Goal: Task Accomplishment & Management: Use online tool/utility

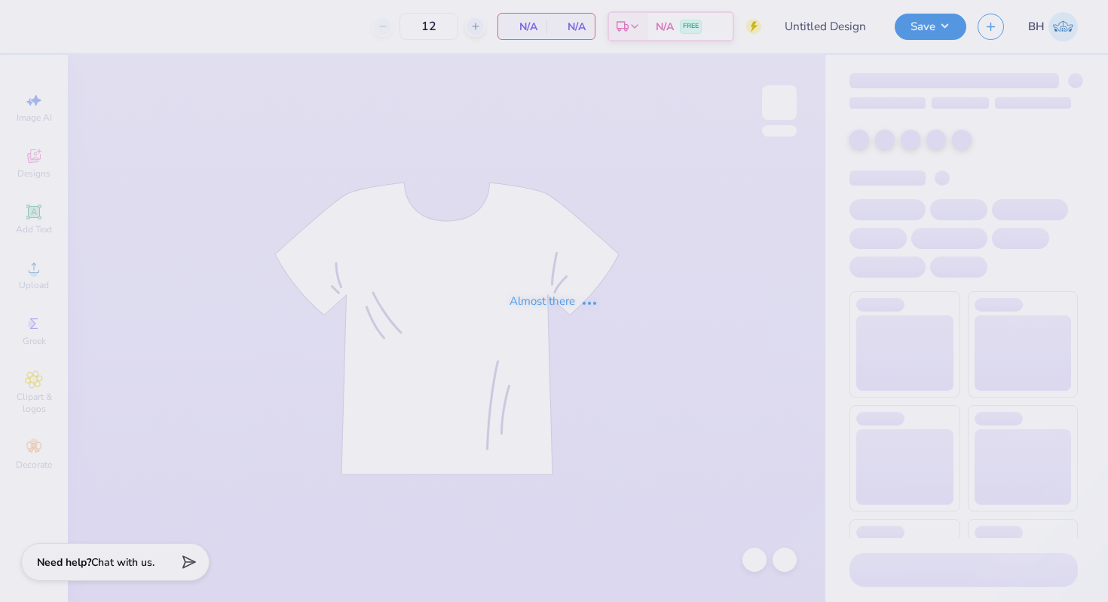
type input "50"
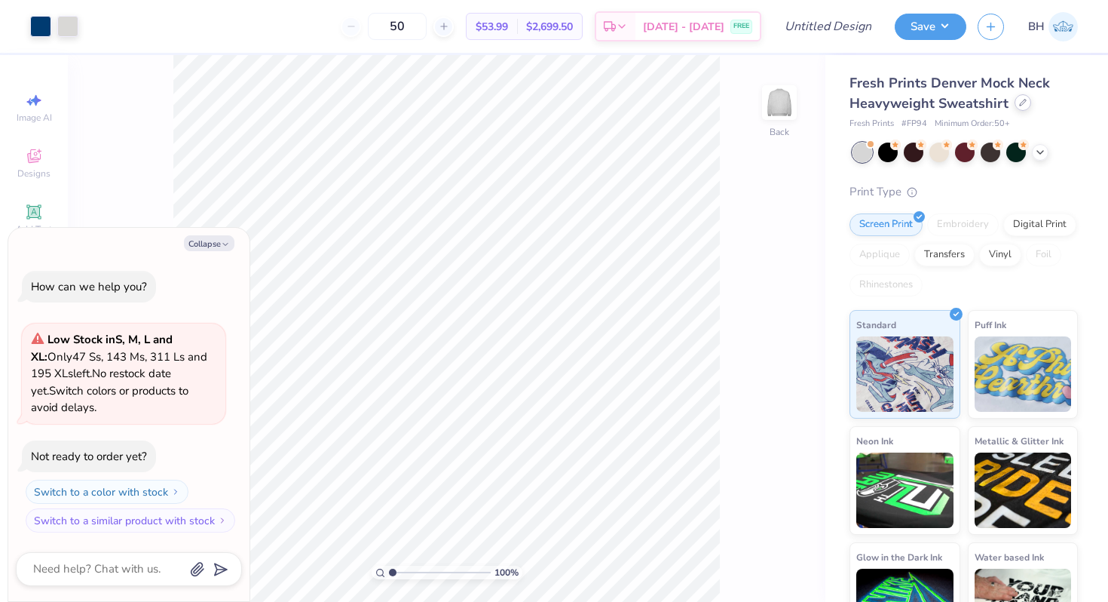
click at [1019, 101] on icon at bounding box center [1023, 103] width 8 height 8
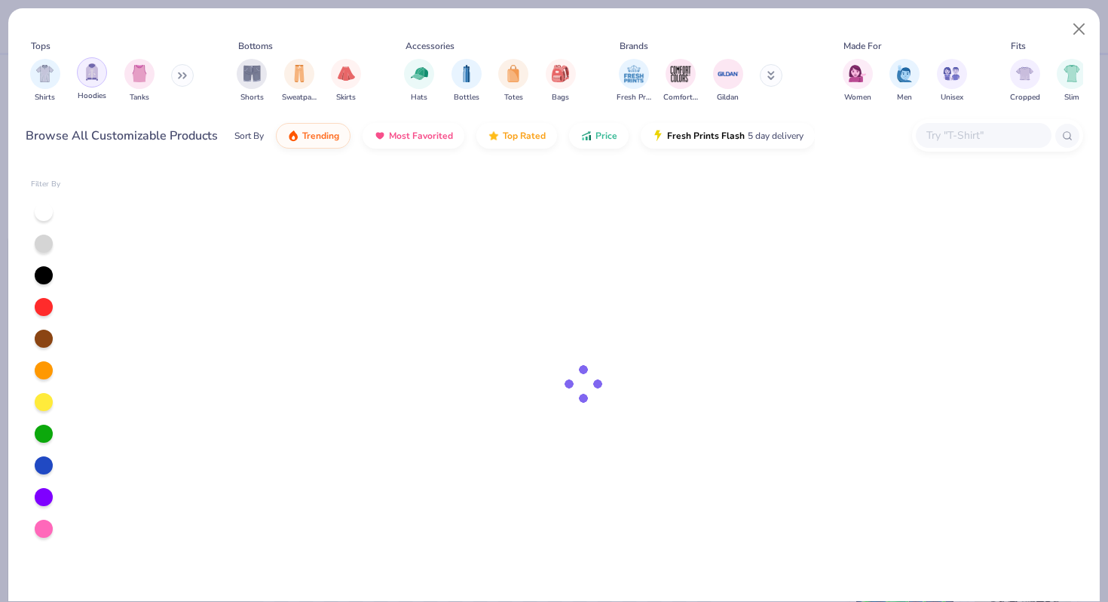
click at [90, 81] on div "filter for Hoodies" at bounding box center [92, 72] width 30 height 30
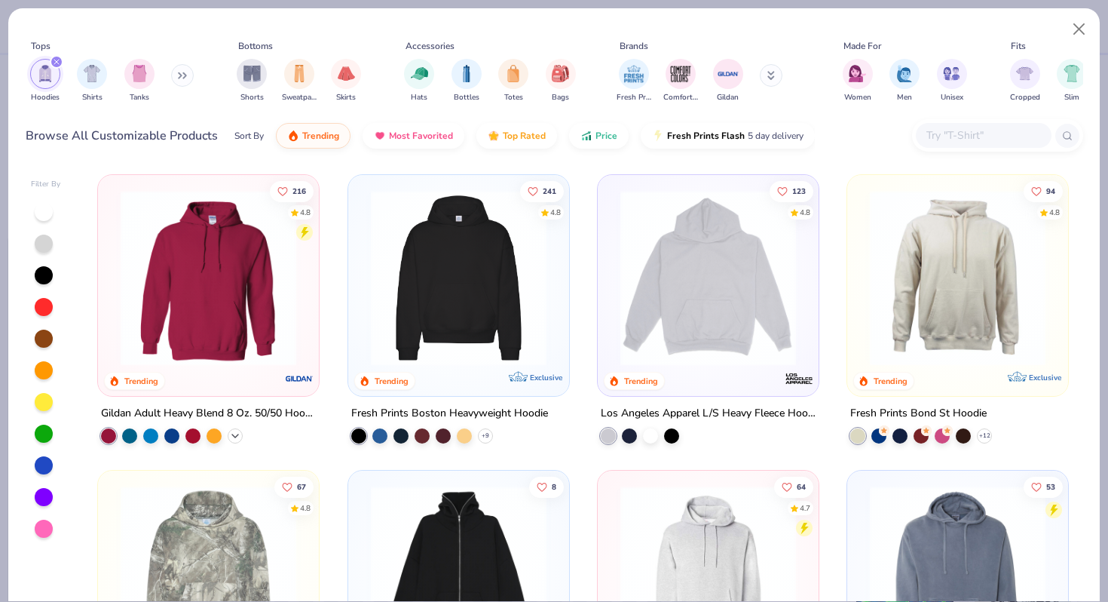
click at [235, 433] on icon at bounding box center [235, 436] width 12 height 12
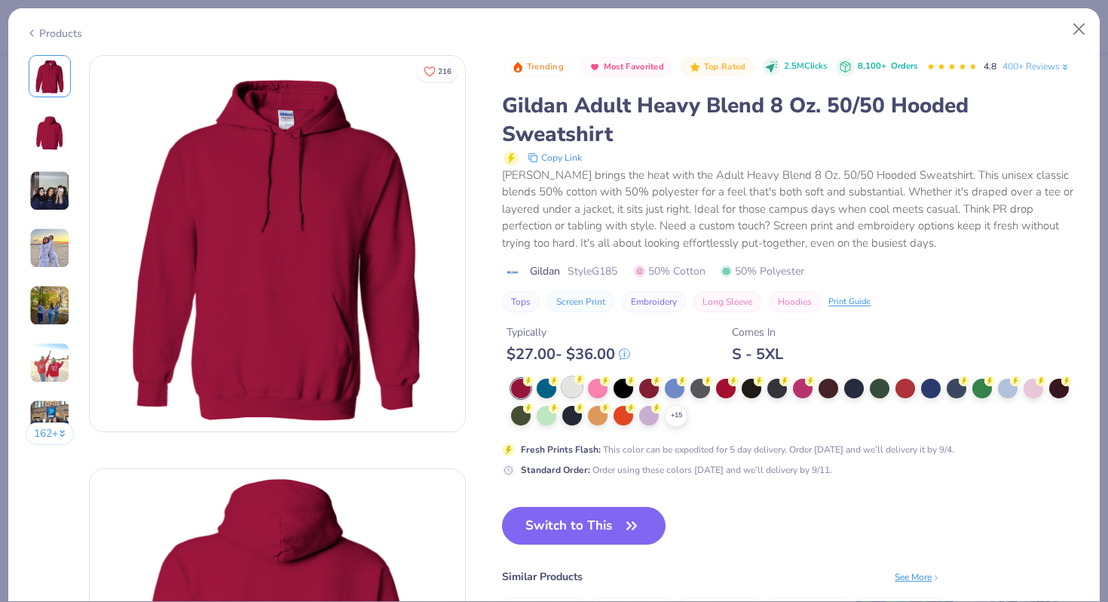
click at [574, 387] on div at bounding box center [572, 387] width 20 height 20
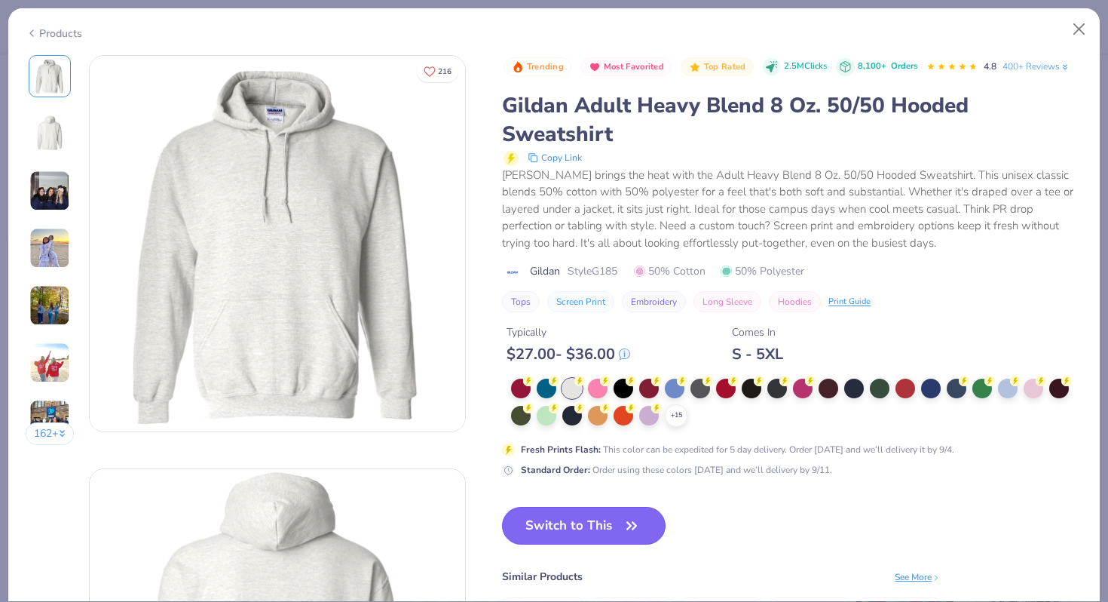
click at [599, 542] on button "Switch to This" at bounding box center [584, 526] width 164 height 38
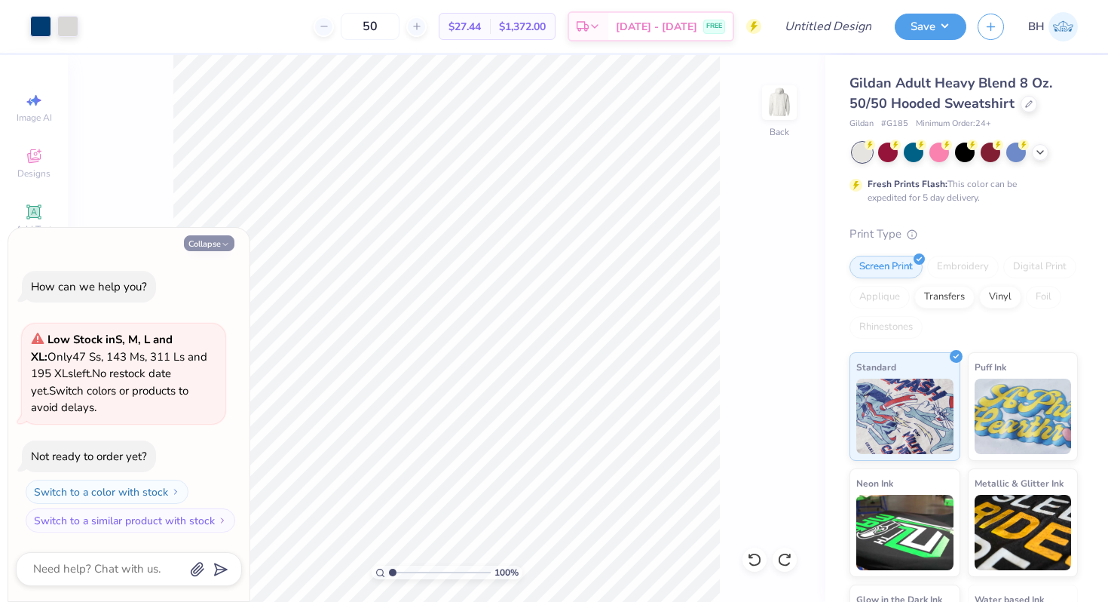
click at [219, 243] on button "Collapse" at bounding box center [209, 243] width 51 height 16
type textarea "x"
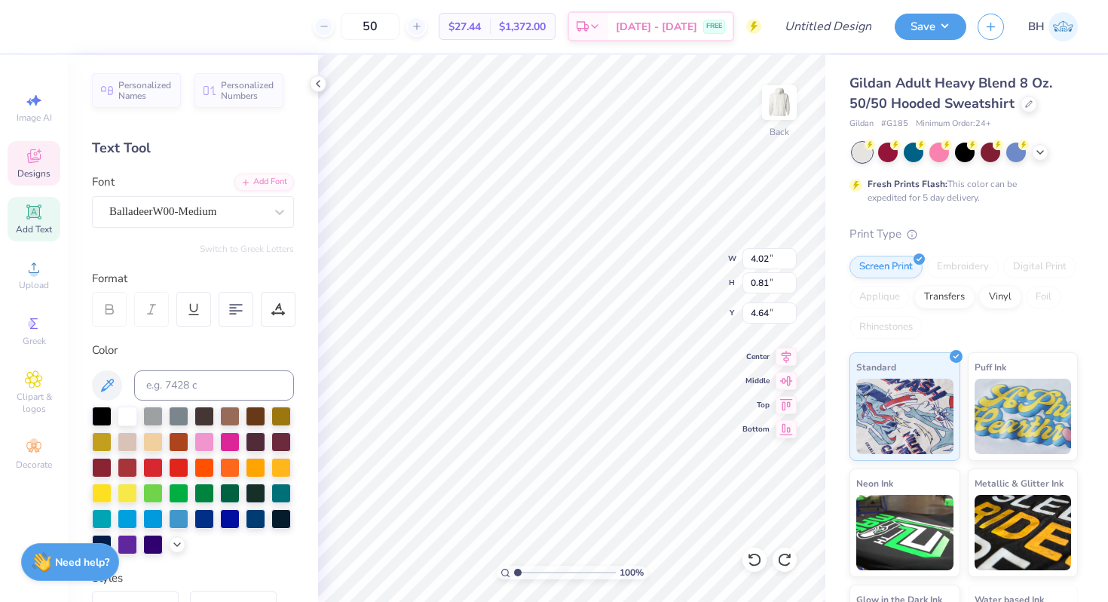
type textarea "UC Davis"
click at [48, 172] on span "Designs" at bounding box center [33, 173] width 33 height 12
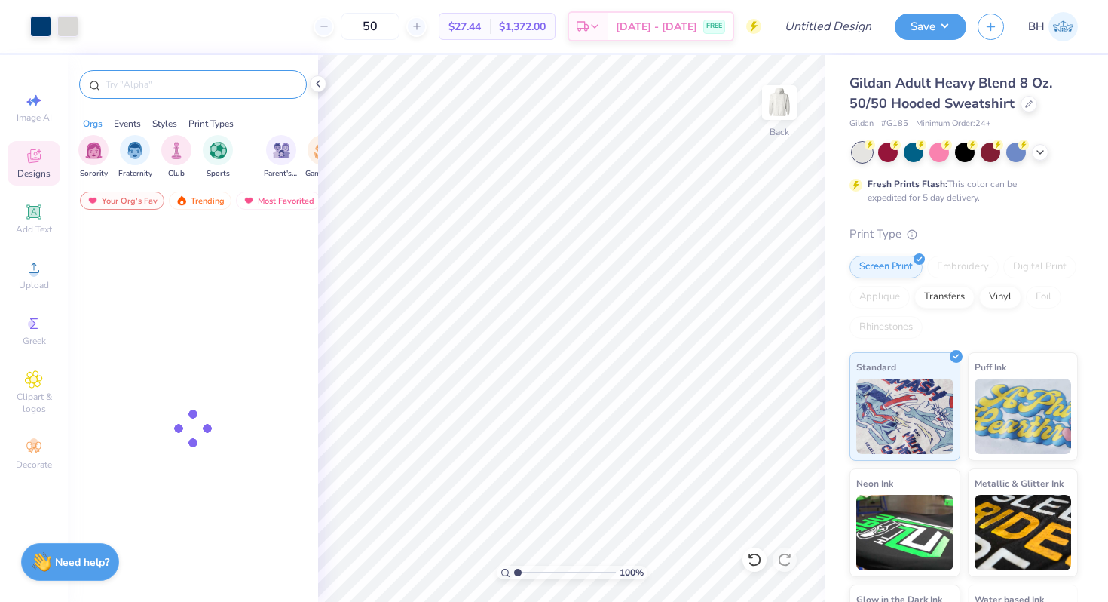
click at [154, 94] on div at bounding box center [193, 84] width 228 height 29
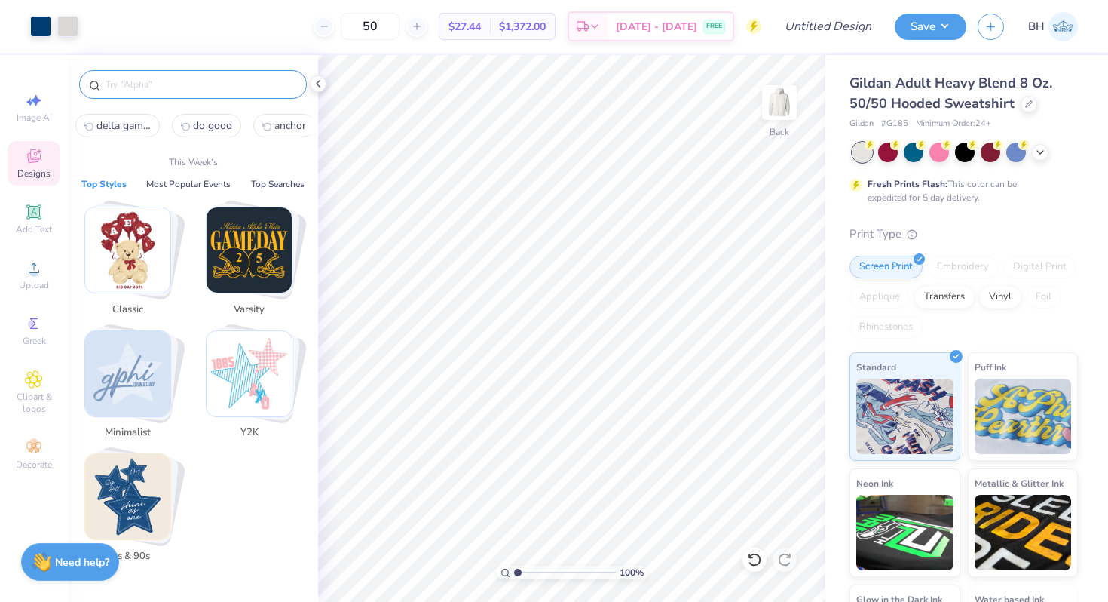
click at [151, 84] on input "text" at bounding box center [200, 84] width 193 height 15
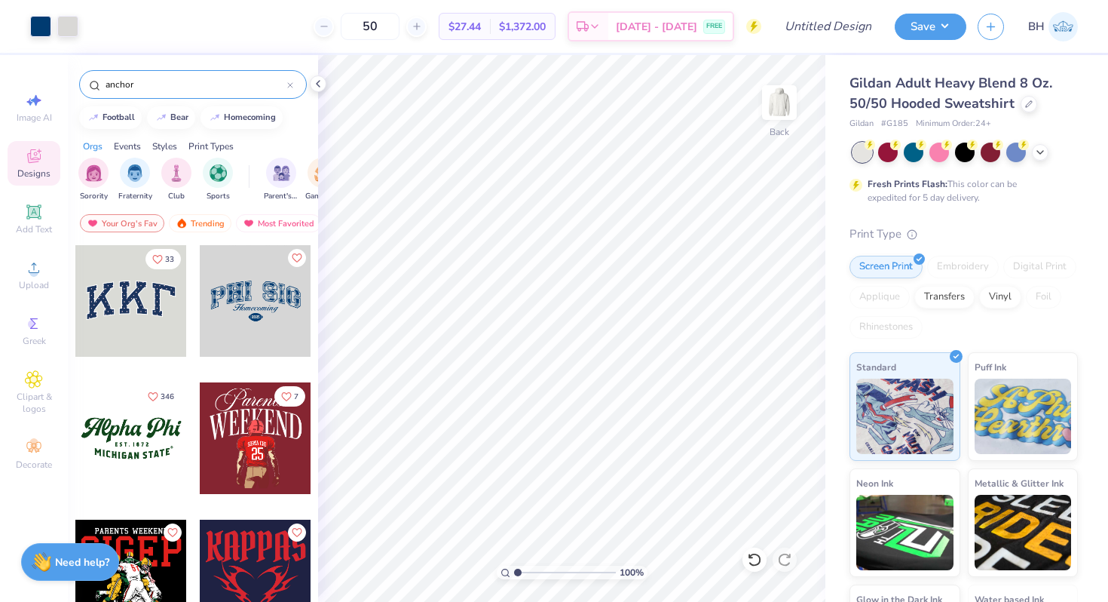
type input "anchor"
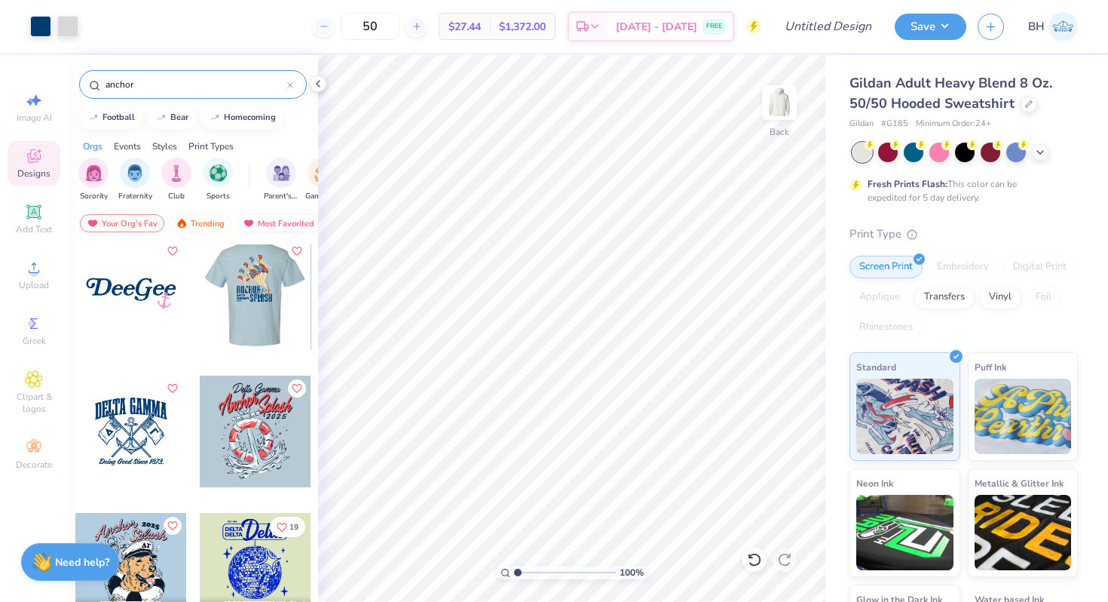
scroll to position [13, 0]
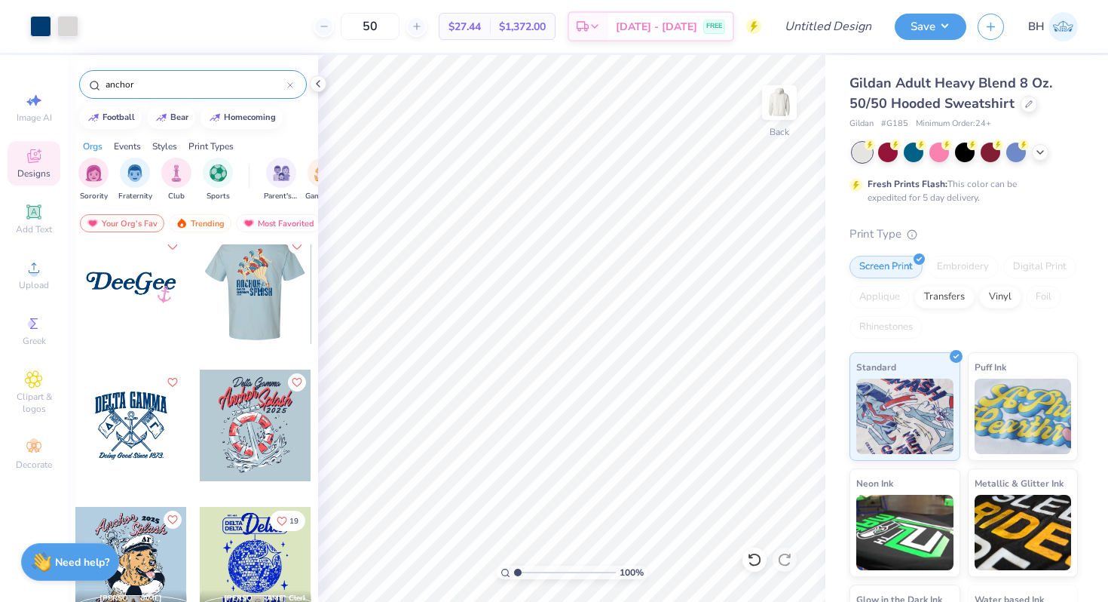
click at [167, 323] on div at bounding box center [131, 288] width 112 height 112
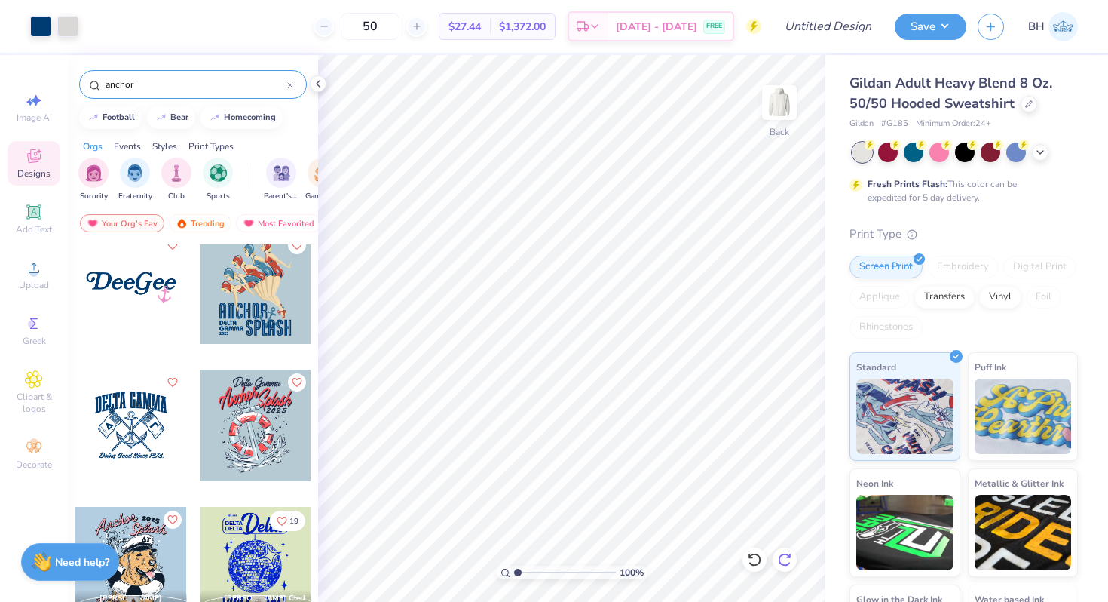
click at [783, 553] on icon at bounding box center [784, 559] width 15 height 15
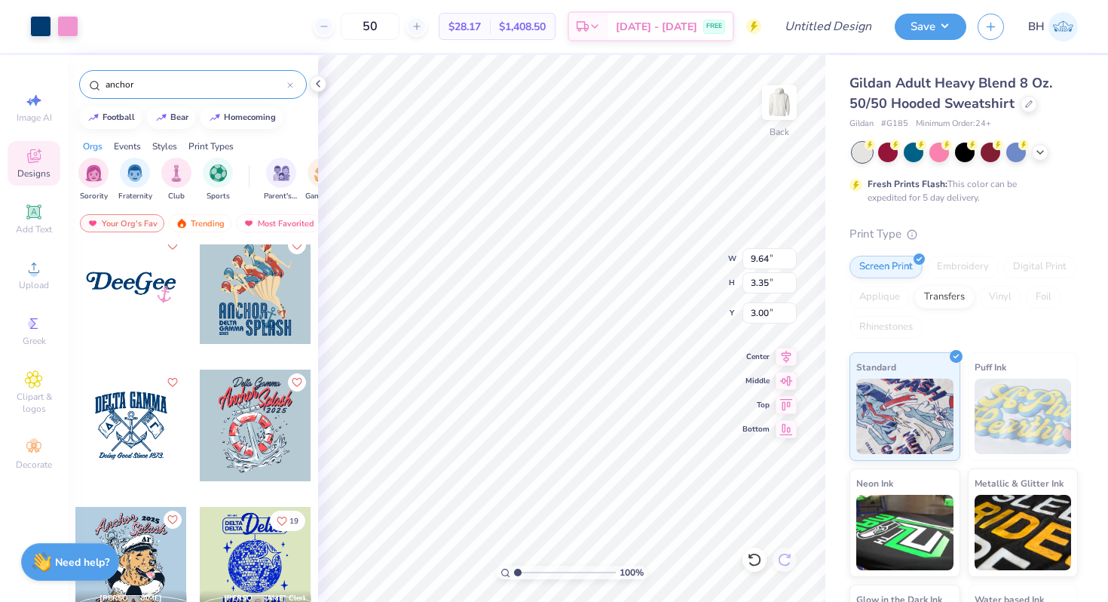
type input "6.59"
click at [640, 461] on li "Ungroup" at bounding box center [658, 465] width 118 height 29
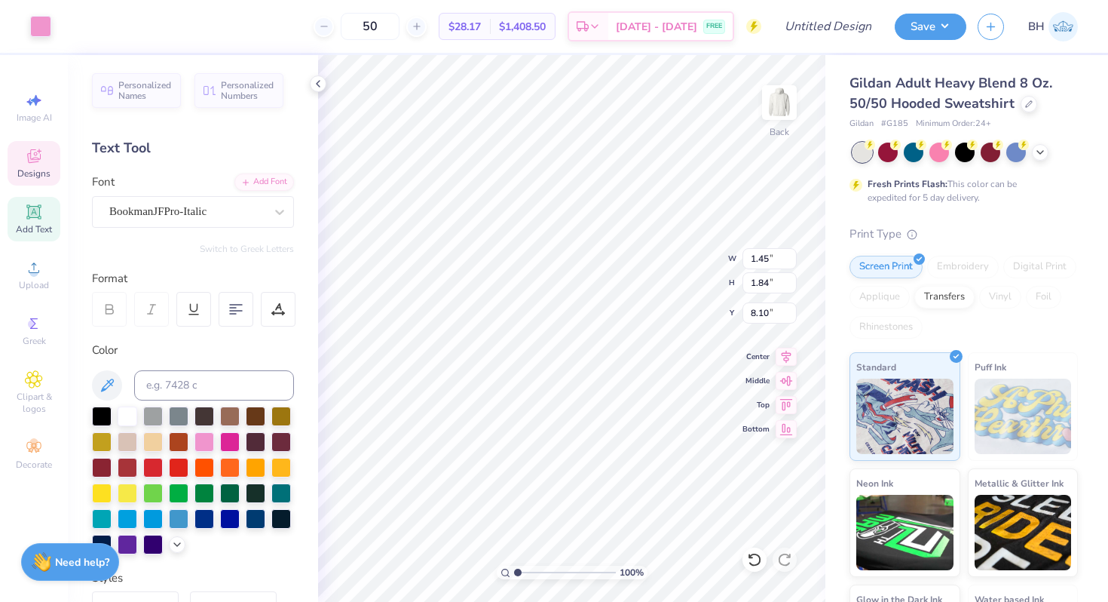
type input "6.64"
type input "7.79"
type input "2.28"
type input "3.00"
type input "1.45"
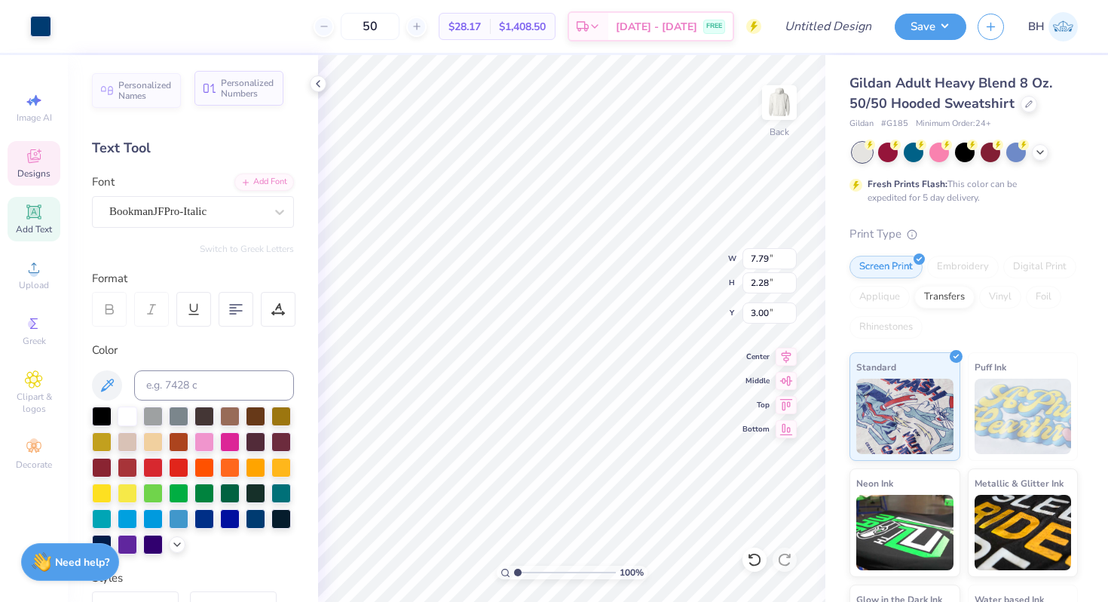
type input "1.84"
type input "6.64"
click at [251, 518] on div at bounding box center [256, 517] width 20 height 20
click at [45, 25] on div at bounding box center [40, 24] width 21 height 21
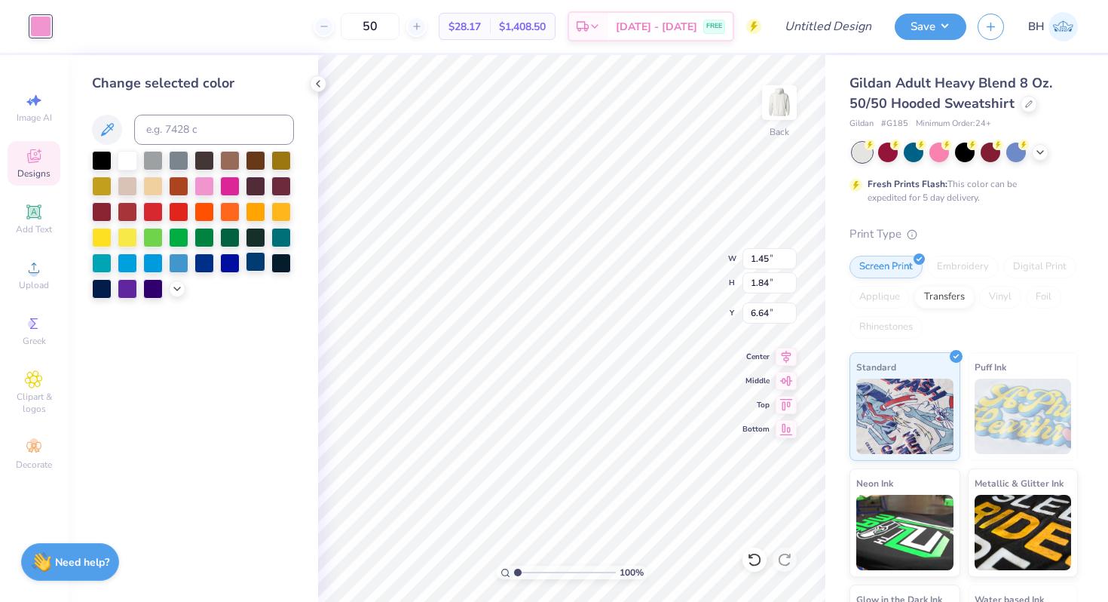
click at [253, 263] on div at bounding box center [256, 262] width 20 height 20
type input "1.46"
type input "1.86"
type input "6.63"
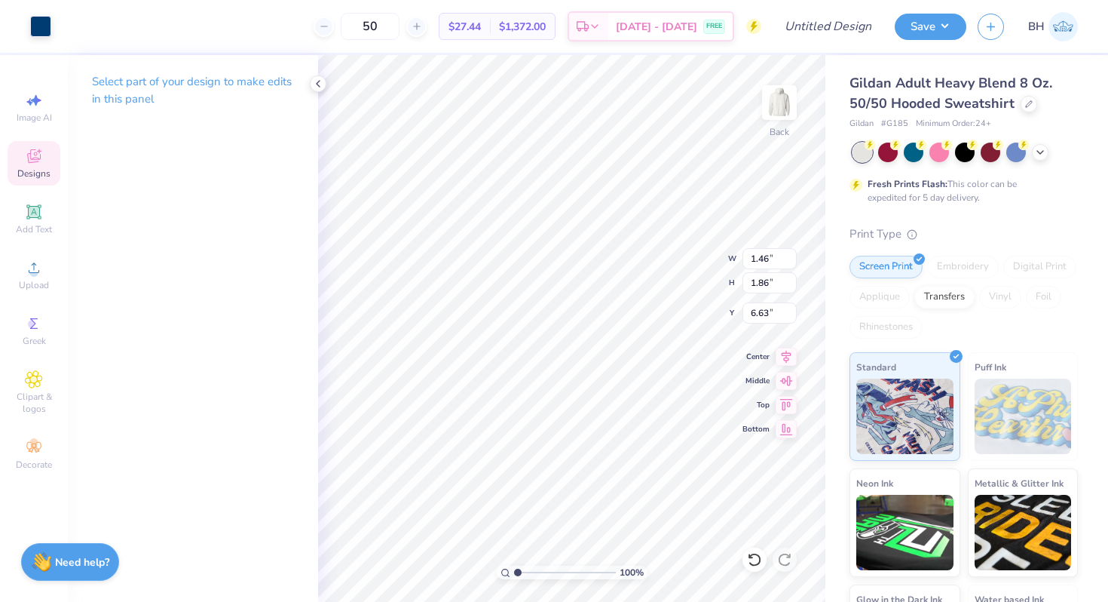
type input "6.64"
type input "1.47"
type input "1.87"
type input "6.63"
type input "5.76"
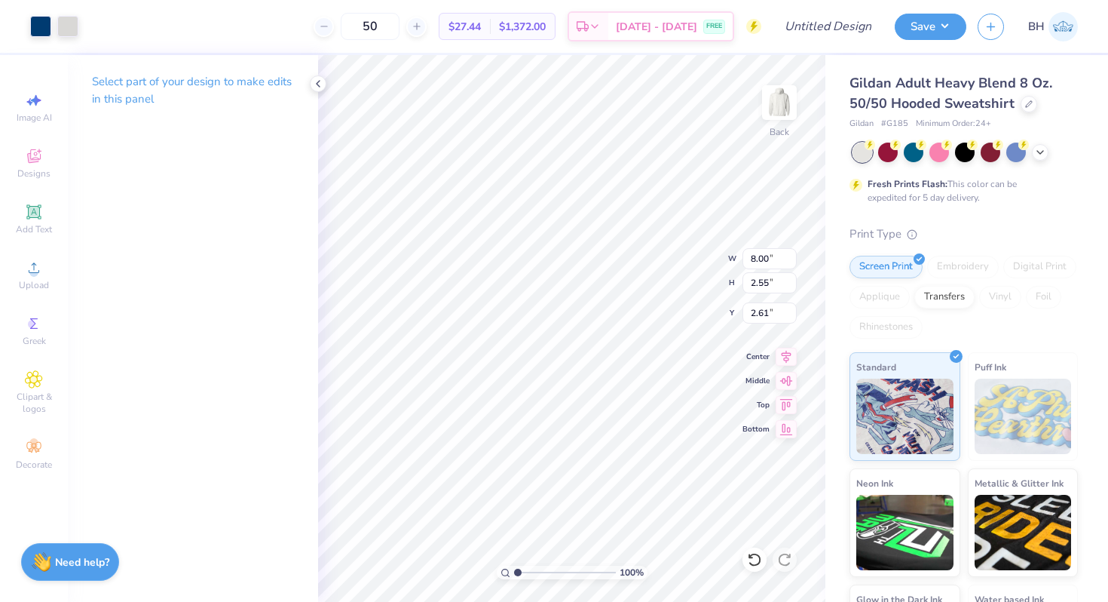
type input "11.44"
type input "3.65"
type input "2.11"
type input "2.28"
type input "1.17"
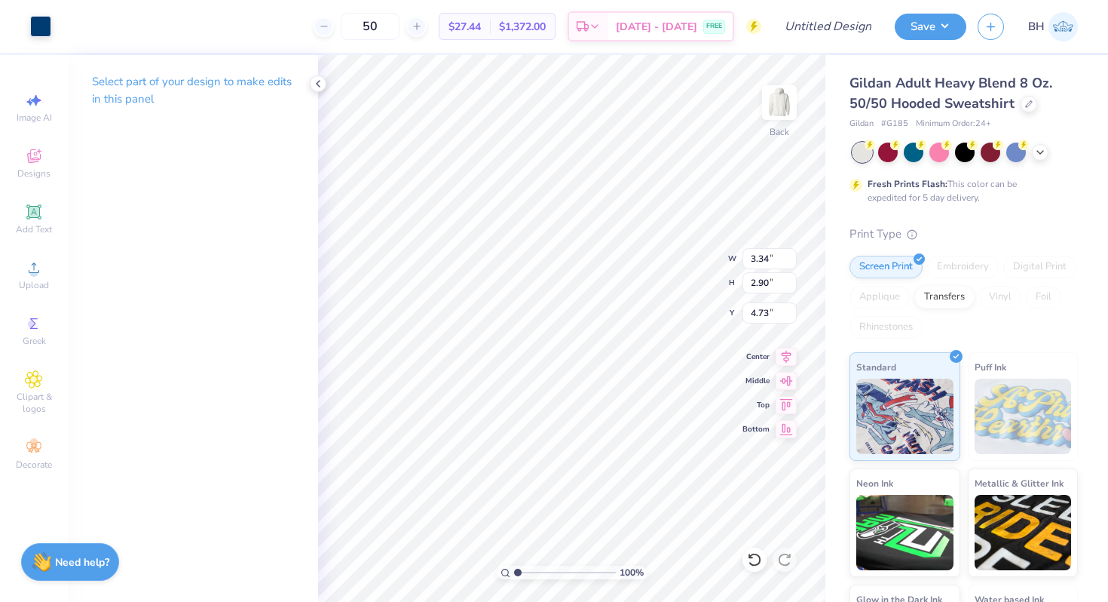
type input "6.12"
type input "11.14"
type input "3.26"
type input "1.34"
type input "6.23"
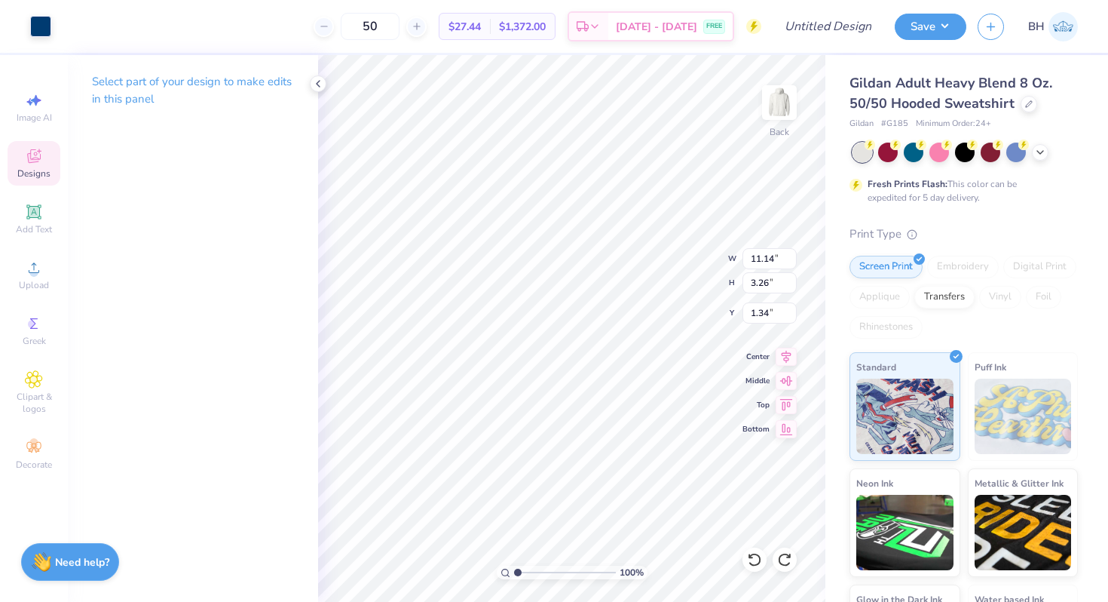
type input "1.82"
type input "11.14"
type input "3.26"
type input "3.00"
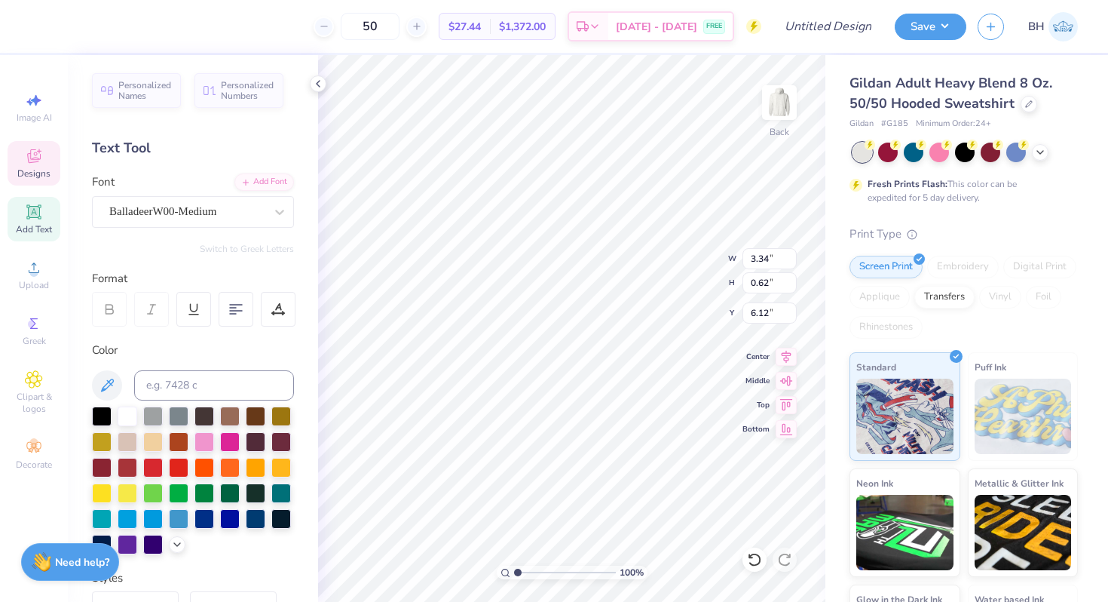
type input "5.81"
type input "1.47"
type input "1.87"
type input "6.65"
click at [1043, 155] on icon at bounding box center [1040, 151] width 12 height 12
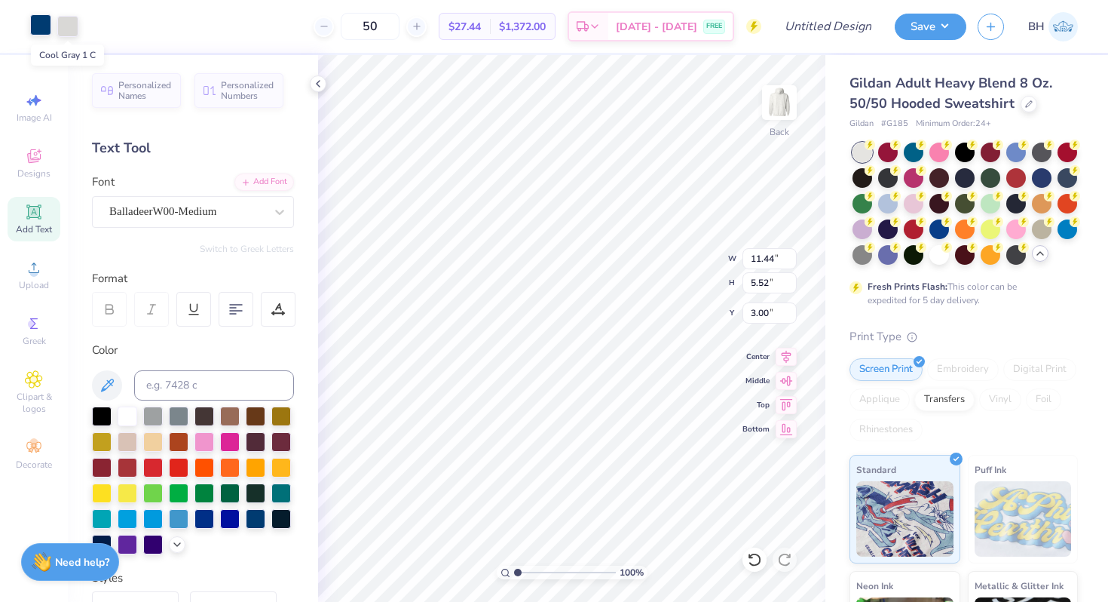
click at [47, 32] on div at bounding box center [40, 24] width 21 height 21
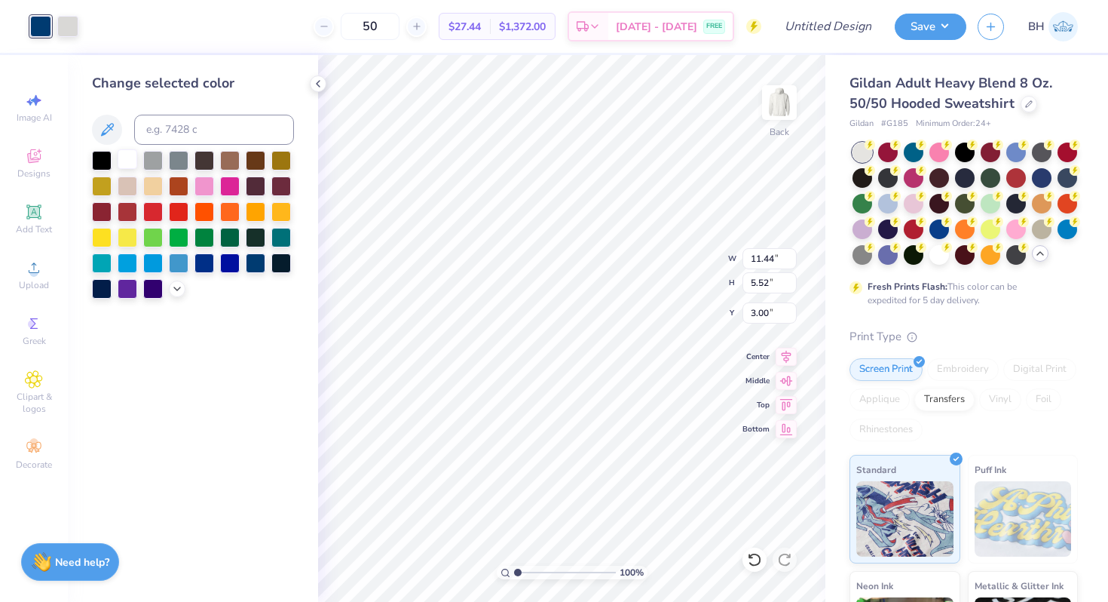
click at [134, 161] on div at bounding box center [128, 159] width 20 height 20
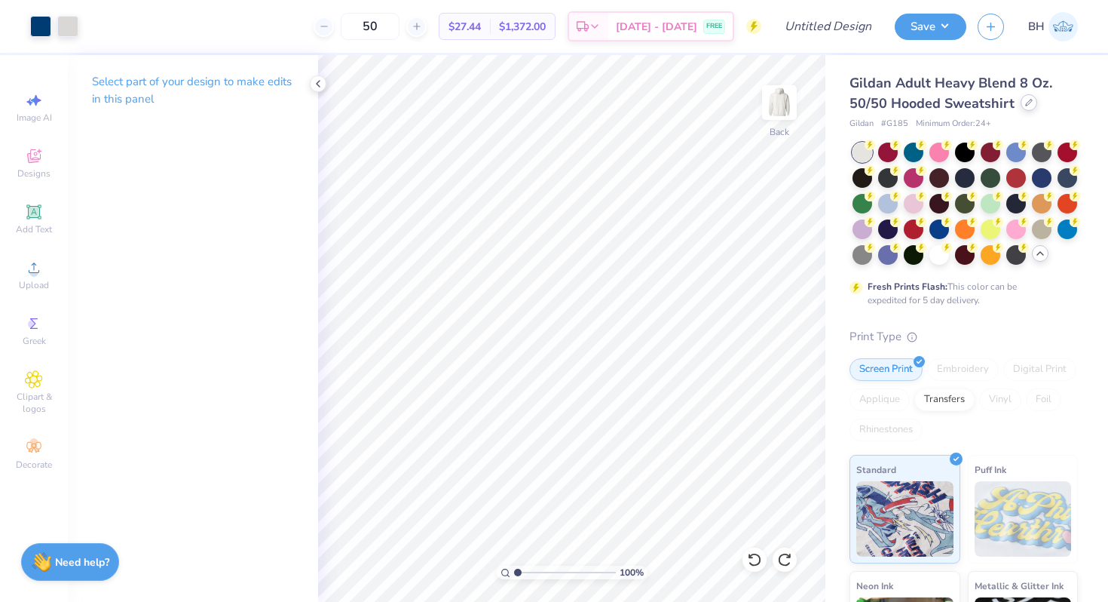
click at [1026, 103] on icon at bounding box center [1029, 103] width 6 height 6
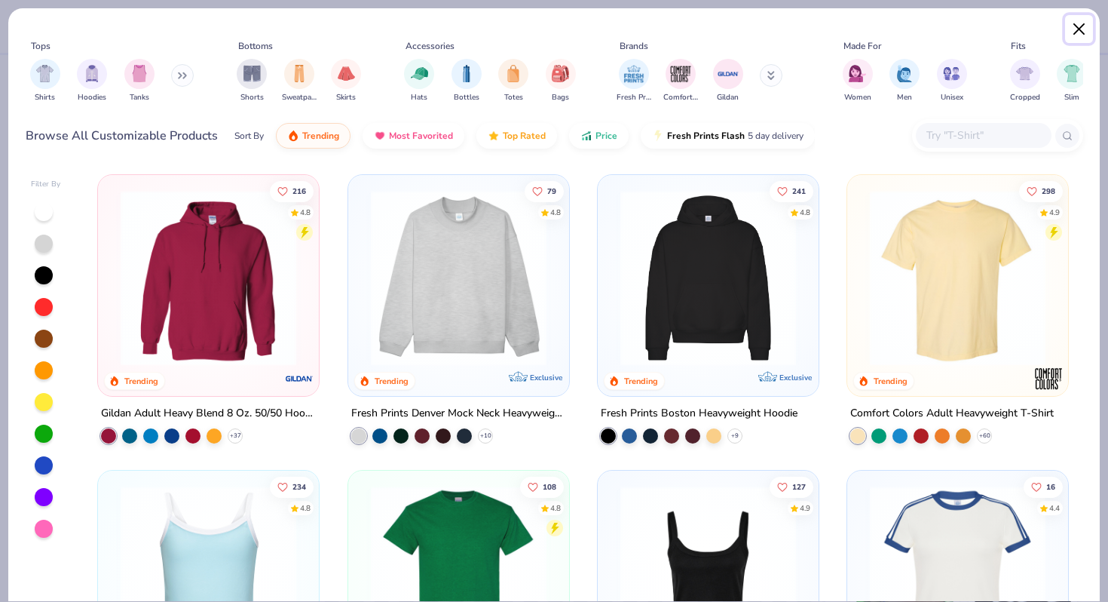
click at [1077, 23] on button "Close" at bounding box center [1079, 29] width 29 height 29
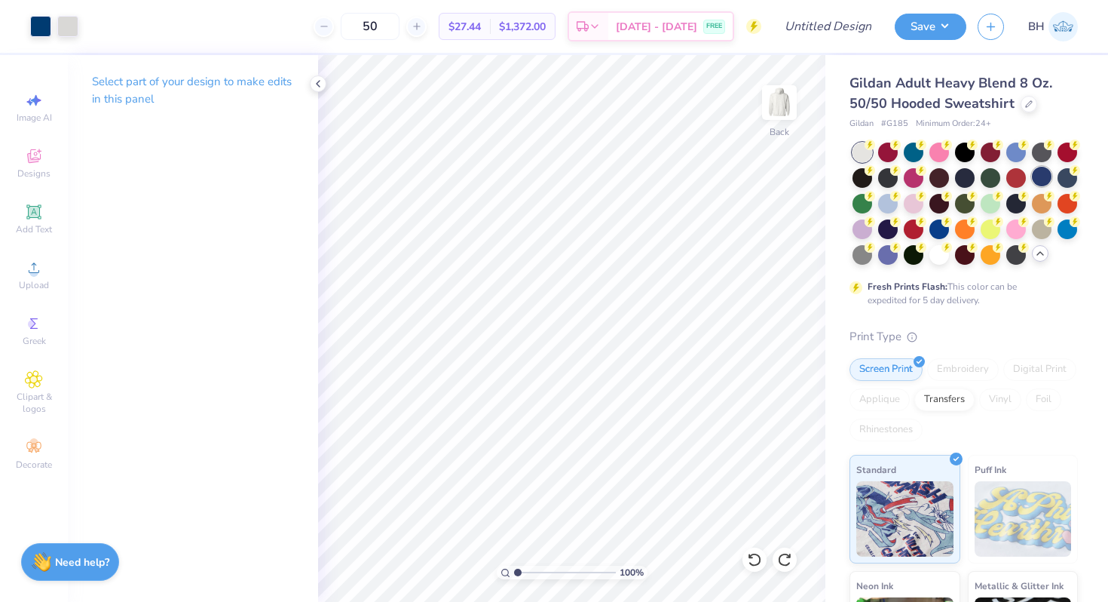
click at [1043, 185] on div at bounding box center [1042, 177] width 20 height 20
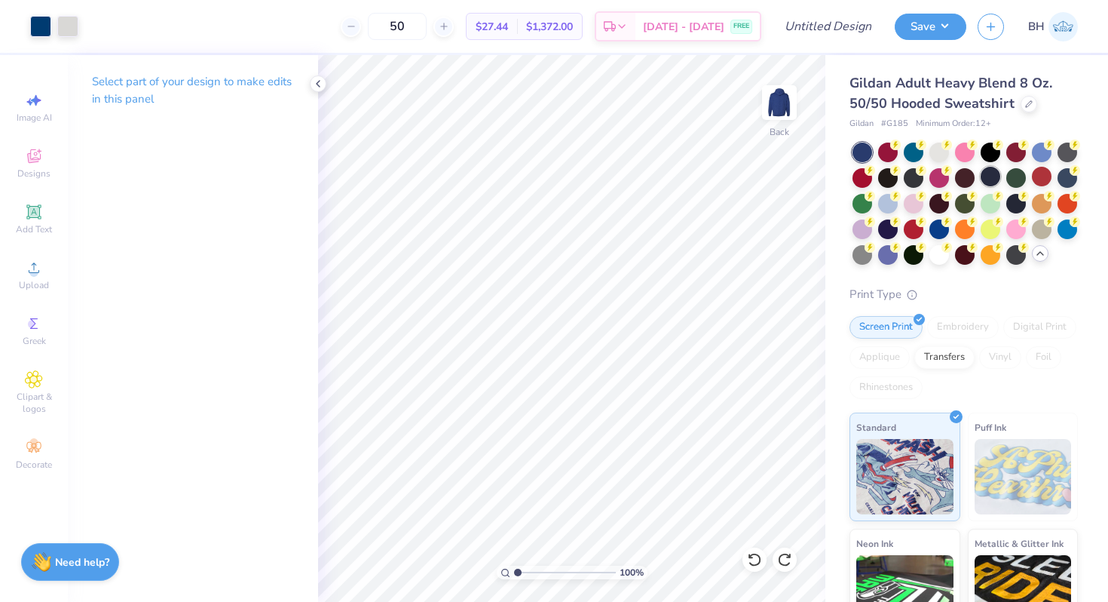
click at [991, 176] on div at bounding box center [991, 177] width 20 height 20
click at [938, 225] on div at bounding box center [940, 228] width 20 height 20
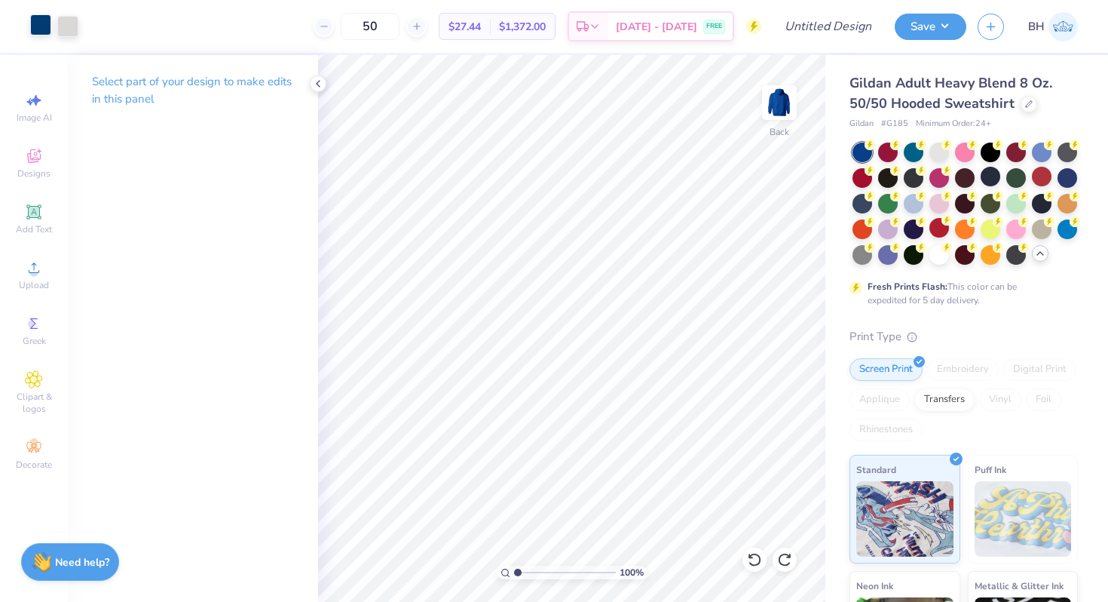
click at [38, 28] on div at bounding box center [40, 24] width 21 height 21
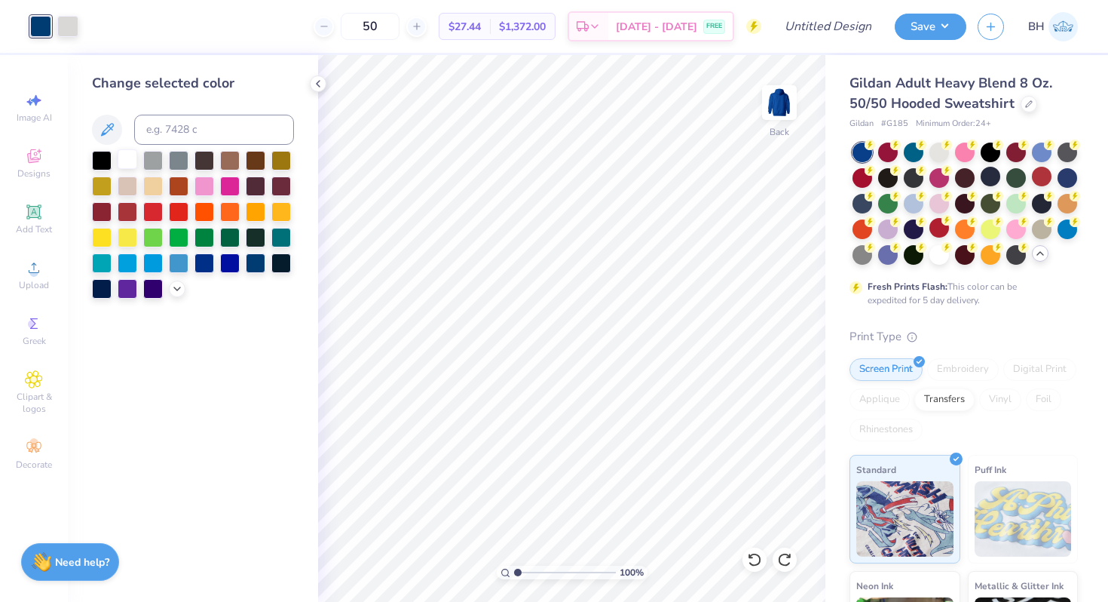
click at [133, 157] on div at bounding box center [128, 159] width 20 height 20
click at [1025, 109] on div at bounding box center [1029, 102] width 17 height 17
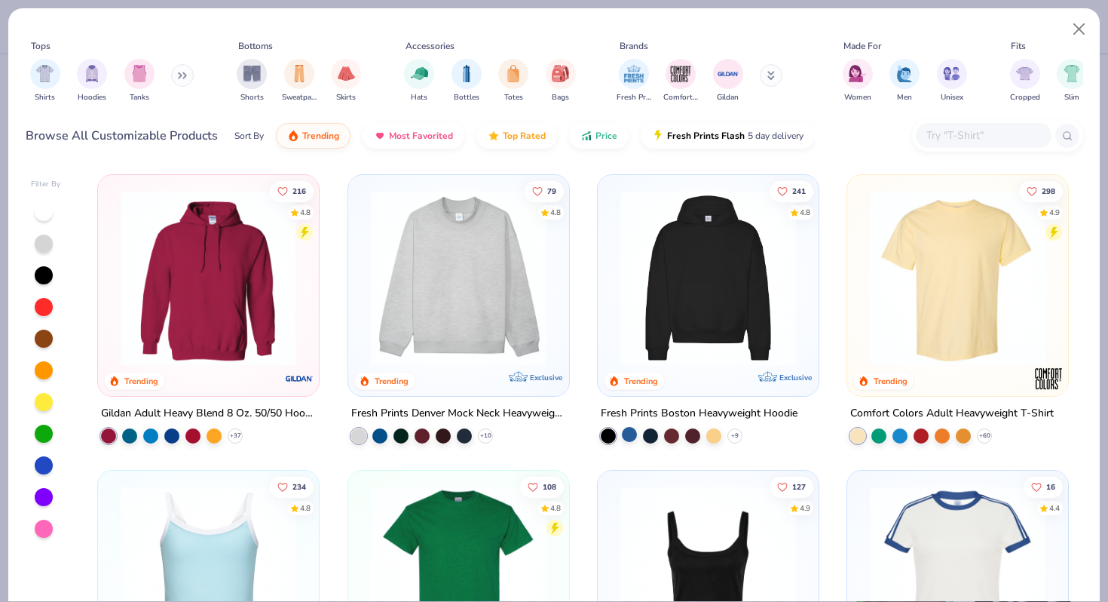
click at [633, 427] on div at bounding box center [629, 434] width 15 height 15
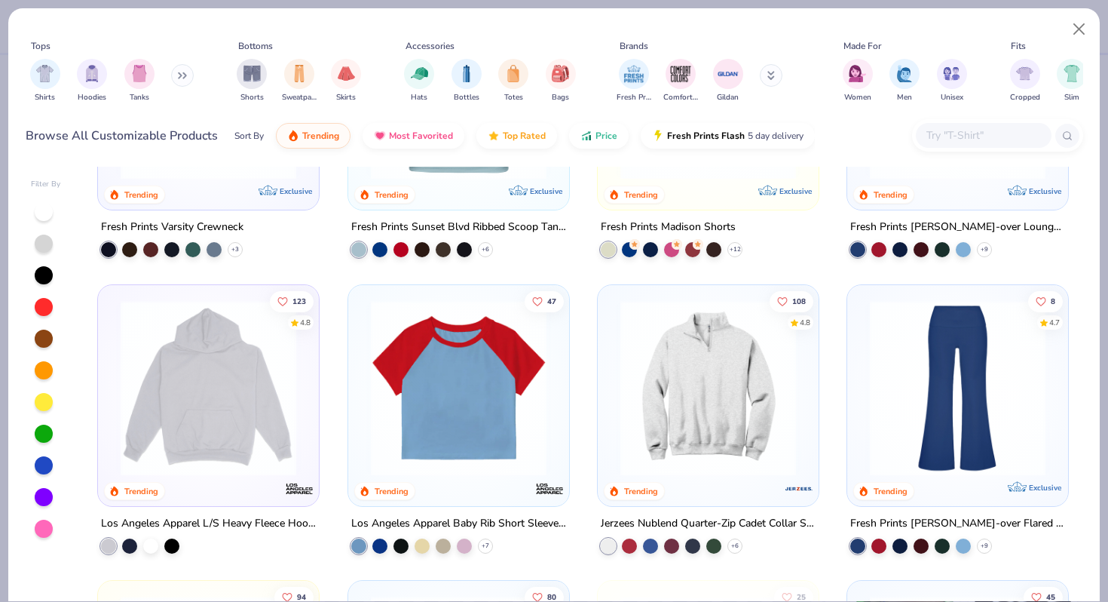
scroll to position [1779, 0]
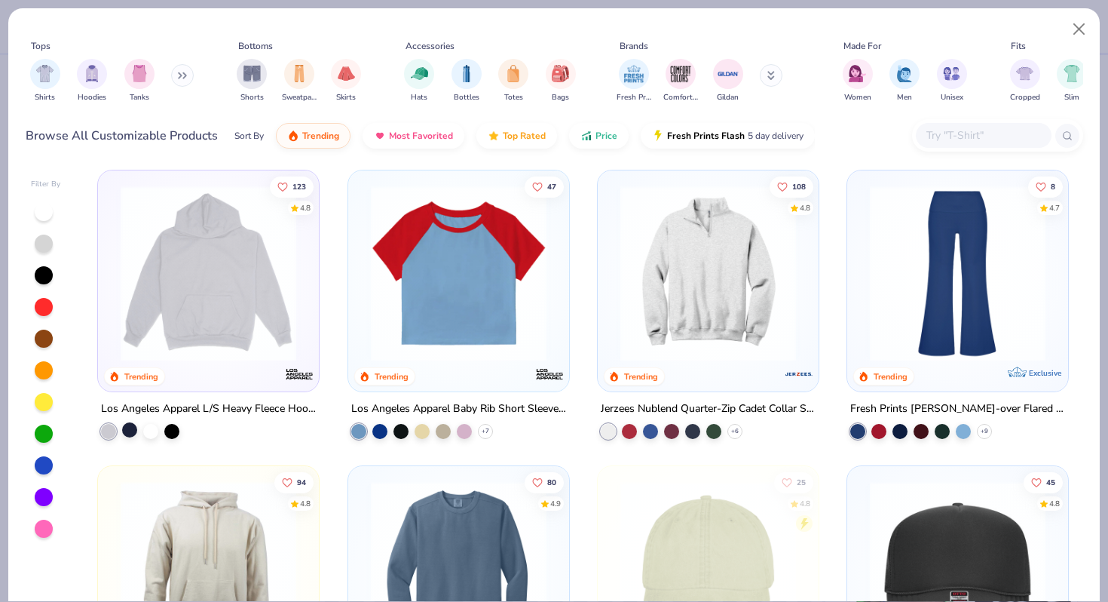
click at [131, 422] on div at bounding box center [129, 429] width 15 height 15
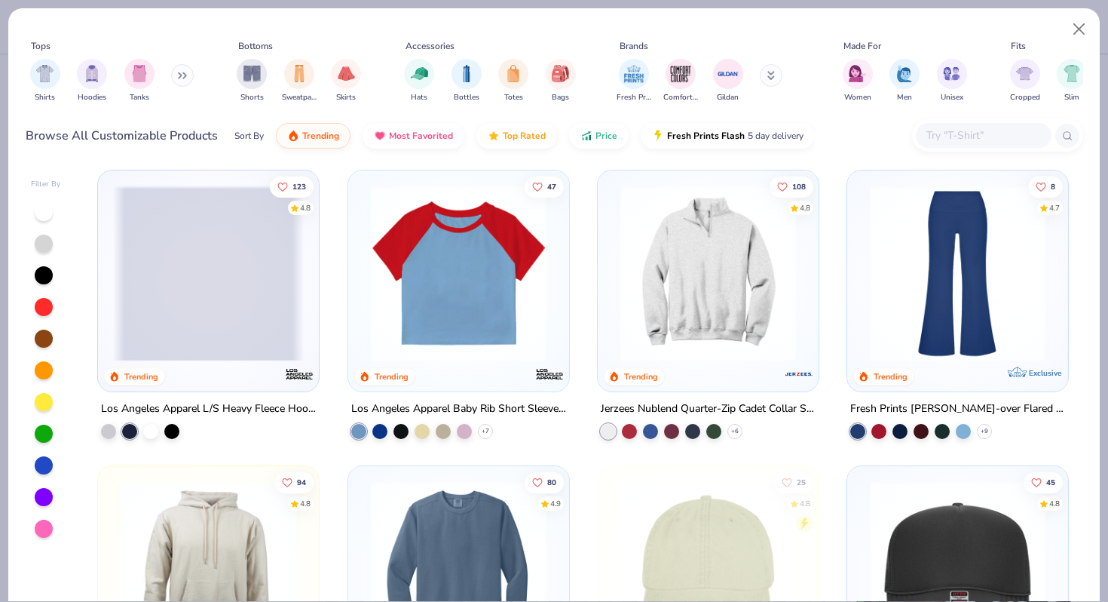
click at [216, 253] on span at bounding box center [208, 273] width 191 height 176
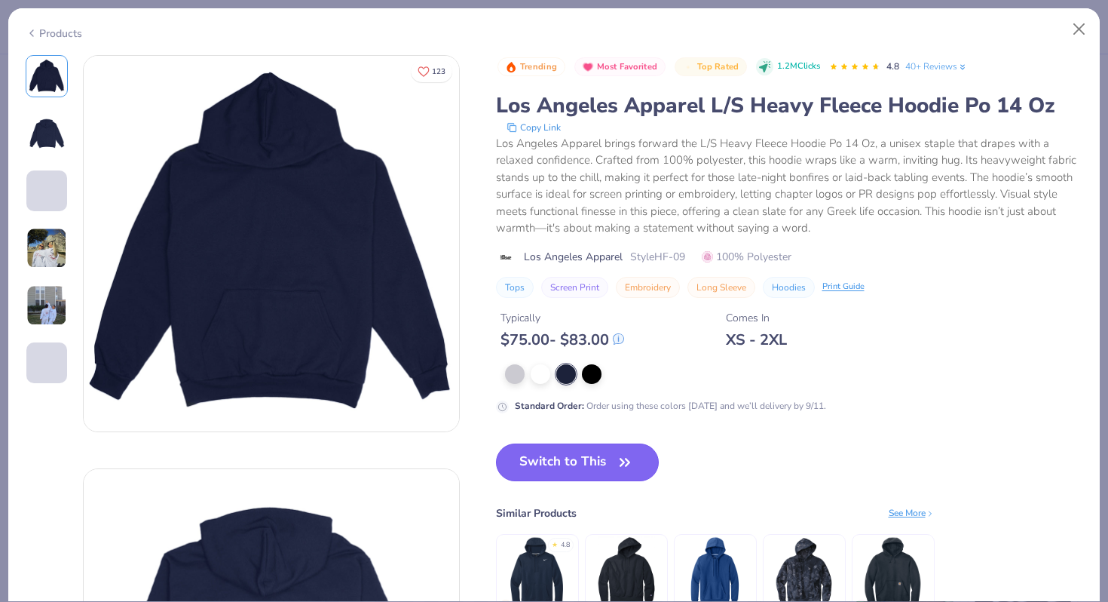
click at [531, 450] on button "Switch to This" at bounding box center [578, 462] width 164 height 38
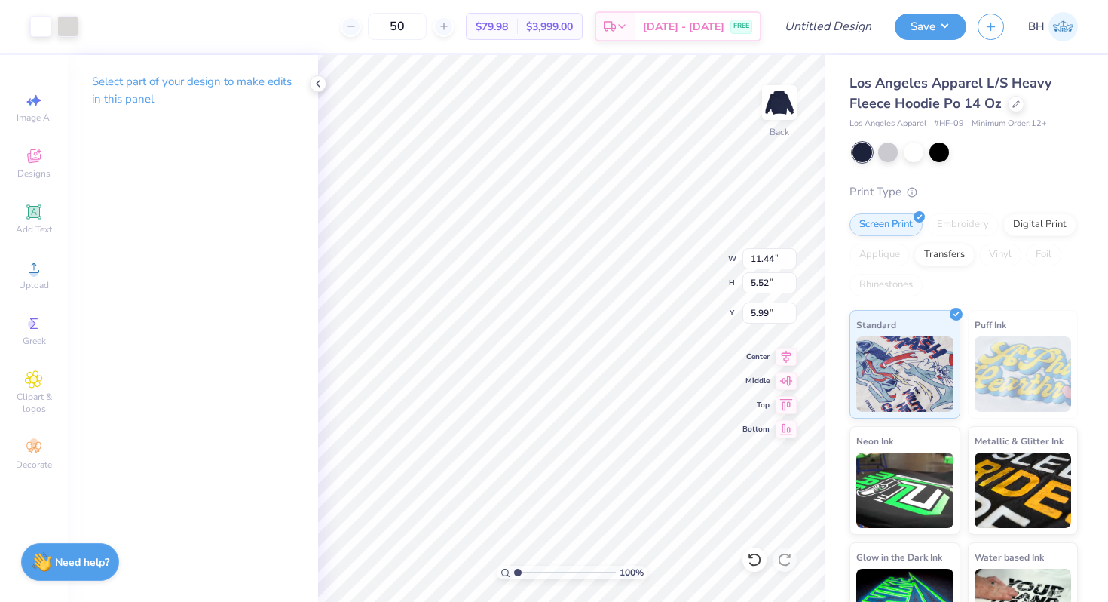
type input "5.99"
type input "5.23"
click at [779, 105] on img at bounding box center [779, 102] width 60 height 60
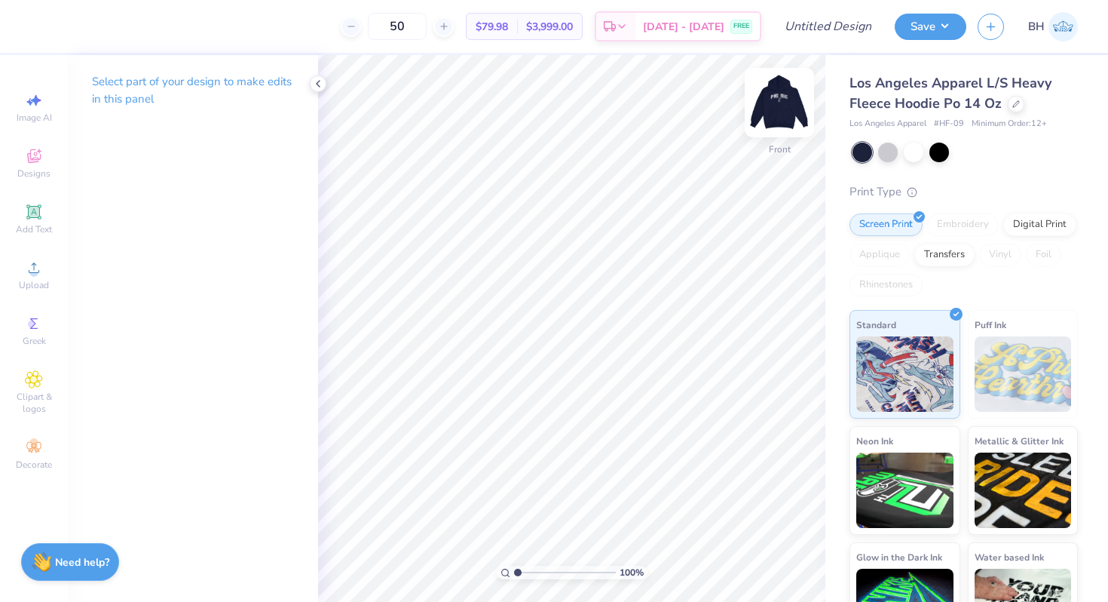
click at [786, 96] on img at bounding box center [779, 102] width 60 height 60
click at [35, 151] on icon at bounding box center [34, 156] width 18 height 18
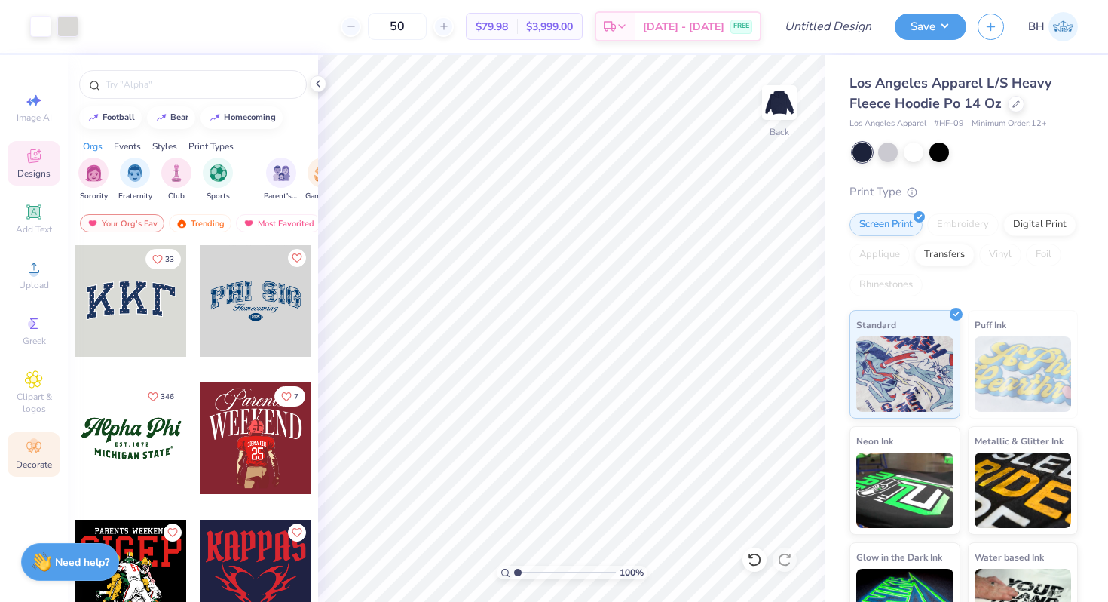
click at [35, 456] on div "Decorate" at bounding box center [34, 454] width 53 height 44
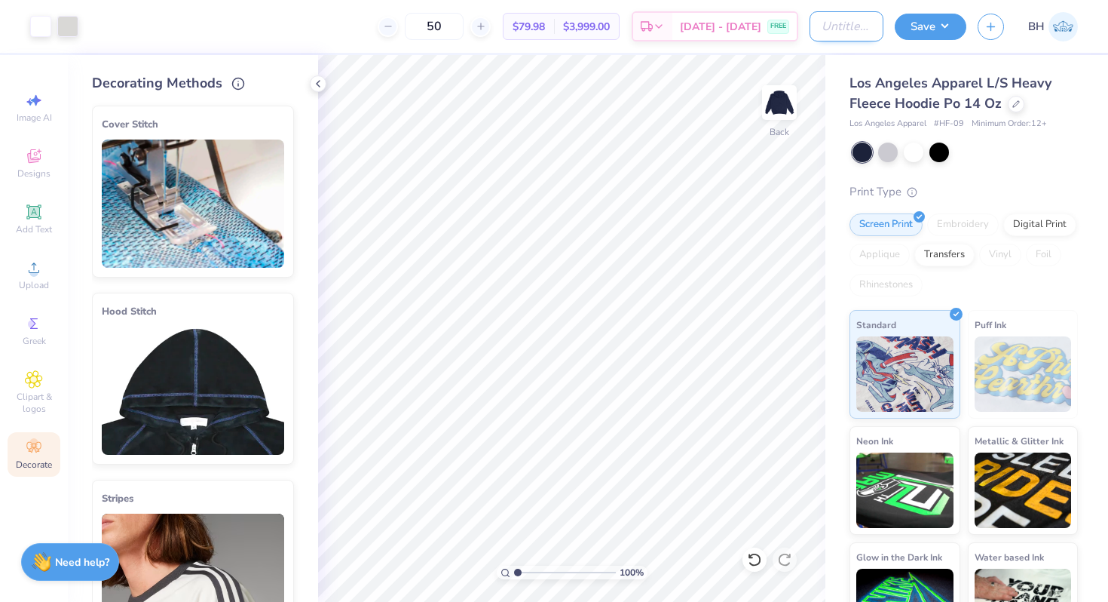
click at [832, 20] on input "Design Title" at bounding box center [847, 26] width 74 height 30
type input "navy anchor hoodie"
click at [963, 26] on button "Save" at bounding box center [931, 24] width 72 height 26
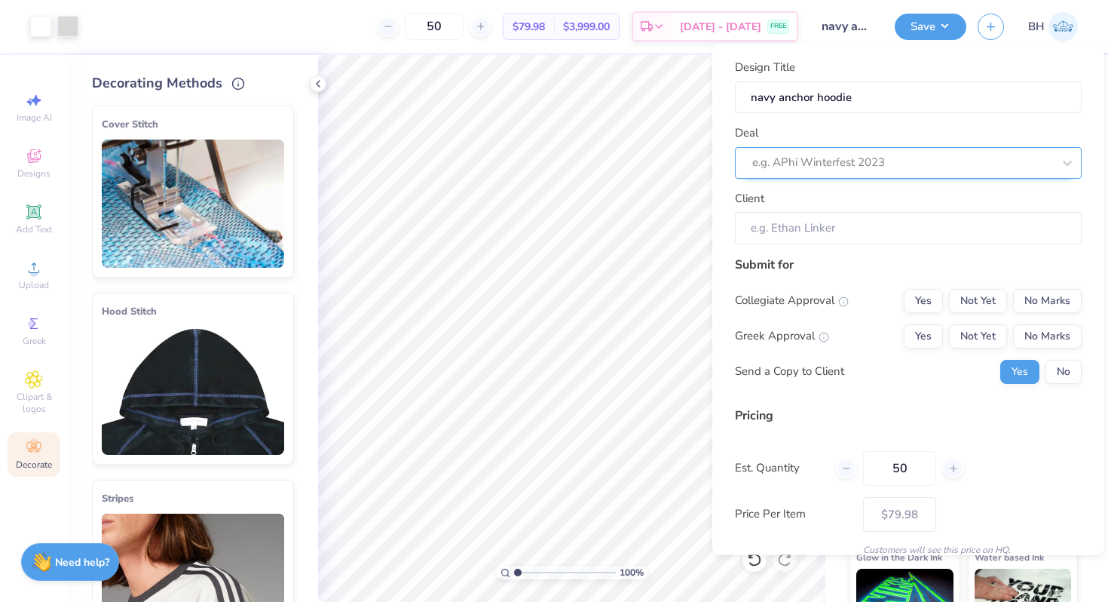
click at [912, 159] on div at bounding box center [902, 162] width 300 height 20
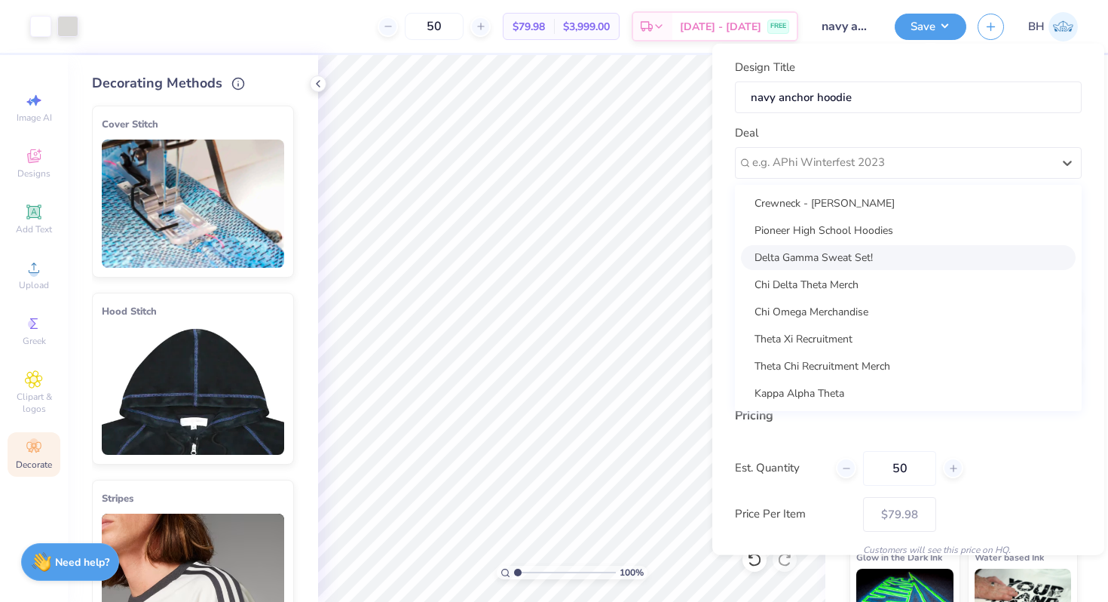
click at [857, 258] on div "Delta Gamma Sweat Set!" at bounding box center [908, 256] width 335 height 25
type input "[PERSON_NAME]"
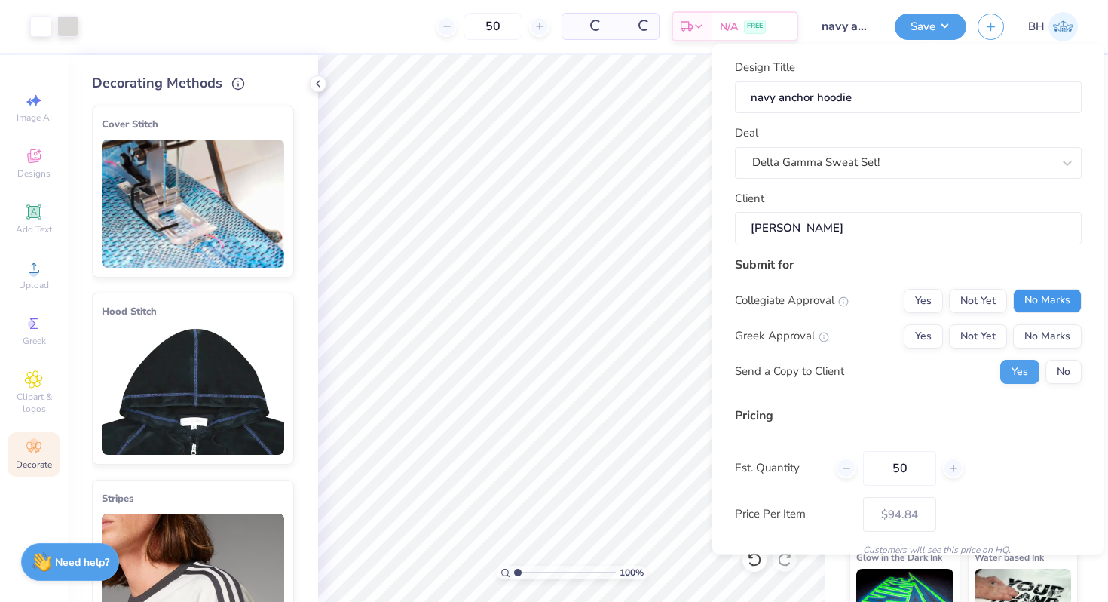
click at [1063, 303] on button "No Marks" at bounding box center [1047, 300] width 69 height 24
click at [964, 336] on button "Not Yet" at bounding box center [978, 335] width 58 height 24
click at [927, 335] on button "Yes" at bounding box center [923, 335] width 39 height 24
click at [949, 303] on button "Not Yet" at bounding box center [978, 300] width 58 height 24
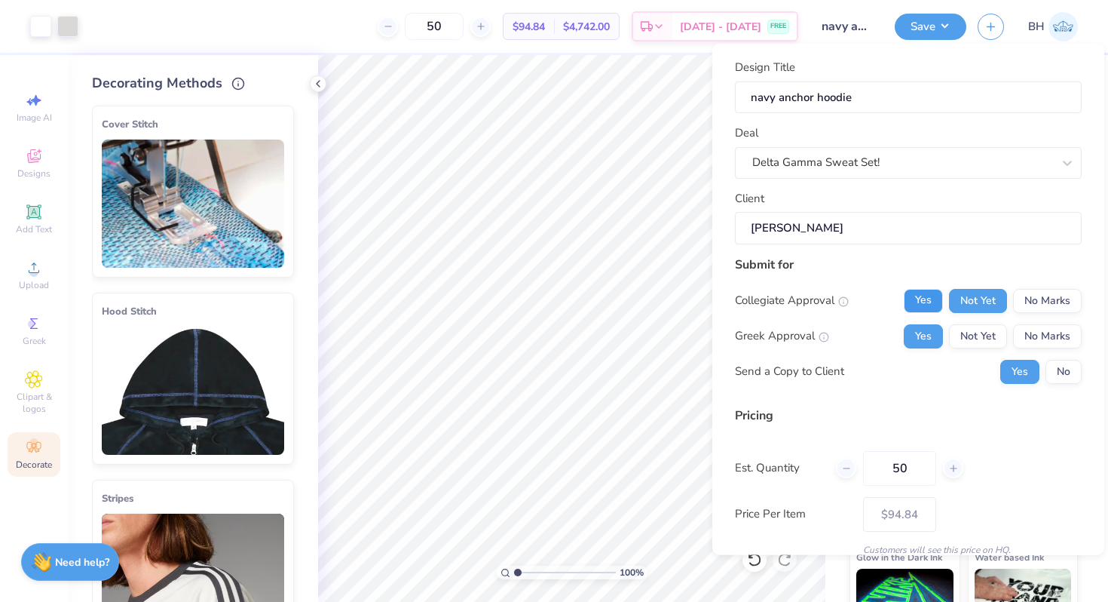
click at [939, 302] on button "Yes" at bounding box center [923, 300] width 39 height 24
click at [1060, 363] on button "No" at bounding box center [1064, 371] width 36 height 24
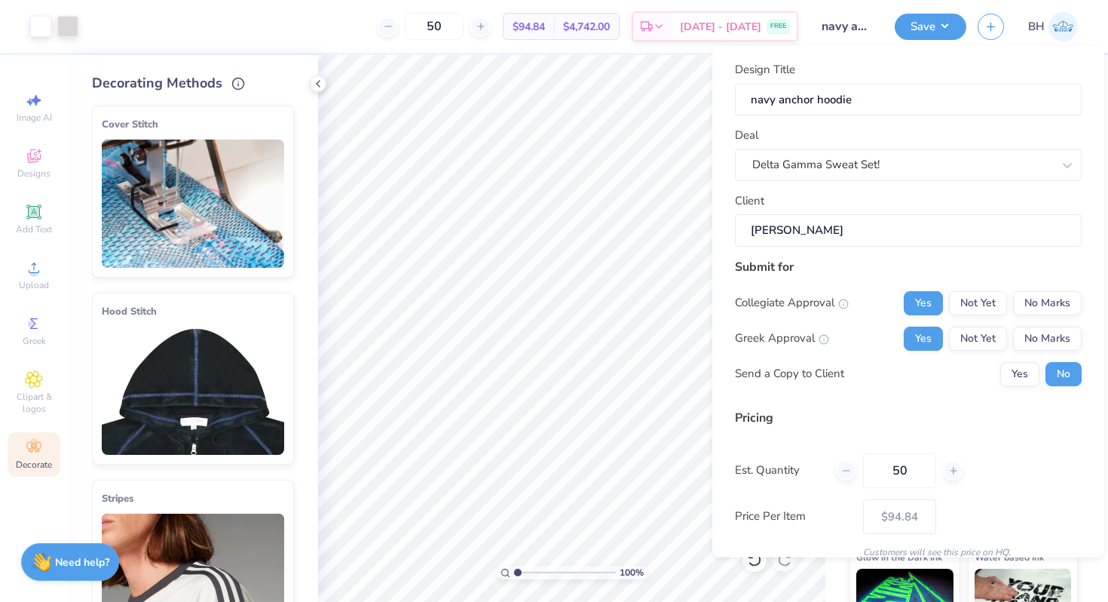
scroll to position [63, 0]
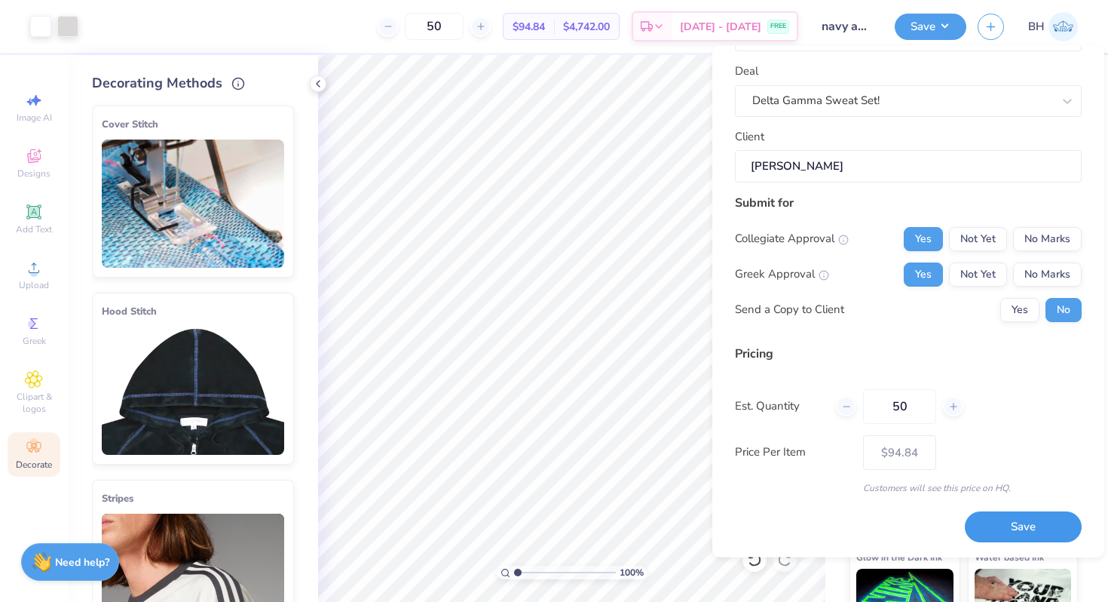
click at [1067, 532] on button "Save" at bounding box center [1023, 527] width 117 height 31
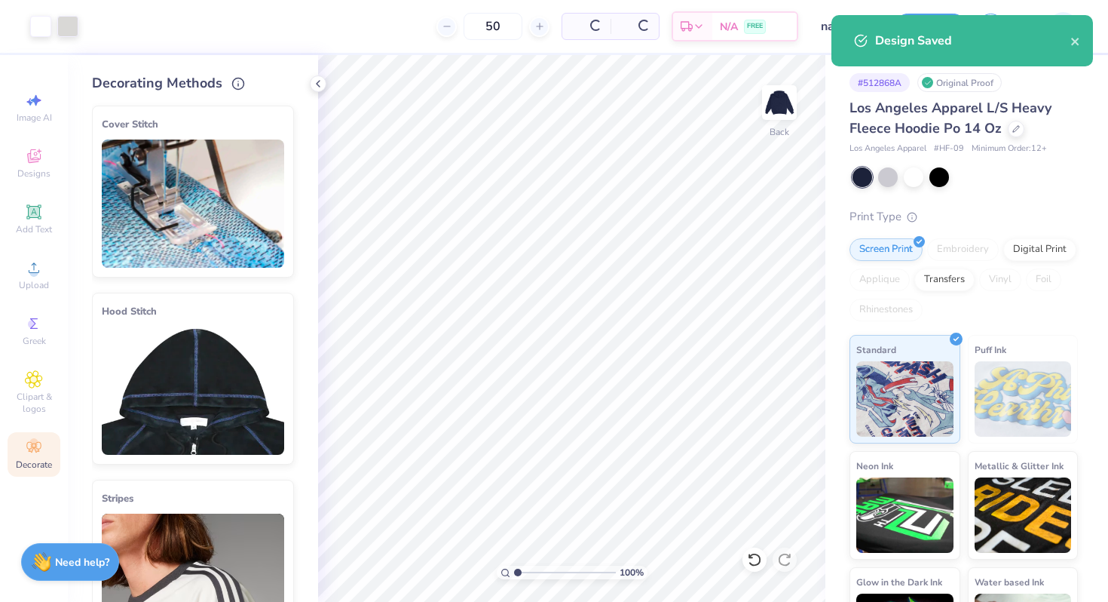
type input "$94.84"
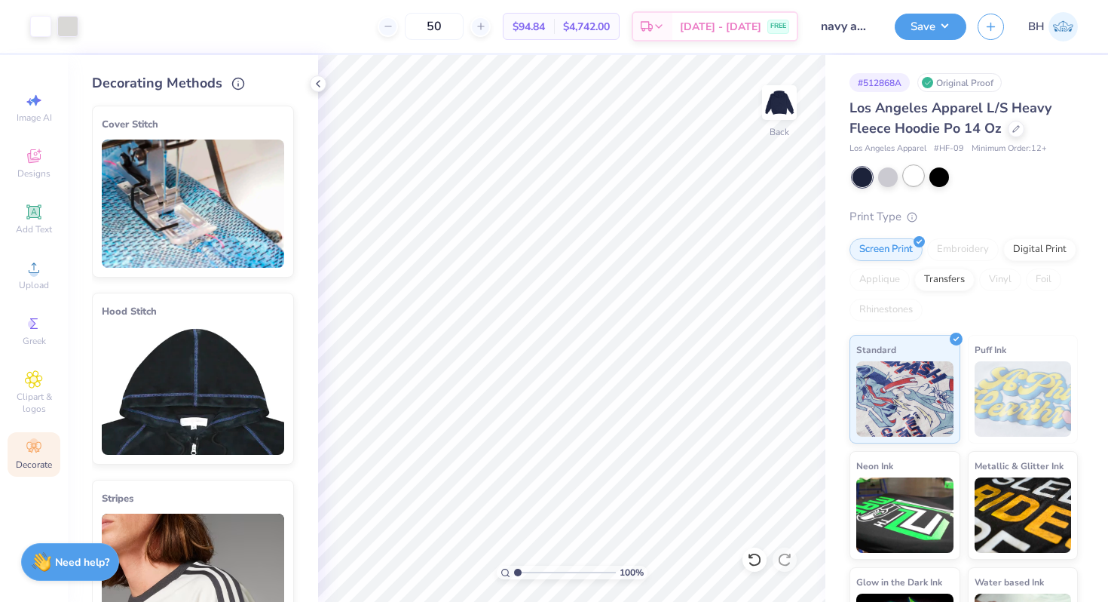
click at [920, 178] on div at bounding box center [914, 176] width 20 height 20
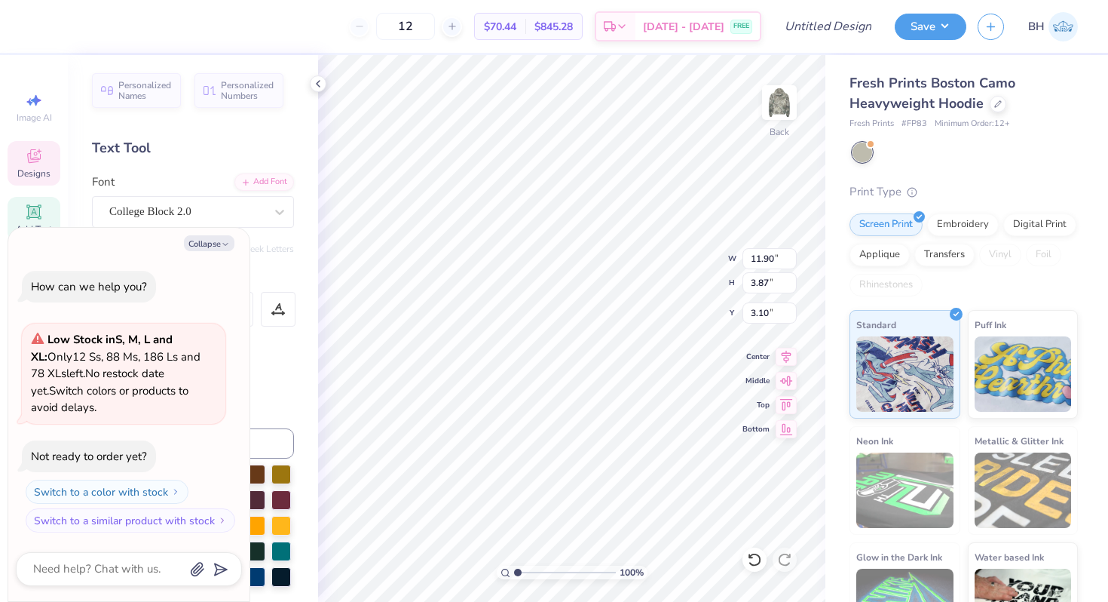
type textarea "x"
type textarea "D PHI"
type textarea "x"
type textarea "De PHI"
type textarea "x"
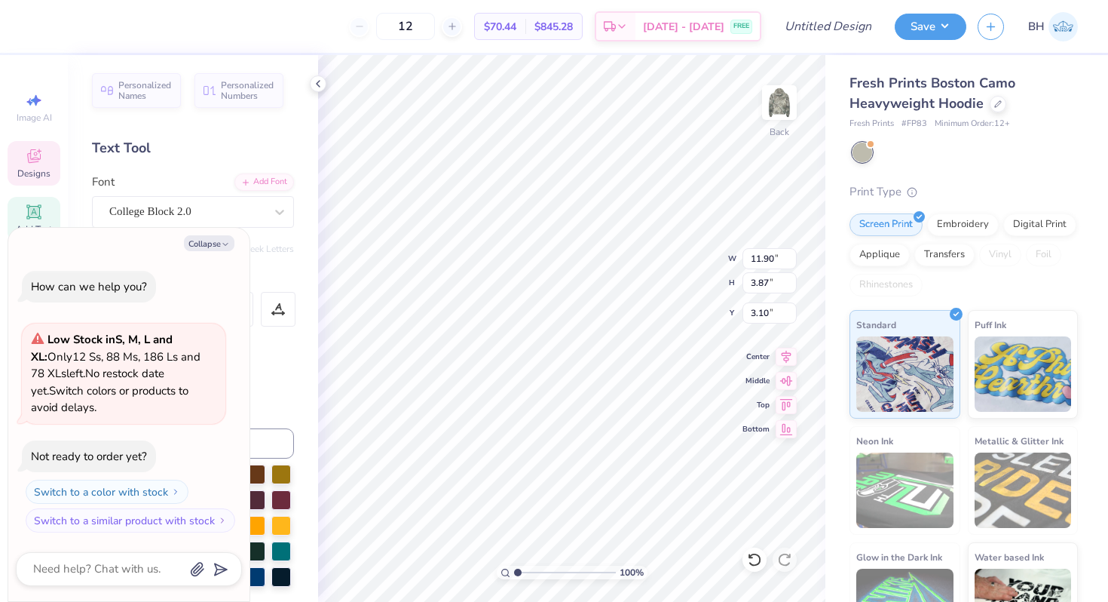
type textarea "Delt PHI"
type textarea "x"
type textarea "Delta PHI"
type textarea "x"
type textarea "Delta G"
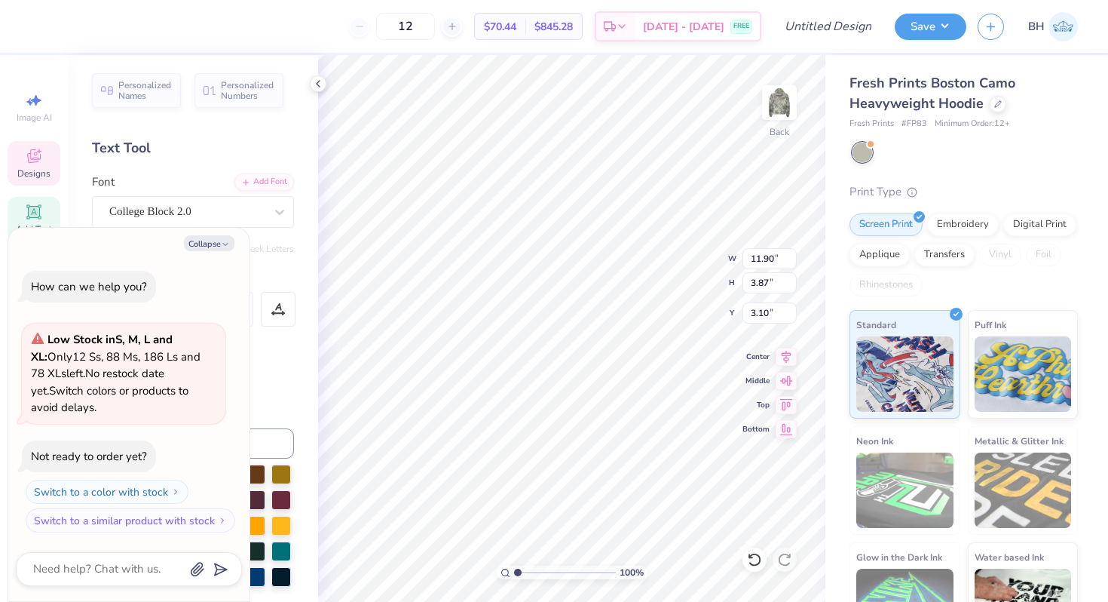
type textarea "x"
type textarea "Delta Ga"
type textarea "x"
type textarea "Delta Gamm"
type textarea "x"
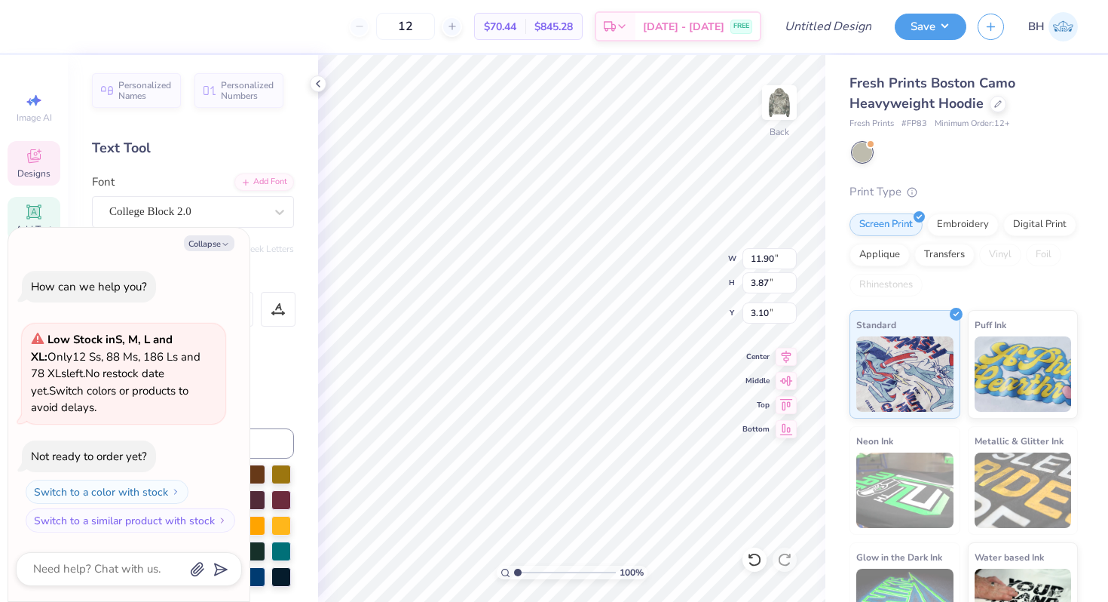
type textarea "Delta Gamm,"
type textarea "x"
type textarea "Delta Gamm,a"
type textarea "x"
type textarea "Delta Gamm,"
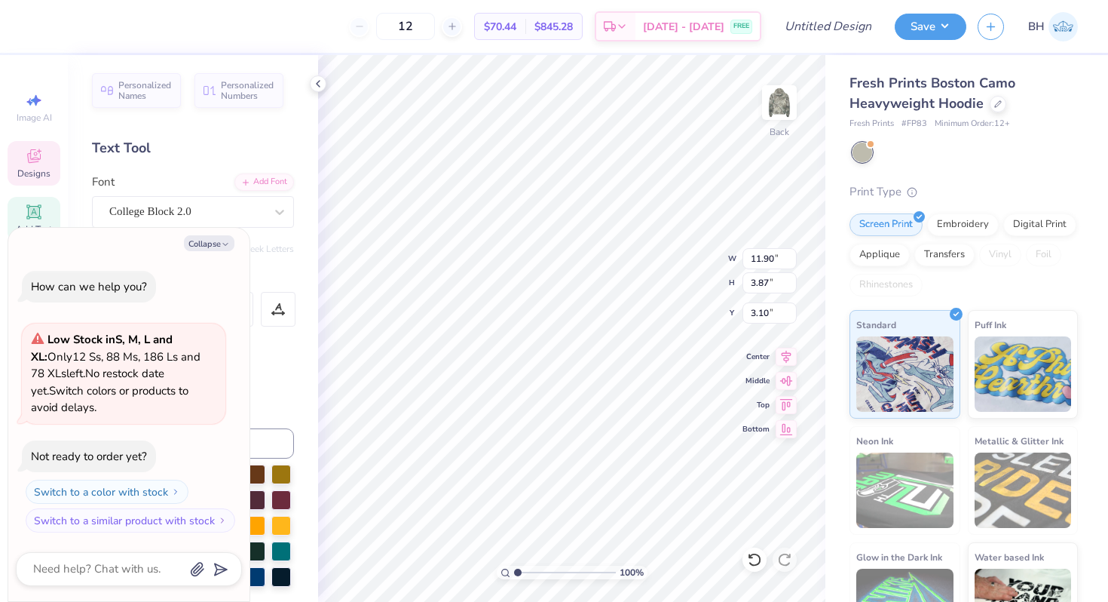
scroll to position [0, 3]
type textarea "x"
type textarea "Delta Gamm"
type textarea "x"
type textarea "Delta Gamma"
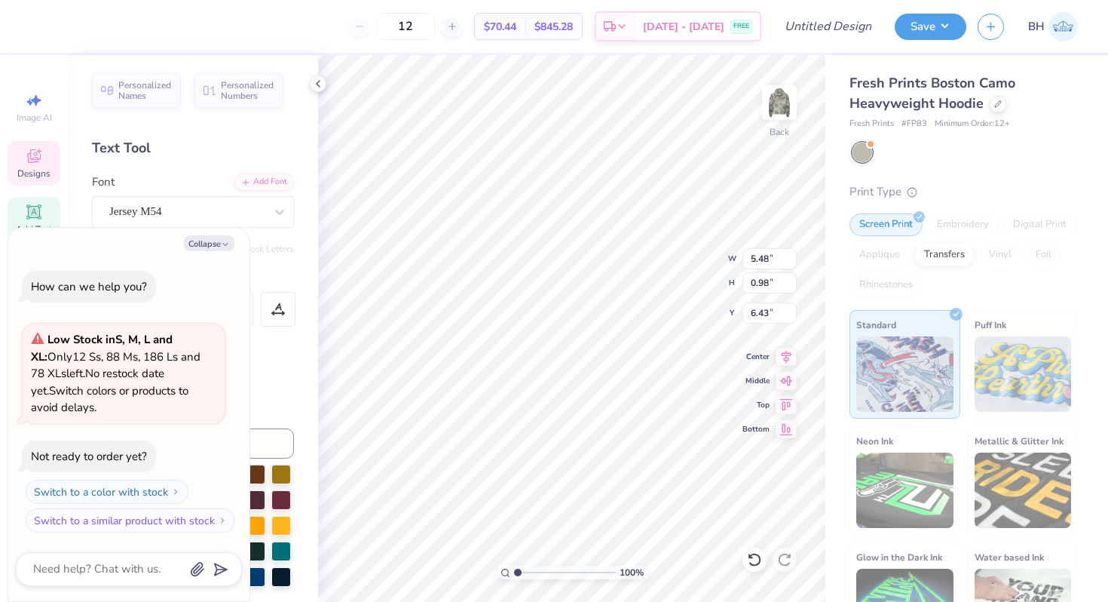
type textarea "x"
type textarea "est 187"
type textarea "x"
type textarea "est 1873"
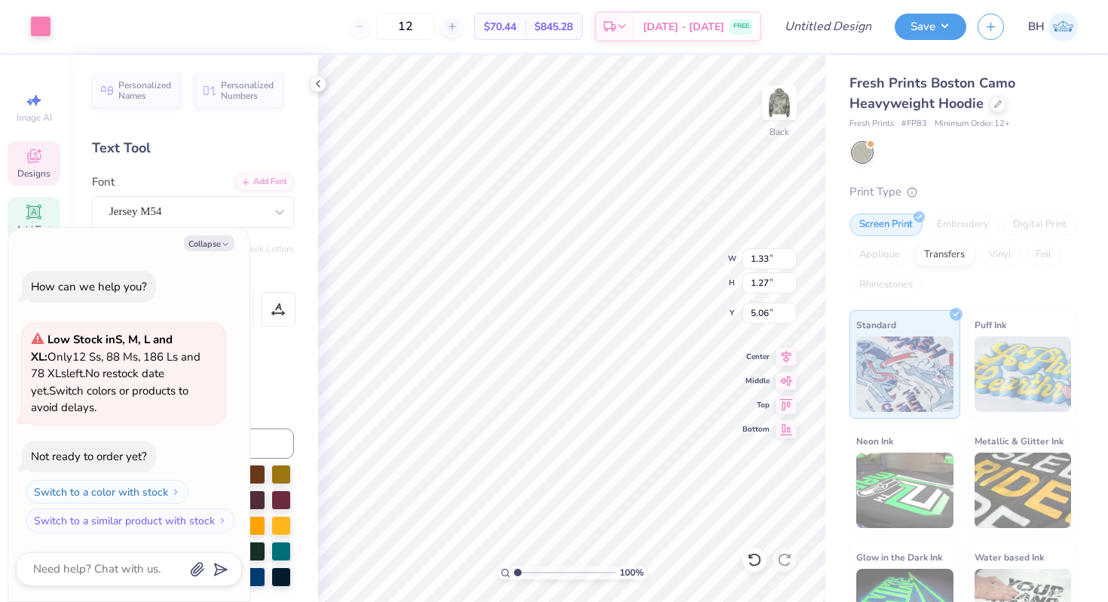
type textarea "x"
type input "5.11"
type textarea "x"
type input "5.06"
type textarea "x"
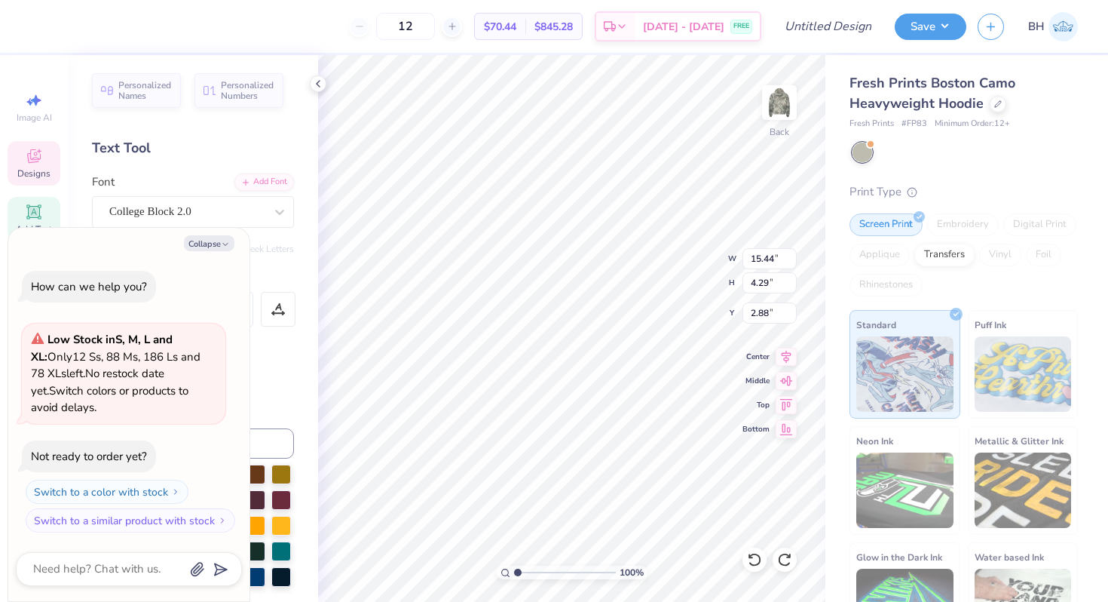
type input "0.85"
type textarea "x"
type input "4.91"
type textarea "x"
type input "4.91"
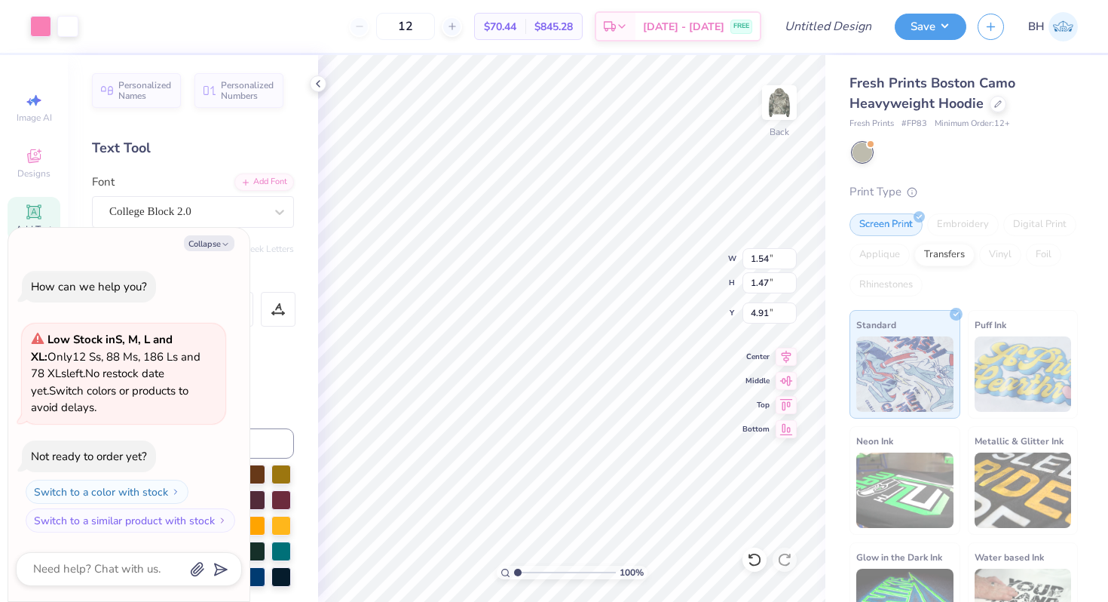
type textarea "x"
type input "15.44"
type input "4.29"
type input "0.85"
type textarea "x"
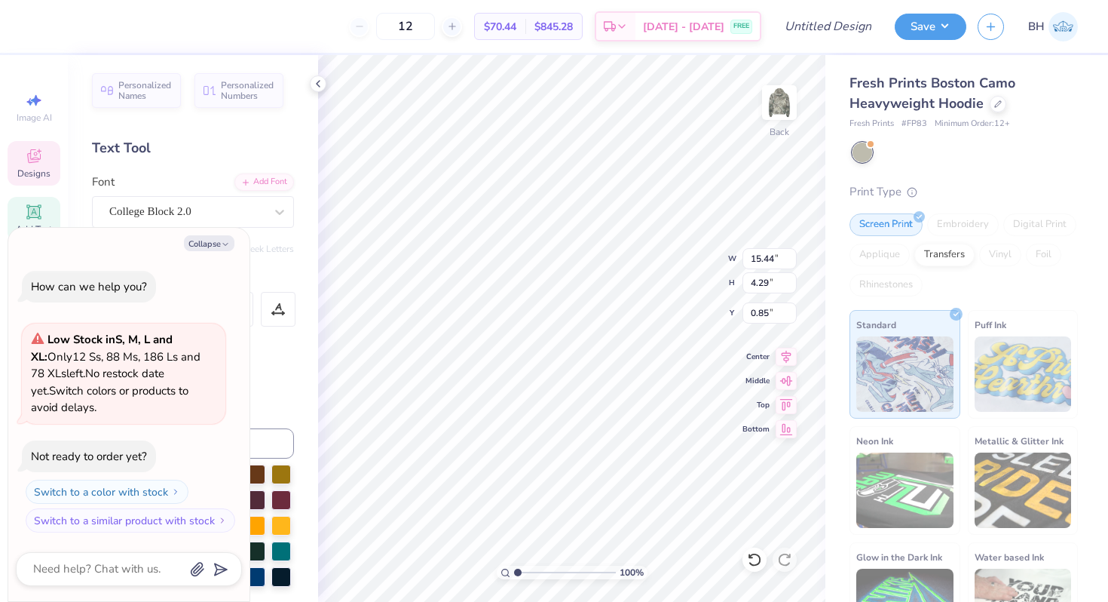
type input "3.00"
type textarea "x"
type input "5.48"
type input "0.98"
type input "6.43"
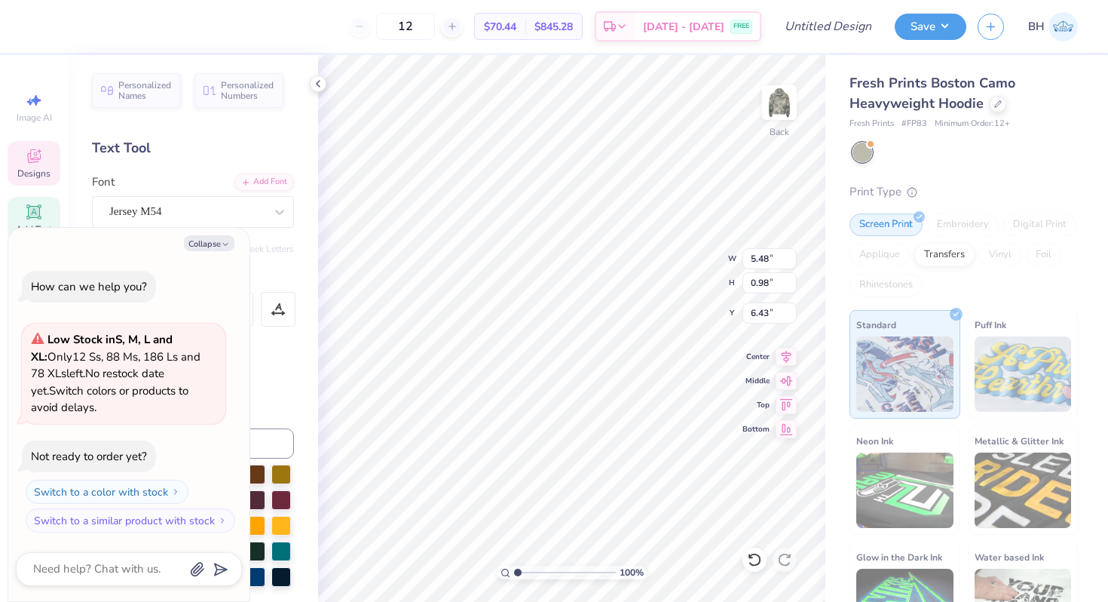
type textarea "x"
type input "6.38"
type textarea "x"
type input "5.64"
type textarea "x"
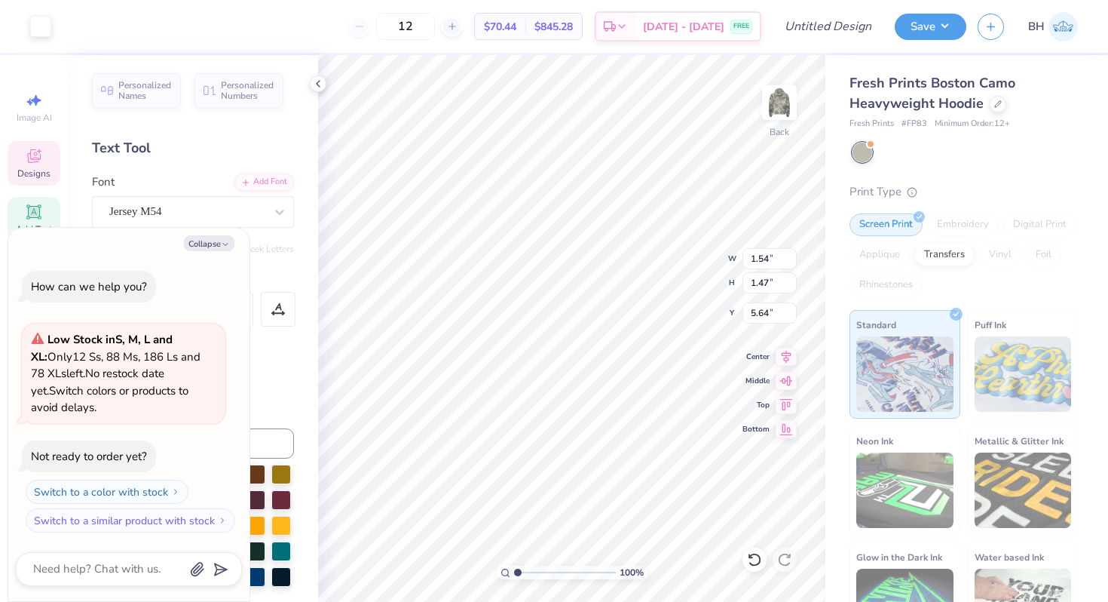
type input "4.91"
type textarea "x"
type input "5.64"
type textarea "x"
type input "1.43"
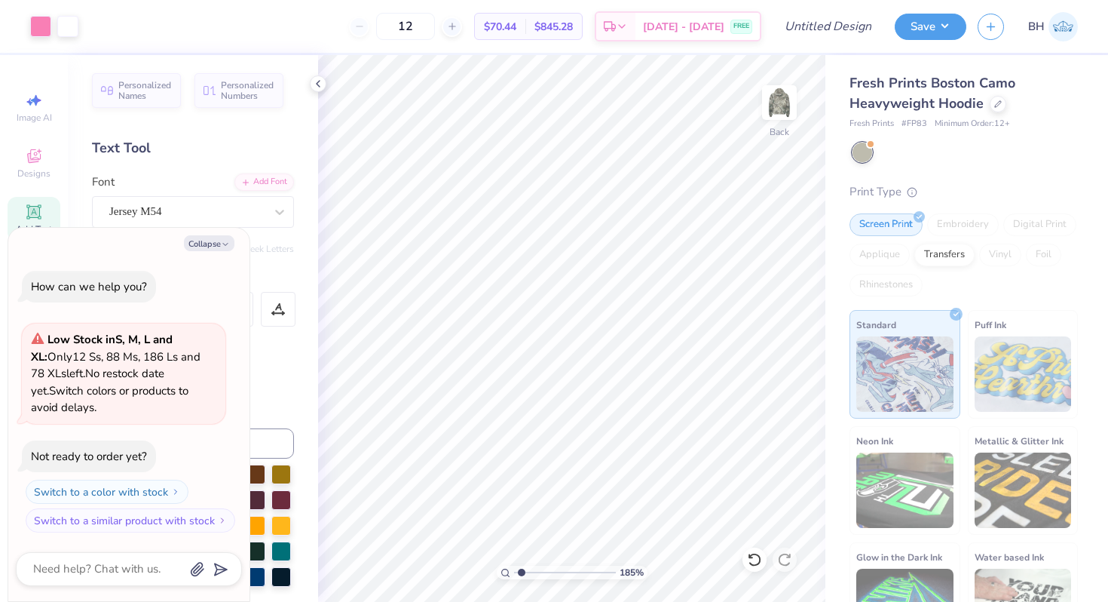
click at [522, 573] on input "range" at bounding box center [565, 572] width 102 height 14
click at [743, 257] on input "1.54" at bounding box center [770, 258] width 54 height 21
type textarea "x"
type input "5.40"
type textarea "x"
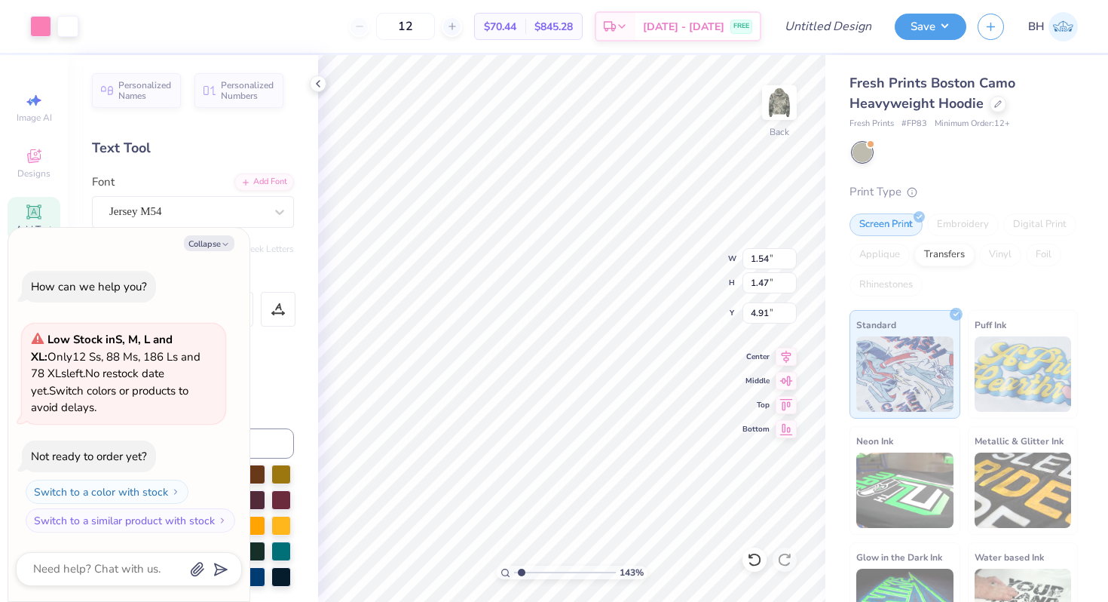
type input "5.31"
click at [991, 108] on div at bounding box center [998, 102] width 17 height 17
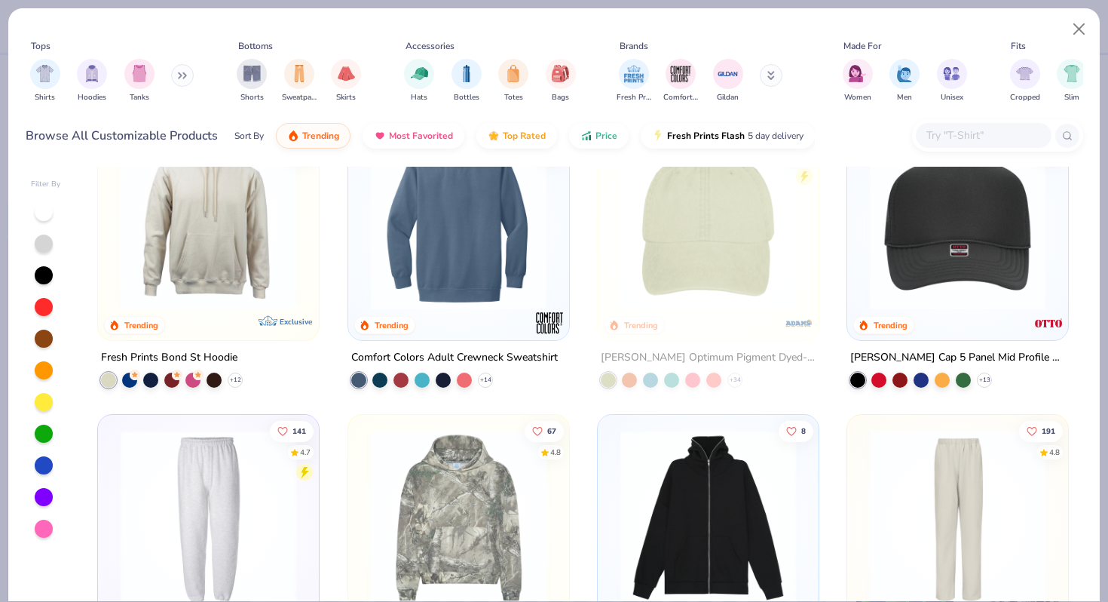
scroll to position [2148, 0]
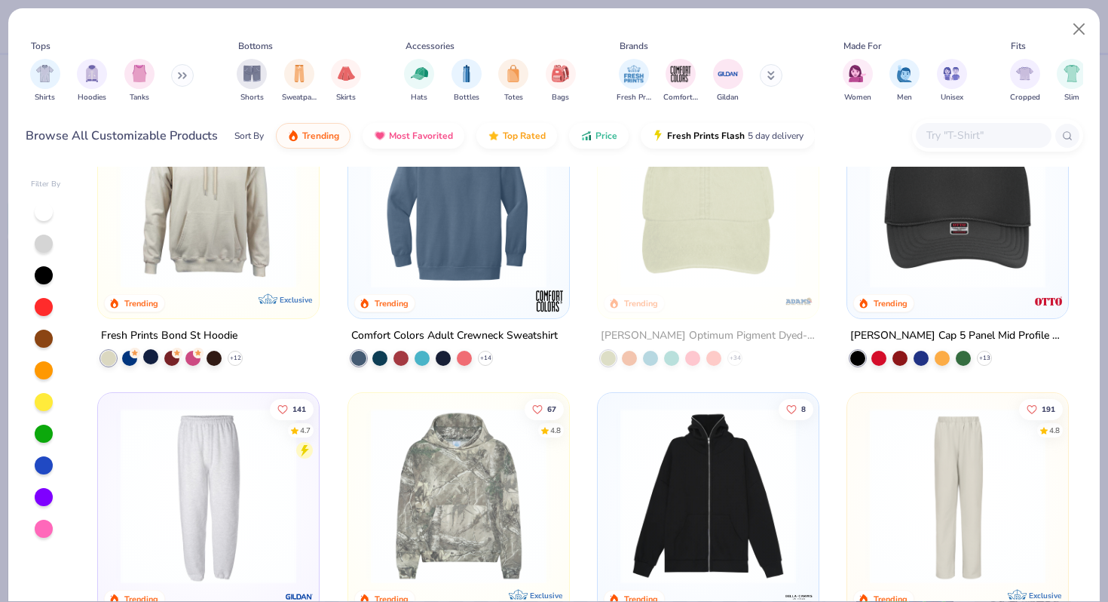
click at [155, 358] on div at bounding box center [150, 356] width 15 height 15
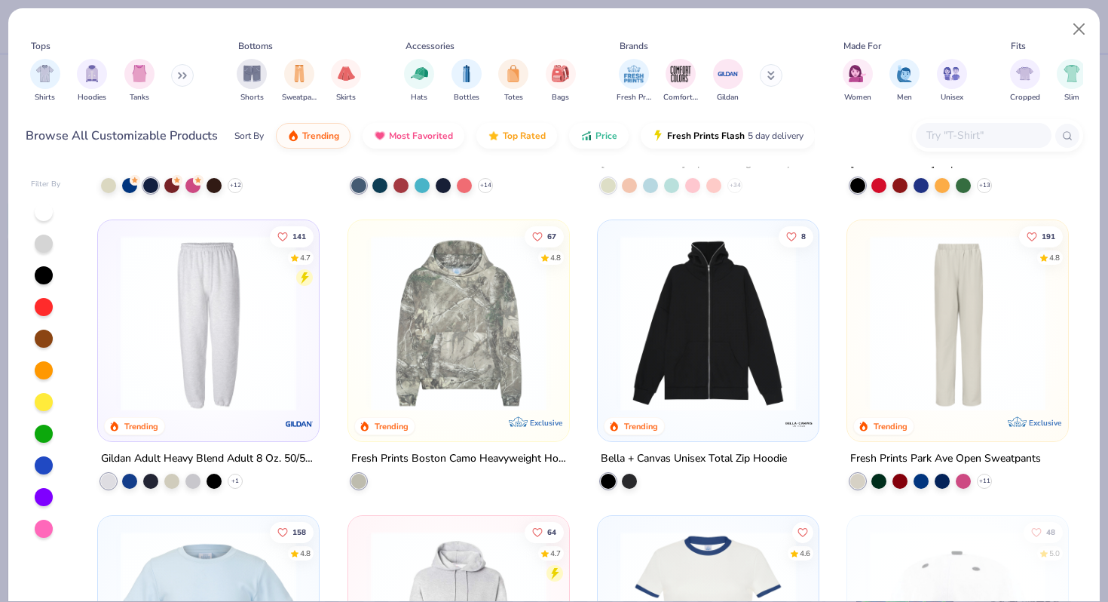
scroll to position [2020, 0]
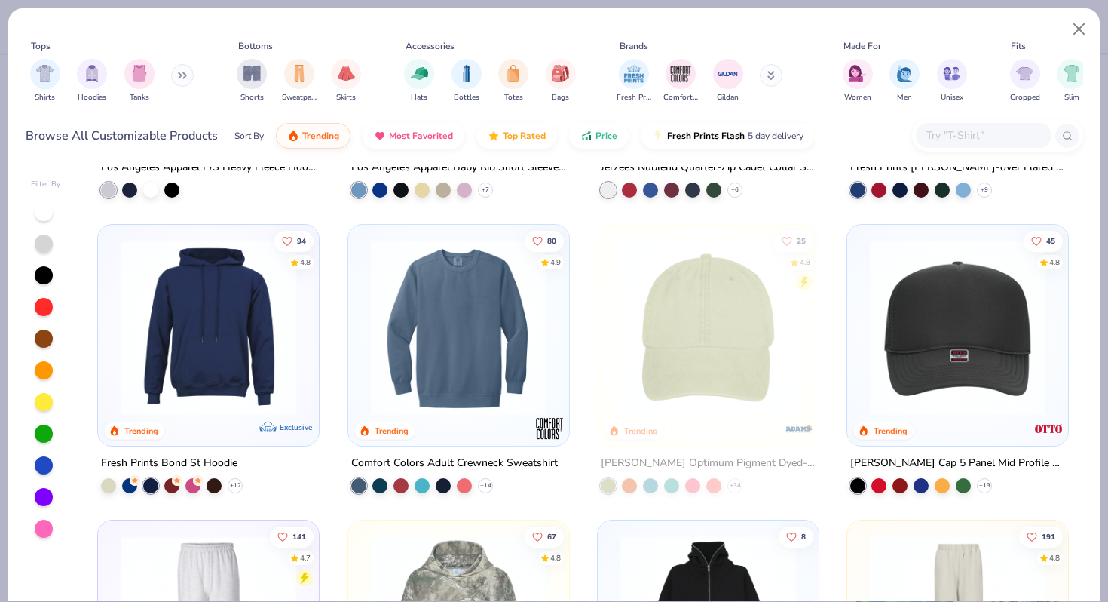
click at [220, 325] on img at bounding box center [208, 328] width 191 height 176
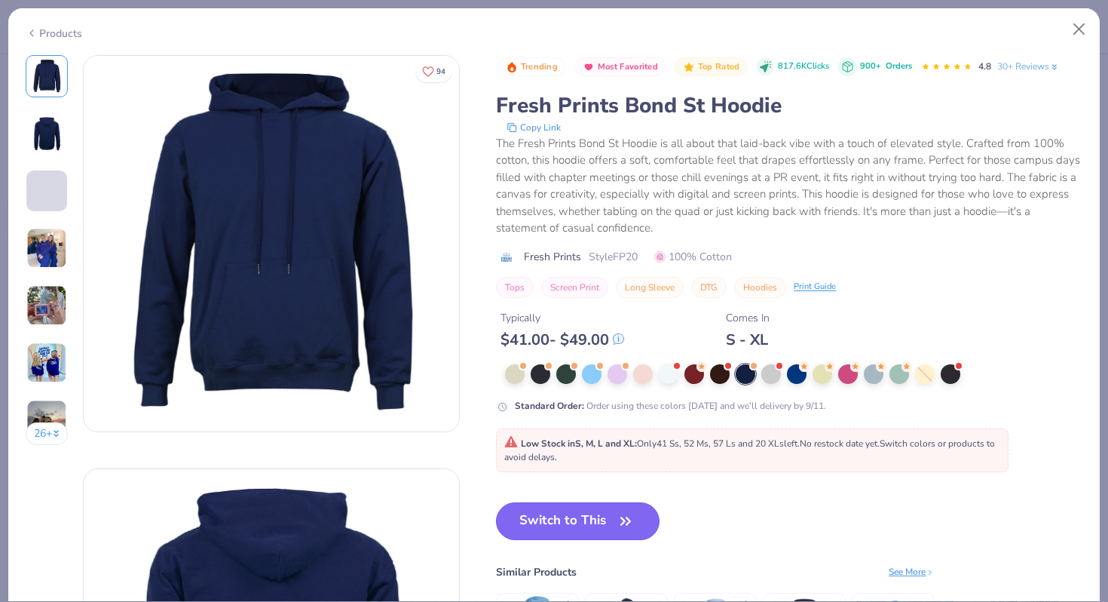
click at [596, 521] on button "Switch to This" at bounding box center [578, 521] width 164 height 38
type textarea "x"
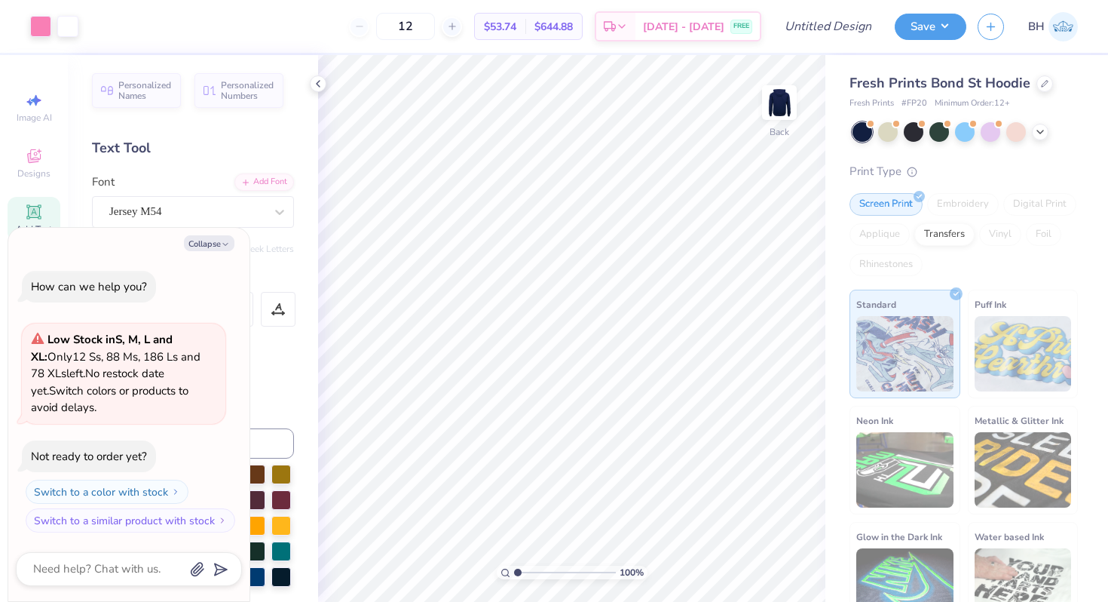
drag, startPoint x: 523, startPoint y: 572, endPoint x: 490, endPoint y: 571, distance: 33.2
type input "1"
click at [514, 571] on input "range" at bounding box center [565, 572] width 102 height 14
type textarea "x"
type input "3.88"
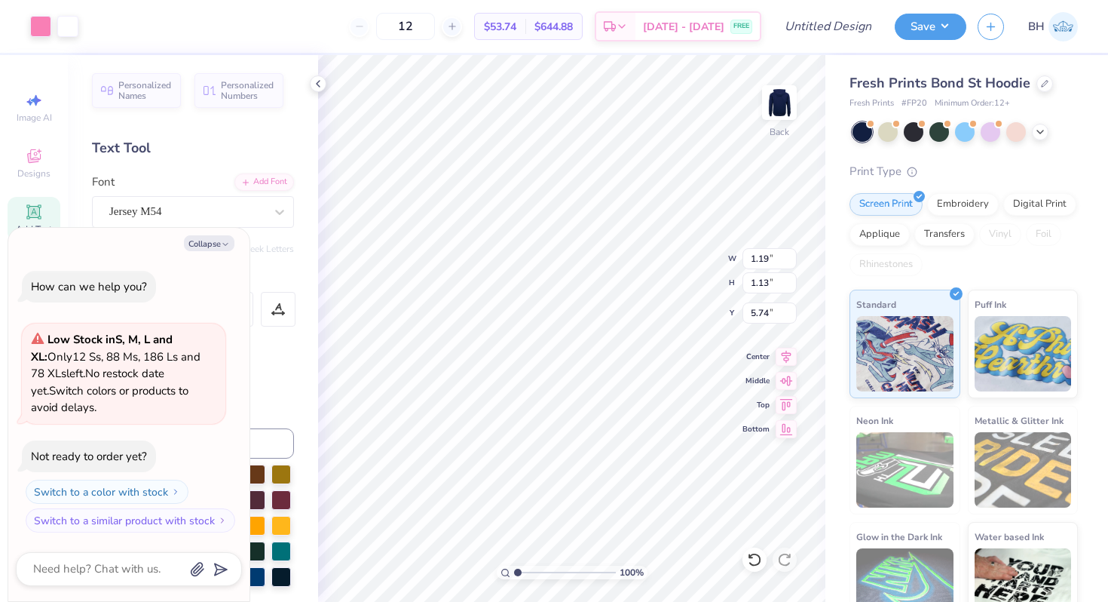
type textarea "x"
type input "5.67"
click at [1042, 77] on div at bounding box center [1045, 82] width 17 height 17
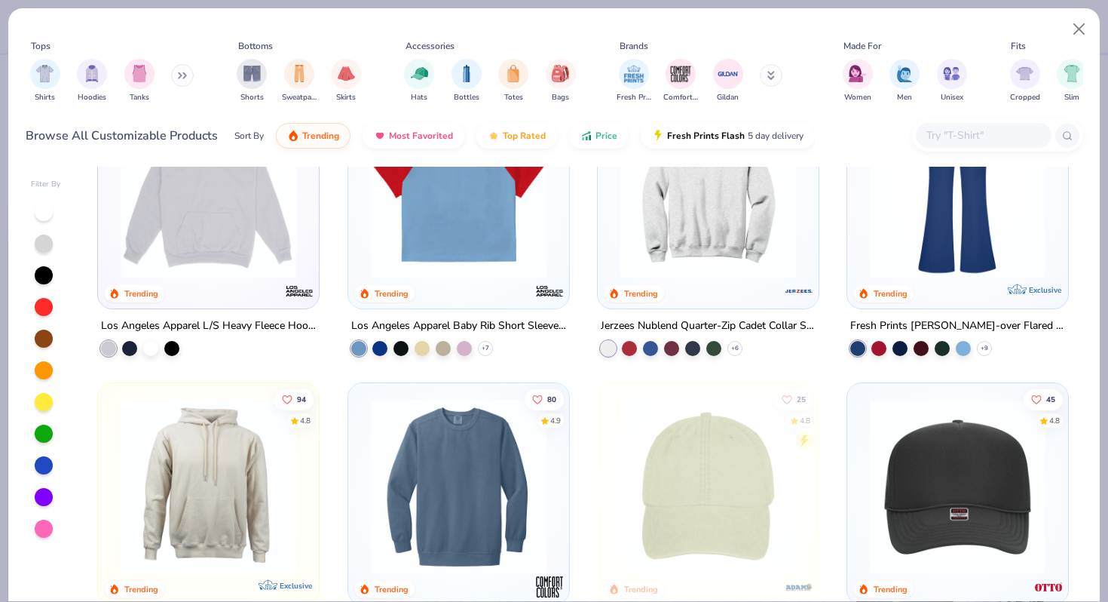
scroll to position [1858, 0]
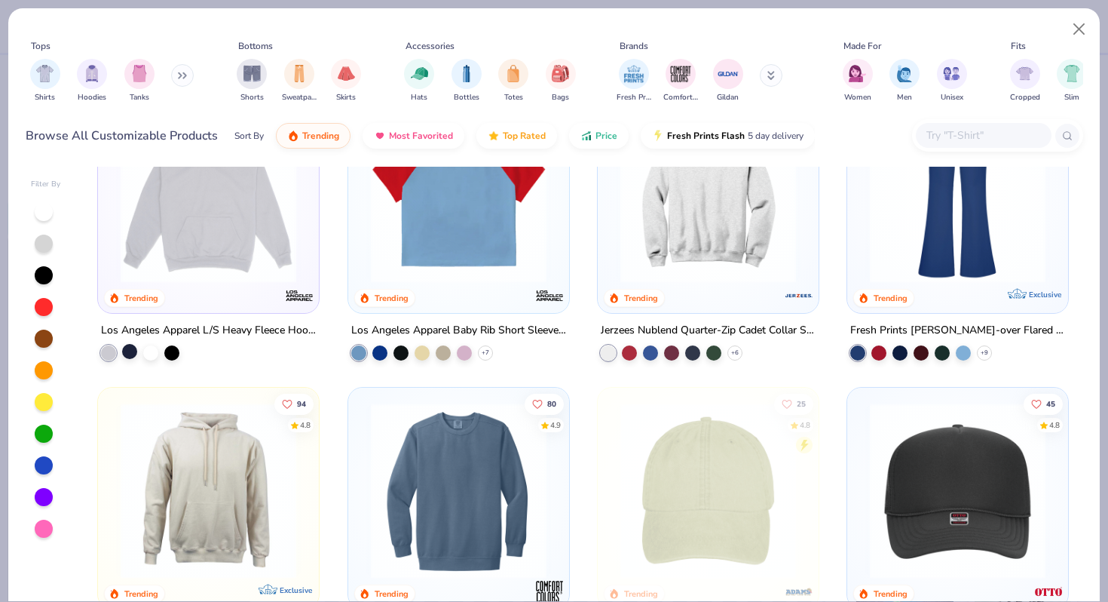
click at [133, 347] on div at bounding box center [129, 351] width 15 height 15
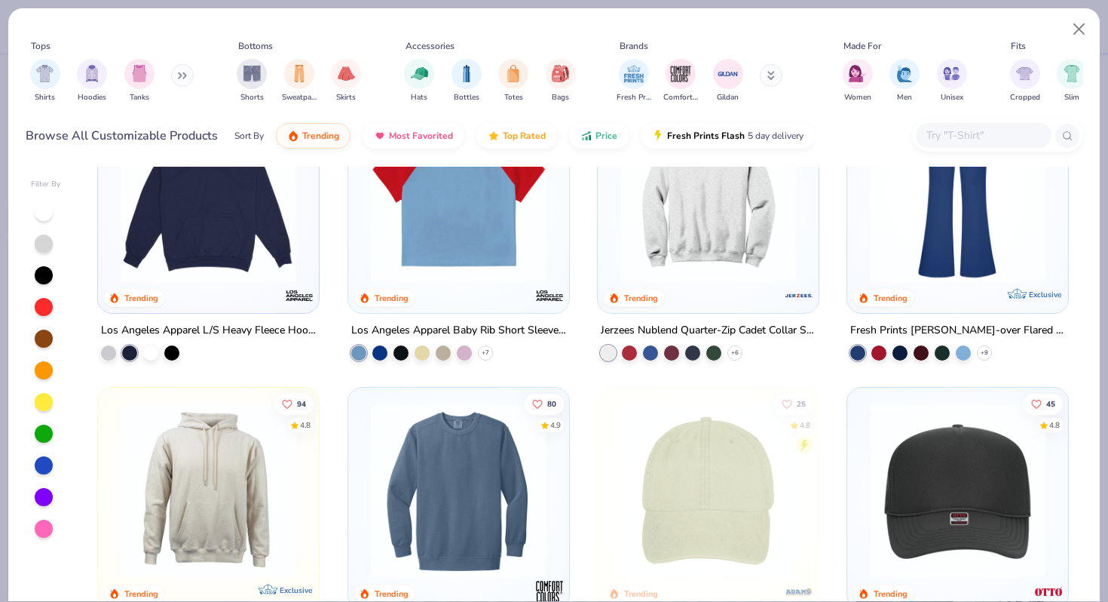
click at [225, 210] on img at bounding box center [208, 194] width 191 height 176
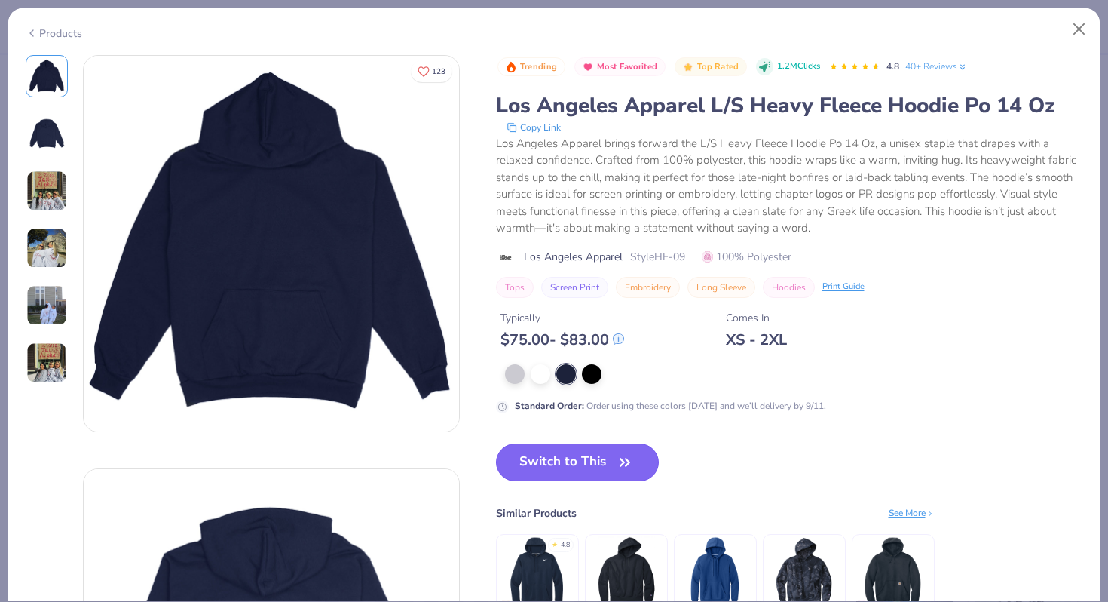
click at [550, 461] on button "Switch to This" at bounding box center [578, 462] width 164 height 38
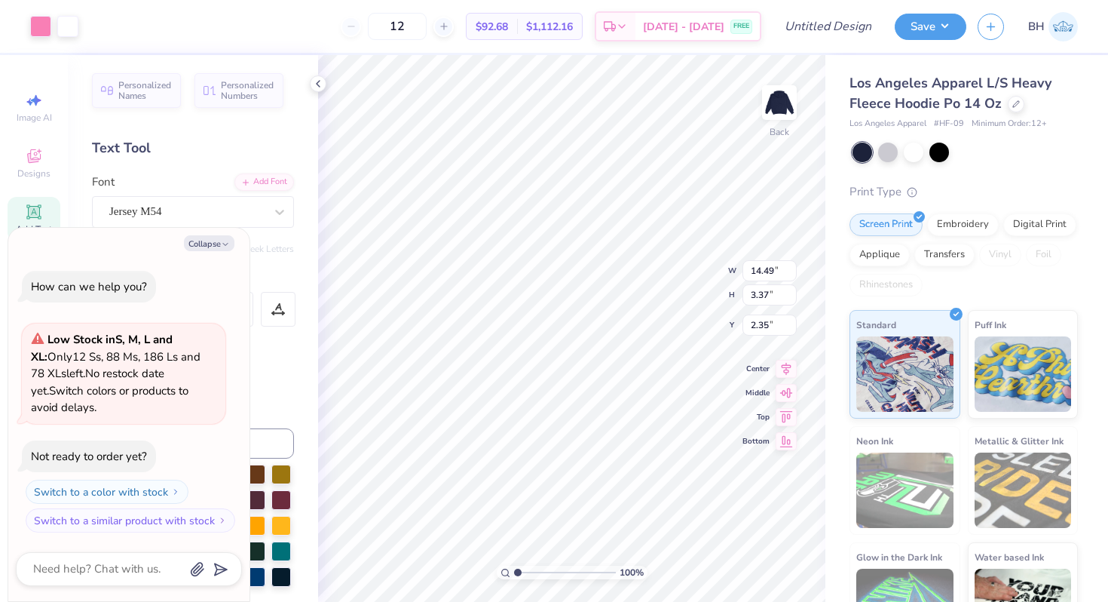
type textarea "x"
type input "4.86"
type textarea "x"
type input "5.38"
click at [776, 112] on img at bounding box center [779, 102] width 60 height 60
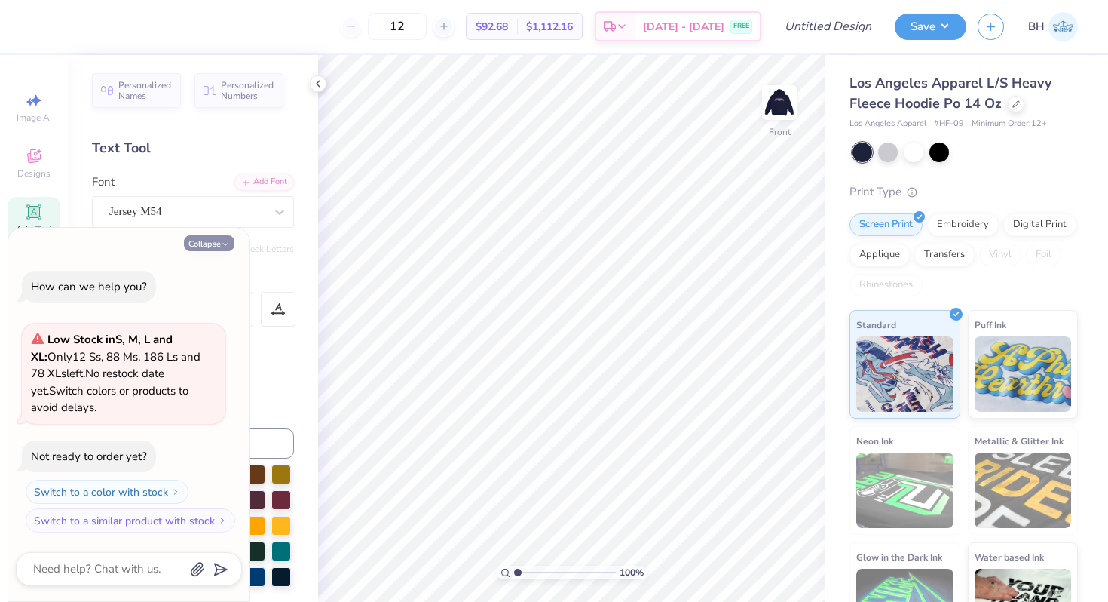
click at [220, 238] on button "Collapse" at bounding box center [209, 243] width 51 height 16
type textarea "x"
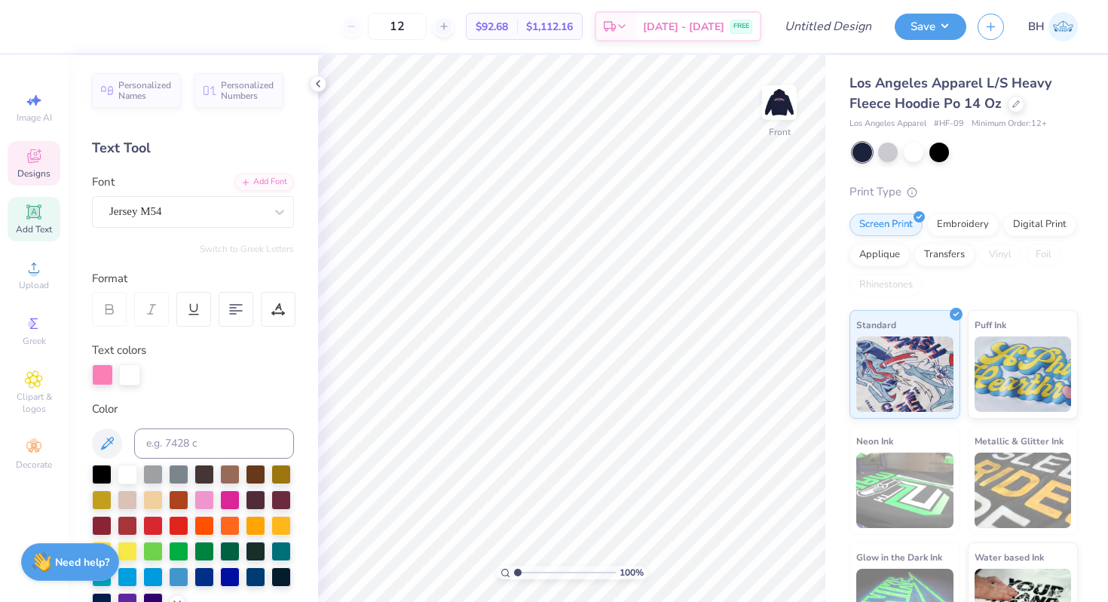
click at [41, 164] on icon at bounding box center [34, 156] width 18 height 18
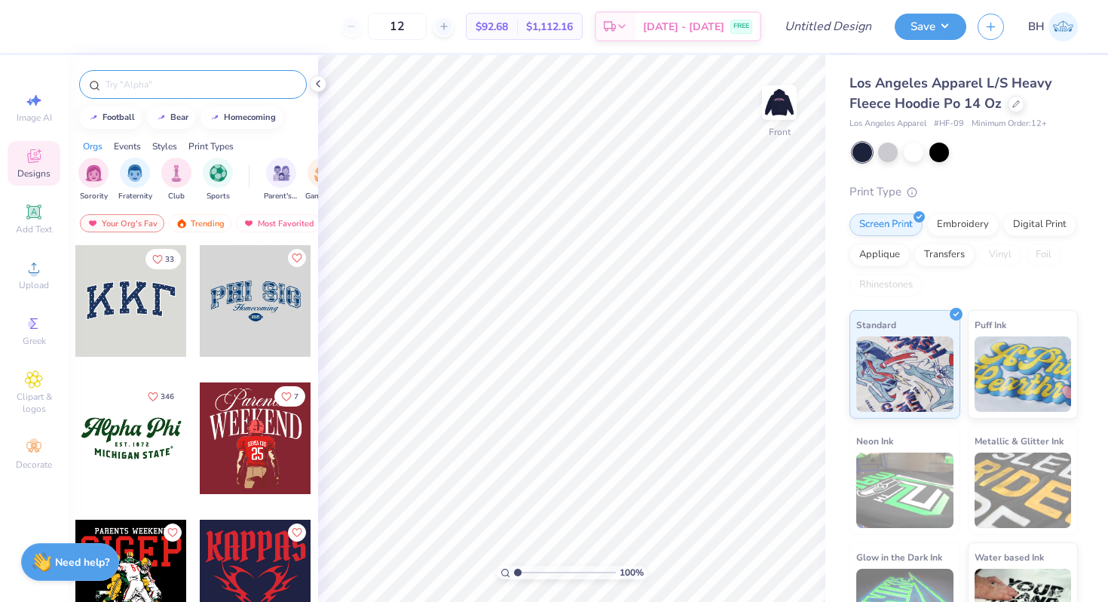
click at [173, 86] on input "text" at bounding box center [200, 84] width 193 height 15
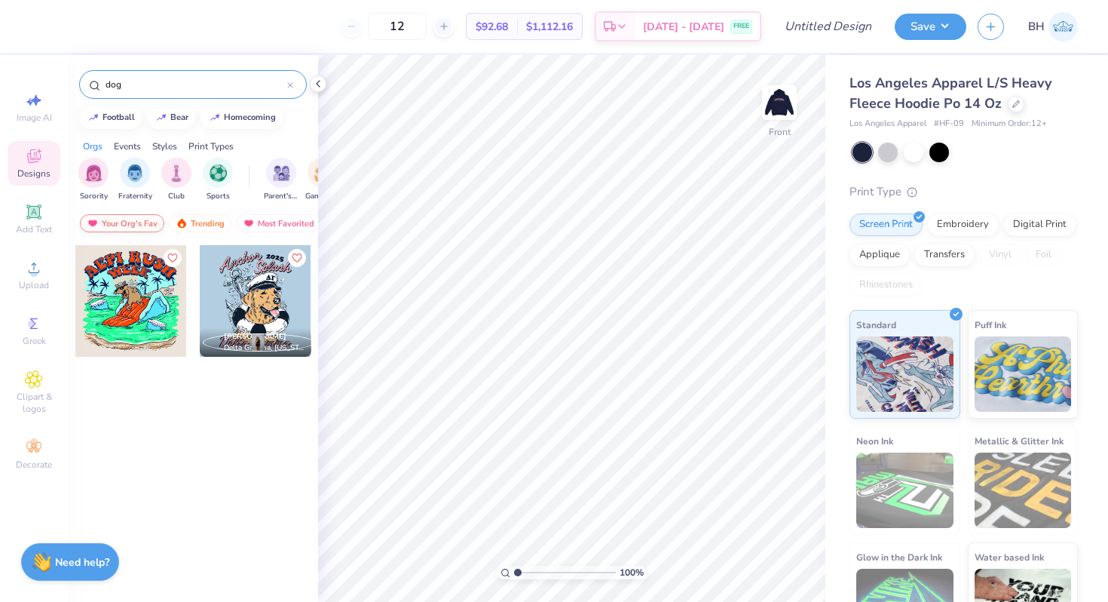
type input "dog"
click at [143, 219] on div "Your Org's Fav" at bounding box center [122, 223] width 84 height 18
click at [159, 229] on div "Your Org's Fav" at bounding box center [122, 223] width 84 height 18
click at [155, 227] on div "Your Org's Fav" at bounding box center [122, 223] width 84 height 18
click at [103, 173] on div "filter for Sorority" at bounding box center [93, 171] width 30 height 30
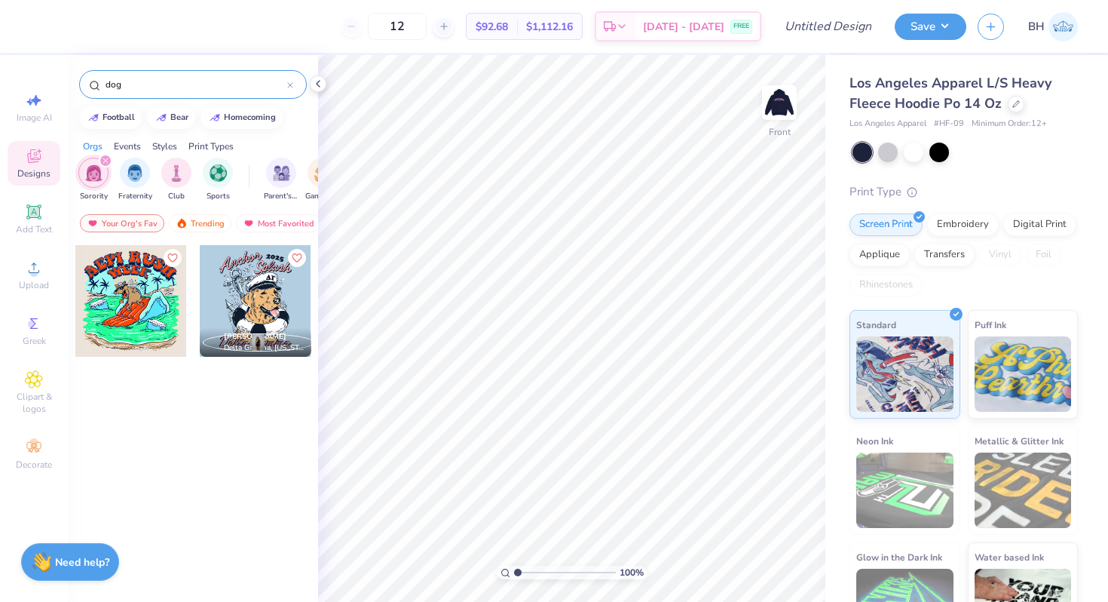
click at [106, 164] on div "filter for Sorority" at bounding box center [106, 161] width 14 height 14
click at [162, 88] on input "dog" at bounding box center [195, 84] width 183 height 15
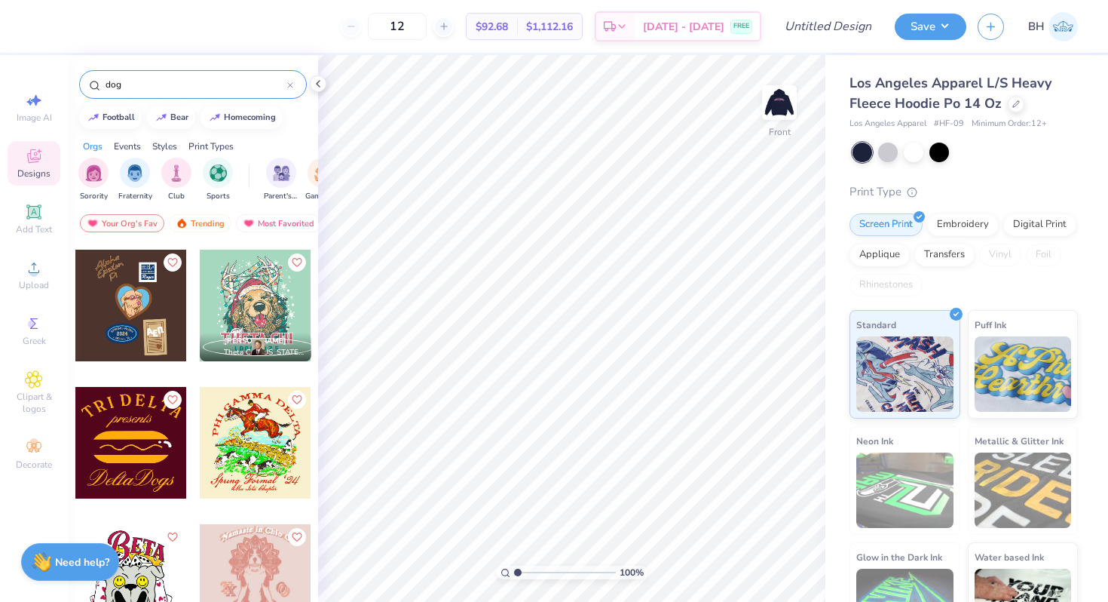
scroll to position [4663, 0]
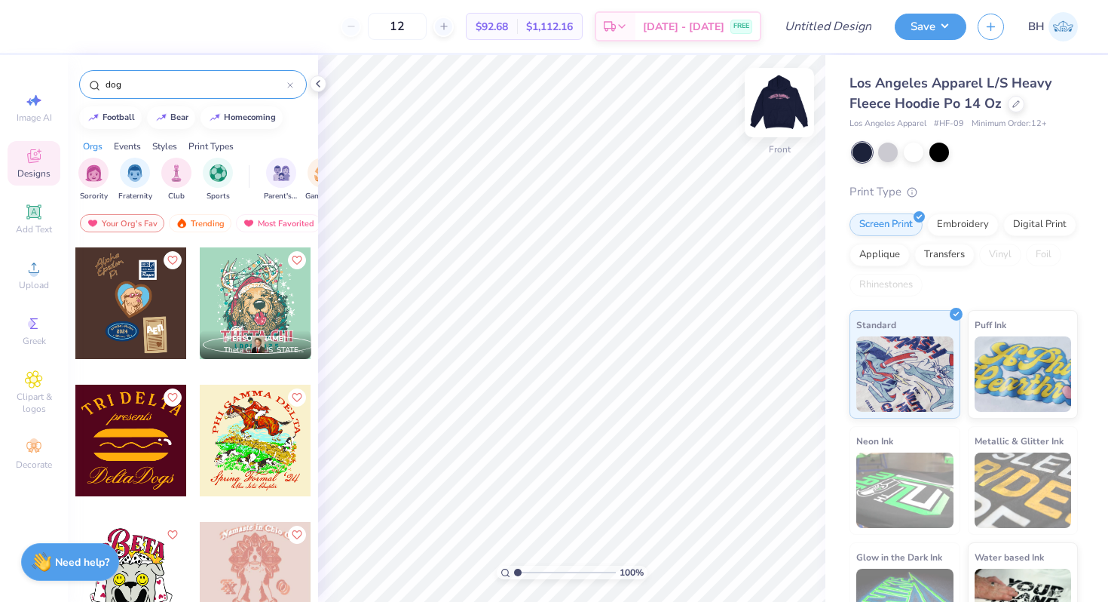
click at [784, 124] on img at bounding box center [779, 102] width 60 height 60
click at [786, 112] on img at bounding box center [779, 102] width 60 height 60
click at [772, 94] on img at bounding box center [779, 102] width 60 height 60
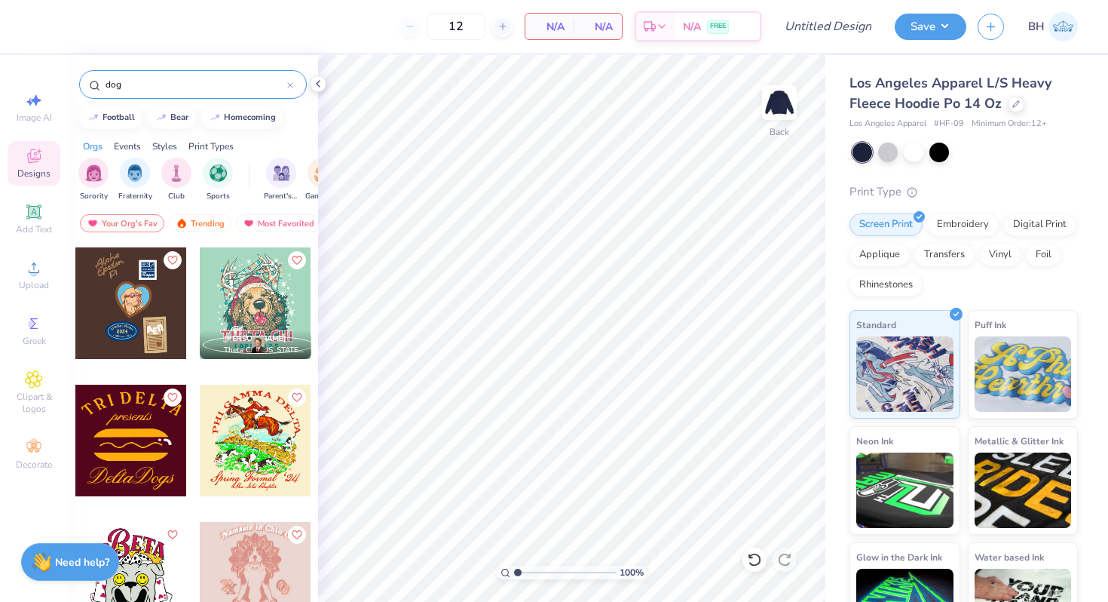
click at [127, 90] on input "dog" at bounding box center [195, 84] width 183 height 15
click at [23, 389] on div "Clipart & logos" at bounding box center [34, 392] width 53 height 57
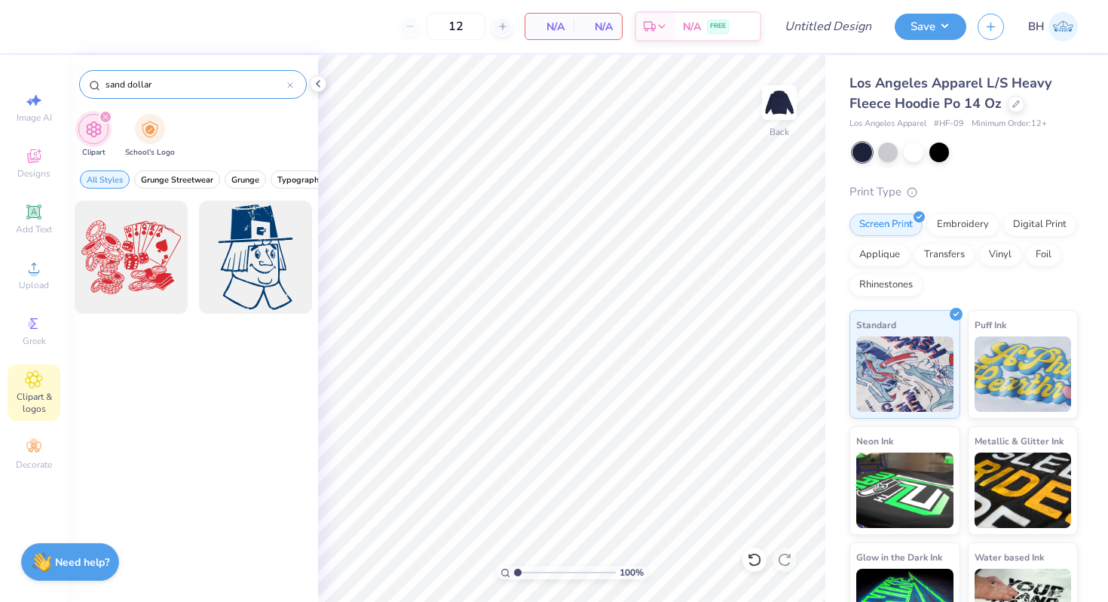
drag, startPoint x: 168, startPoint y: 85, endPoint x: 124, endPoint y: 83, distance: 44.5
click at [124, 83] on input "sand dollar" at bounding box center [195, 84] width 183 height 15
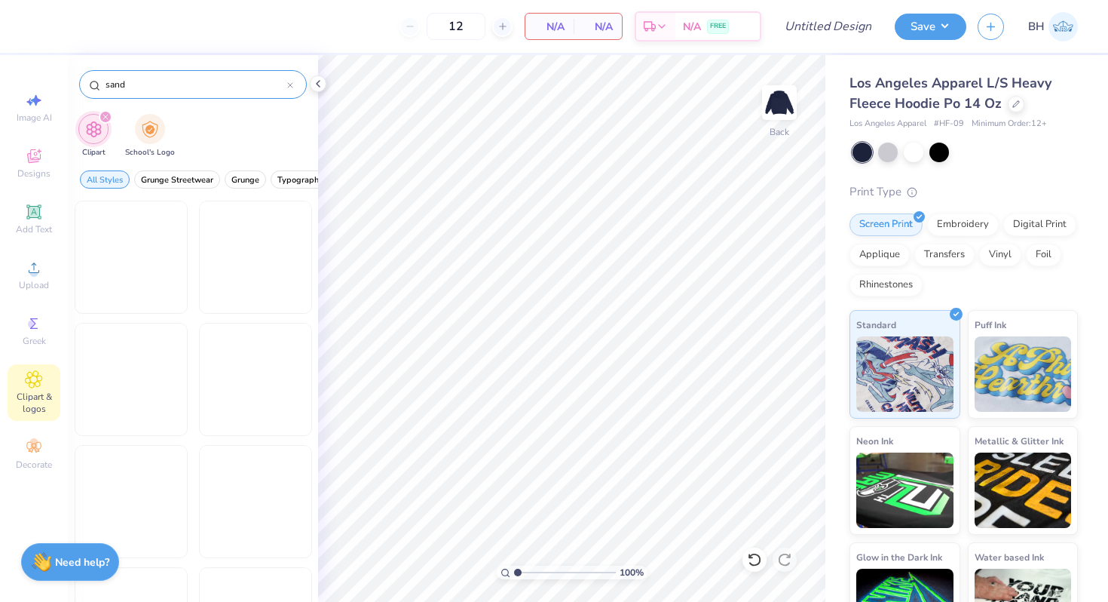
click at [124, 85] on input "sand" at bounding box center [195, 84] width 183 height 15
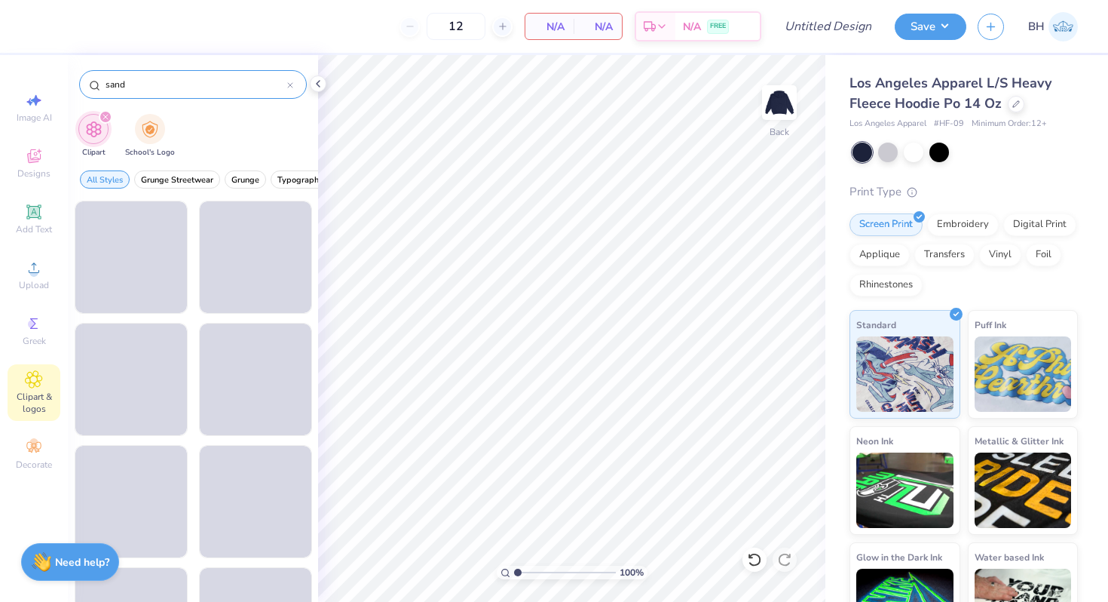
click at [124, 85] on input "sand" at bounding box center [195, 84] width 183 height 15
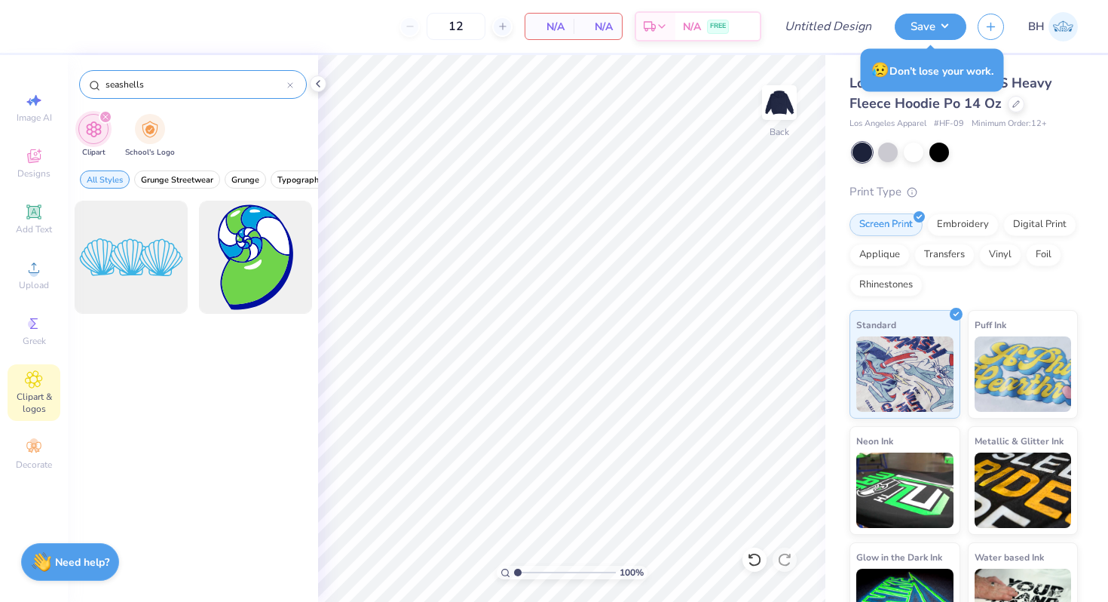
click at [162, 87] on input "seashells" at bounding box center [195, 84] width 183 height 15
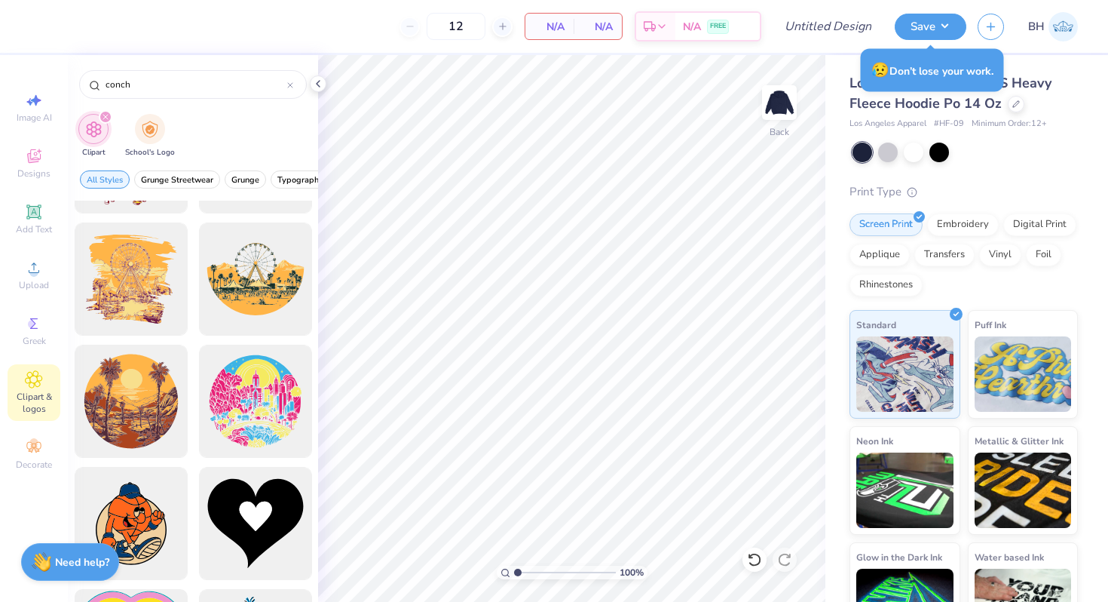
scroll to position [60, 0]
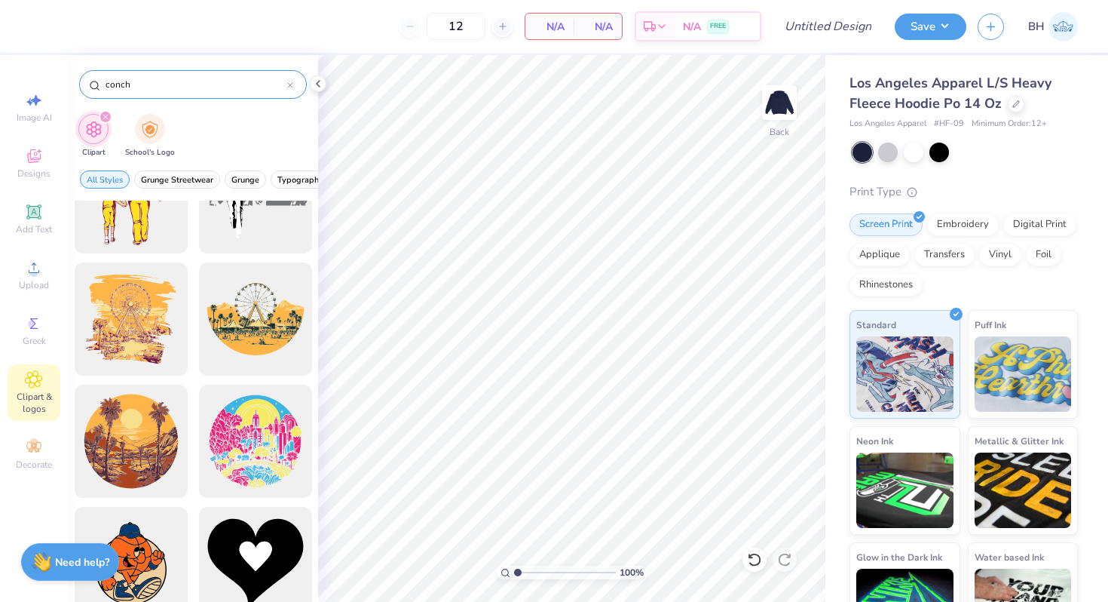
click at [138, 85] on input "conch" at bounding box center [195, 84] width 183 height 15
type input "captain"
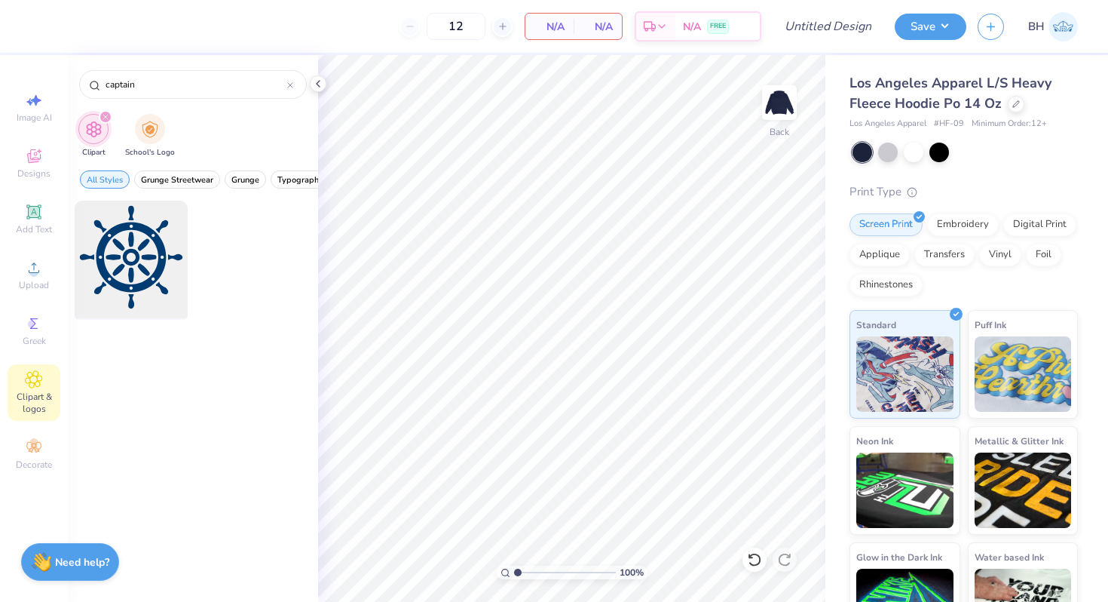
click at [164, 268] on div at bounding box center [131, 257] width 124 height 124
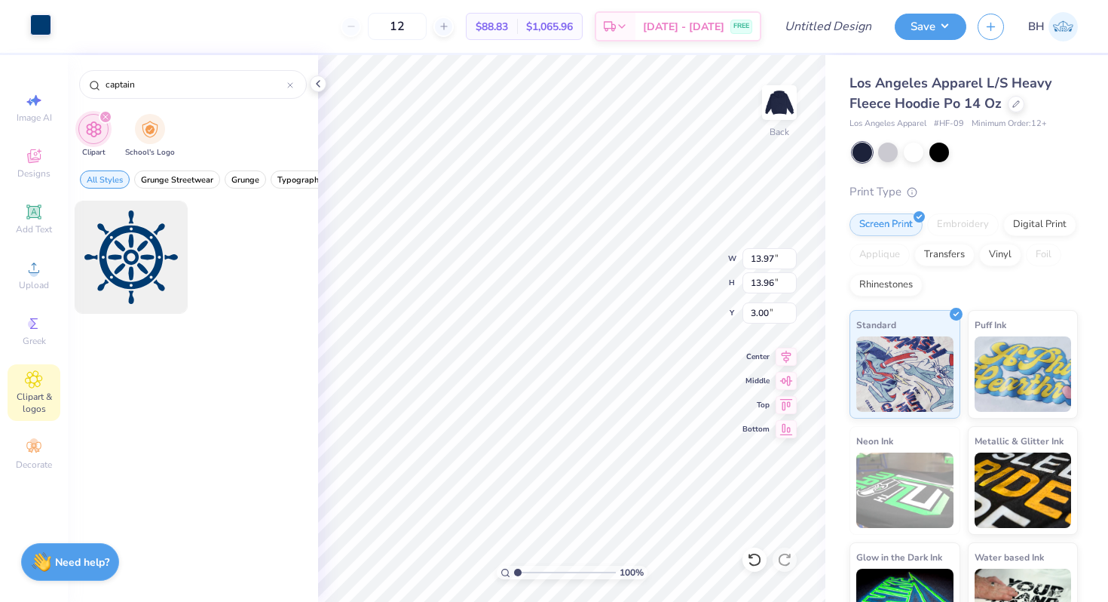
click at [41, 32] on div at bounding box center [40, 24] width 21 height 21
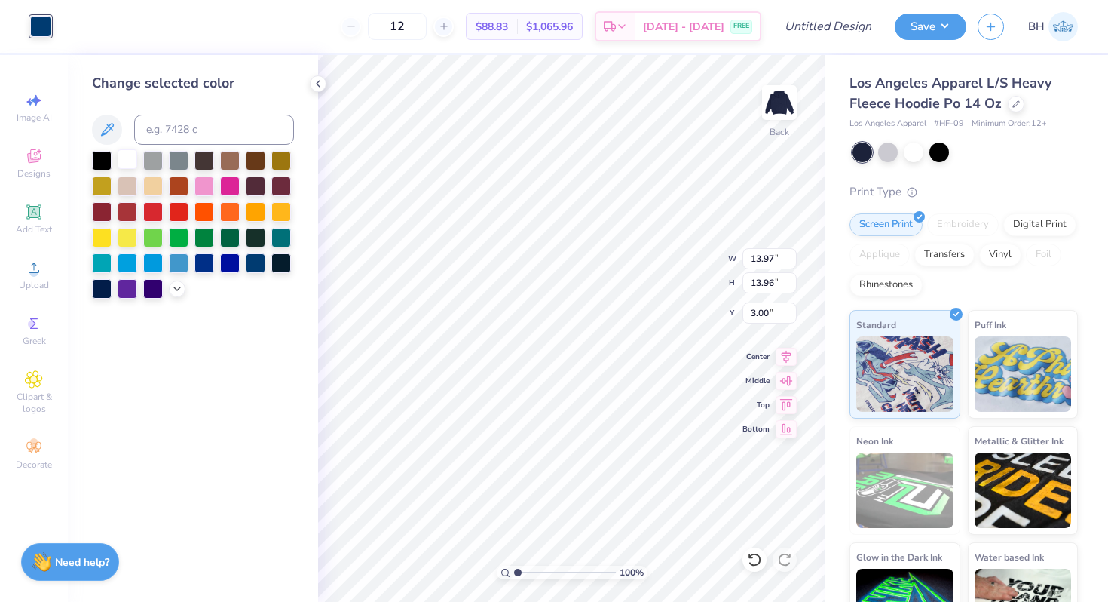
click at [119, 159] on div at bounding box center [128, 159] width 20 height 20
type input "9.04"
type input "9.03"
type input "5.69"
type input "4.32"
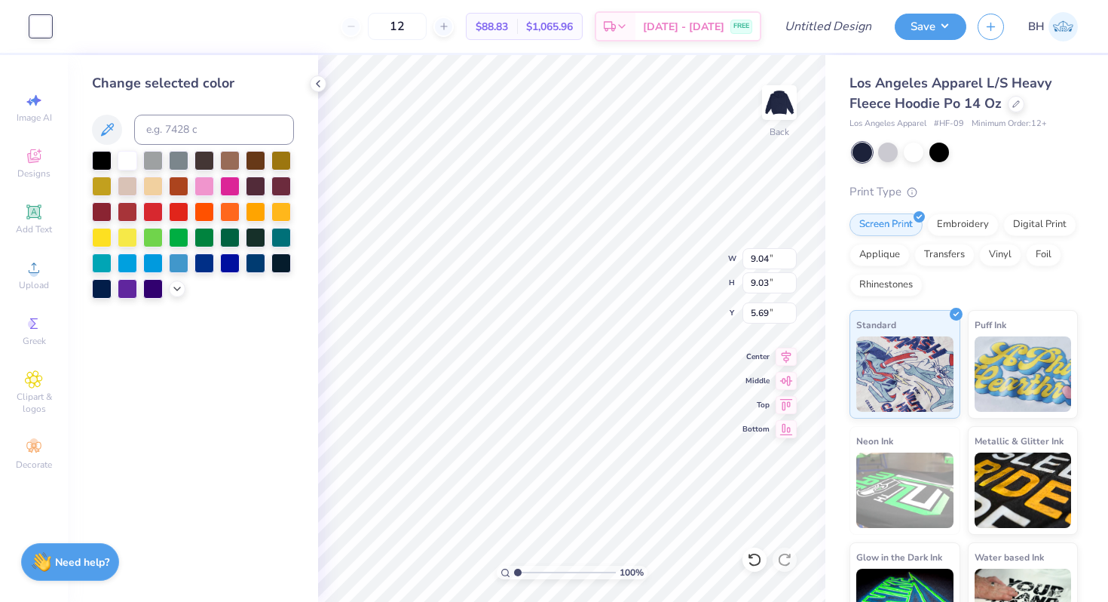
type input "4.31"
type input "5.87"
type input "2.36"
type input "7.83"
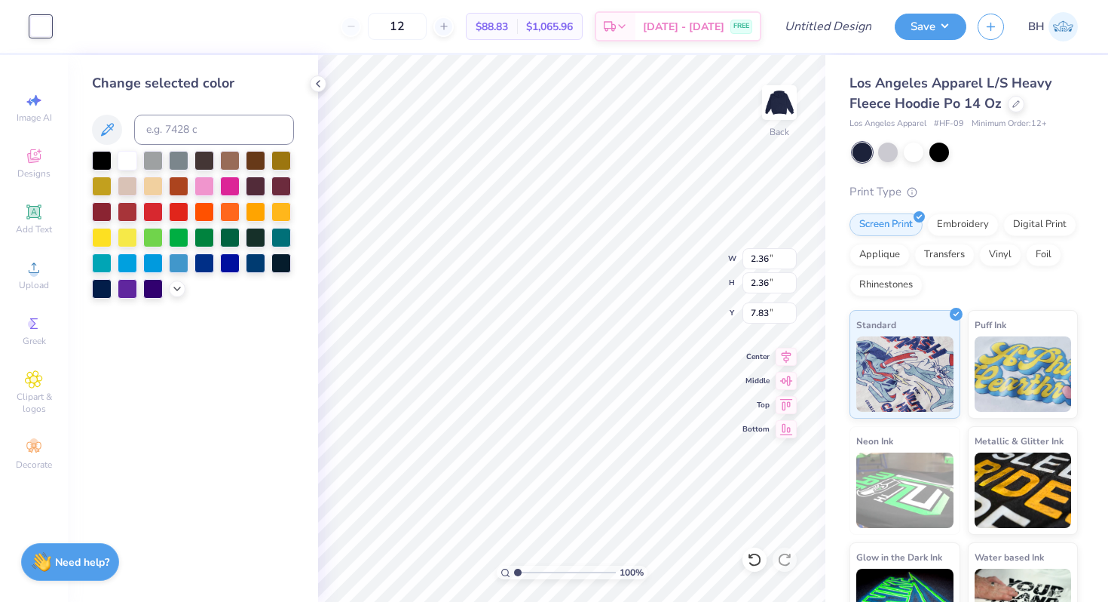
type input "3.14"
type input "3.13"
type input "6.17"
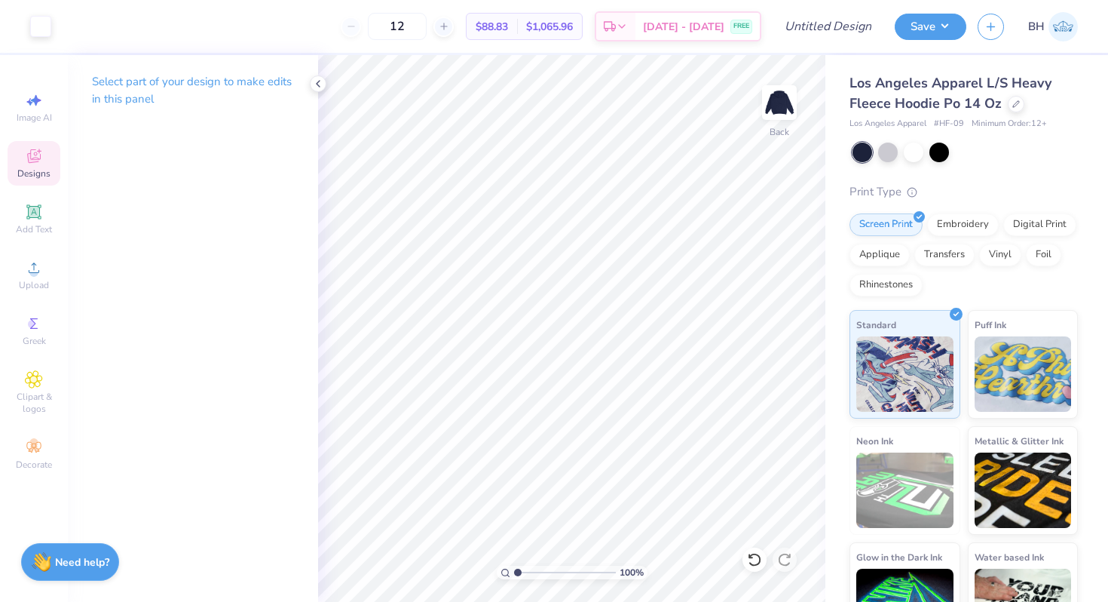
click at [37, 155] on icon at bounding box center [34, 156] width 18 height 18
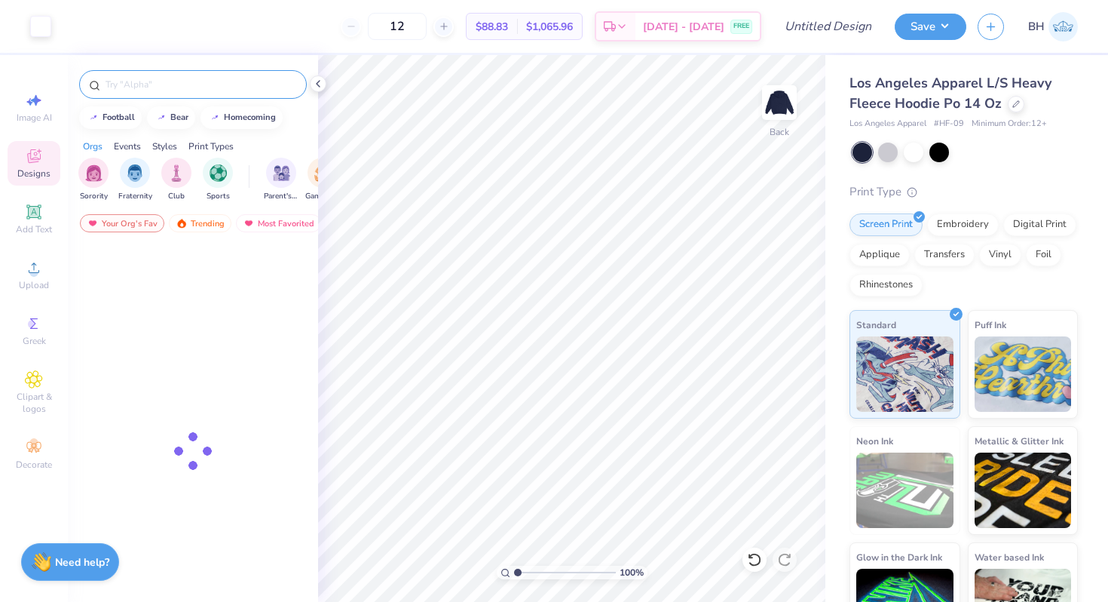
click at [164, 81] on input "text" at bounding box center [200, 84] width 193 height 15
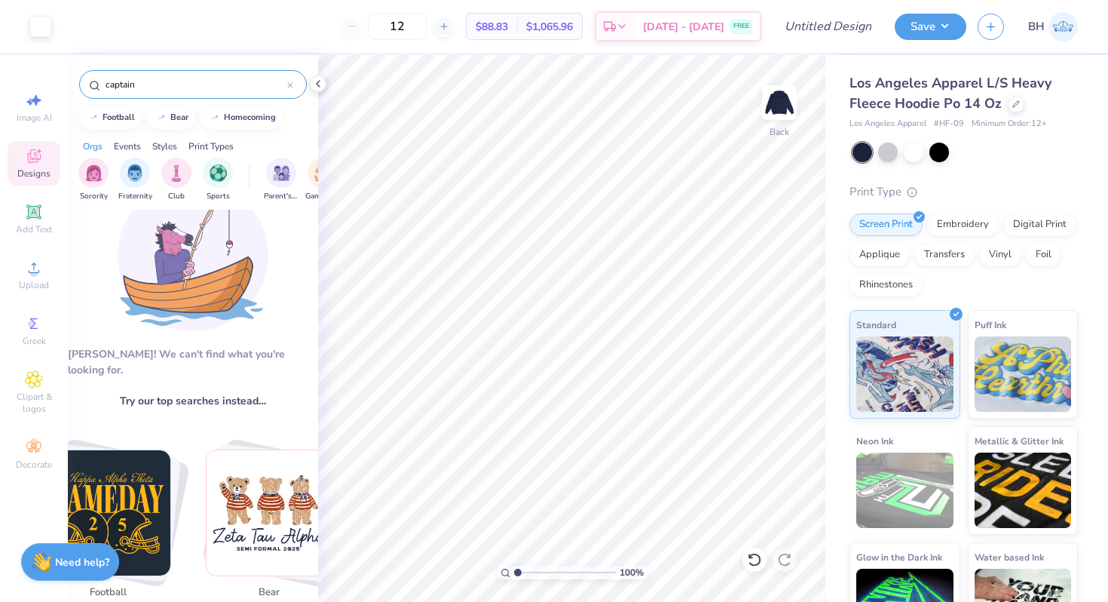
scroll to position [0, 0]
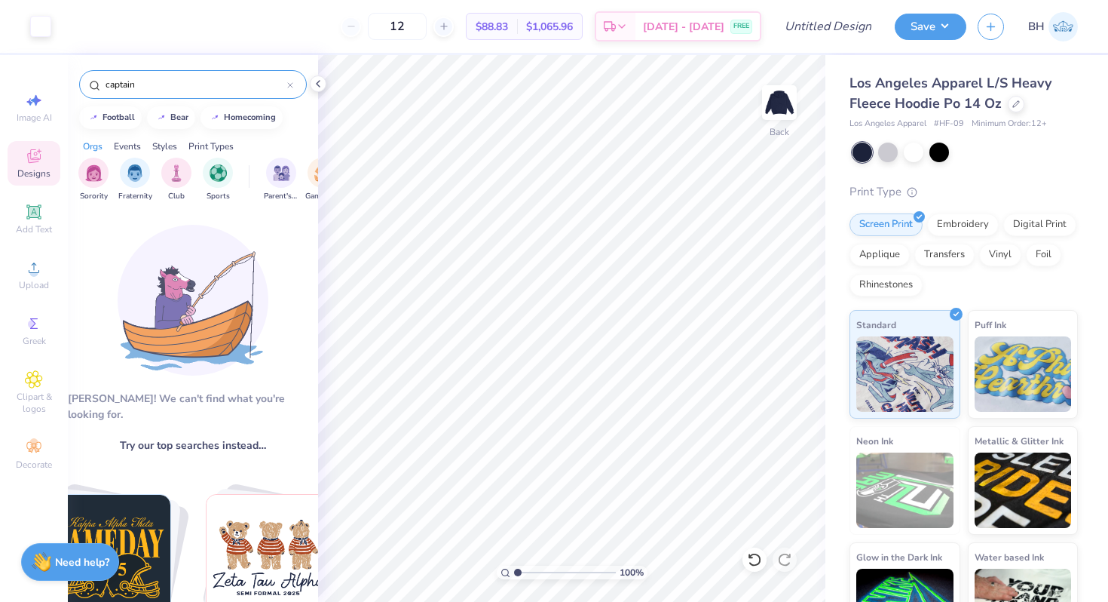
click at [130, 84] on input "captain" at bounding box center [195, 84] width 183 height 15
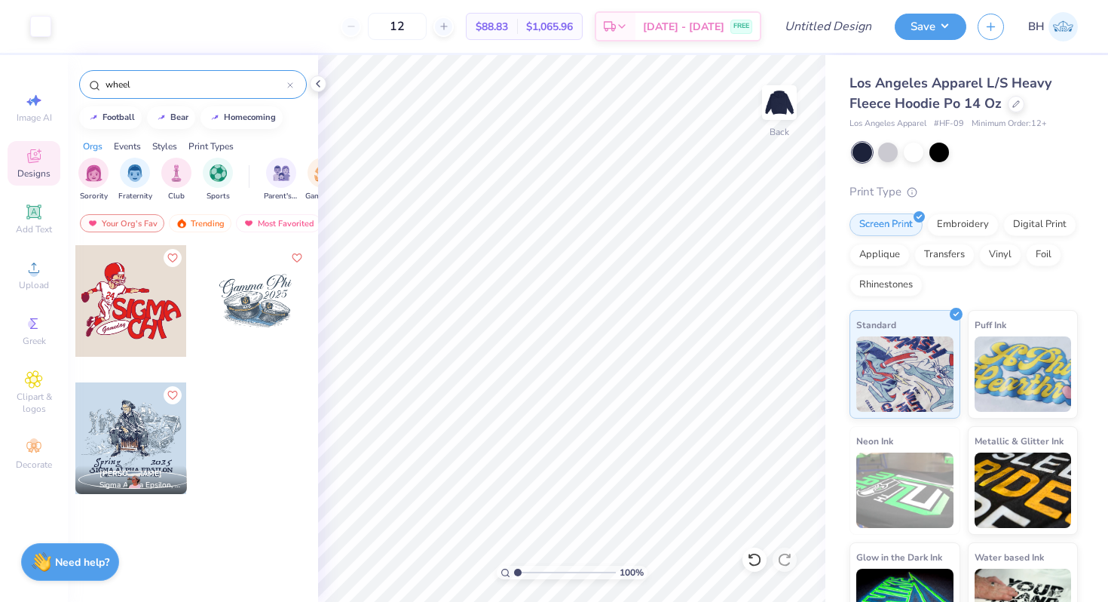
type input "wheel"
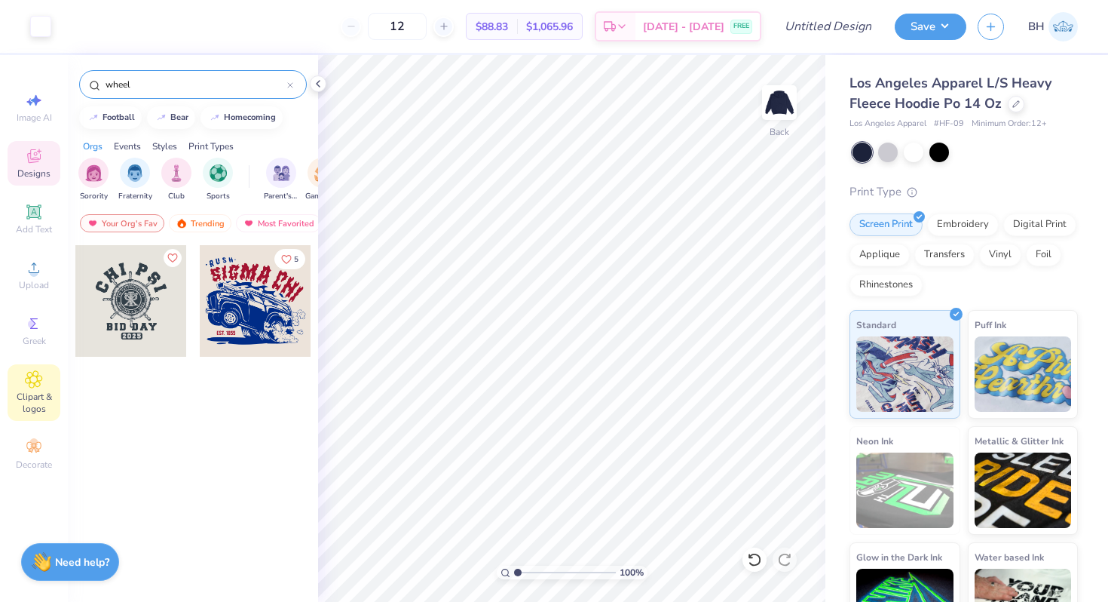
click at [35, 390] on div "Clipart & logos" at bounding box center [34, 392] width 53 height 57
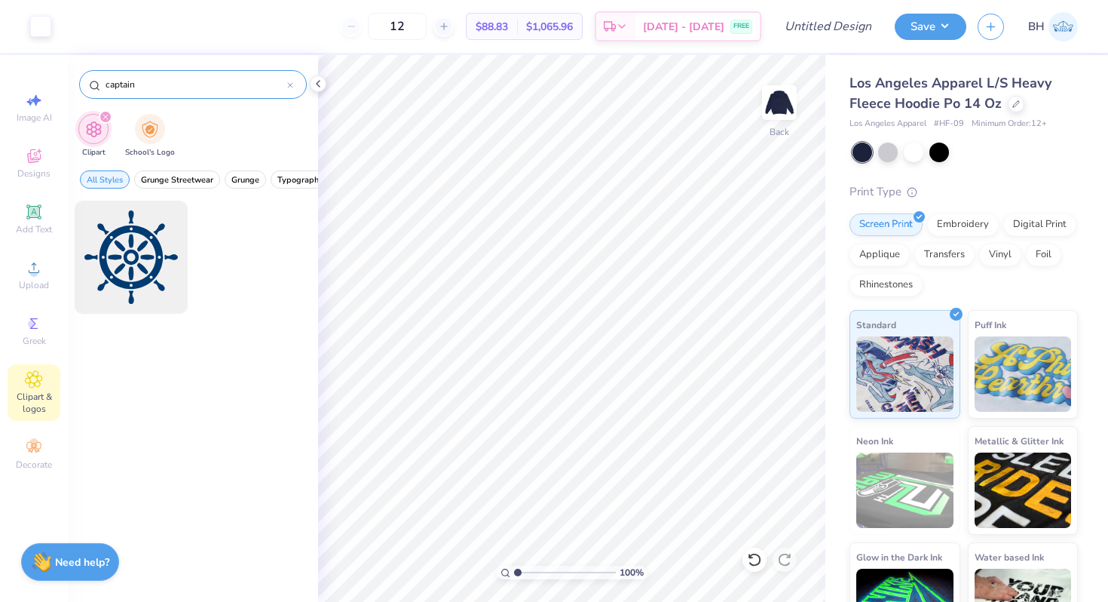
click at [125, 84] on input "captain" at bounding box center [195, 84] width 183 height 15
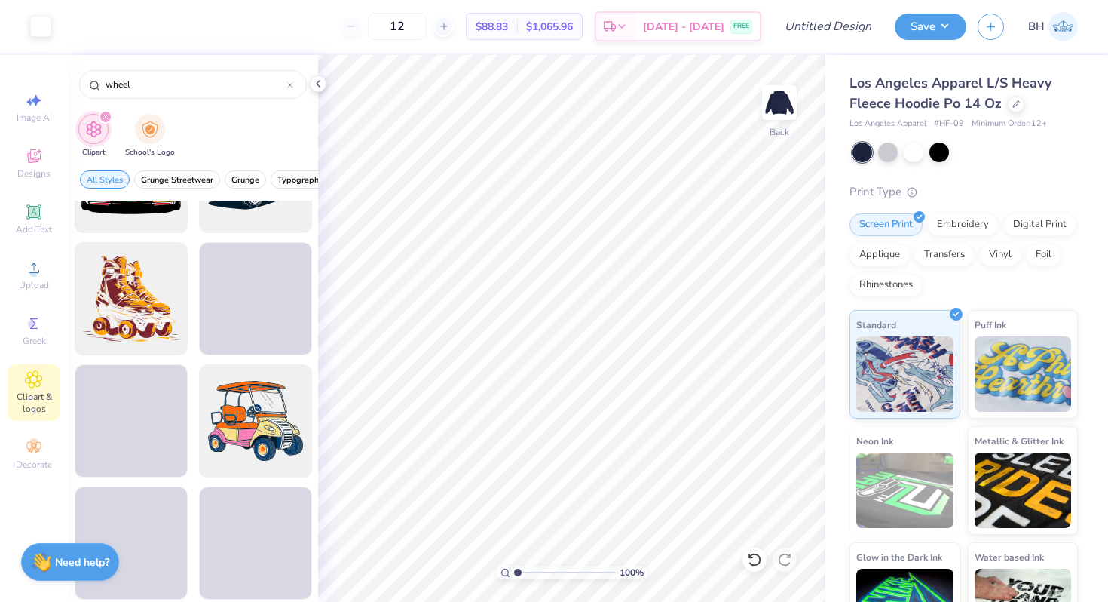
scroll to position [1553, 0]
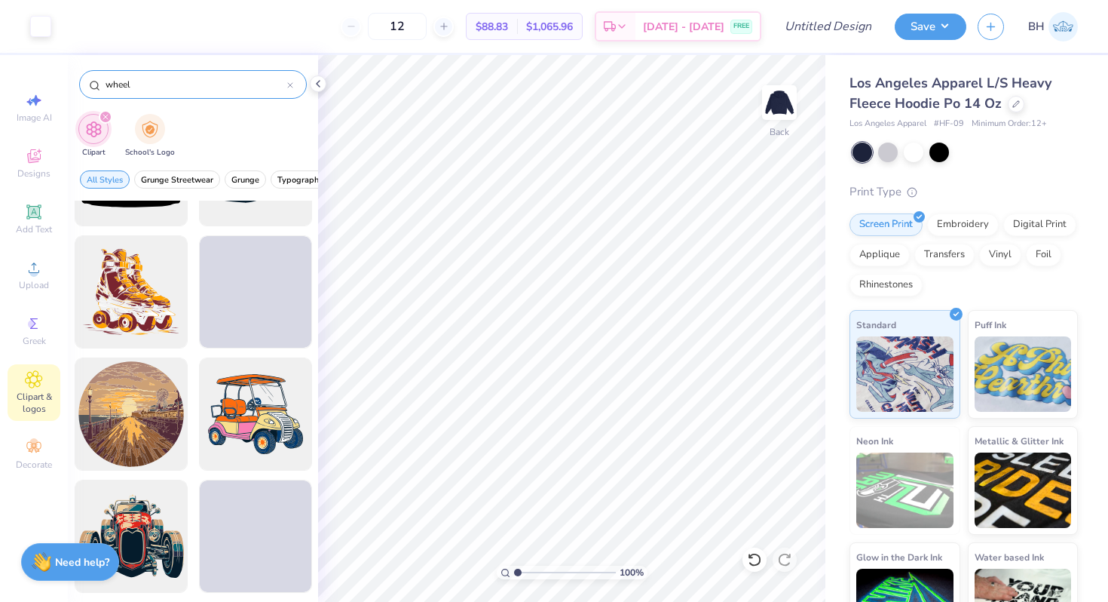
click at [158, 84] on input "wheel" at bounding box center [195, 84] width 183 height 15
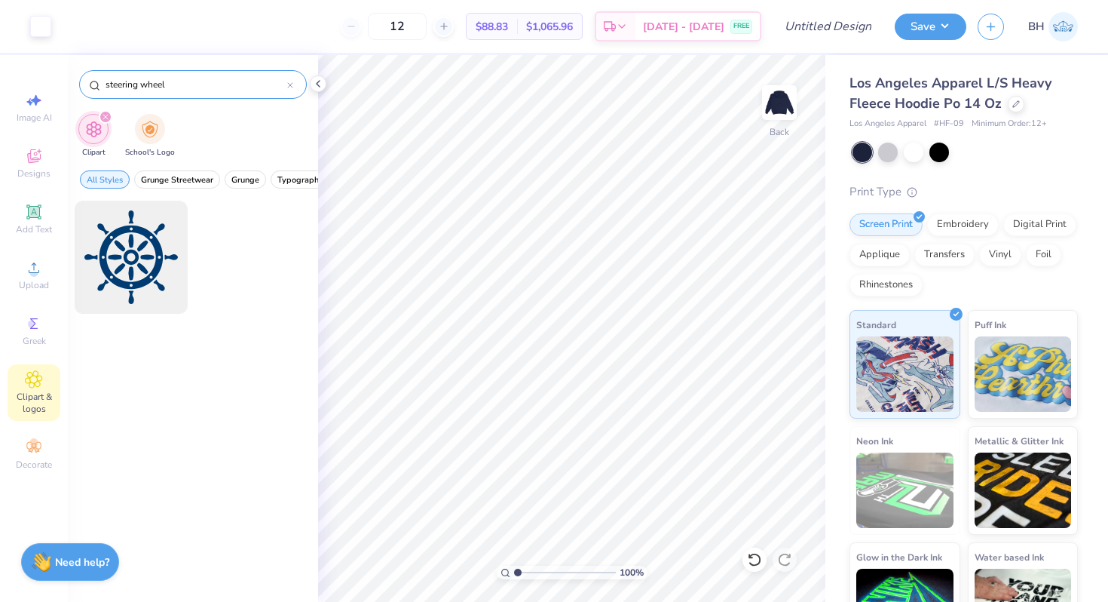
click at [162, 86] on input "steering wheel" at bounding box center [195, 84] width 183 height 15
click at [162, 85] on input "steering wheel" at bounding box center [195, 84] width 183 height 15
type input "sea"
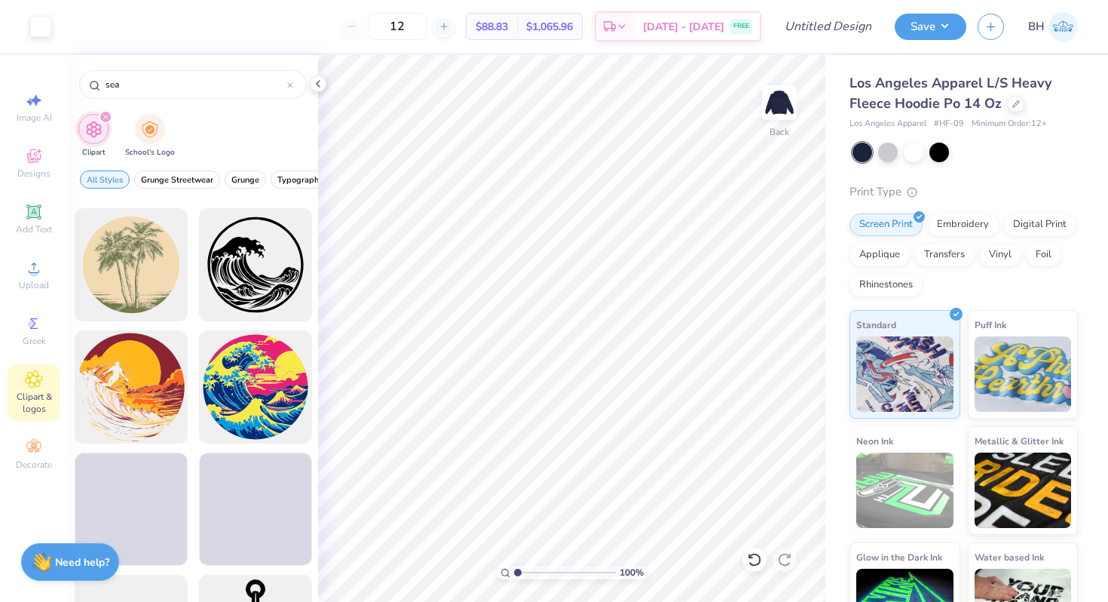
scroll to position [1004, 0]
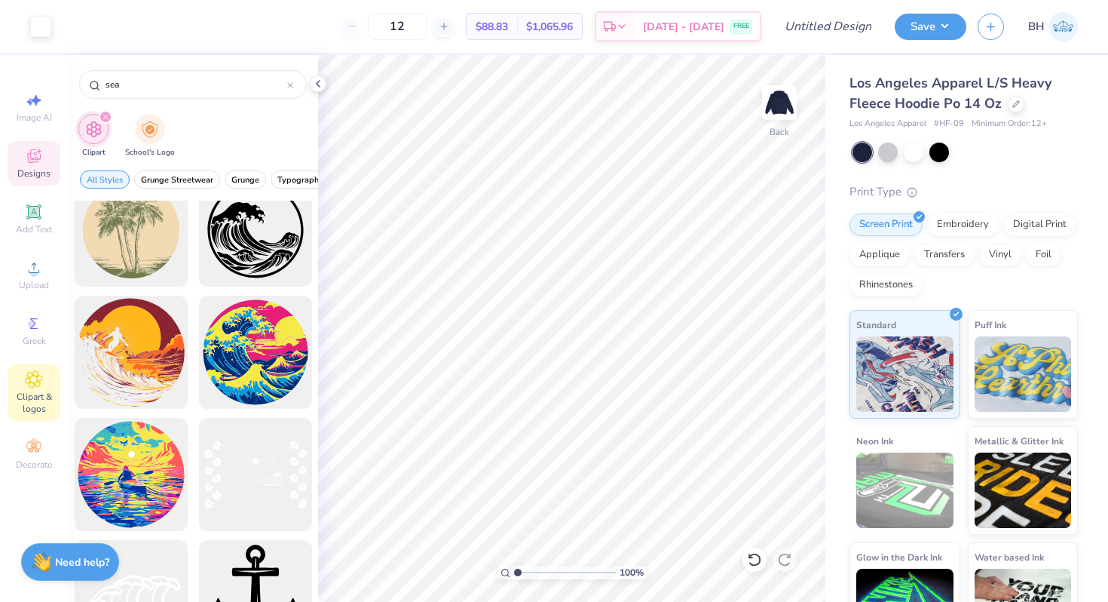
click at [49, 164] on div "Designs" at bounding box center [34, 163] width 53 height 44
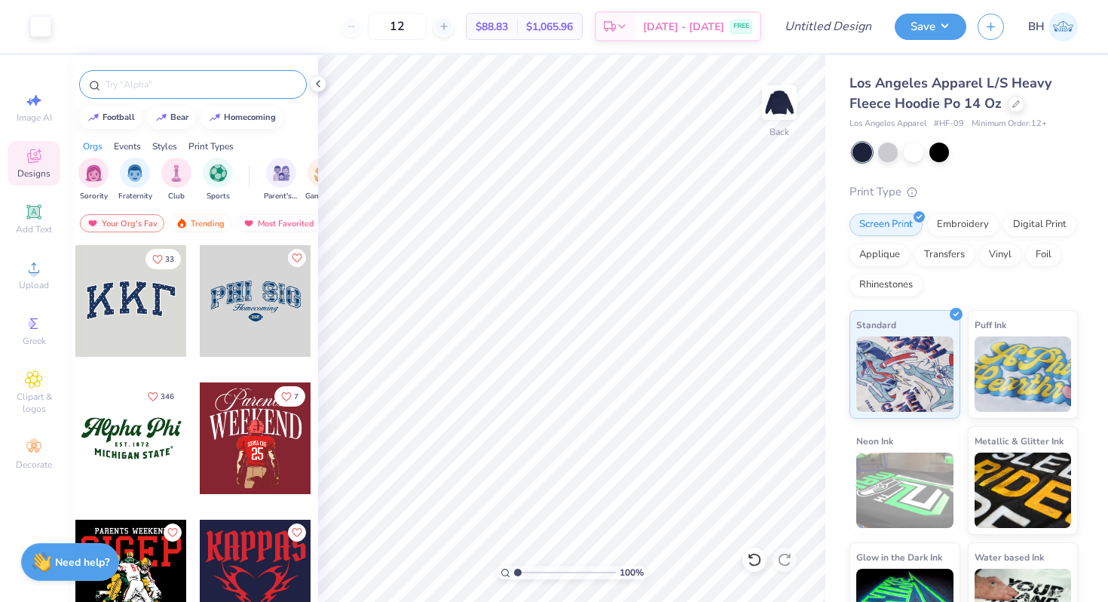
drag, startPoint x: 173, startPoint y: 71, endPoint x: 172, endPoint y: 89, distance: 18.1
click at [173, 79] on div at bounding box center [193, 84] width 228 height 29
click at [164, 92] on div at bounding box center [193, 84] width 228 height 29
click at [154, 85] on input "text" at bounding box center [200, 84] width 193 height 15
type input "sea"
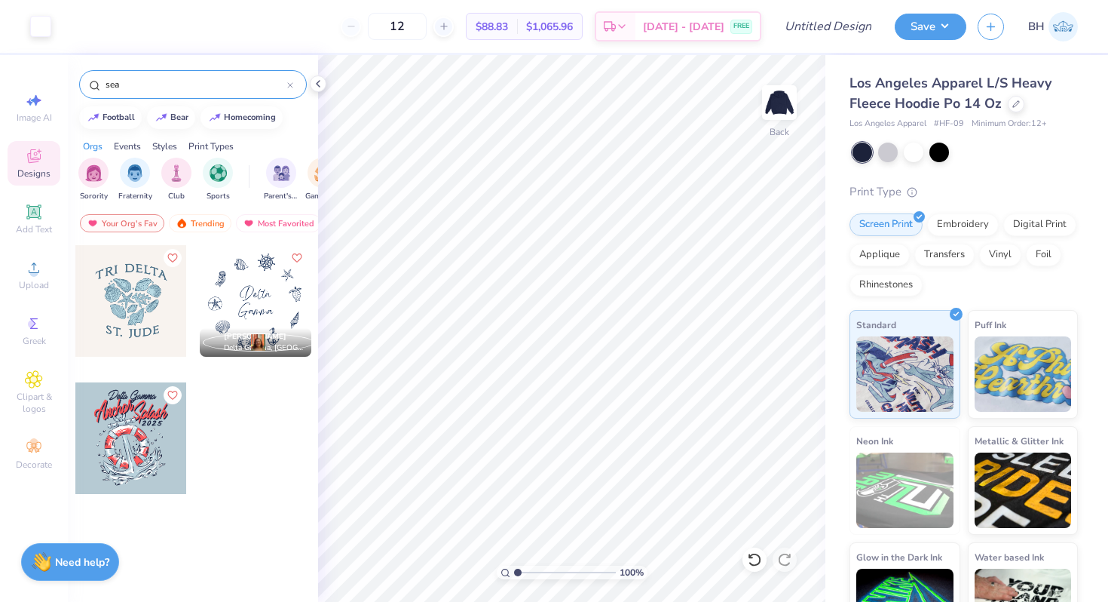
click at [270, 278] on div at bounding box center [256, 301] width 112 height 112
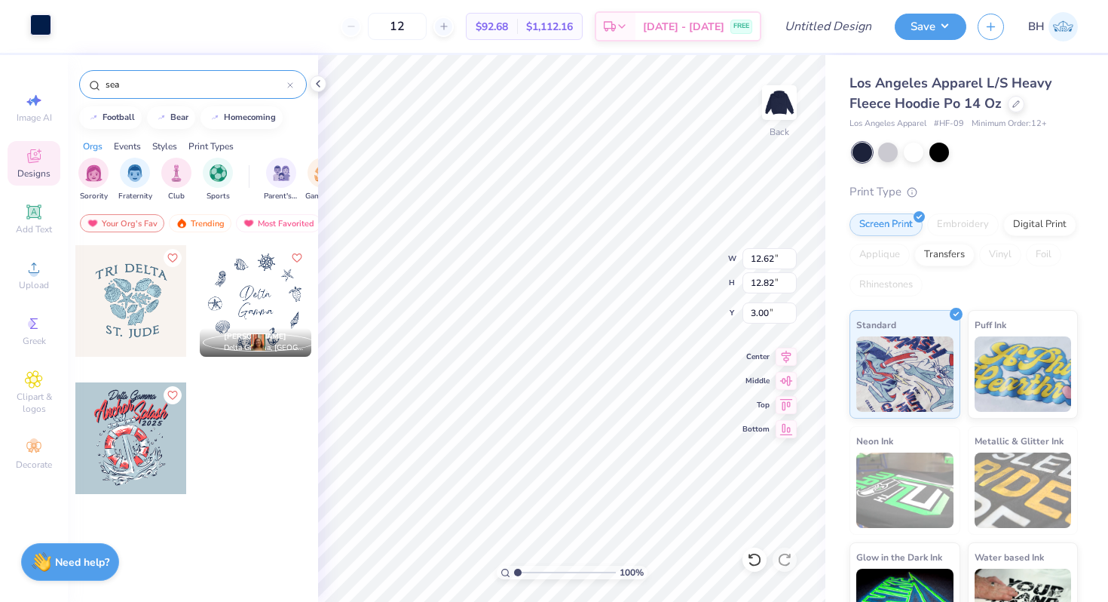
click at [44, 31] on div at bounding box center [40, 24] width 21 height 21
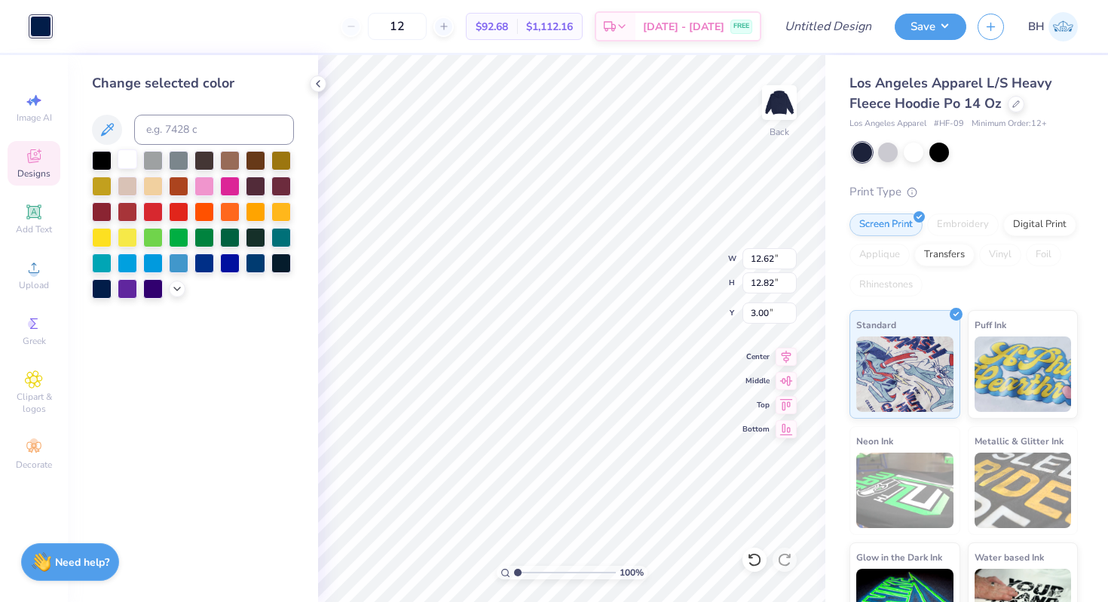
click at [128, 153] on div at bounding box center [128, 159] width 20 height 20
drag, startPoint x: 516, startPoint y: 570, endPoint x: 559, endPoint y: 542, distance: 50.6
type input "5.12"
click at [559, 565] on input "range" at bounding box center [565, 572] width 102 height 14
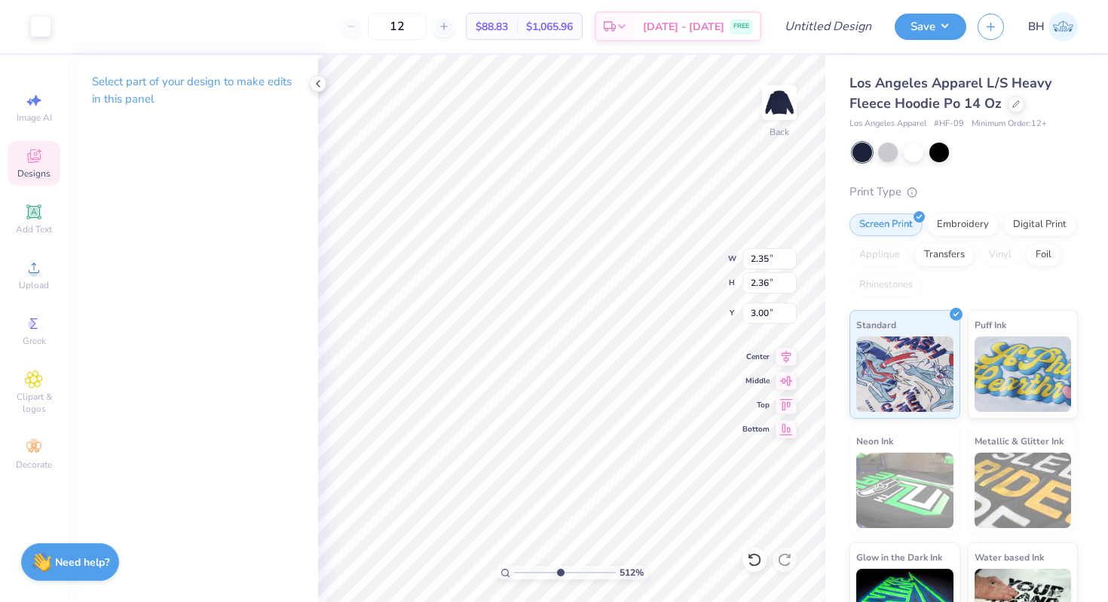
type input "3.07"
drag, startPoint x: 557, startPoint y: 570, endPoint x: 509, endPoint y: 570, distance: 48.2
type input "1"
click at [514, 570] on input "range" at bounding box center [565, 572] width 102 height 14
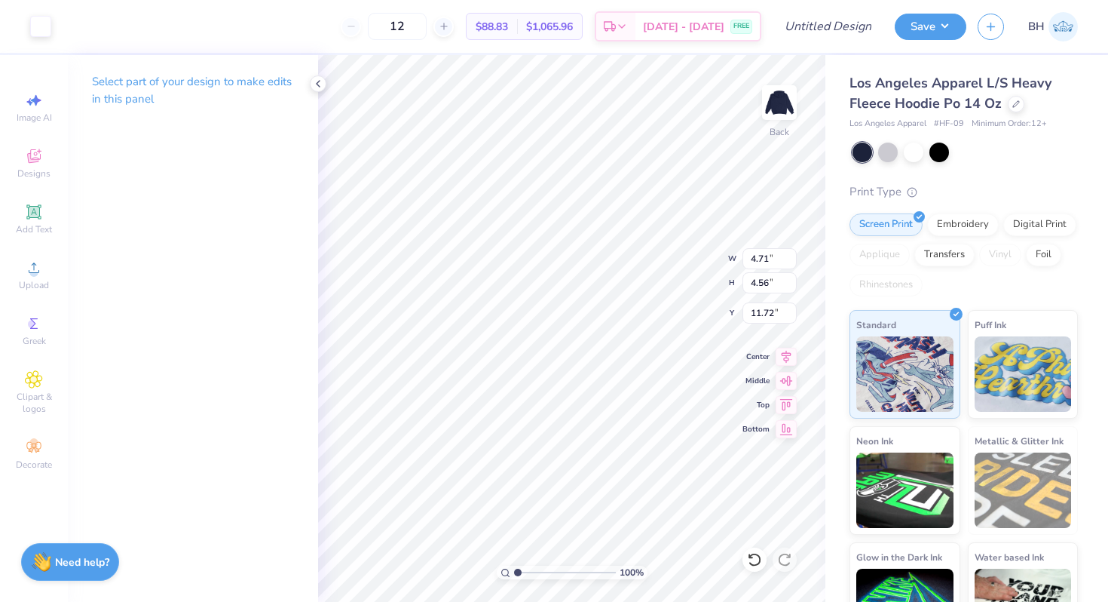
type input "11.72"
type input "4.00"
type input "4.03"
type input "5.36"
type input "1.04"
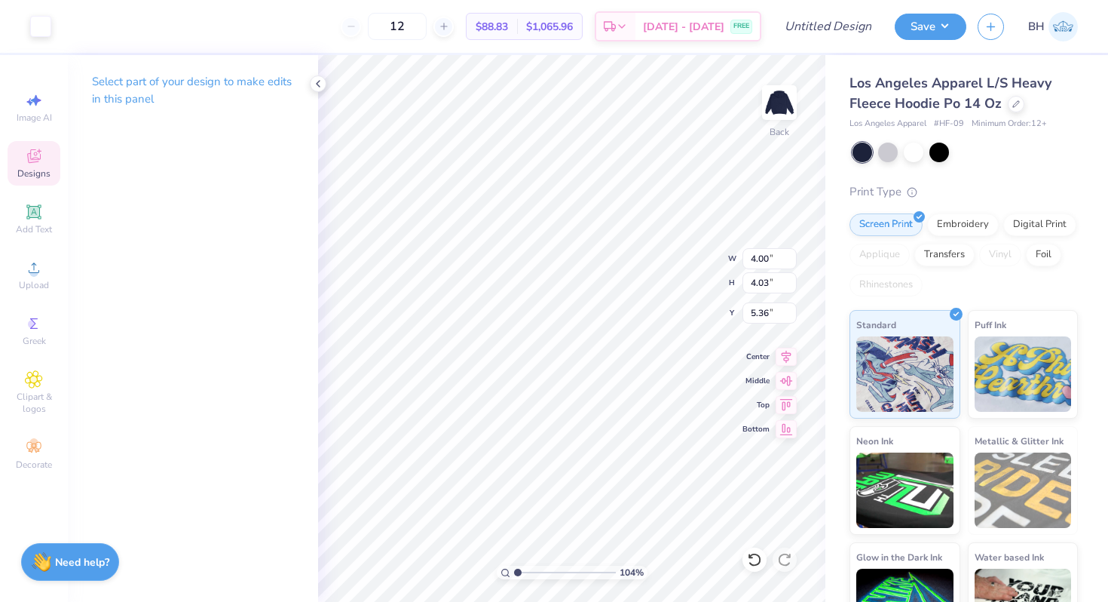
click at [518, 565] on input "range" at bounding box center [565, 572] width 102 height 14
type input "4.10"
type input "4.13"
type input "5.26"
click at [43, 219] on div "Add Text" at bounding box center [34, 219] width 53 height 44
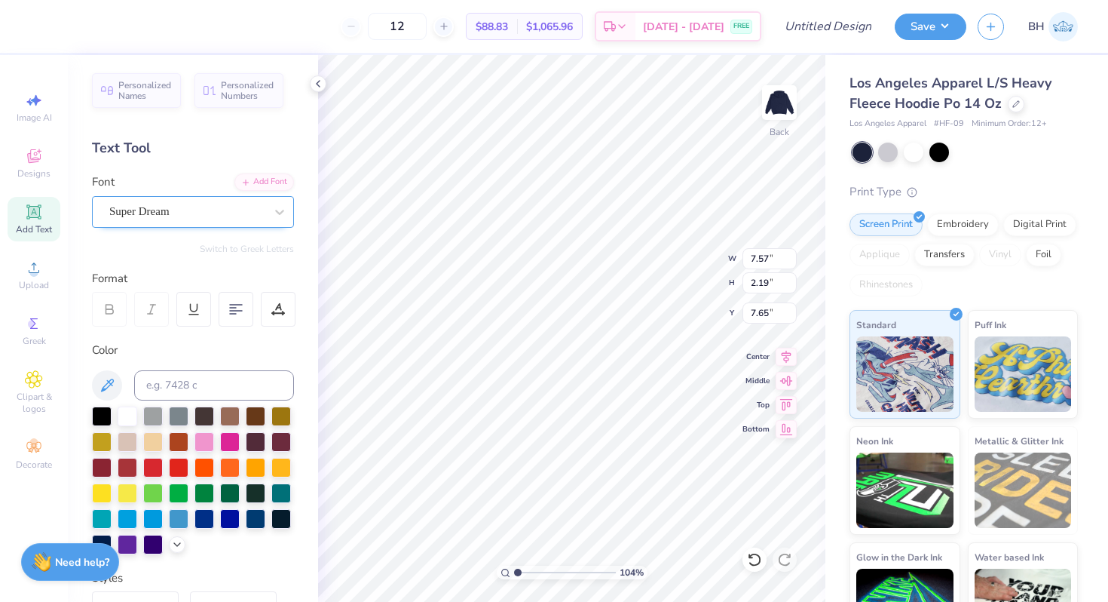
click at [144, 213] on div "Super Dream" at bounding box center [187, 211] width 158 height 23
type textarea "Delta"
type input "5.66"
type input "5.63"
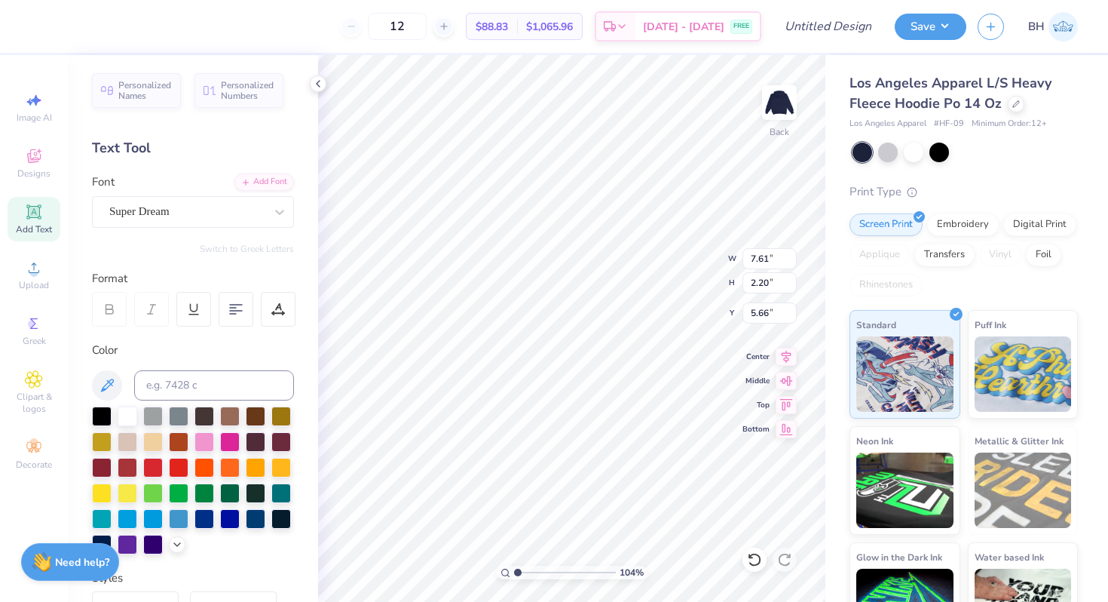
type input "1.63"
type input "6.23"
click at [47, 389] on div "Clipart & logos" at bounding box center [34, 392] width 53 height 57
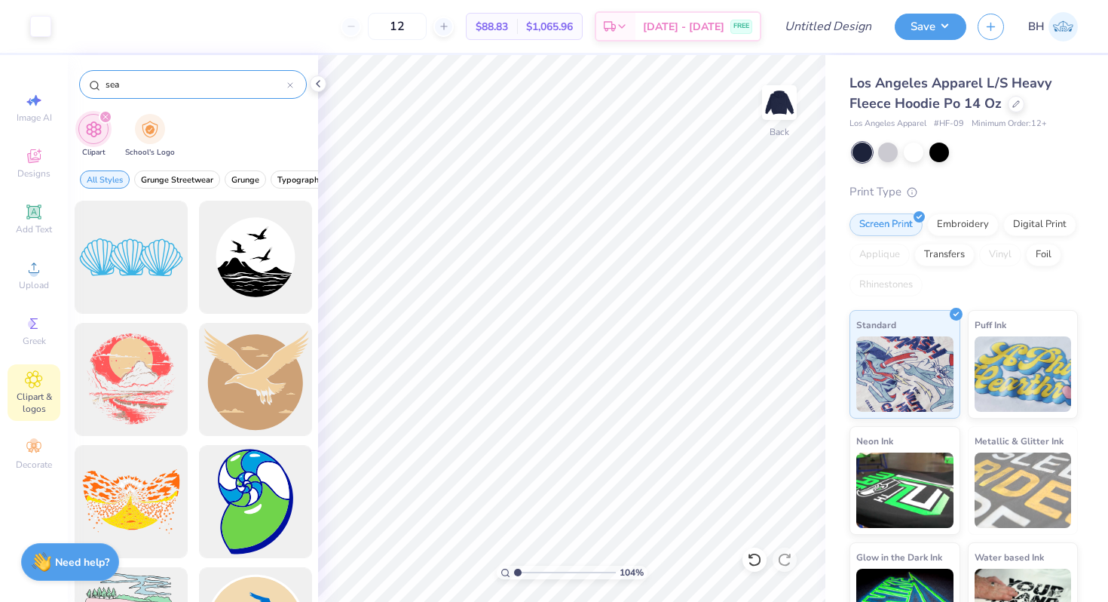
click at [291, 86] on icon at bounding box center [290, 85] width 5 height 5
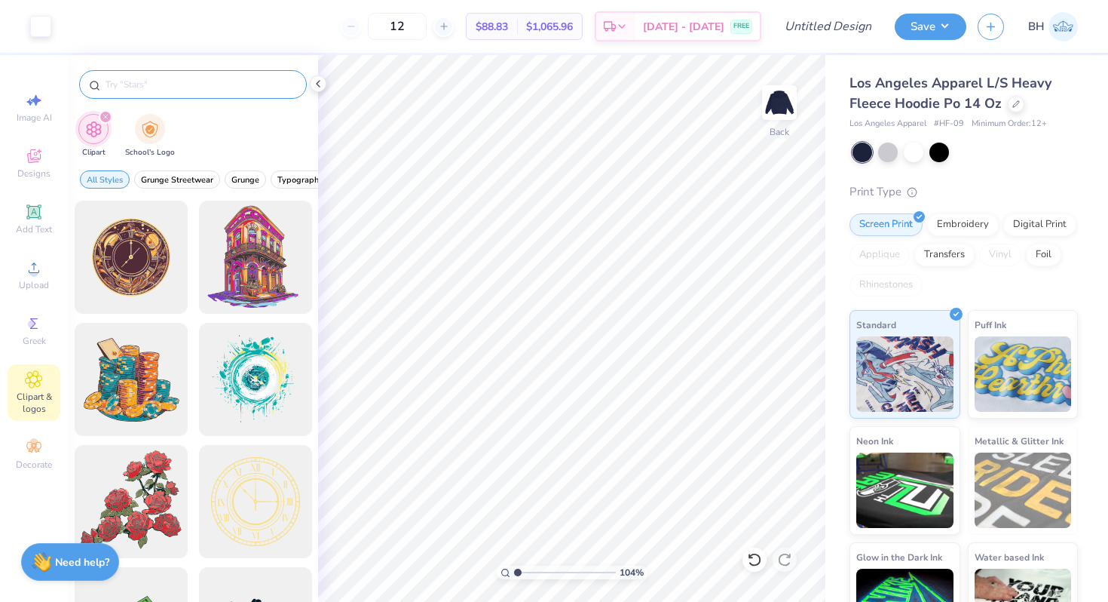
click at [212, 133] on div "Clipart School's Logo" at bounding box center [193, 137] width 250 height 57
click at [105, 114] on icon "filter for Clipart" at bounding box center [106, 117] width 6 height 6
click at [41, 326] on icon at bounding box center [34, 323] width 18 height 18
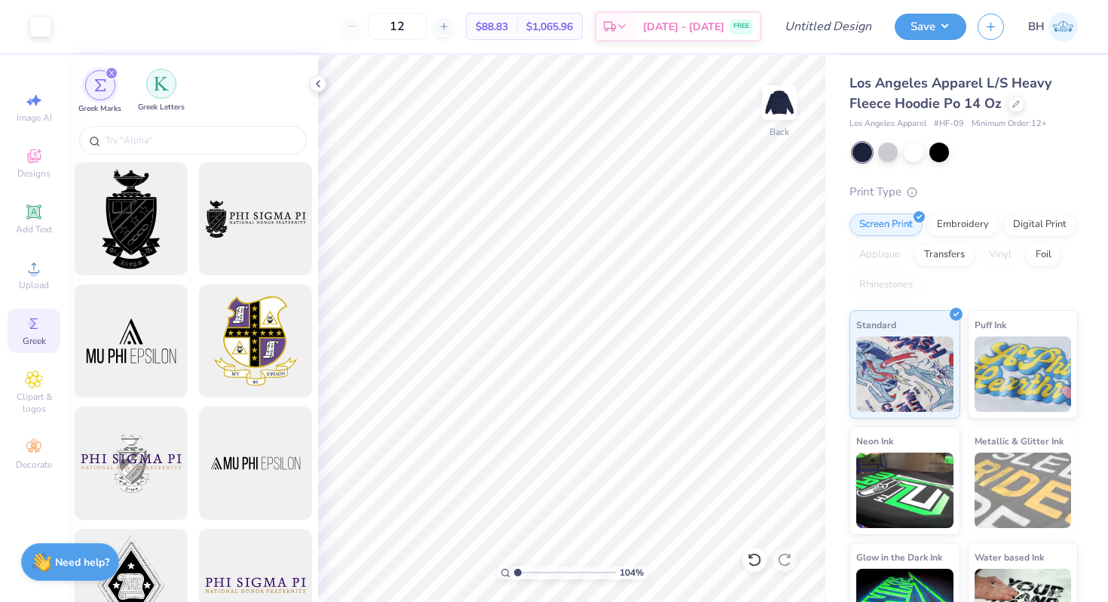
click at [166, 84] on img "filter for Greek Letters" at bounding box center [161, 83] width 15 height 15
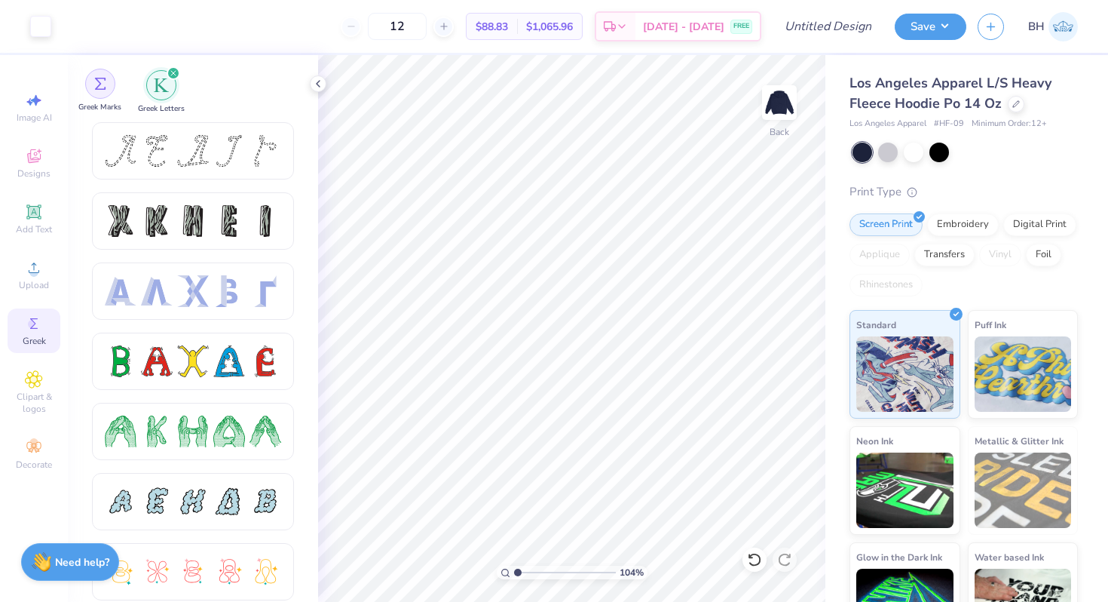
click at [111, 90] on div "filter for Greek Marks" at bounding box center [100, 84] width 30 height 30
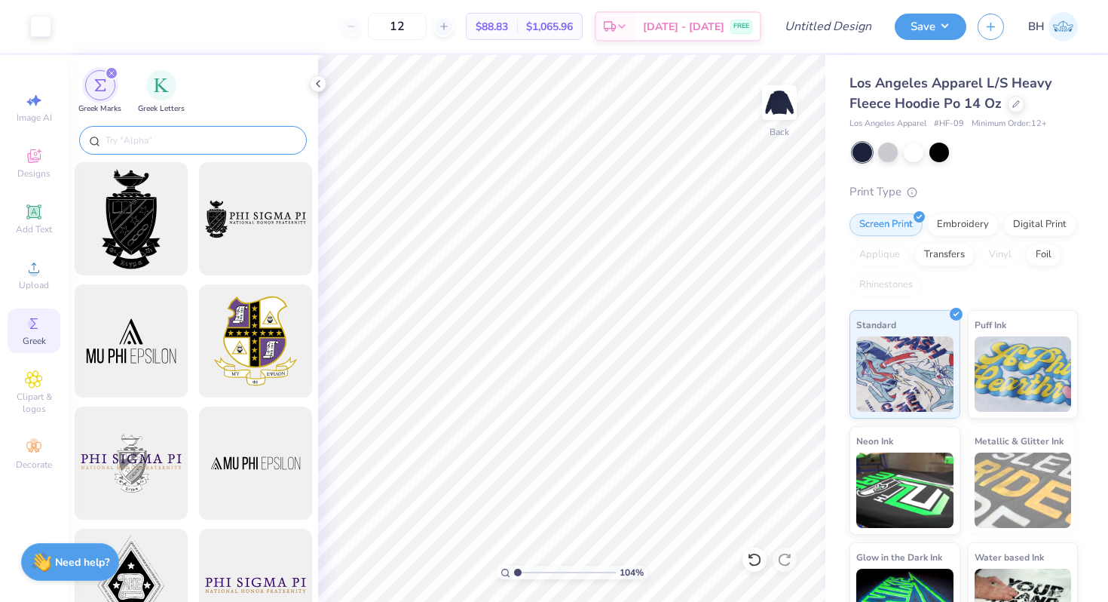
click at [145, 133] on input "text" at bounding box center [200, 140] width 193 height 15
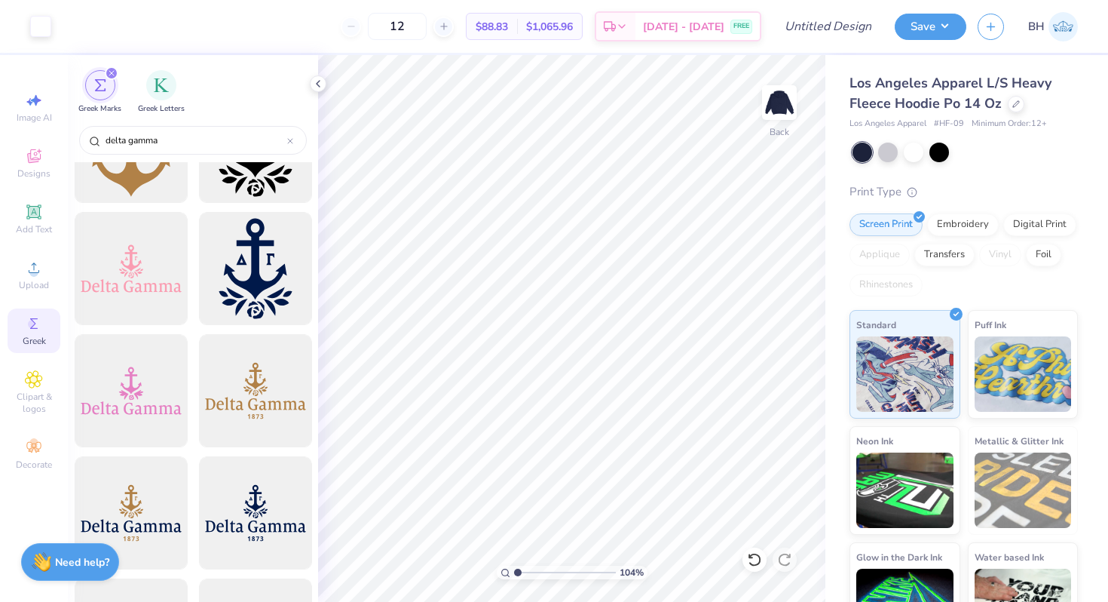
scroll to position [1373, 0]
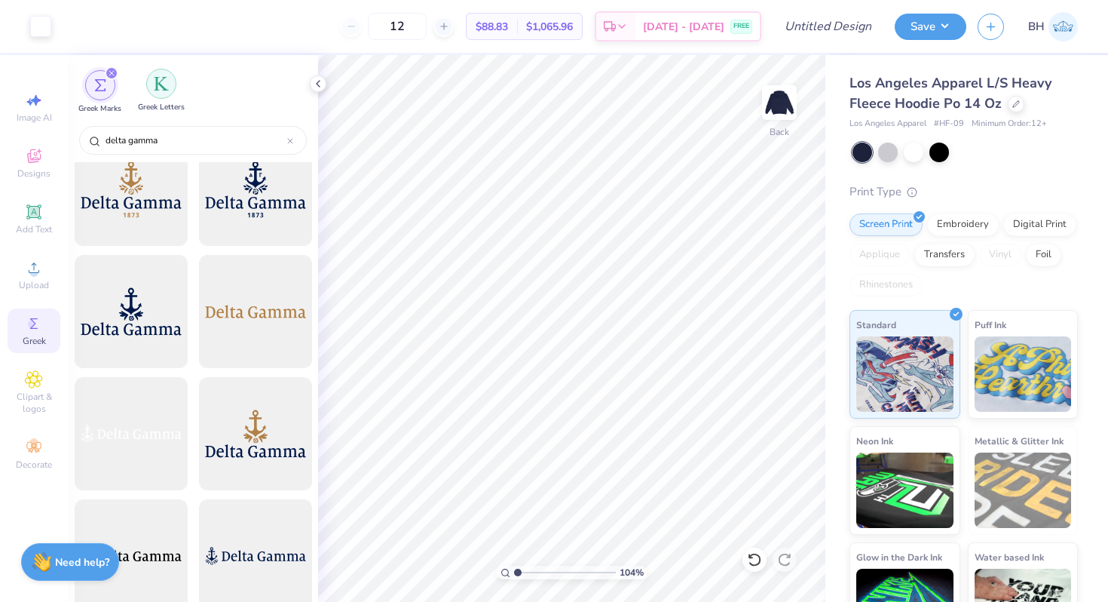
type input "delta gamma"
click at [167, 82] on img "filter for Greek Letters" at bounding box center [161, 83] width 15 height 15
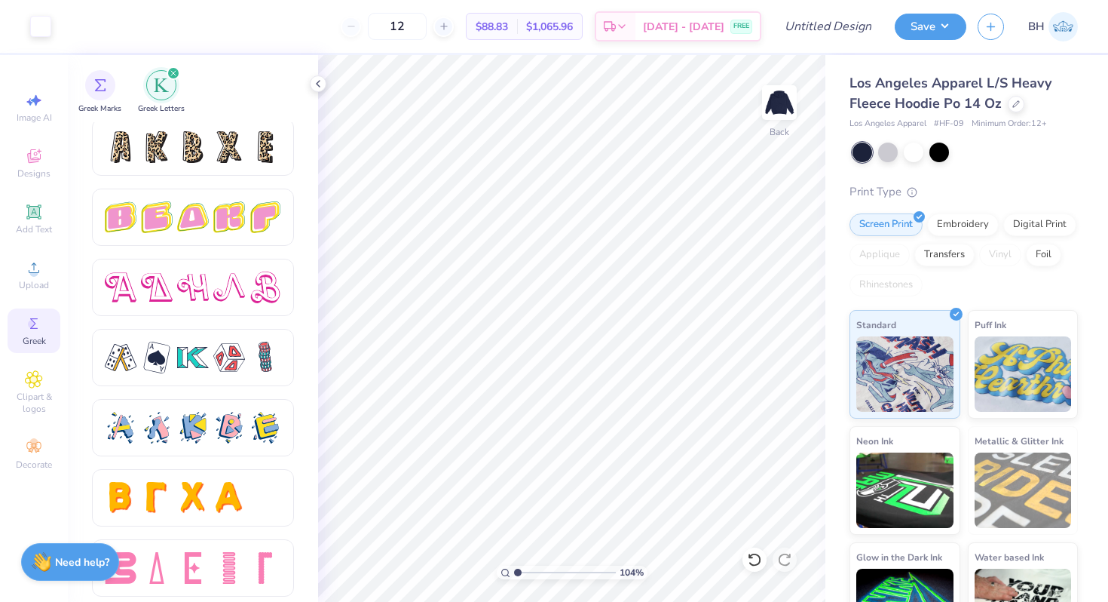
scroll to position [2533, 0]
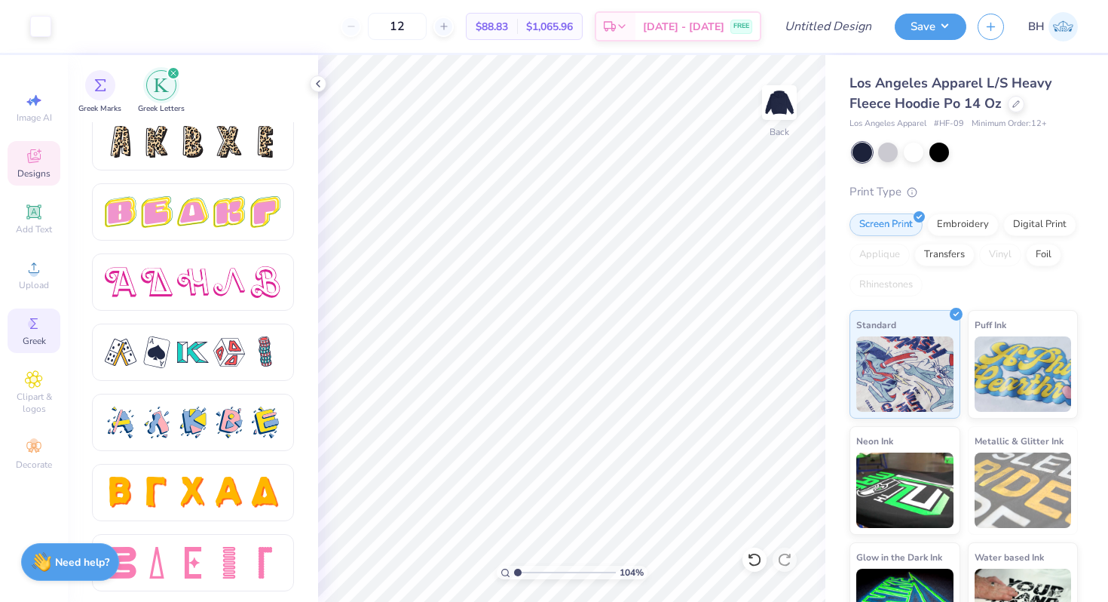
click at [34, 150] on icon at bounding box center [34, 156] width 18 height 18
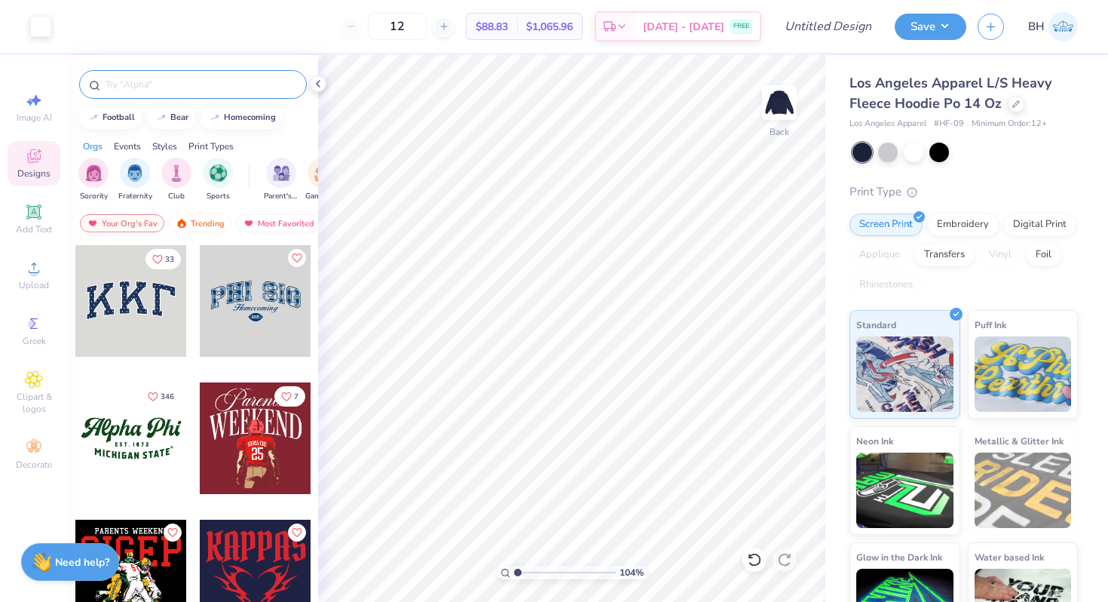
click at [191, 90] on input "text" at bounding box center [200, 84] width 193 height 15
type input "delta gamma"
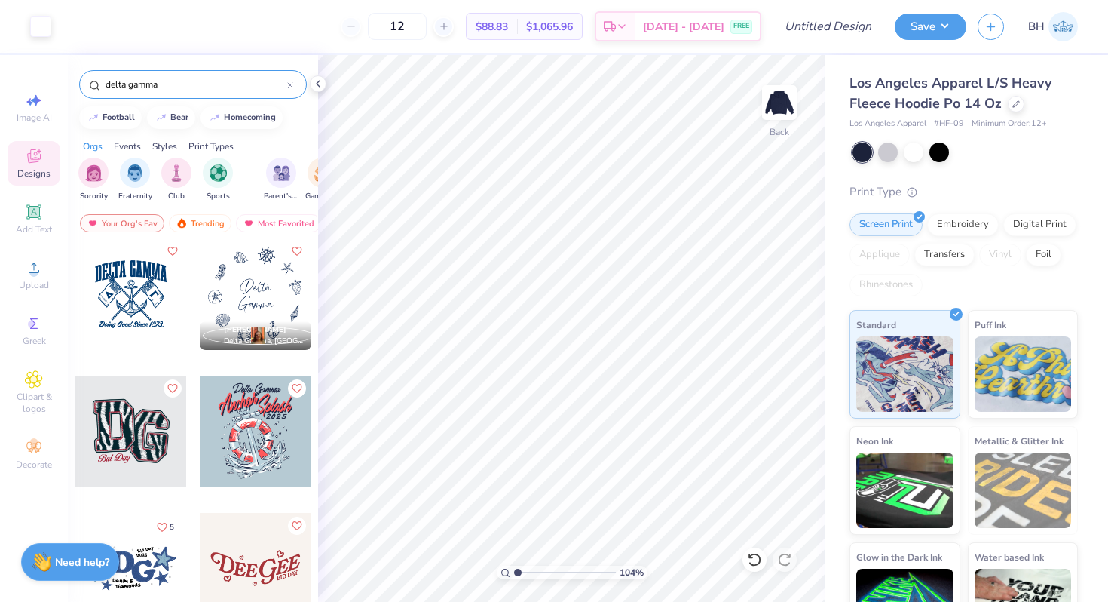
scroll to position [0, 0]
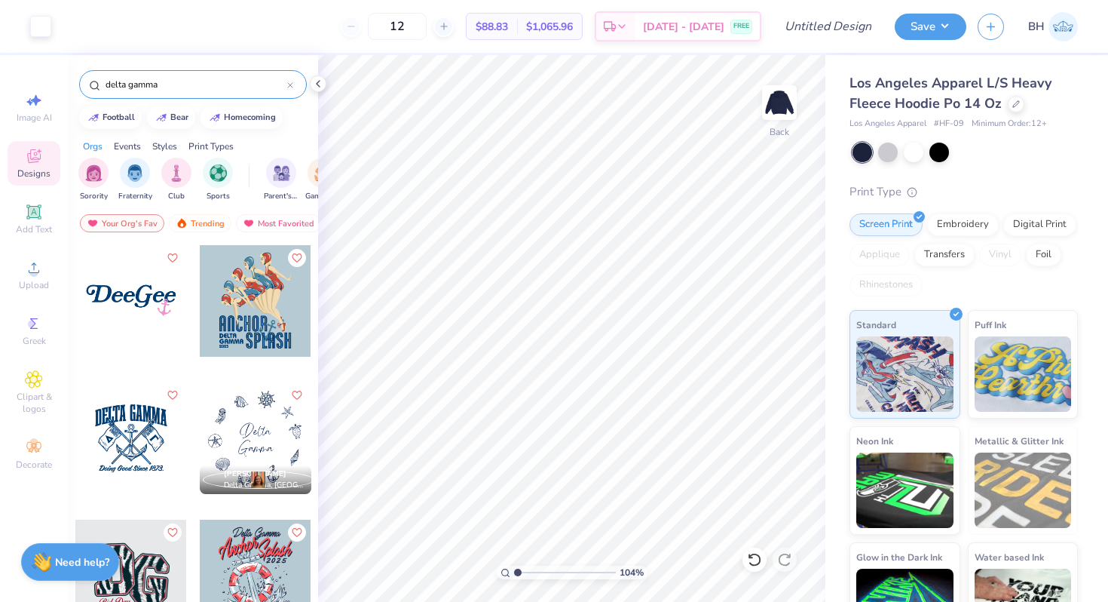
click at [142, 446] on div at bounding box center [131, 438] width 112 height 112
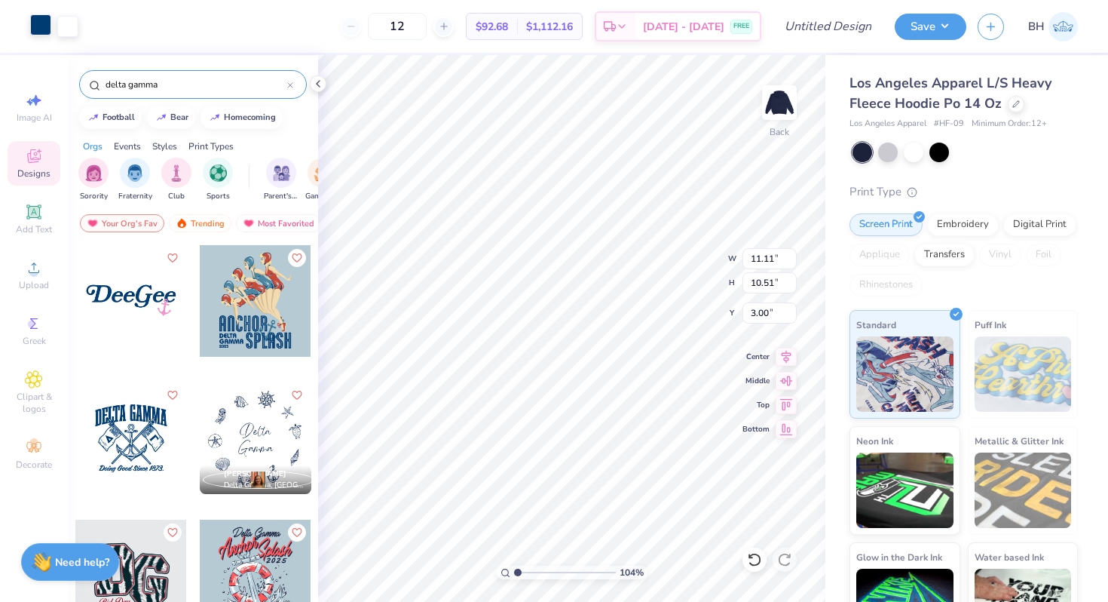
click at [39, 26] on div at bounding box center [40, 24] width 21 height 21
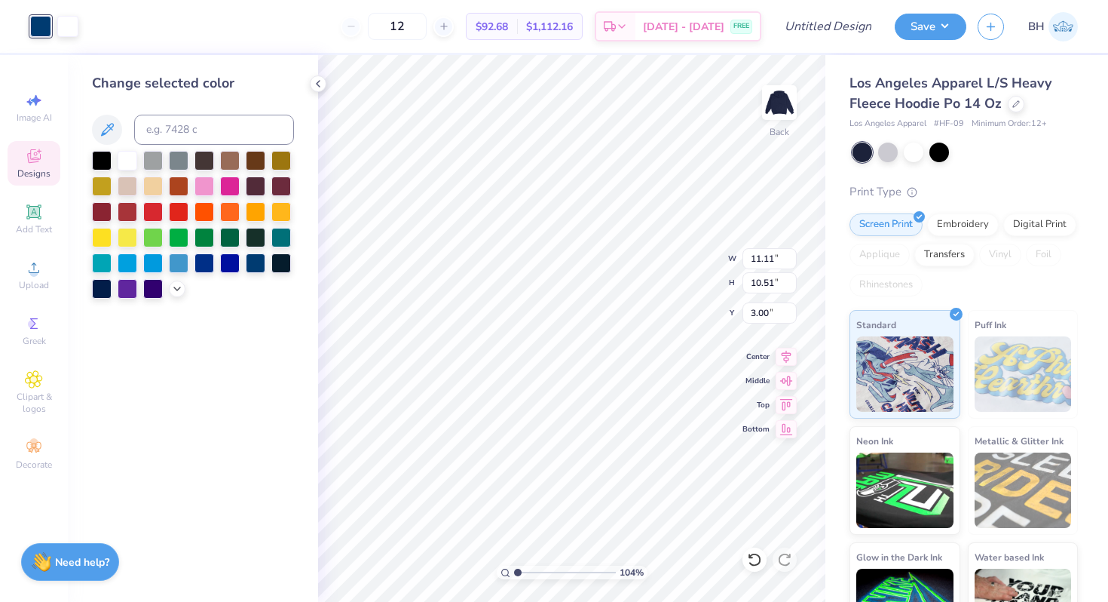
click at [119, 147] on div "Change selected color" at bounding box center [193, 185] width 202 height 225
click at [122, 153] on div at bounding box center [128, 159] width 20 height 20
type input "3.00"
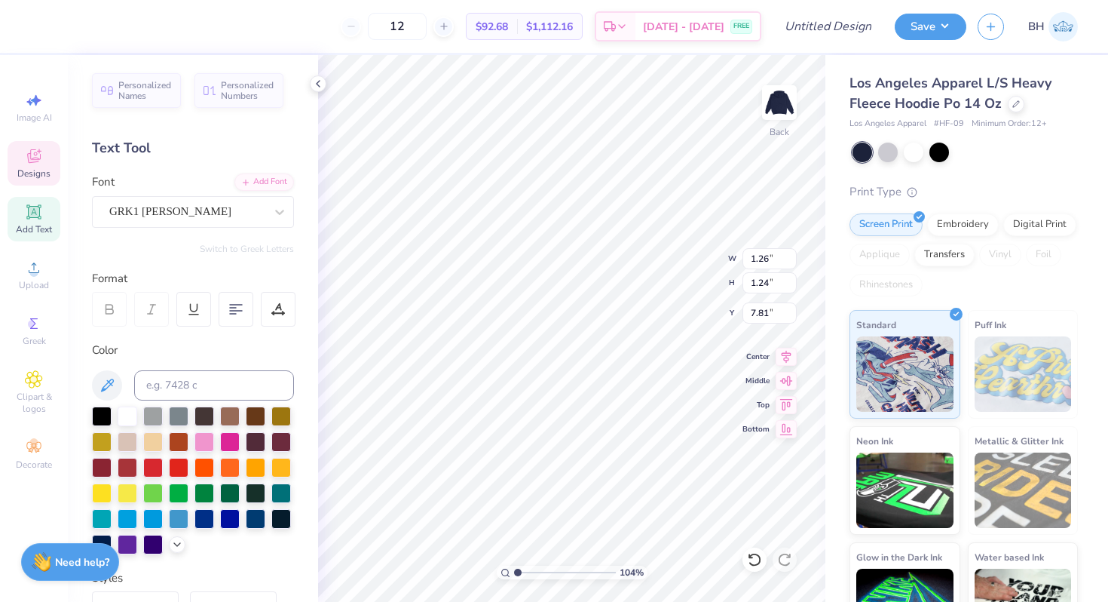
type input "1.46"
type input "1.10"
type input "7.63"
type input "10.23"
type input "7.58"
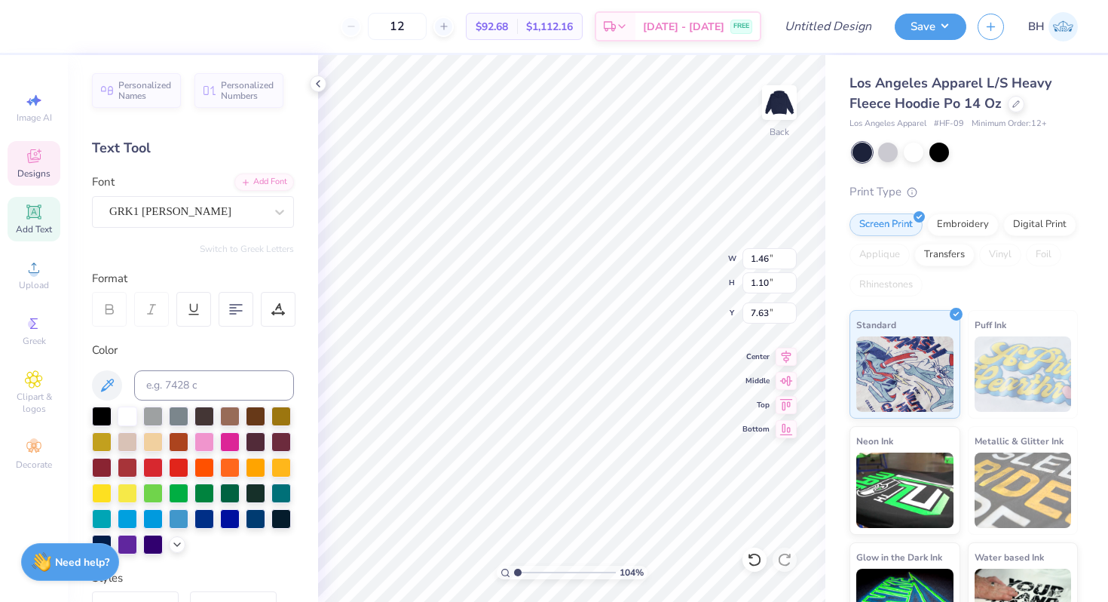
type input "4.76"
type input "11.11"
type input "3.43"
type input "3.00"
click at [786, 354] on icon at bounding box center [786, 354] width 21 height 18
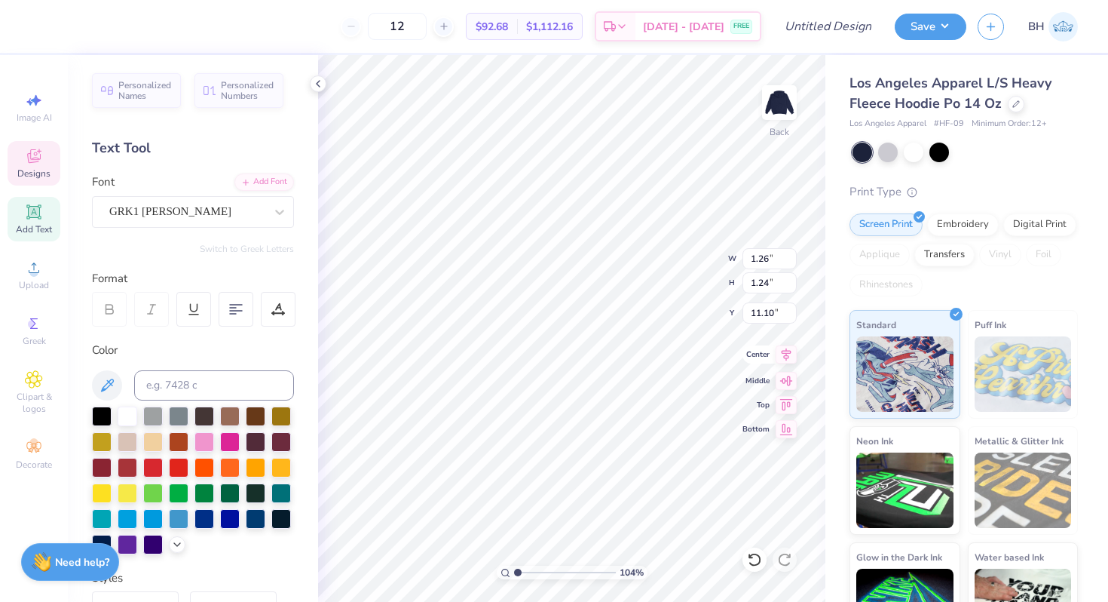
click at [786, 380] on icon at bounding box center [786, 381] width 13 height 10
type input "13.39"
click at [20, 26] on div at bounding box center [15, 26] width 30 height 53
click at [127, 416] on div at bounding box center [128, 415] width 20 height 20
type input "1.15"
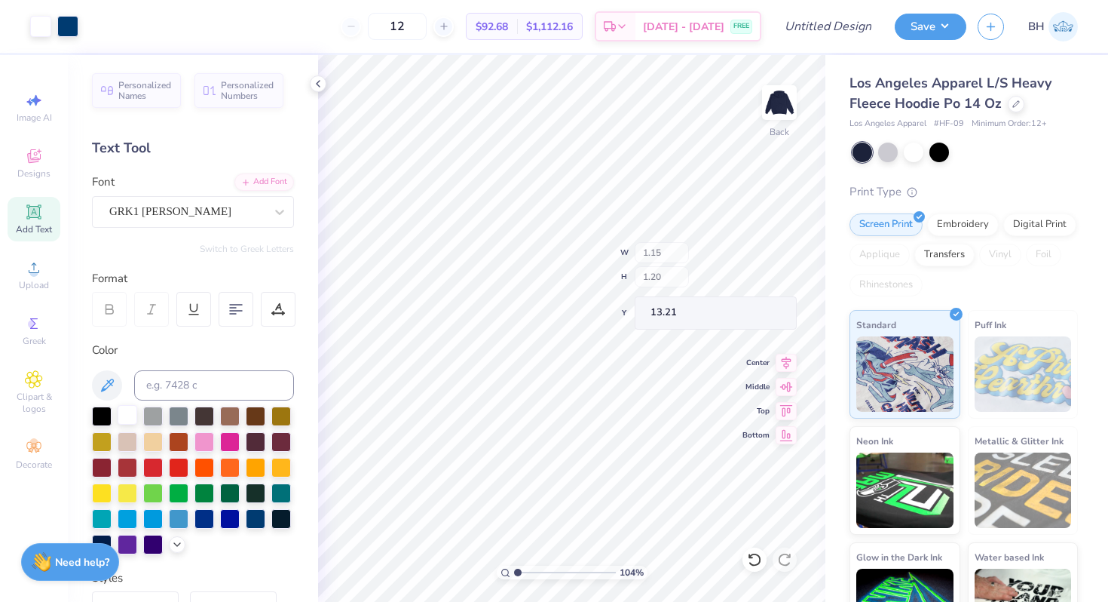
type input "1.20"
type input "13.21"
type input "12.71"
click at [133, 422] on div at bounding box center [128, 415] width 20 height 20
type input "0.94"
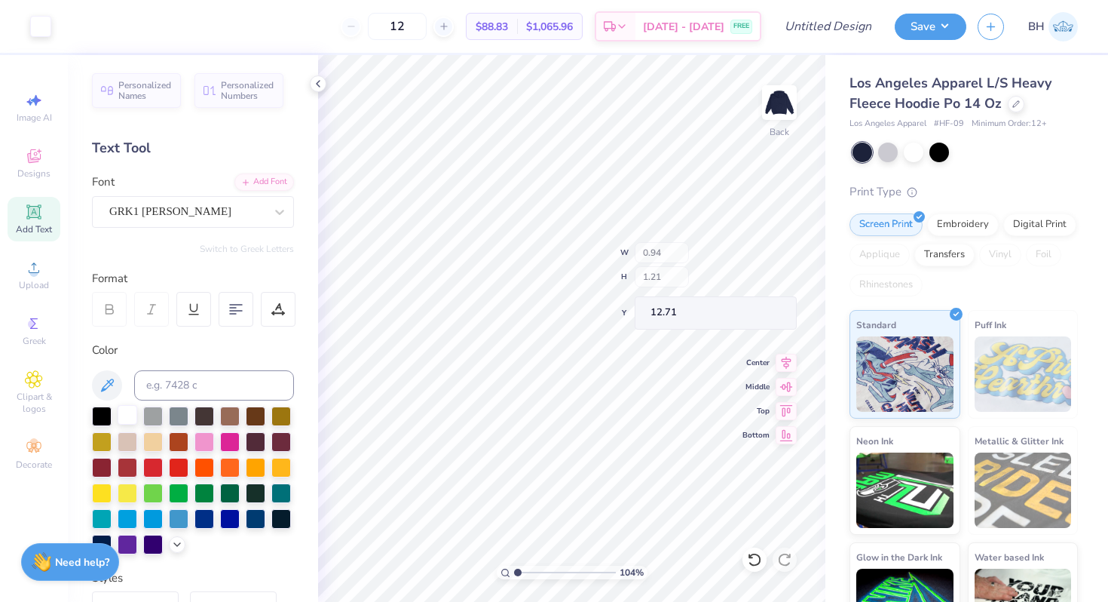
type input "1.21"
type input "12.84"
type input "6.72"
type input "0.94"
type input "1.21"
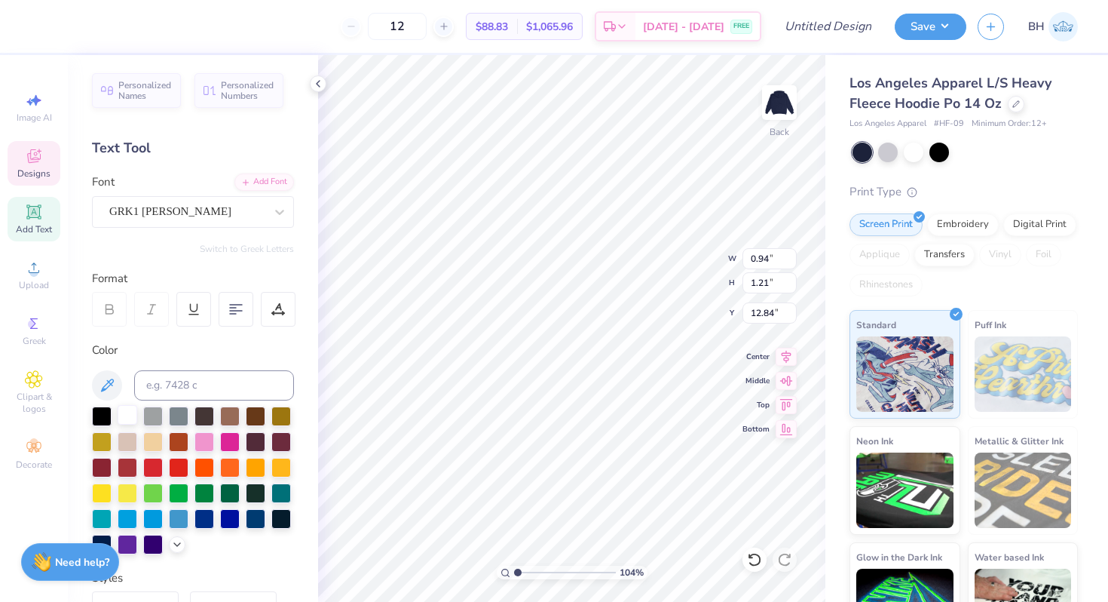
type input "6.72"
type input "3.54"
type input "3.57"
type input "5.82"
type input "1.15"
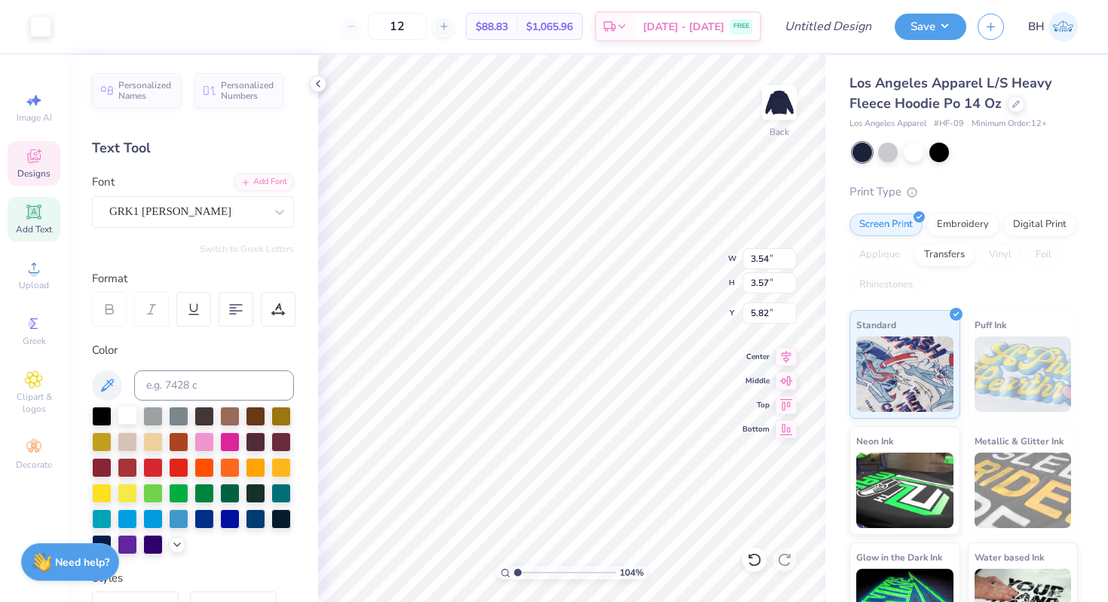
type input "1.20"
type input "6.72"
type input "2.12"
type input "2.23"
type input "5.70"
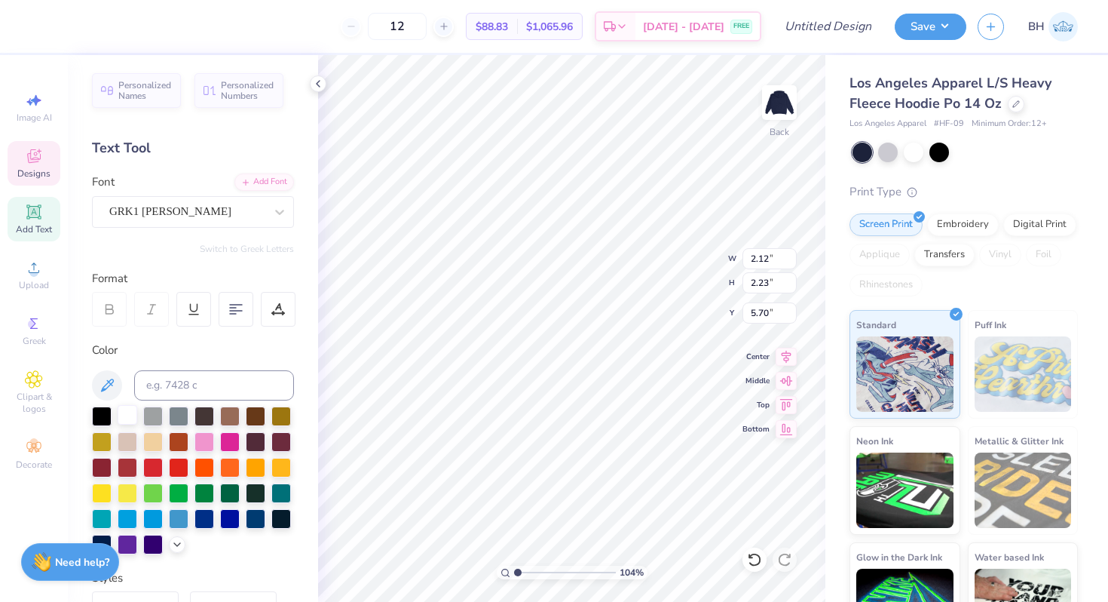
type input "0.94"
type input "1.21"
type input "6.72"
type input "1.80"
type input "2.31"
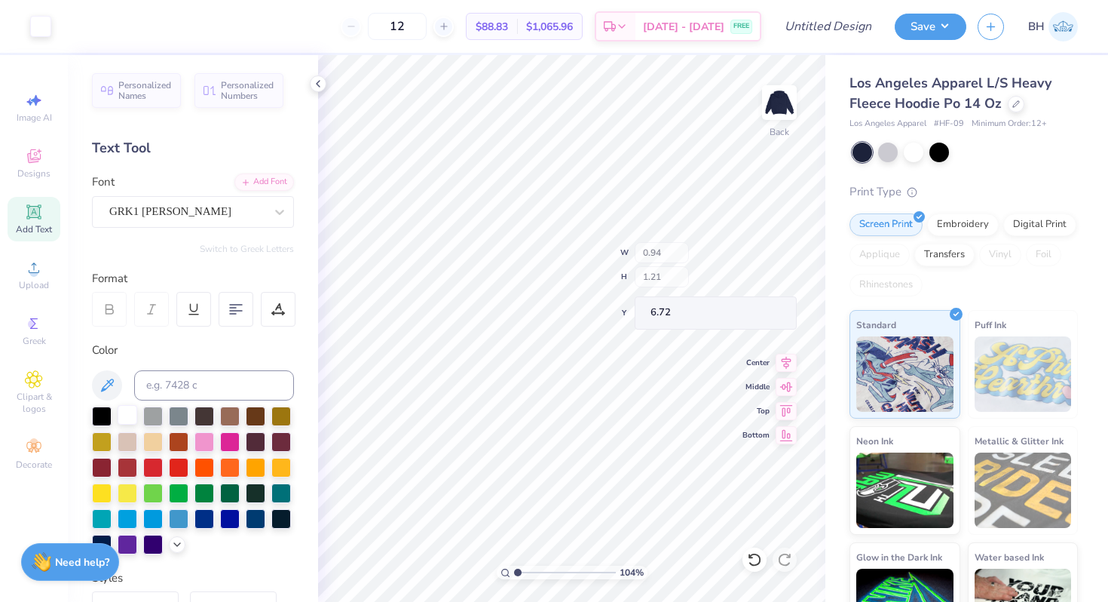
type input "5.63"
type input "5.67"
type input "1.80"
type input "2.31"
type input "5.67"
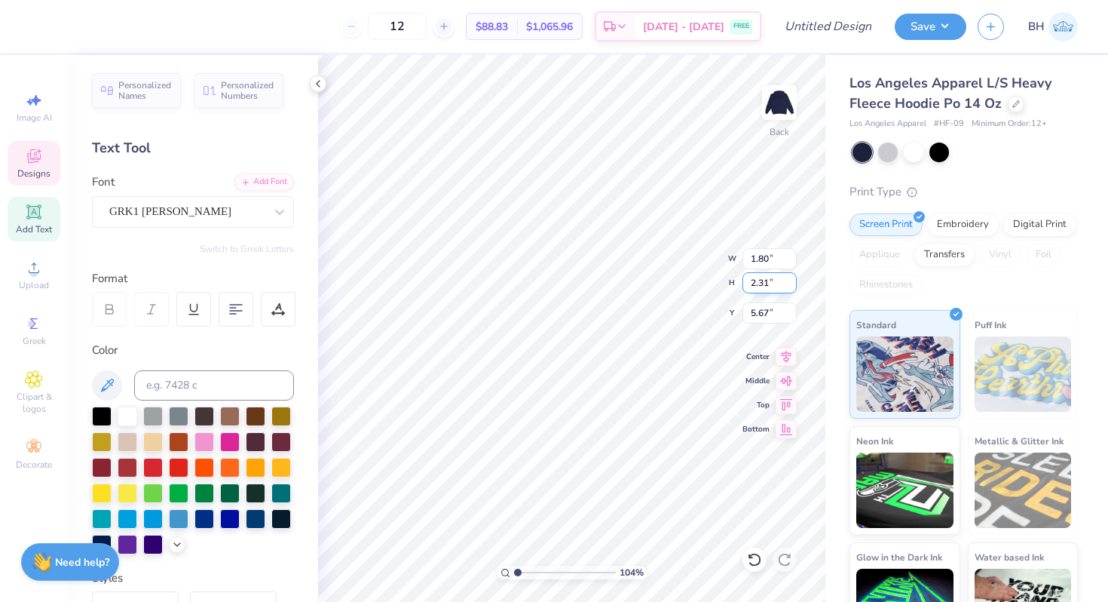
click at [767, 284] on input "2.31" at bounding box center [770, 282] width 54 height 21
type input "2.23"
type input "5.66"
type input "3.00"
type input "3.03"
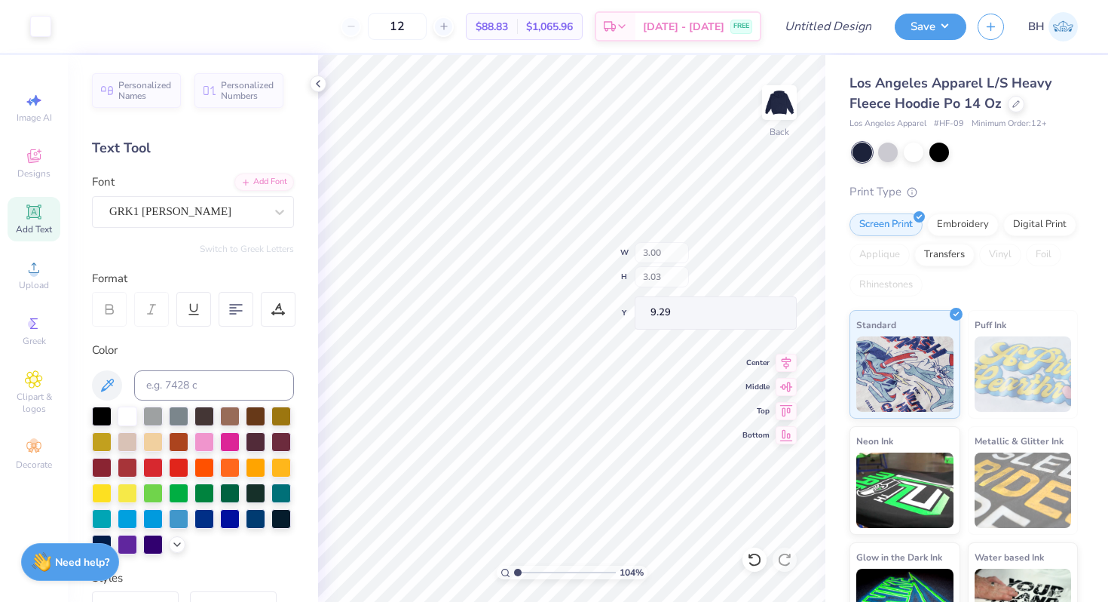
type input "9.29"
type input "4.38"
type input "2.31"
type input "6.05"
type input "9.77"
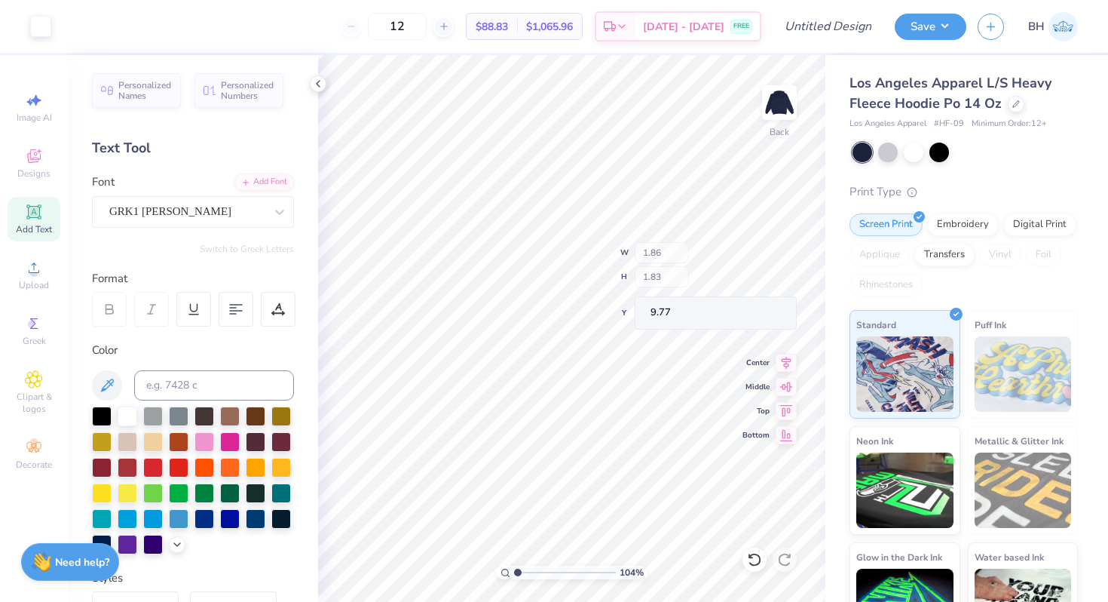
type input "9.77"
type input "4.09"
type input "2.16"
type input "6.20"
type input "4.51"
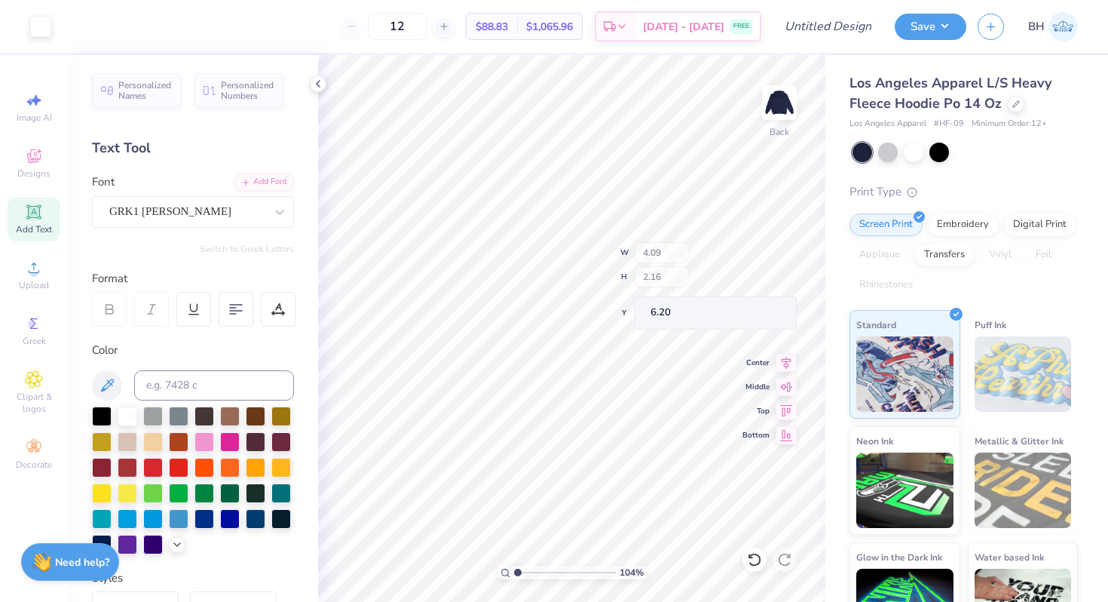
type input "2.38"
type input "5.98"
type input "5.99"
type input "9.17"
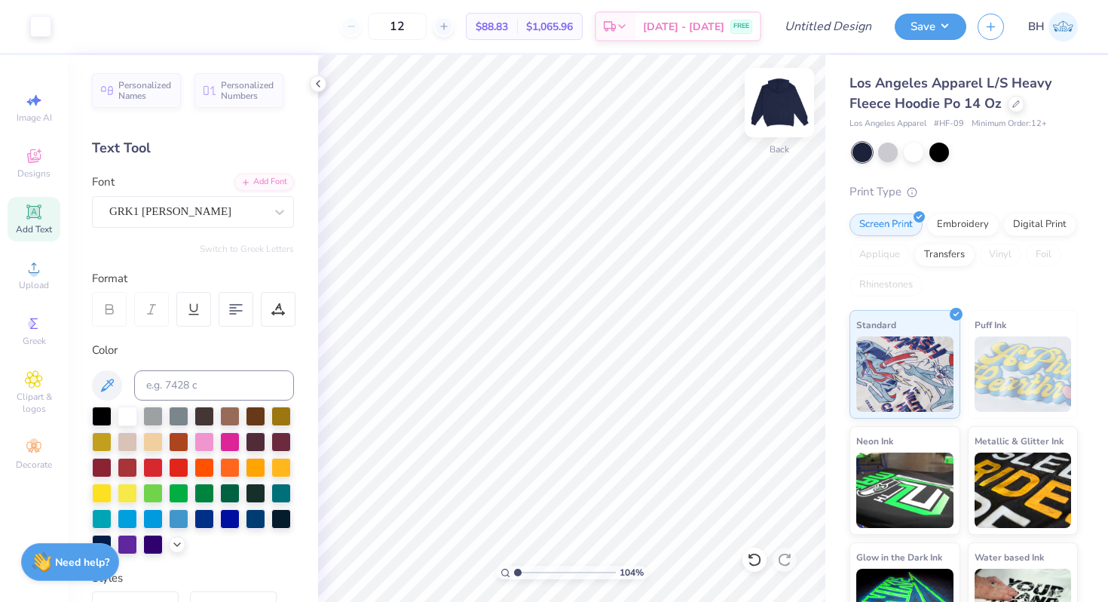
click at [800, 79] on img at bounding box center [779, 102] width 60 height 60
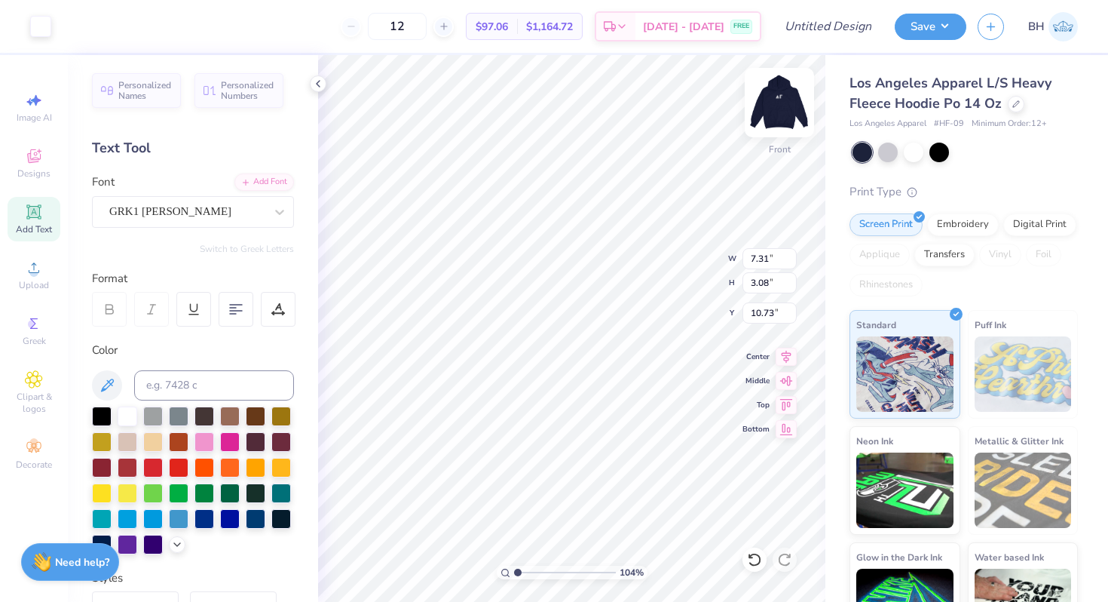
type input "11.11"
type input "4.69"
type input "9.12"
type input "13.83"
type input "7.80"
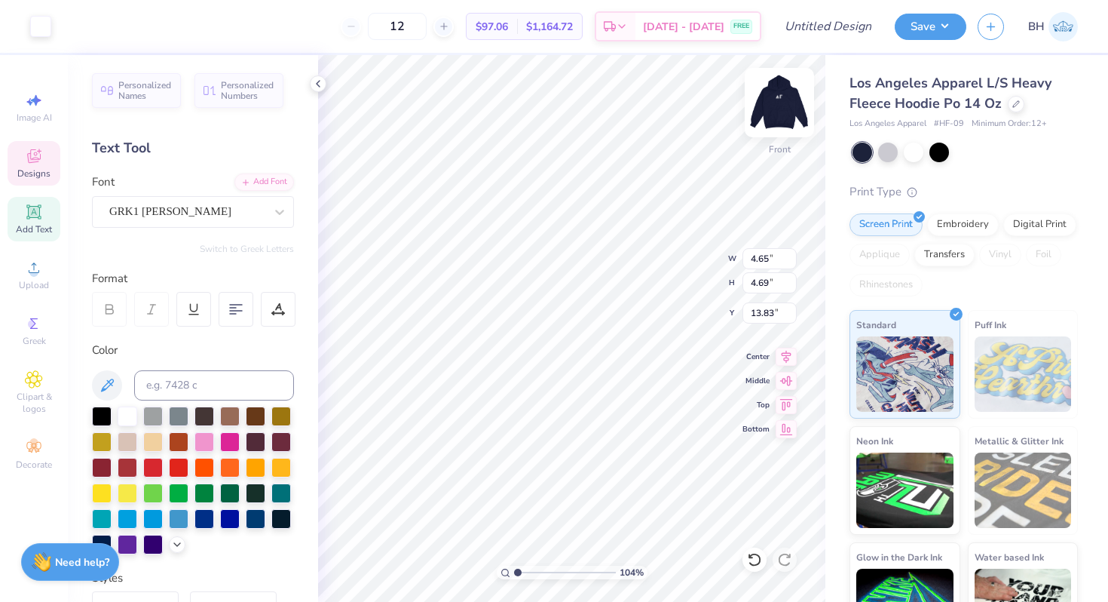
type input "7.86"
type input "8.08"
drag, startPoint x: 514, startPoint y: 568, endPoint x: 507, endPoint y: 553, distance: 16.5
type input "1"
click at [514, 565] on input "range" at bounding box center [565, 572] width 102 height 14
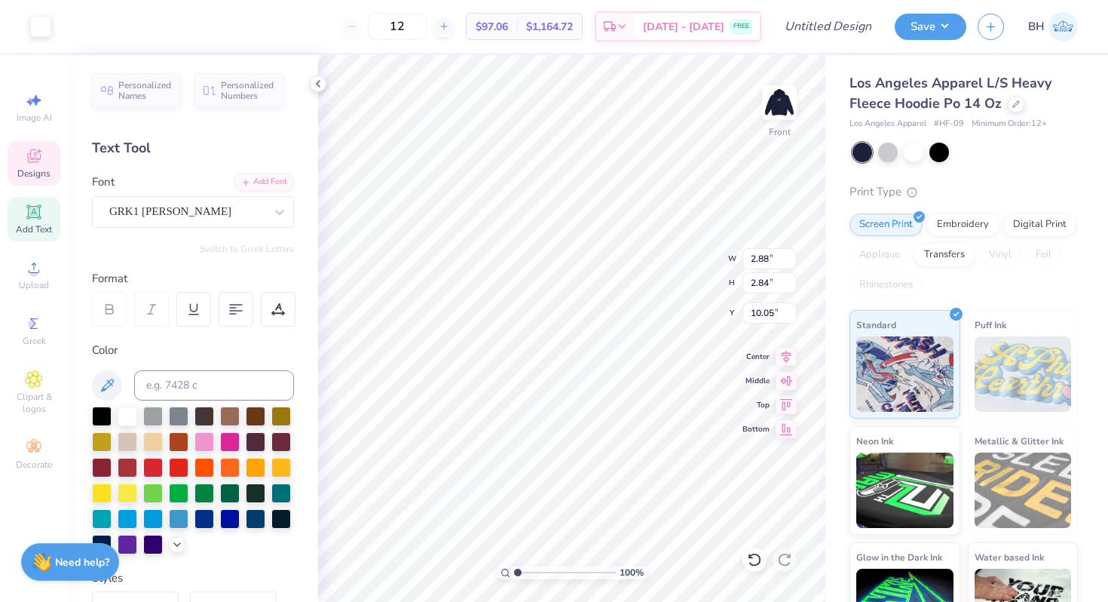
type input "4.15"
type input "4.10"
type input "14.45"
type input "7.32"
type input "9.99"
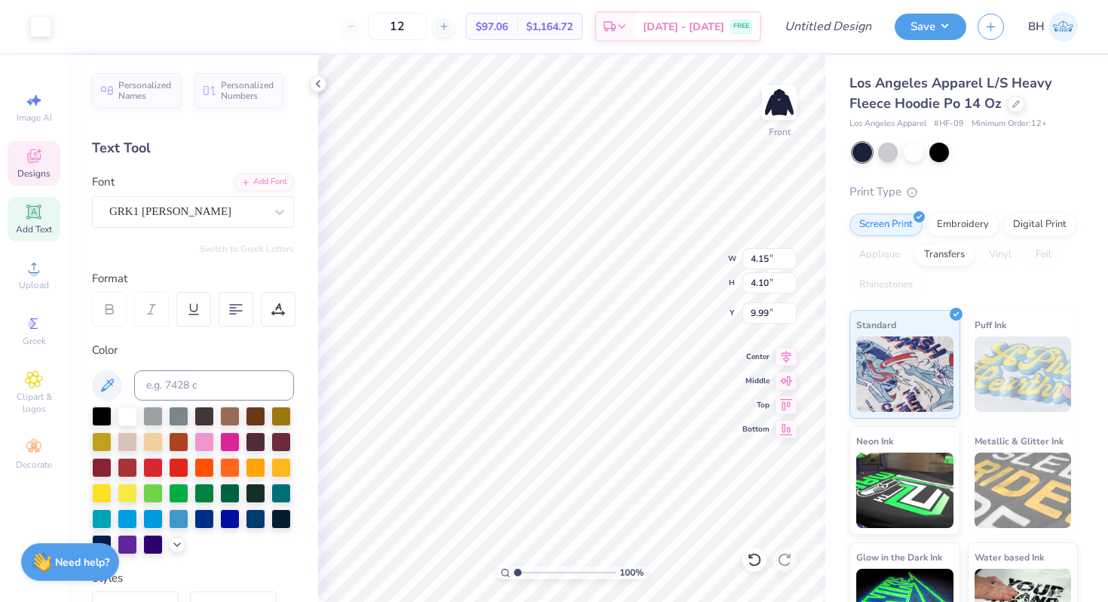
type input "7.55"
type input "7.46"
type input "6.64"
type input "9.25"
type input "9.13"
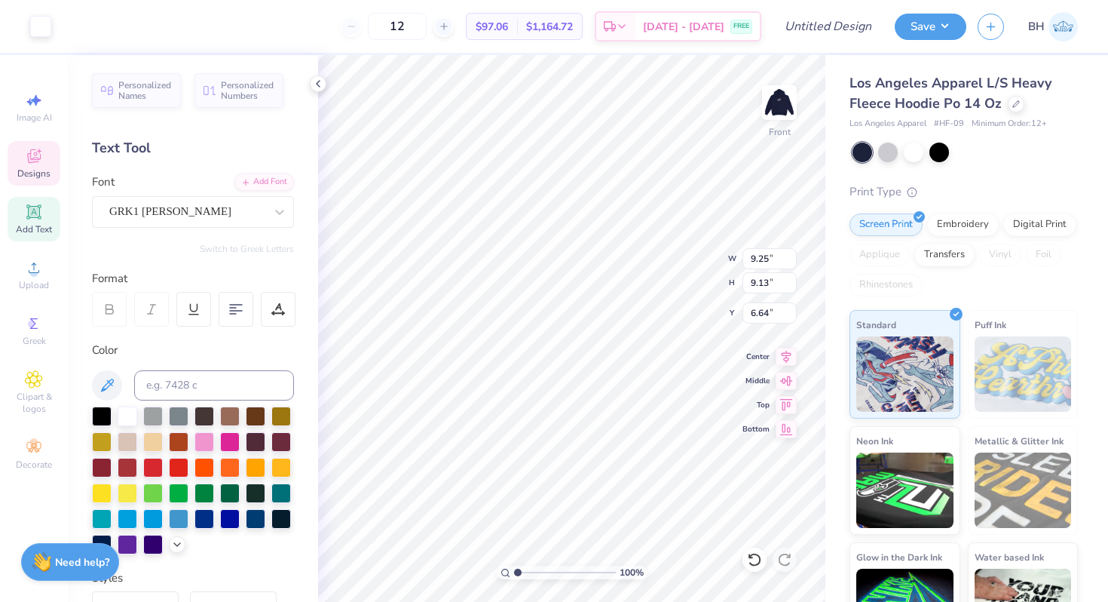
type input "7.98"
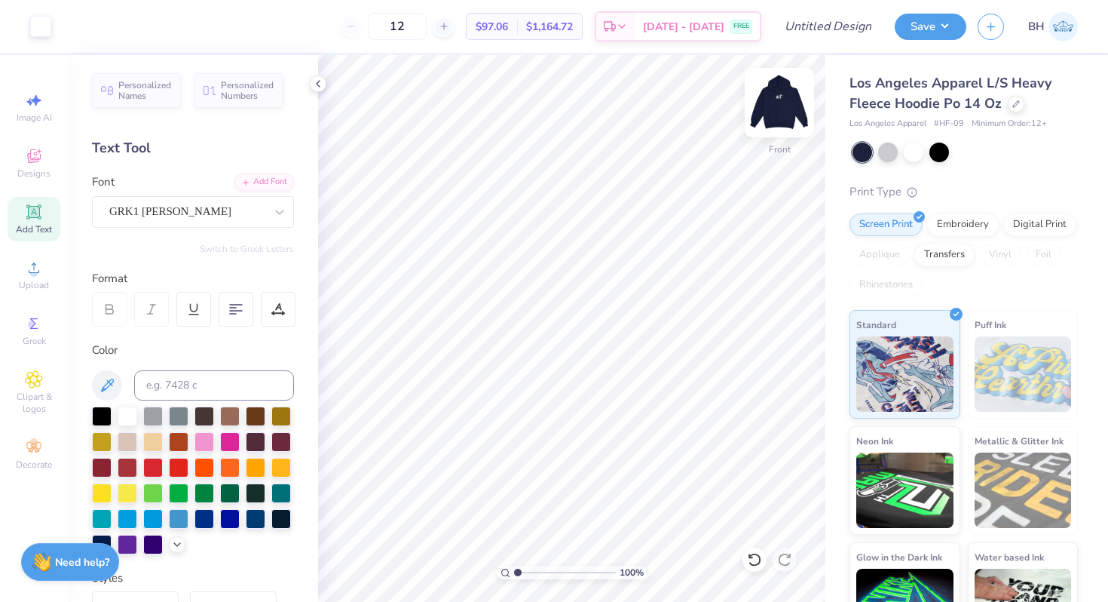
click at [788, 102] on img at bounding box center [779, 102] width 60 height 60
click at [41, 163] on icon at bounding box center [34, 156] width 18 height 18
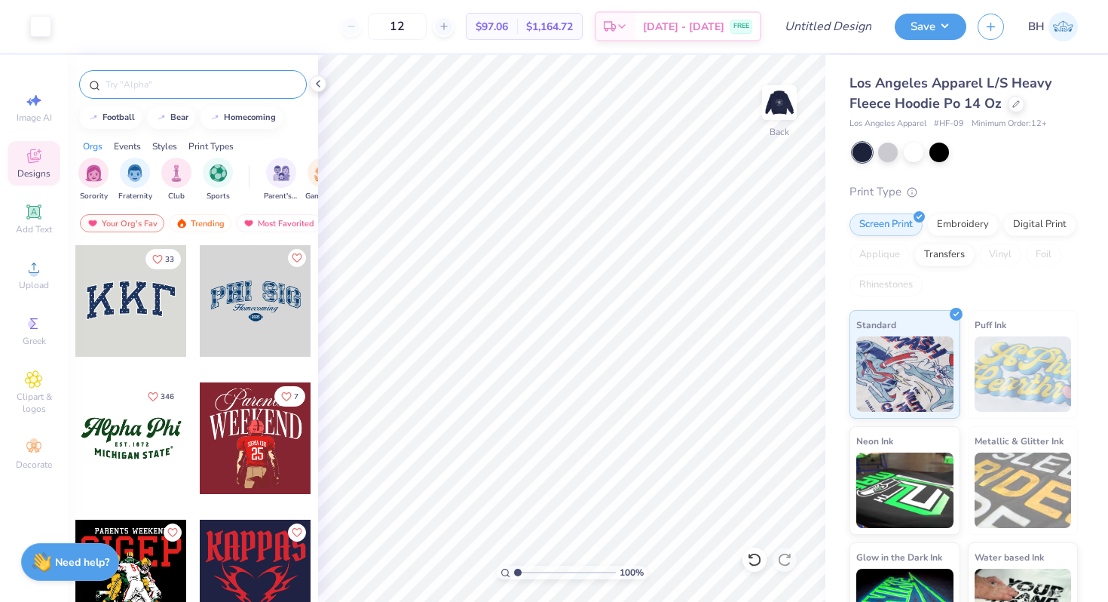
click at [155, 82] on input "text" at bounding box center [200, 84] width 193 height 15
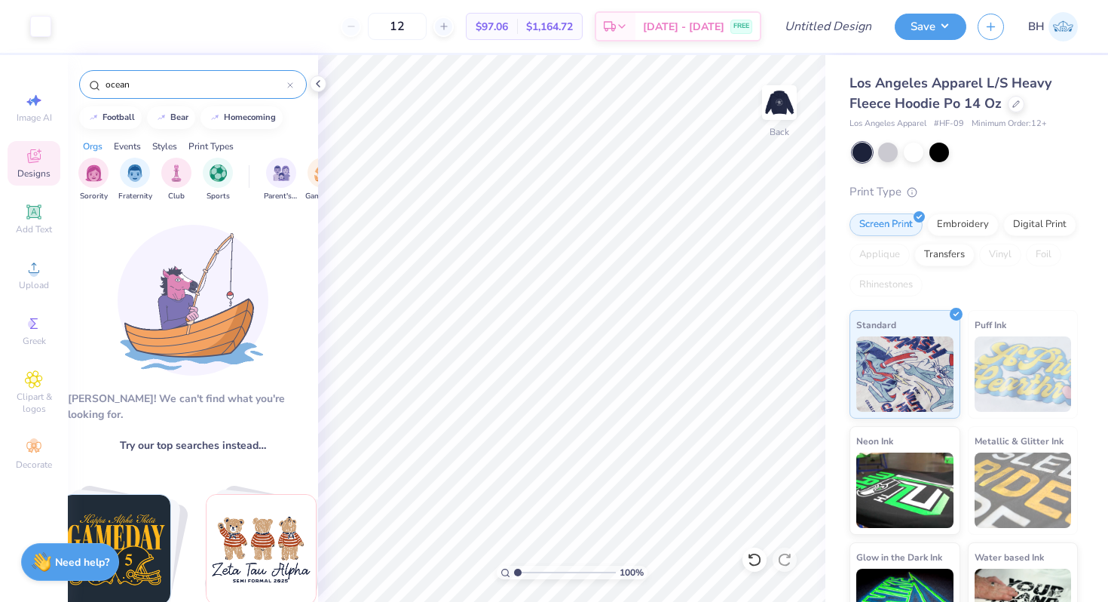
click at [181, 89] on input "ocean" at bounding box center [195, 84] width 183 height 15
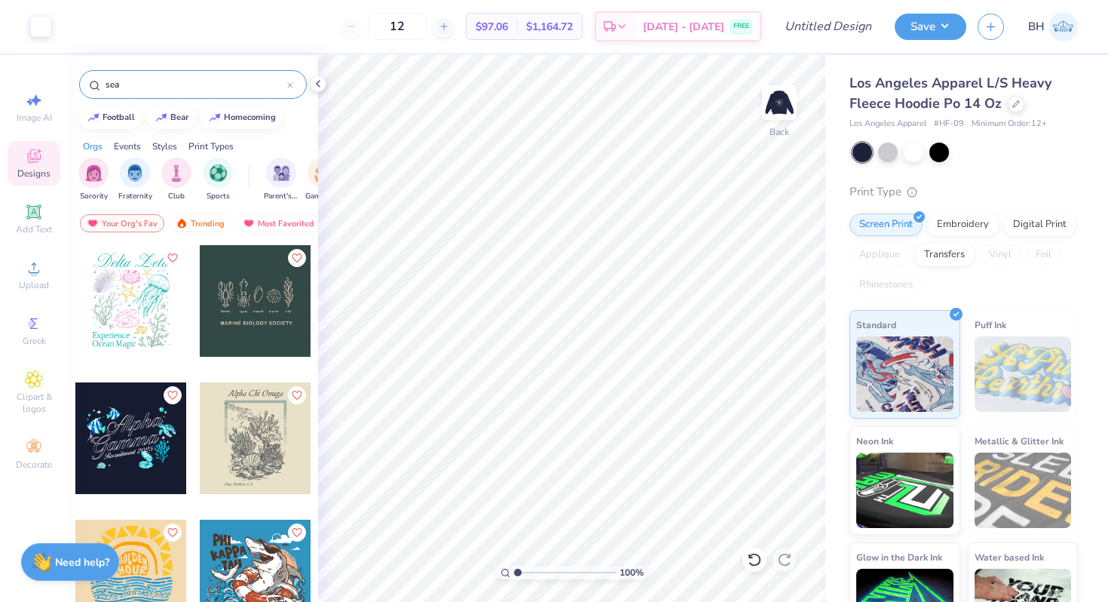
type input "sea"
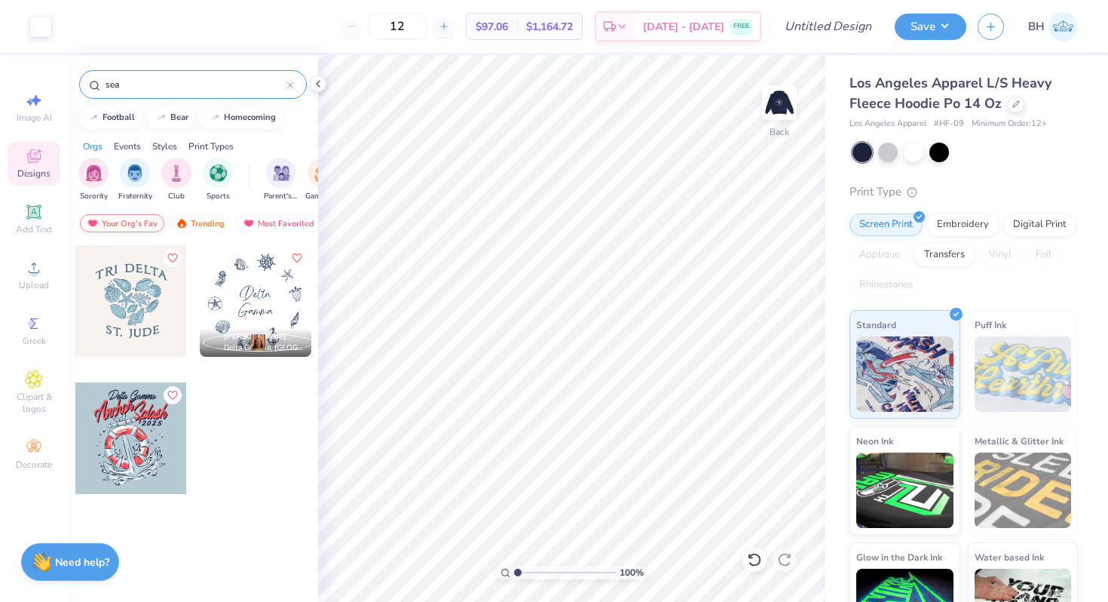
click at [136, 225] on div "Your Org's Fav" at bounding box center [122, 223] width 84 height 18
click at [134, 223] on div "Your Org's Fav" at bounding box center [122, 223] width 84 height 18
click at [139, 99] on div "sea" at bounding box center [193, 80] width 250 height 51
click at [289, 86] on icon at bounding box center [290, 85] width 6 height 6
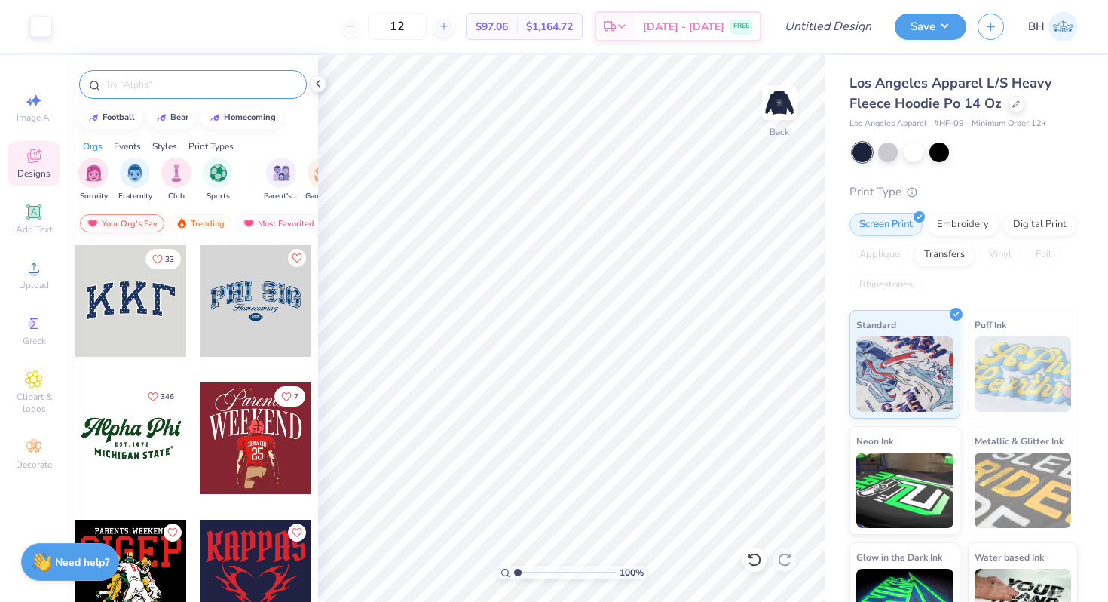
click at [120, 220] on div "Your Org's Fav" at bounding box center [122, 223] width 84 height 18
click at [98, 177] on img "filter for Sorority" at bounding box center [93, 171] width 17 height 17
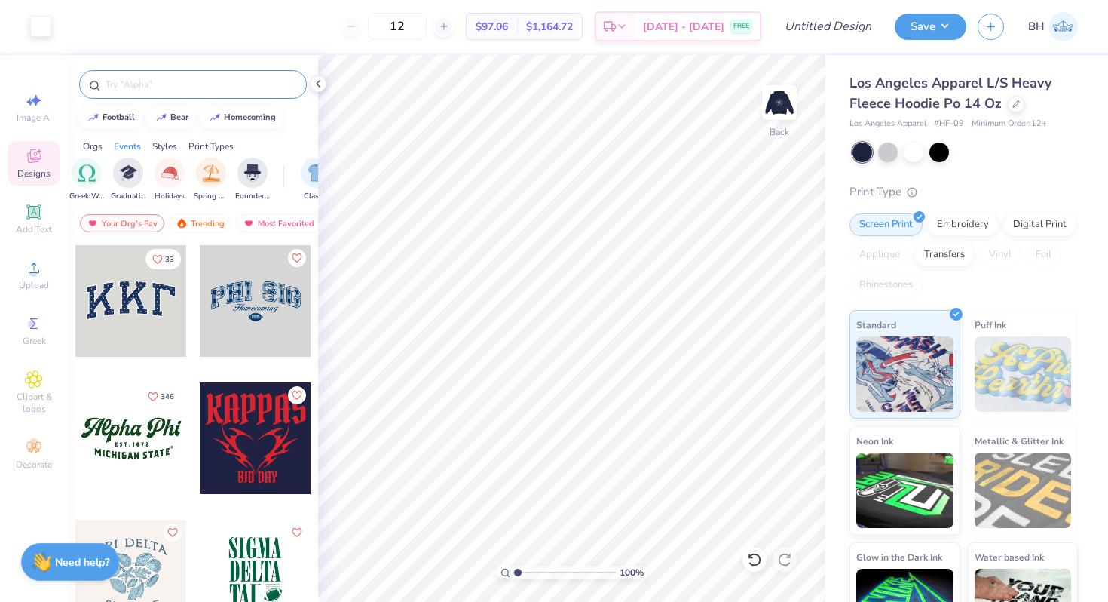
scroll to position [0, 571]
click at [202, 179] on div "filter for Spring Break" at bounding box center [207, 171] width 30 height 30
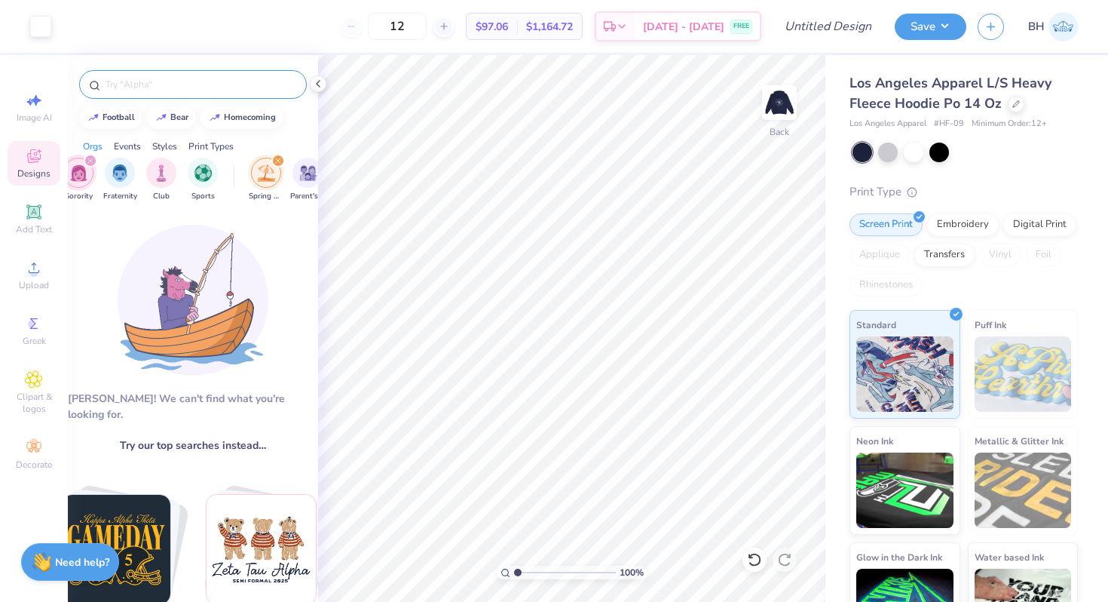
scroll to position [0, 0]
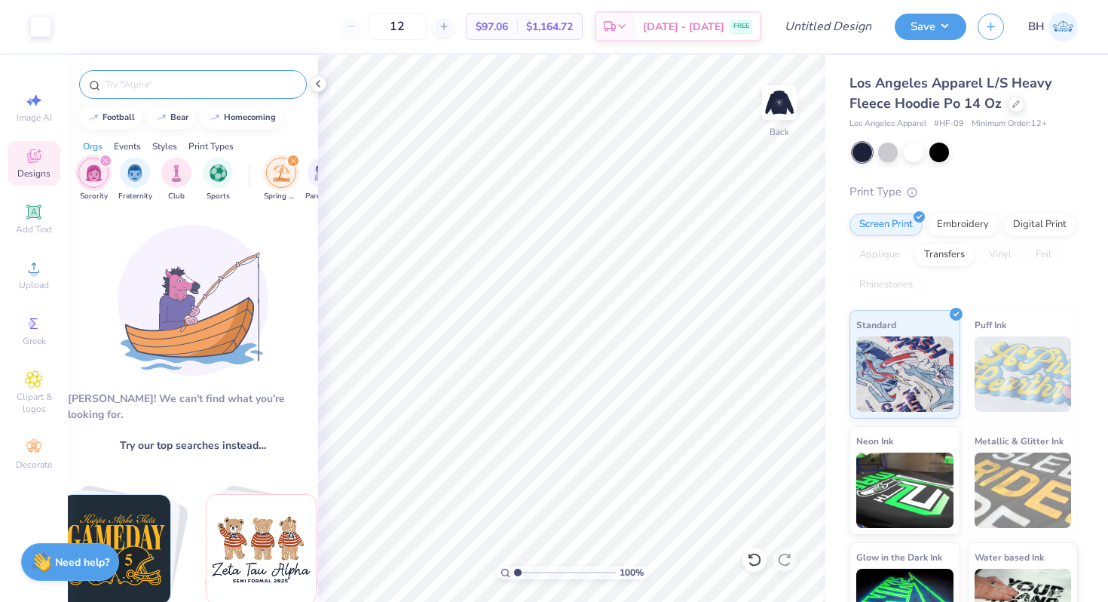
click at [106, 157] on div "filter for Sorority" at bounding box center [106, 161] width 14 height 14
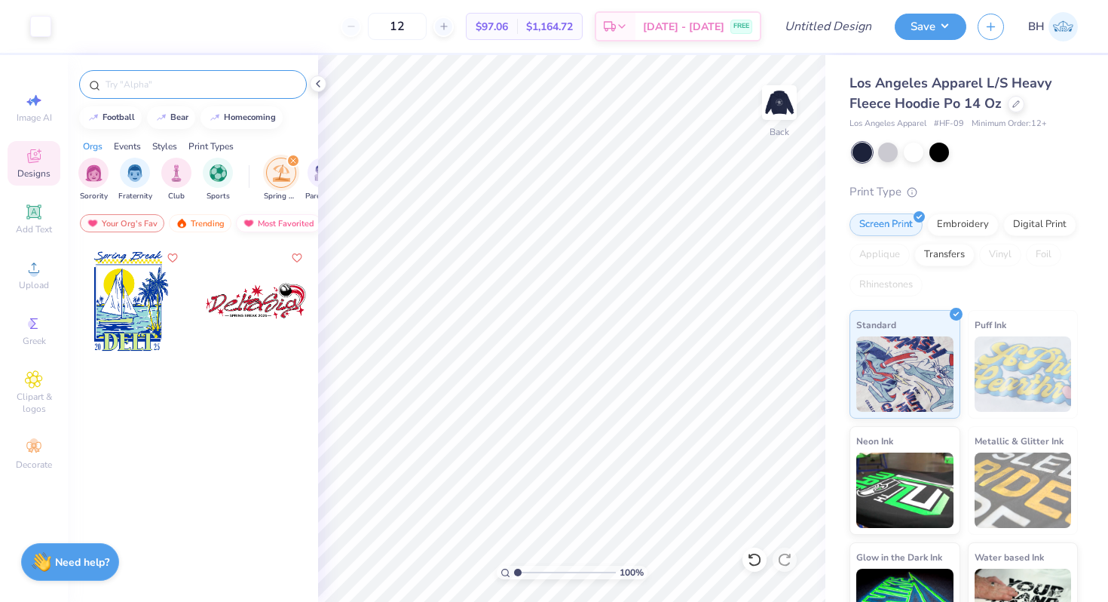
click at [262, 225] on div "Most Favorited" at bounding box center [278, 223] width 85 height 18
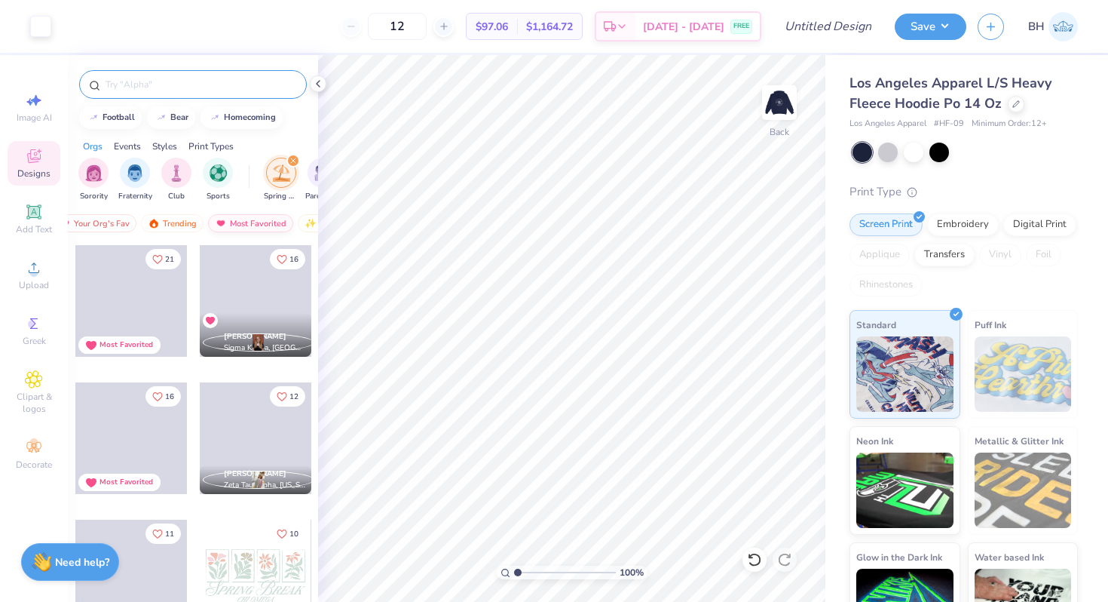
scroll to position [0, 23]
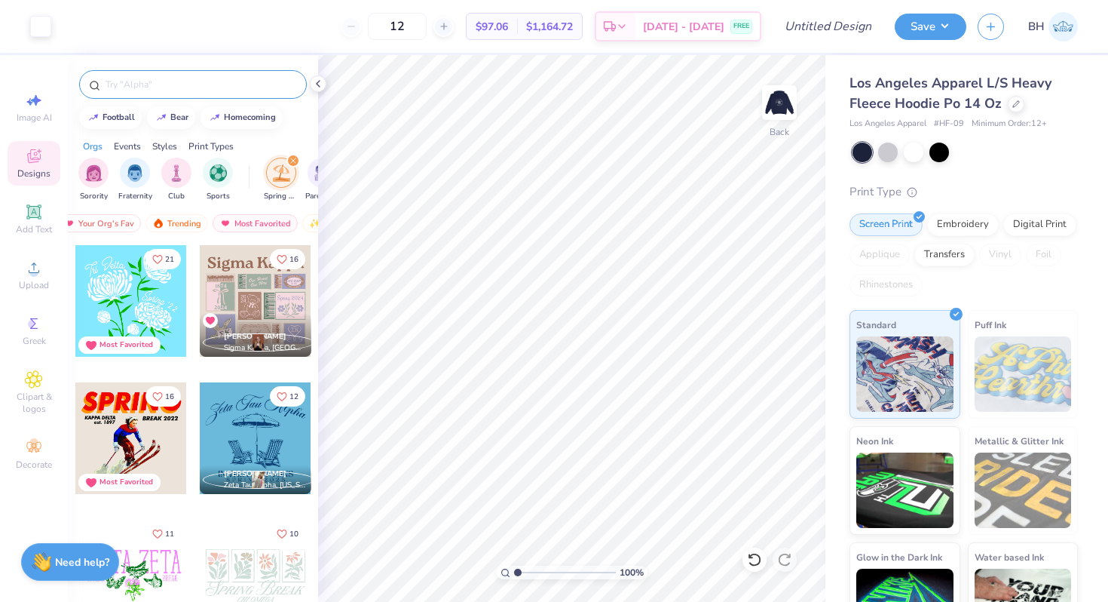
click at [207, 80] on input "text" at bounding box center [200, 84] width 193 height 15
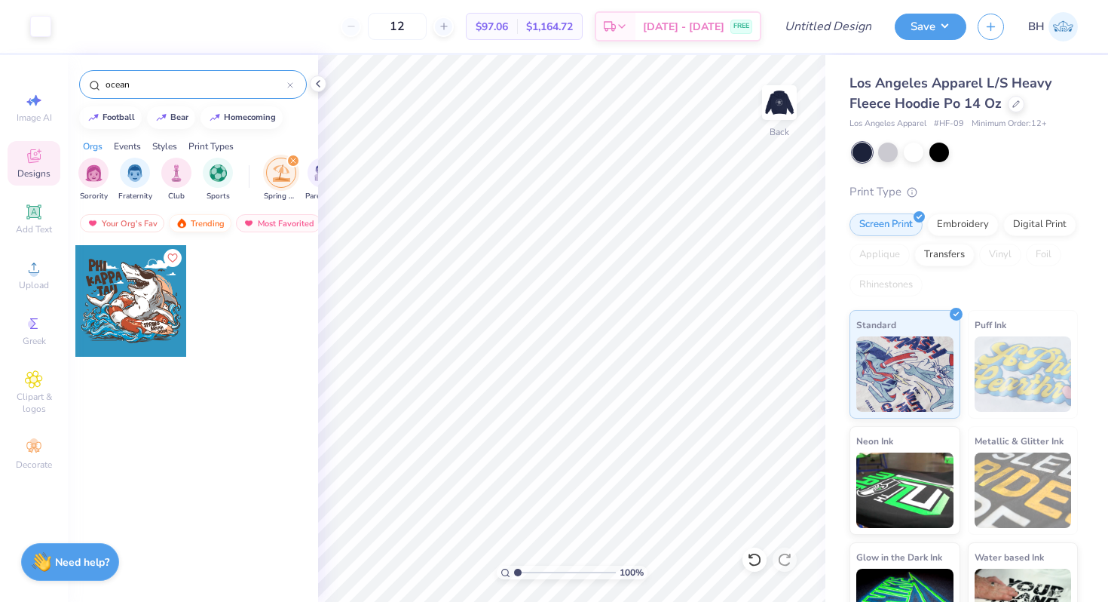
click at [200, 220] on div "Trending" at bounding box center [200, 223] width 63 height 18
click at [279, 219] on div "Newest" at bounding box center [266, 223] width 57 height 18
click at [192, 85] on input "ocean" at bounding box center [195, 84] width 183 height 15
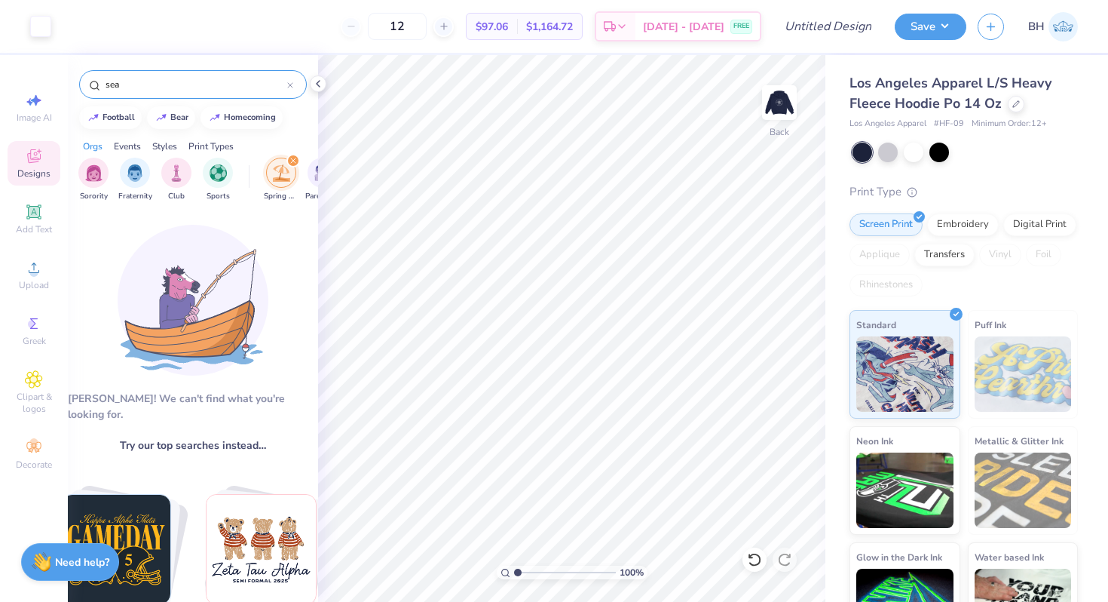
click at [160, 90] on input "sea" at bounding box center [195, 84] width 183 height 15
click at [157, 82] on input "sea" at bounding box center [195, 84] width 183 height 15
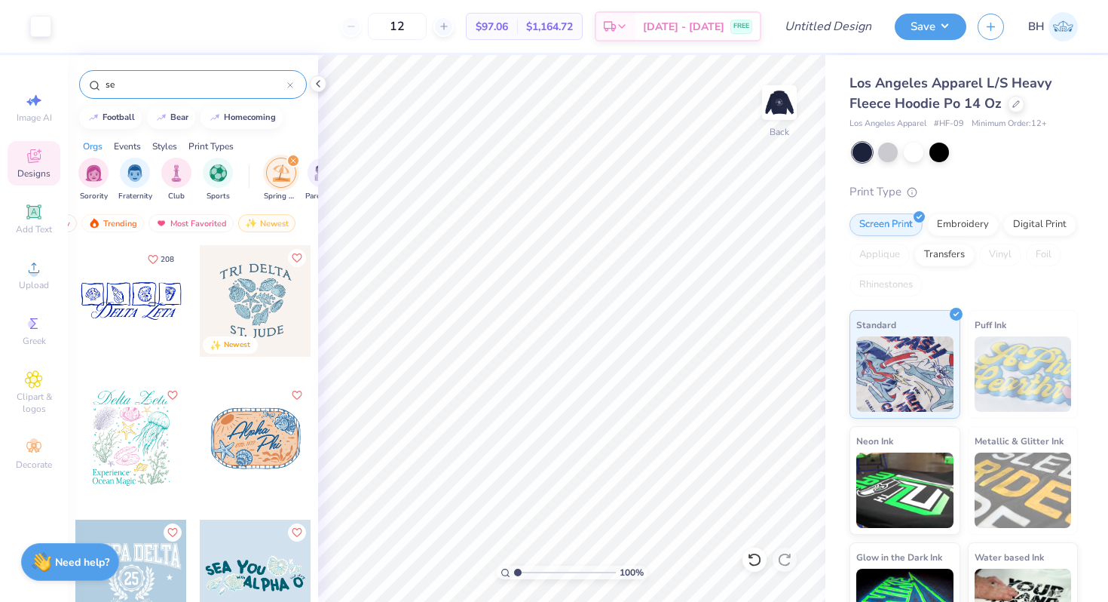
type input "s"
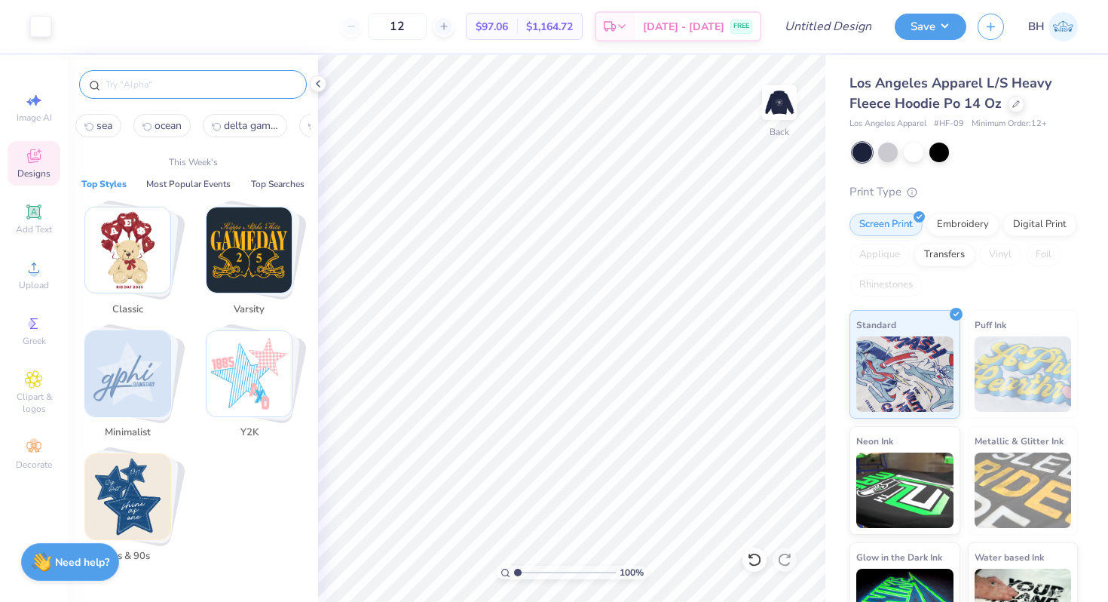
click at [151, 262] on img "Stack Card Button Classic" at bounding box center [127, 249] width 85 height 85
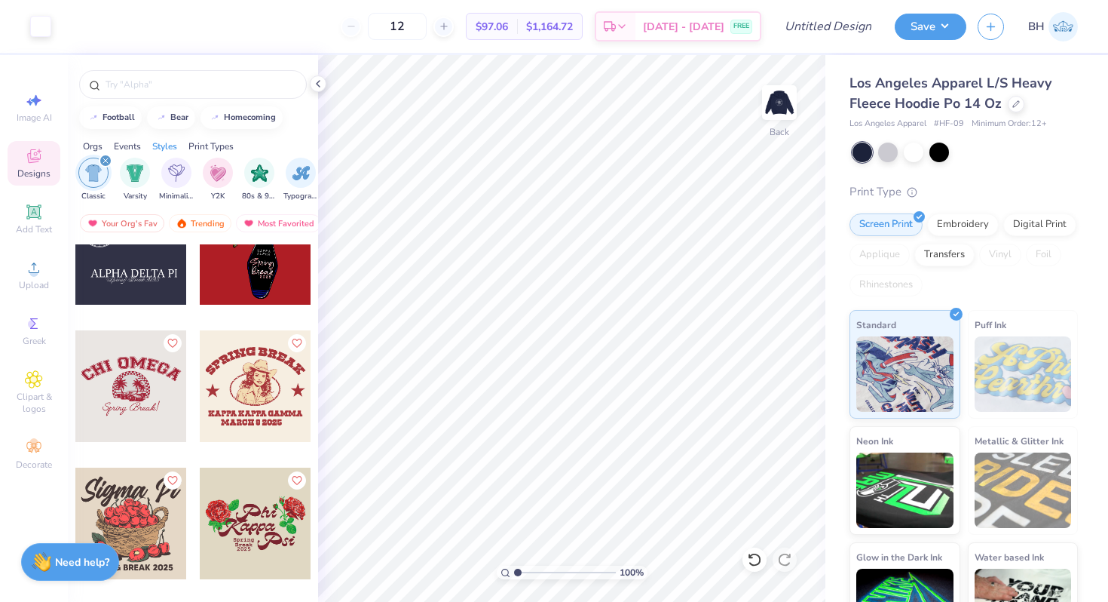
scroll to position [330, 0]
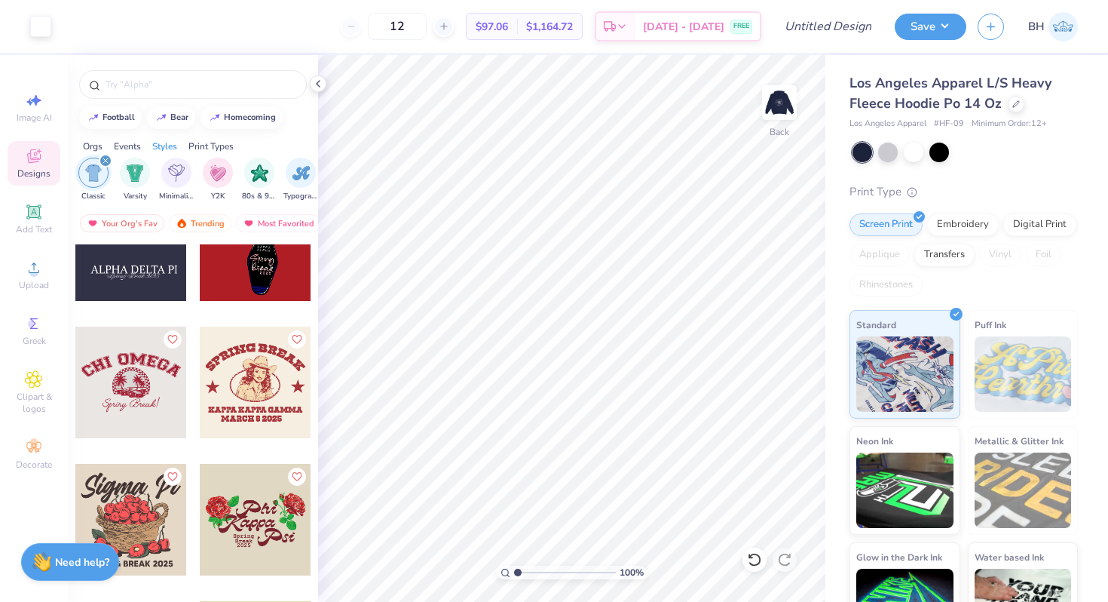
click at [158, 388] on div at bounding box center [131, 382] width 112 height 112
click at [50, 38] on div "Art colors" at bounding box center [39, 26] width 78 height 53
type input "8.38"
click at [36, 29] on div at bounding box center [40, 24] width 21 height 21
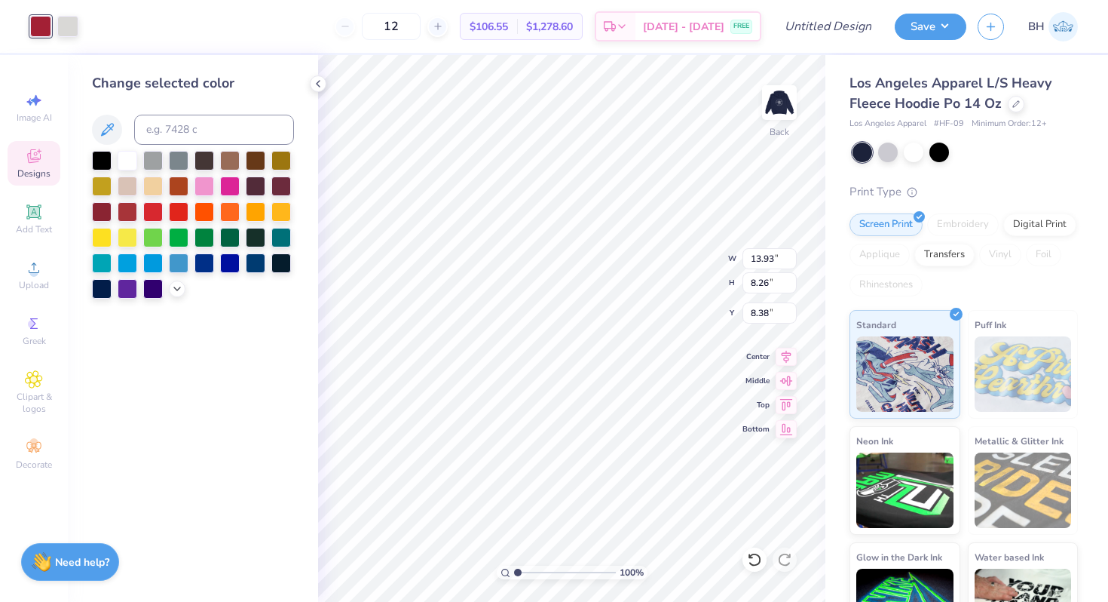
click at [126, 148] on div "Change selected color" at bounding box center [193, 185] width 202 height 225
click at [126, 156] on div at bounding box center [128, 159] width 20 height 20
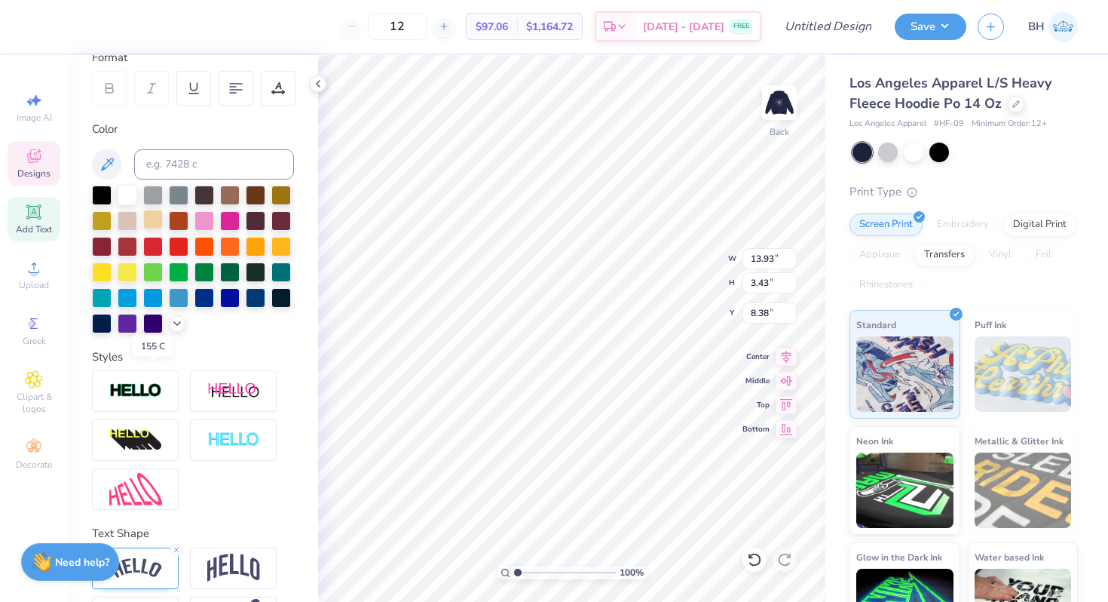
scroll to position [274, 0]
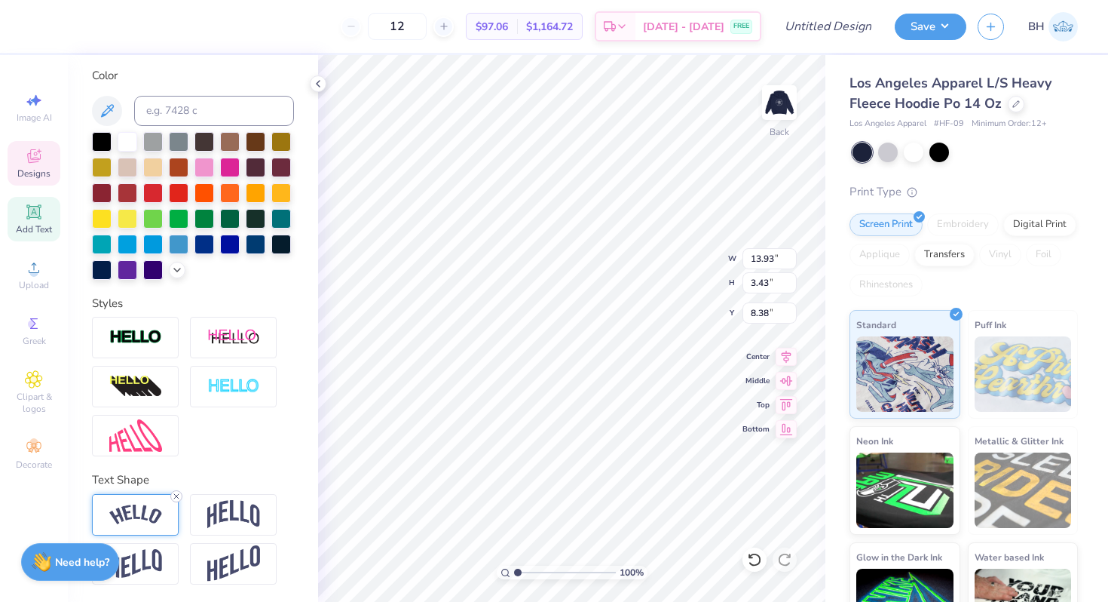
click at [173, 498] on icon at bounding box center [176, 496] width 9 height 9
type input "12.08"
type input "1.66"
type input "9.26"
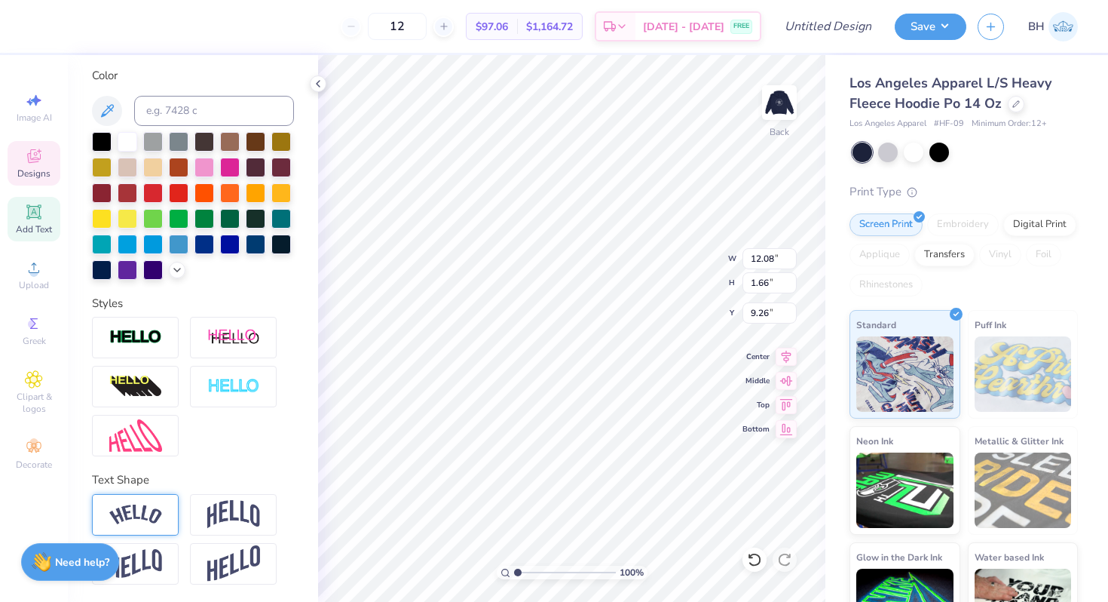
type textarea "C"
type textarea "Delta"
type textarea "CHI OEGA"
type textarea "DELTA GAMMA"
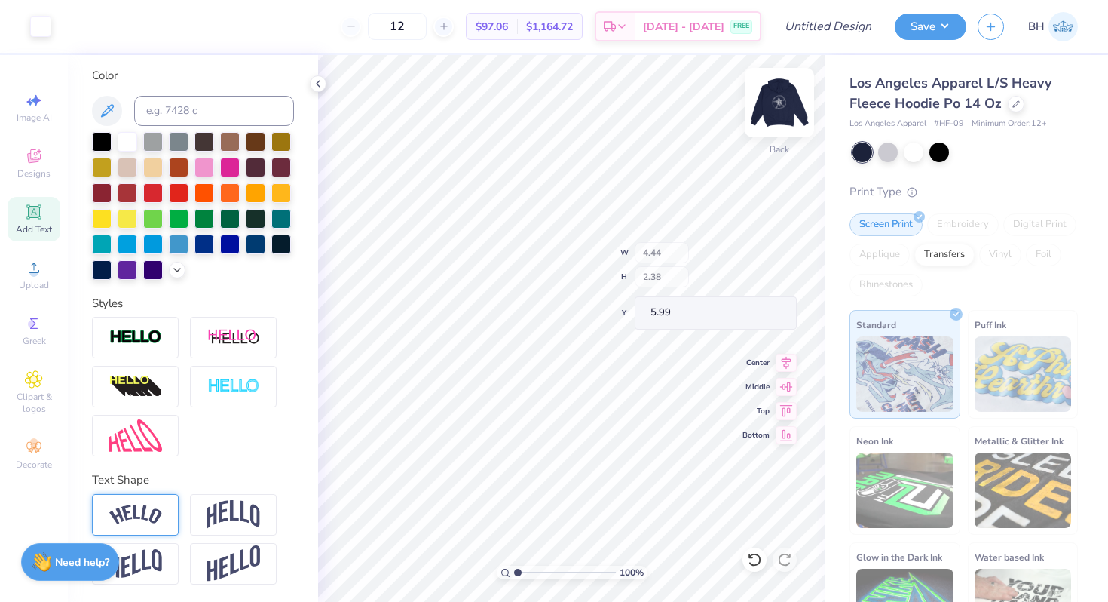
click at [787, 103] on img at bounding box center [779, 102] width 60 height 60
click at [779, 92] on img at bounding box center [779, 102] width 60 height 60
type input "6.32"
type input "7.09"
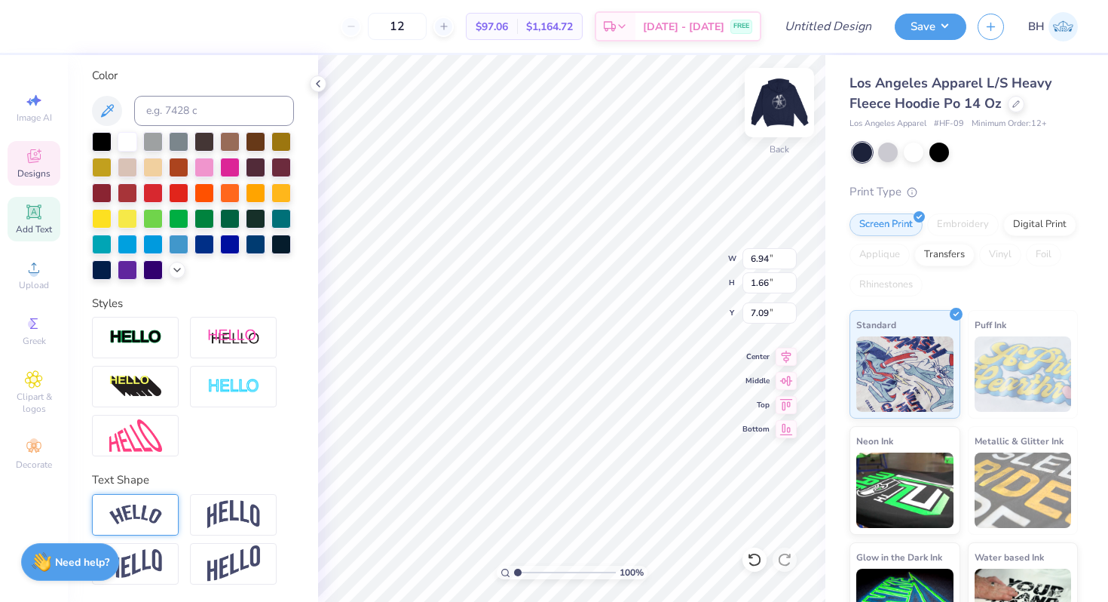
scroll to position [0, 1]
click at [777, 111] on img at bounding box center [779, 102] width 60 height 60
click at [783, 124] on img at bounding box center [779, 102] width 60 height 60
click at [775, 120] on div "Back" at bounding box center [779, 112] width 35 height 54
click at [781, 104] on img at bounding box center [779, 102] width 60 height 60
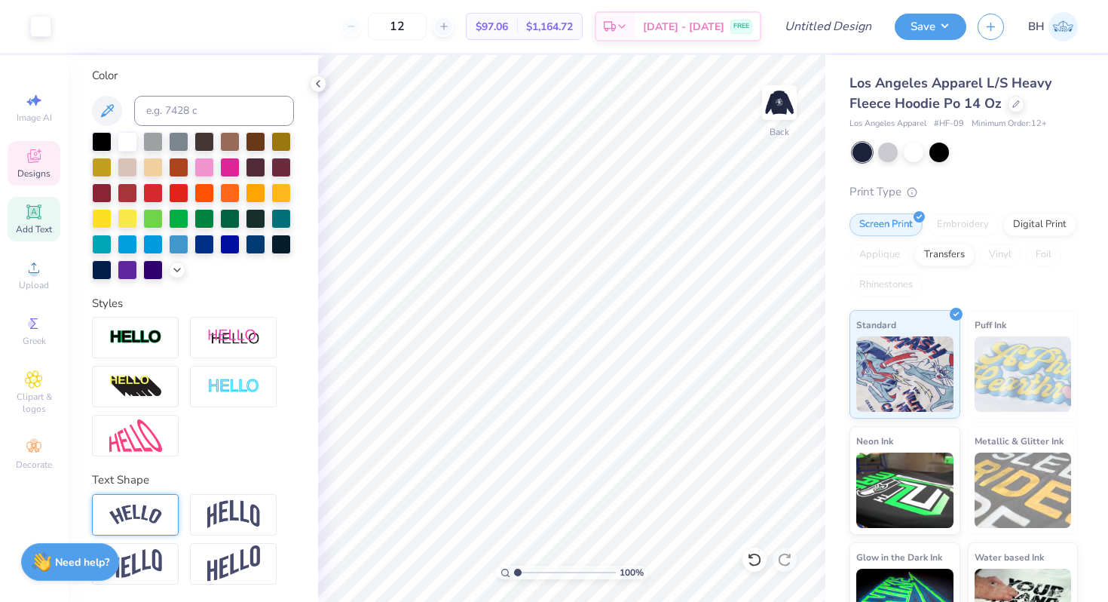
click at [41, 175] on span "Designs" at bounding box center [33, 173] width 33 height 12
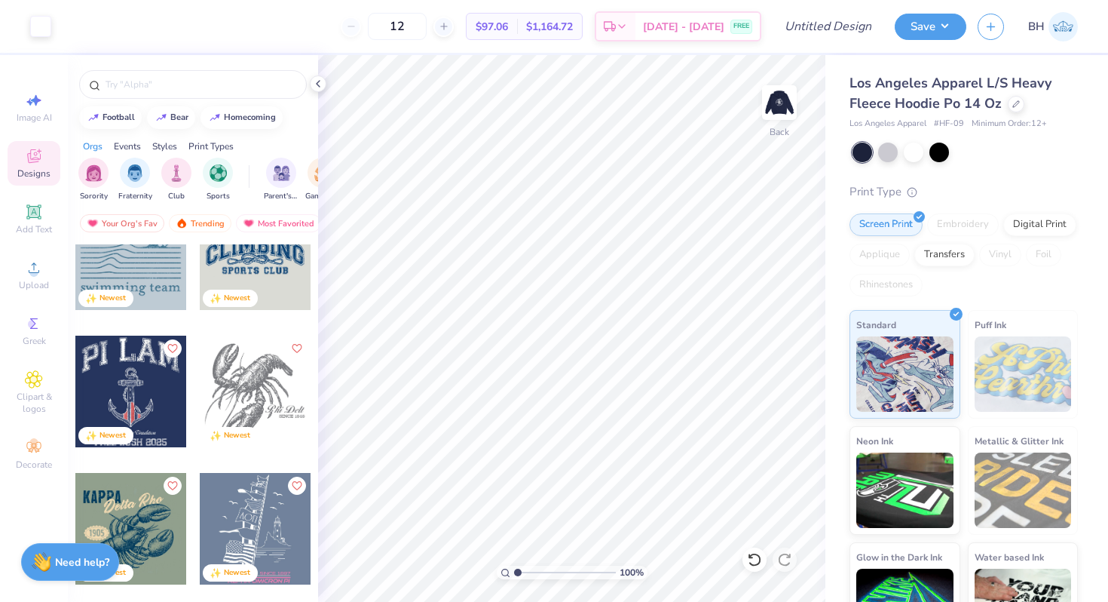
scroll to position [882, 0]
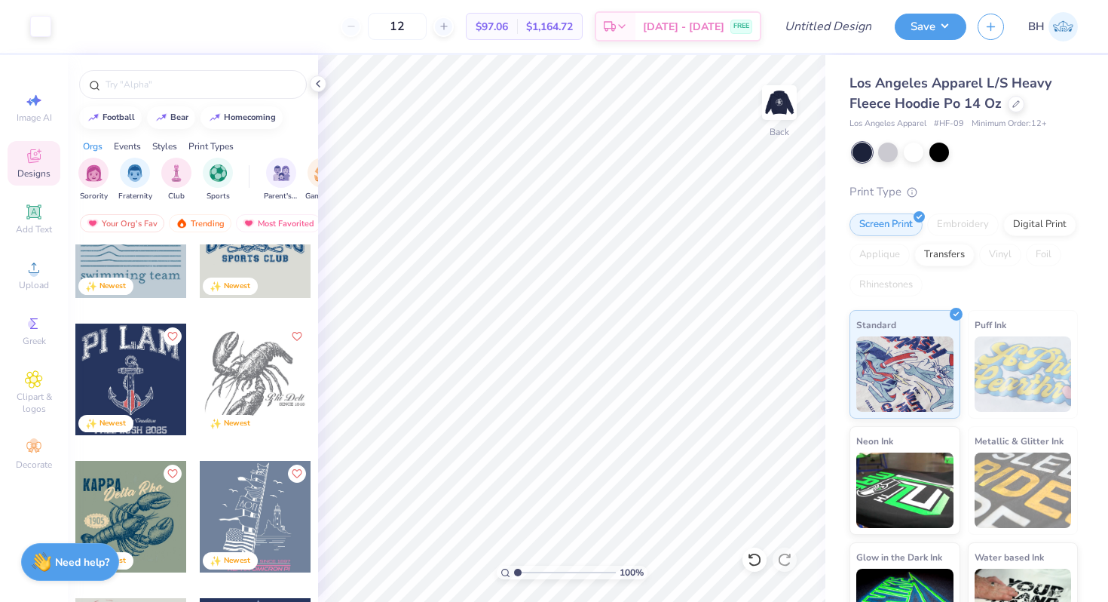
click at [162, 415] on div "Newest" at bounding box center [131, 425] width 112 height 20
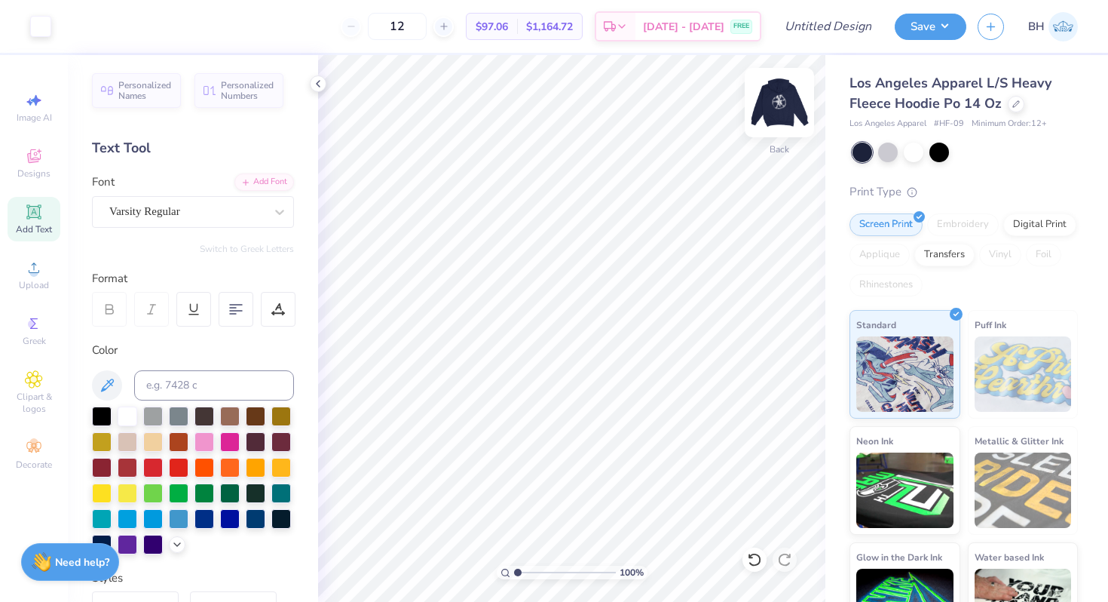
click at [787, 118] on img at bounding box center [779, 102] width 60 height 60
click at [776, 114] on img at bounding box center [779, 102] width 60 height 60
click at [44, 166] on div "Designs" at bounding box center [34, 163] width 53 height 44
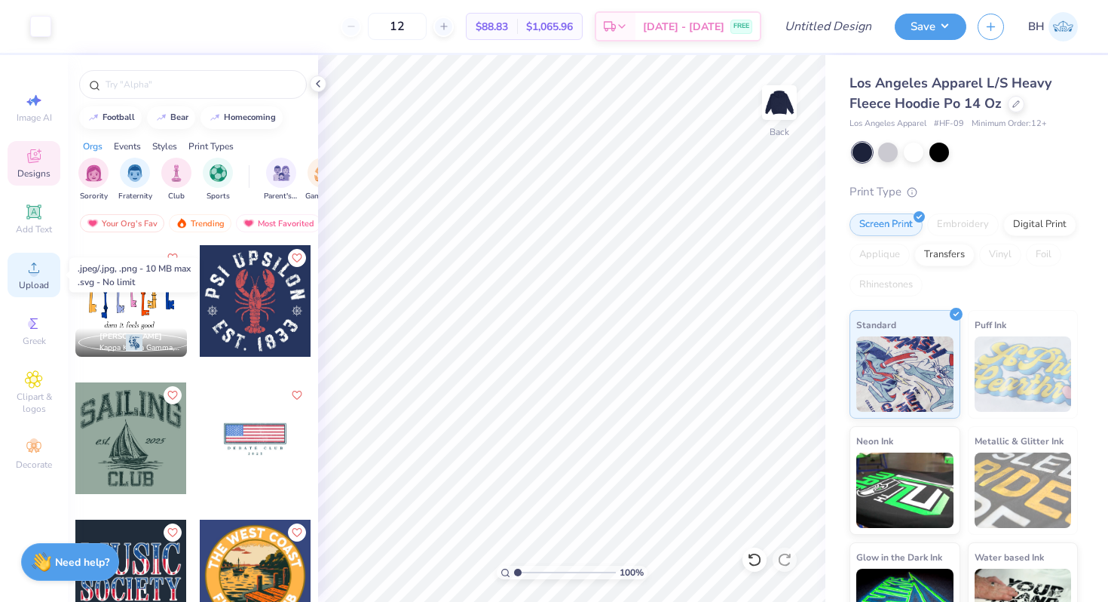
click at [41, 273] on icon at bounding box center [34, 268] width 18 height 18
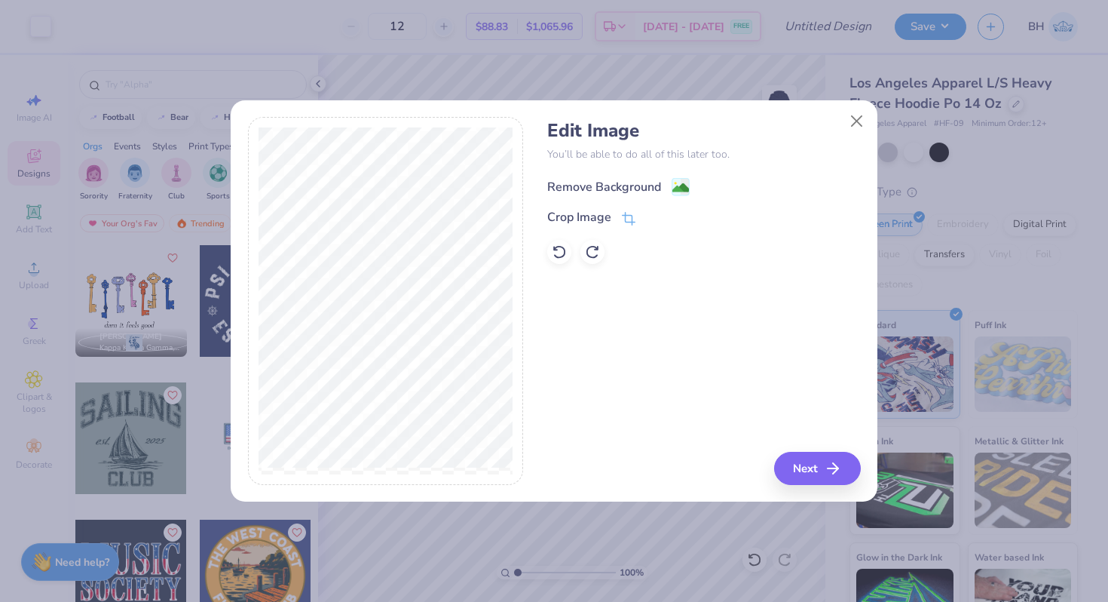
click at [580, 184] on div "Remove Background" at bounding box center [604, 187] width 114 height 18
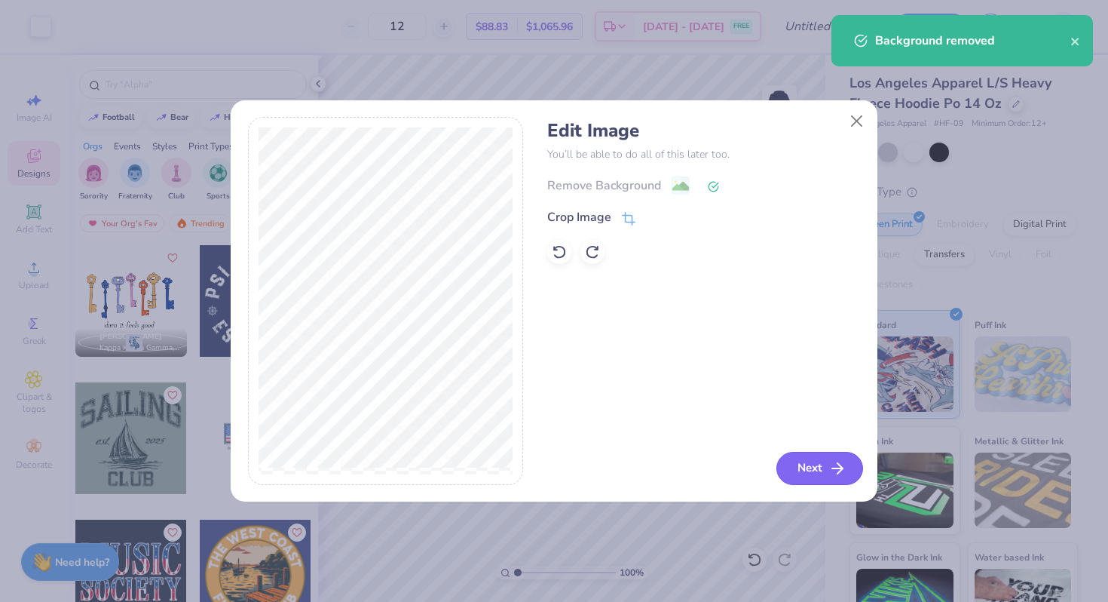
click at [802, 461] on button "Next" at bounding box center [819, 468] width 87 height 33
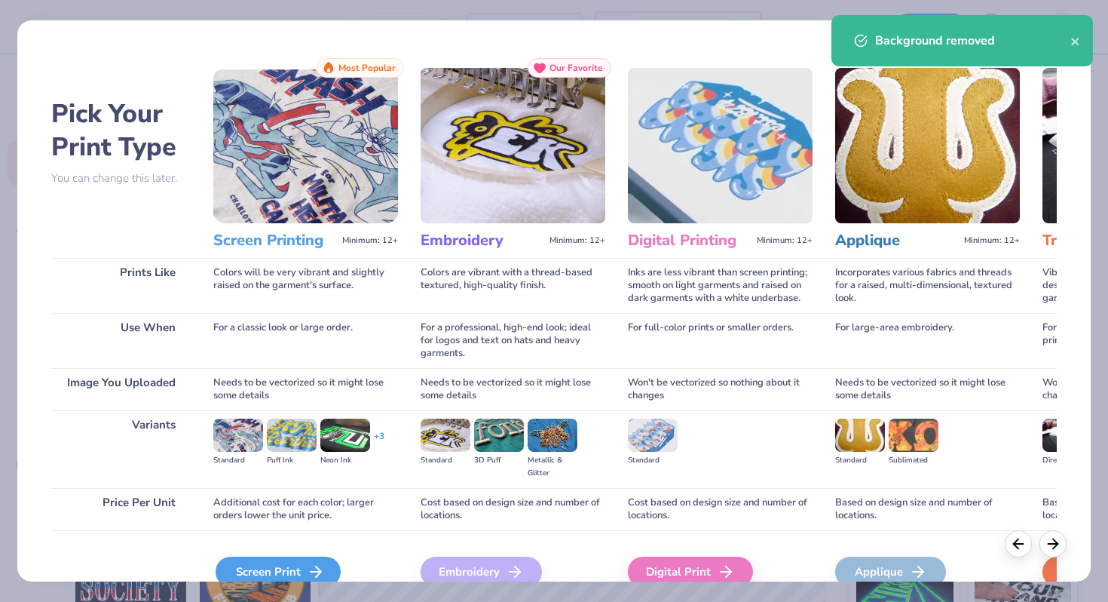
click at [262, 571] on div "Screen Print" at bounding box center [278, 571] width 125 height 30
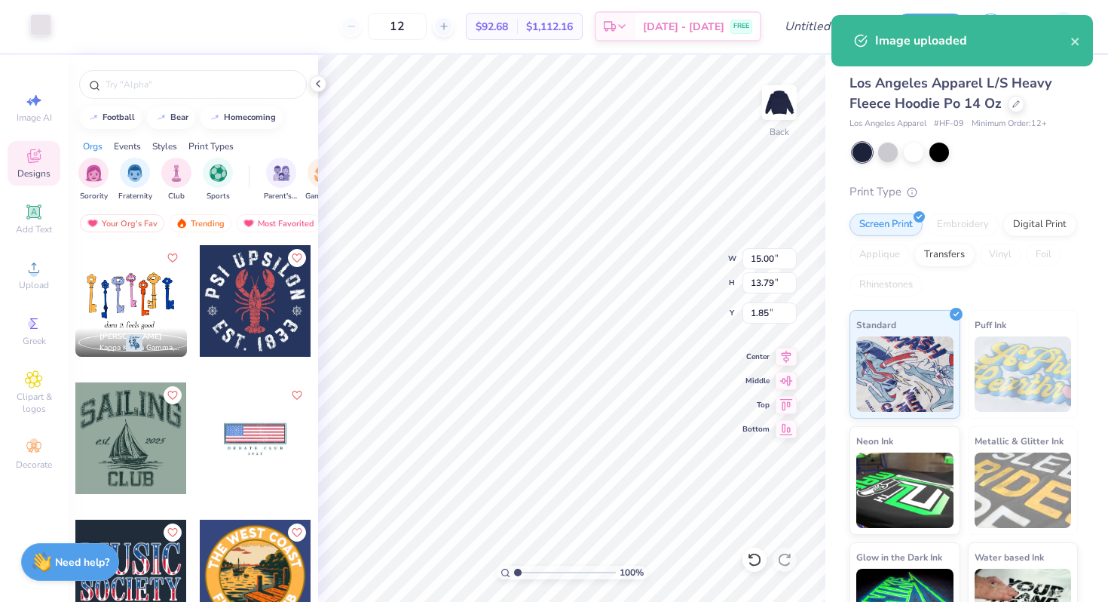
click at [41, 28] on div at bounding box center [40, 24] width 21 height 21
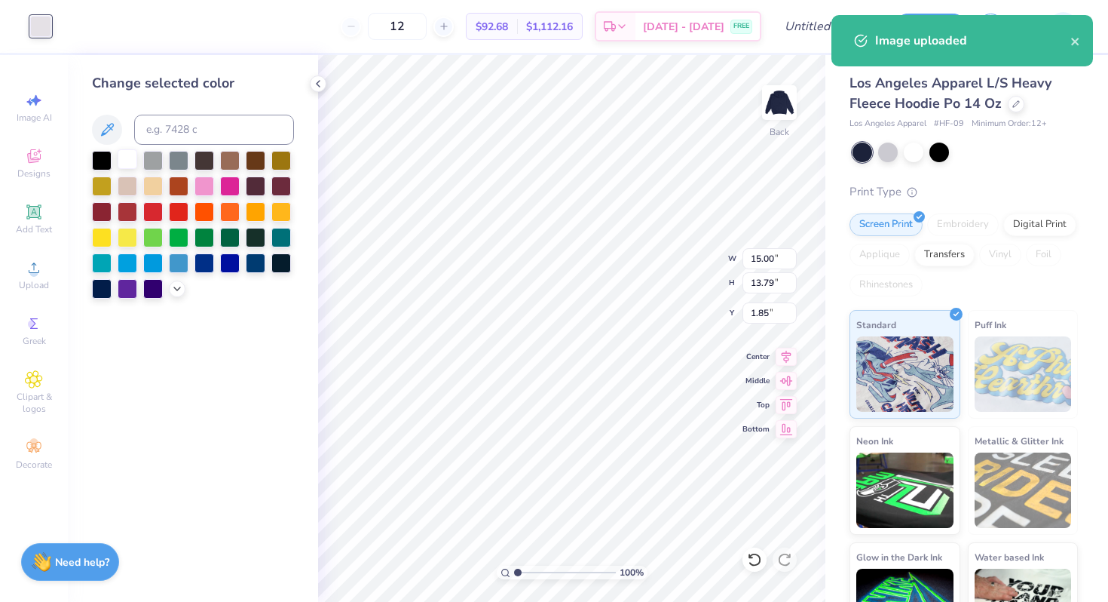
click at [133, 159] on div at bounding box center [128, 159] width 20 height 20
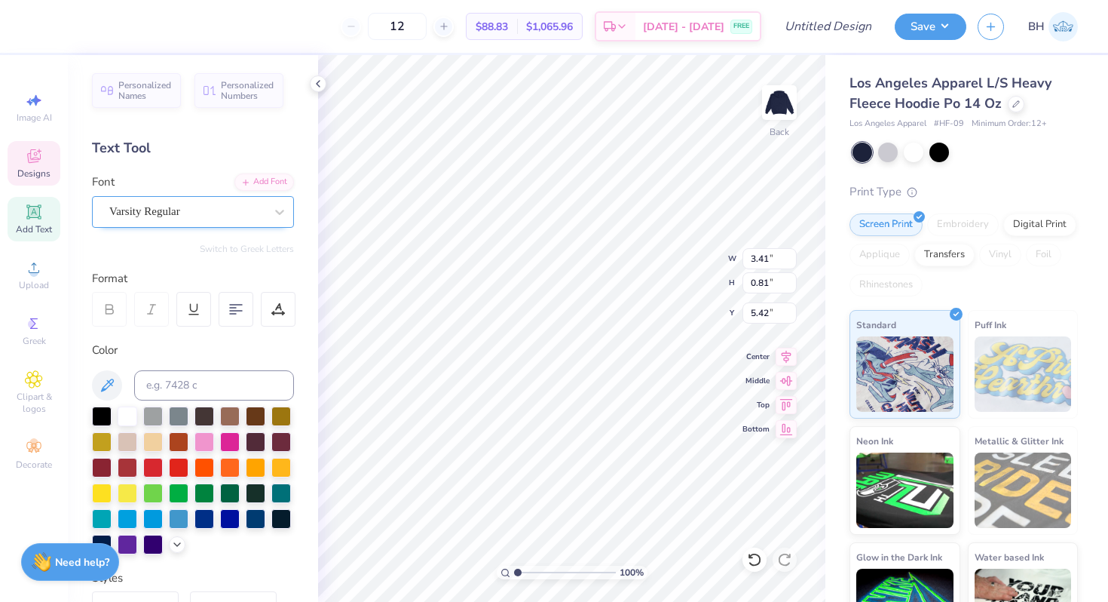
click at [146, 209] on div "Varsity Regular" at bounding box center [187, 211] width 158 height 23
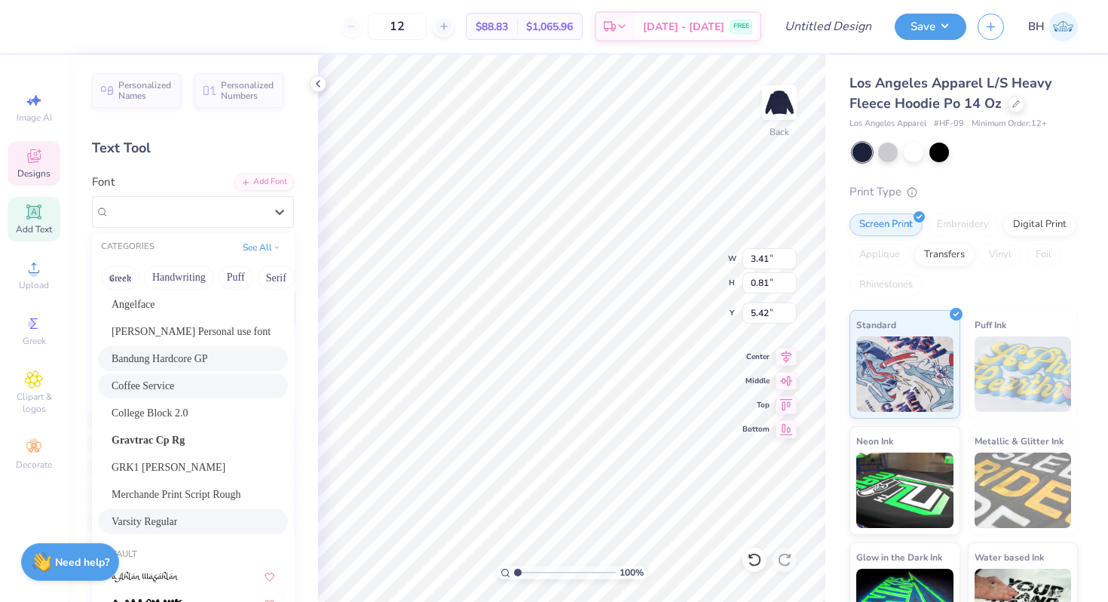
scroll to position [27, 0]
click at [173, 337] on span "Angella White Personal use font" at bounding box center [191, 331] width 159 height 16
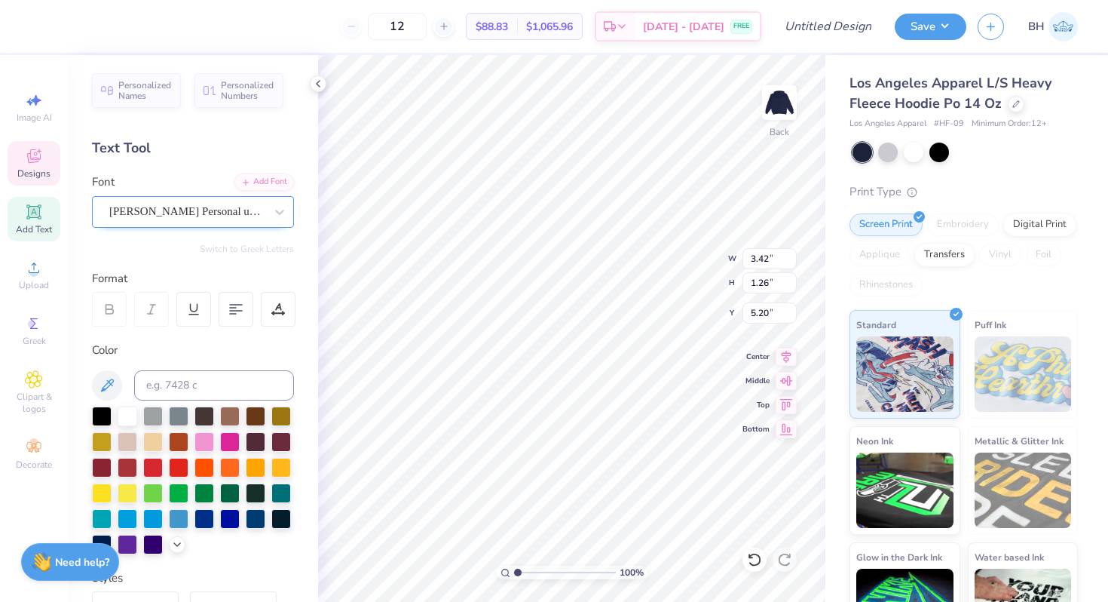
click at [144, 201] on div "Angella White Personal use font" at bounding box center [187, 211] width 158 height 23
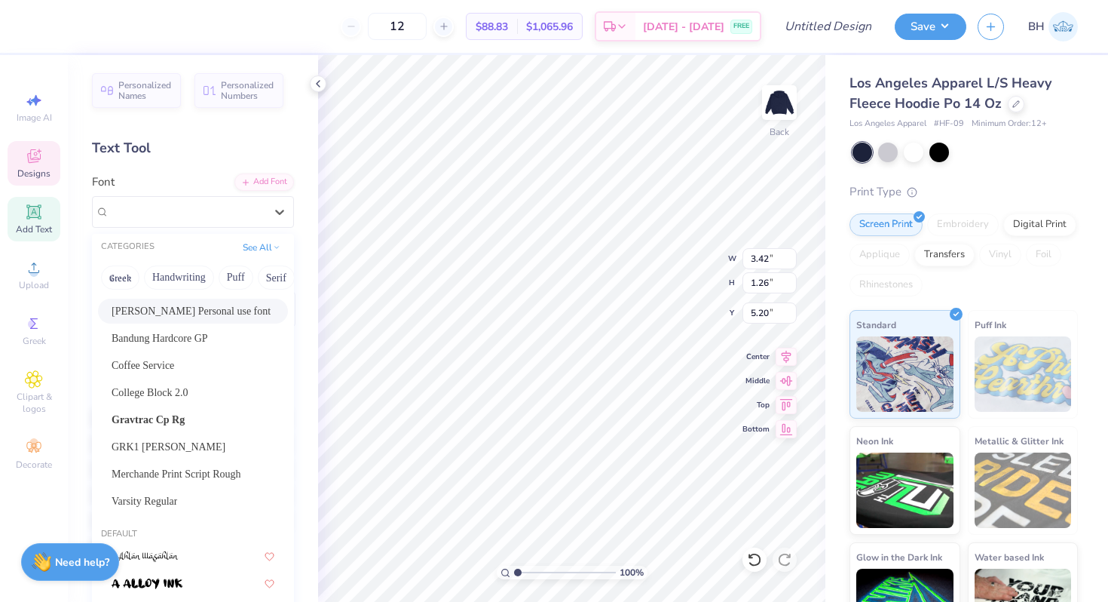
scroll to position [54, 0]
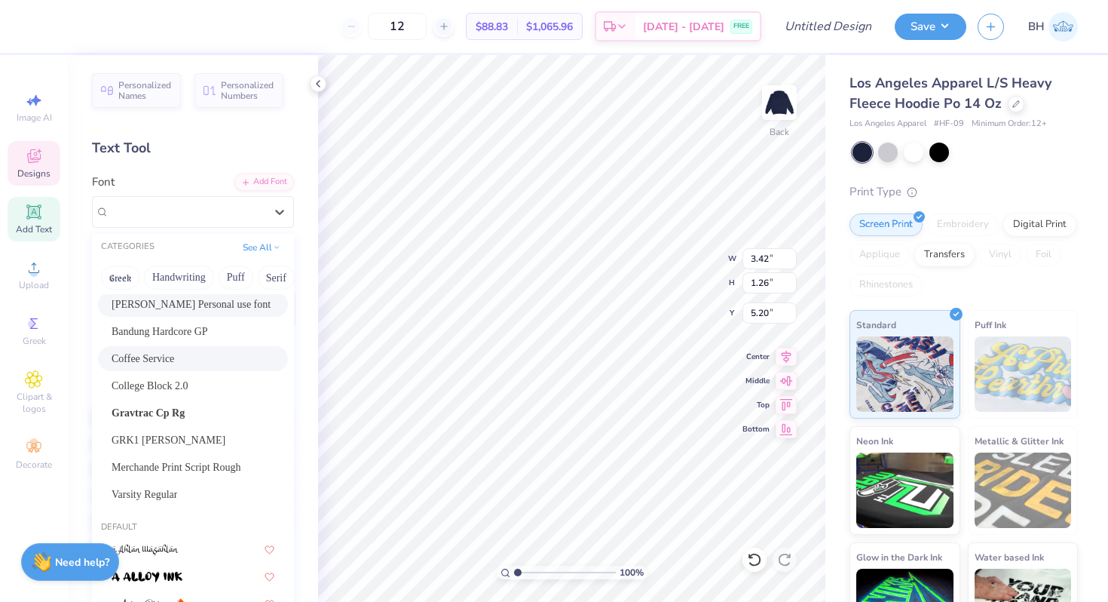
click at [148, 363] on span "Coffee Service" at bounding box center [143, 359] width 63 height 16
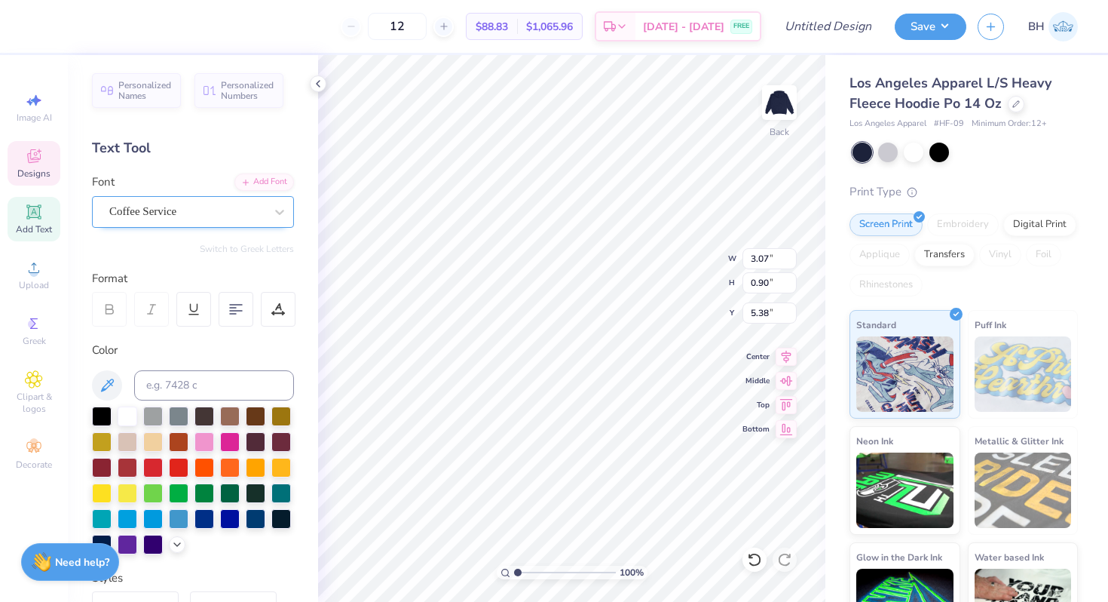
click at [184, 214] on div "Coffee Service" at bounding box center [187, 211] width 158 height 23
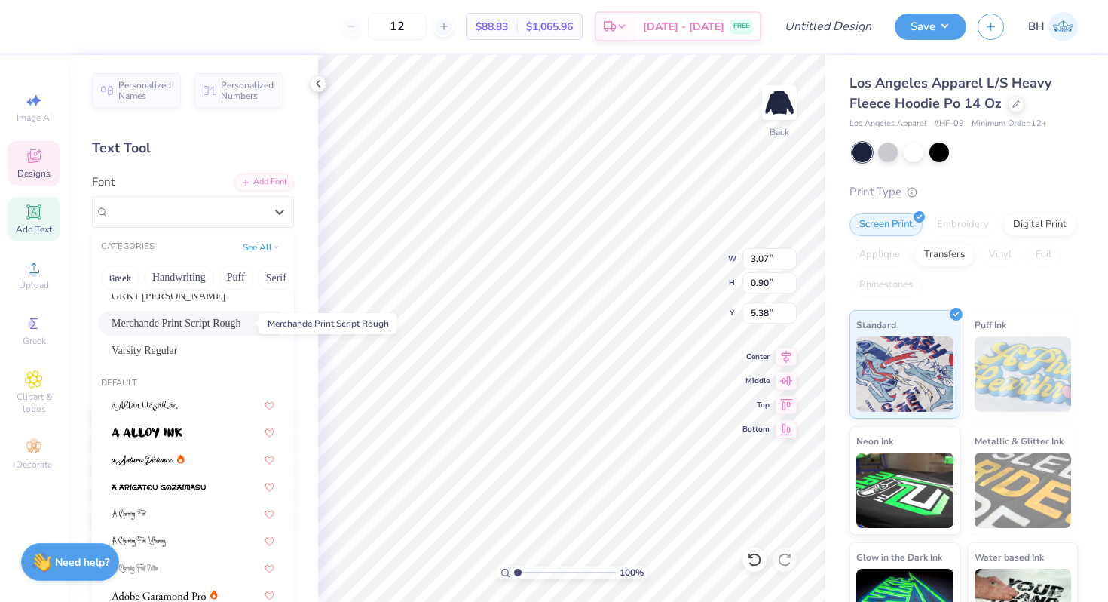
scroll to position [185, 0]
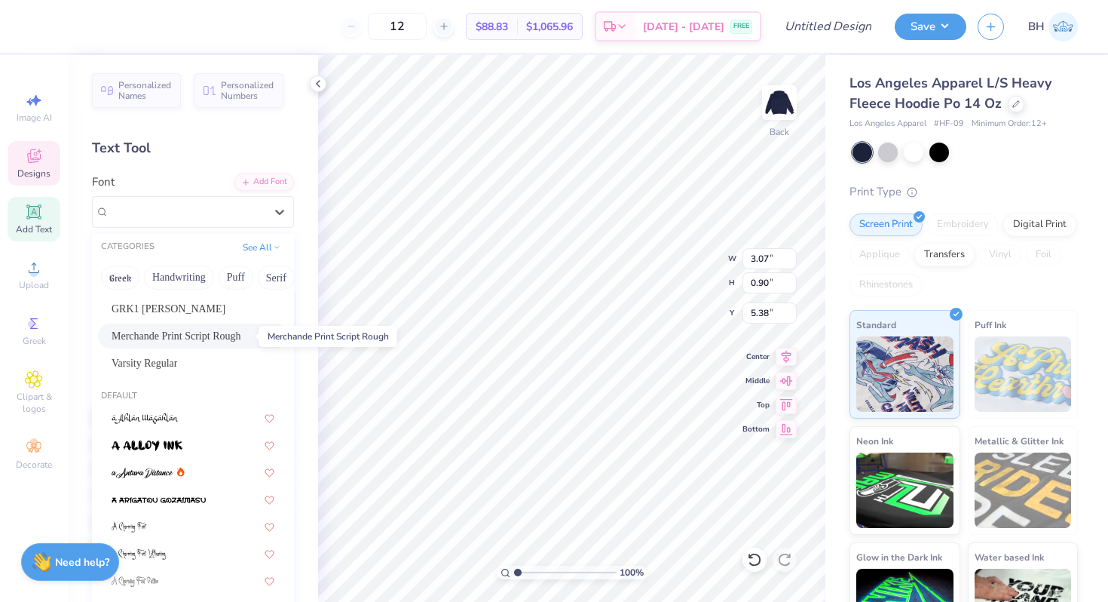
click at [162, 323] on div "Merchande Print Script Rough" at bounding box center [193, 335] width 190 height 25
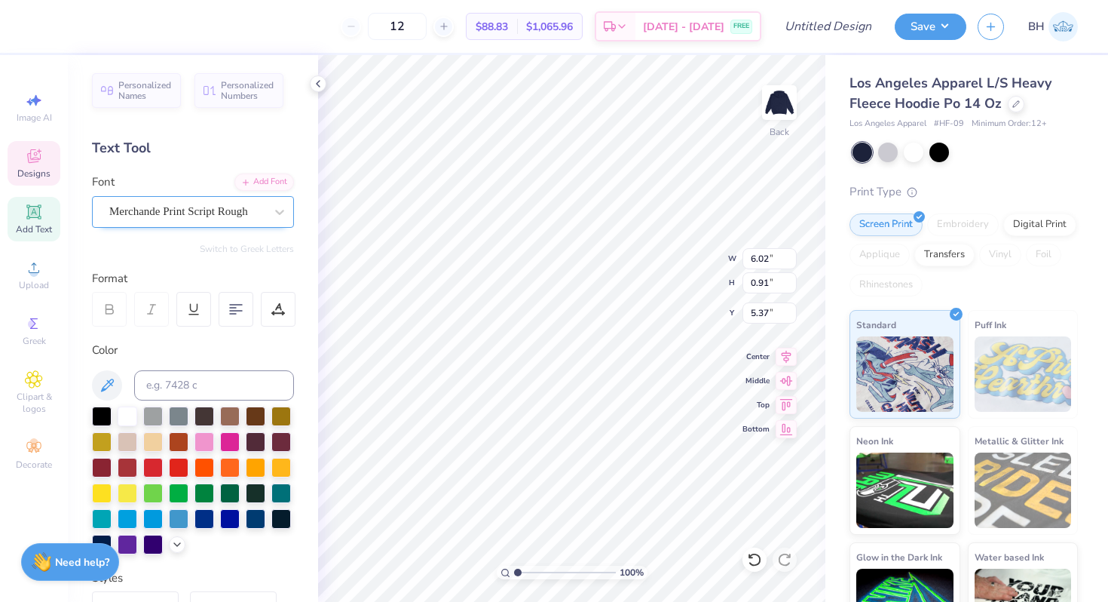
click at [201, 217] on div "Merchande Print Script Rough" at bounding box center [187, 211] width 158 height 23
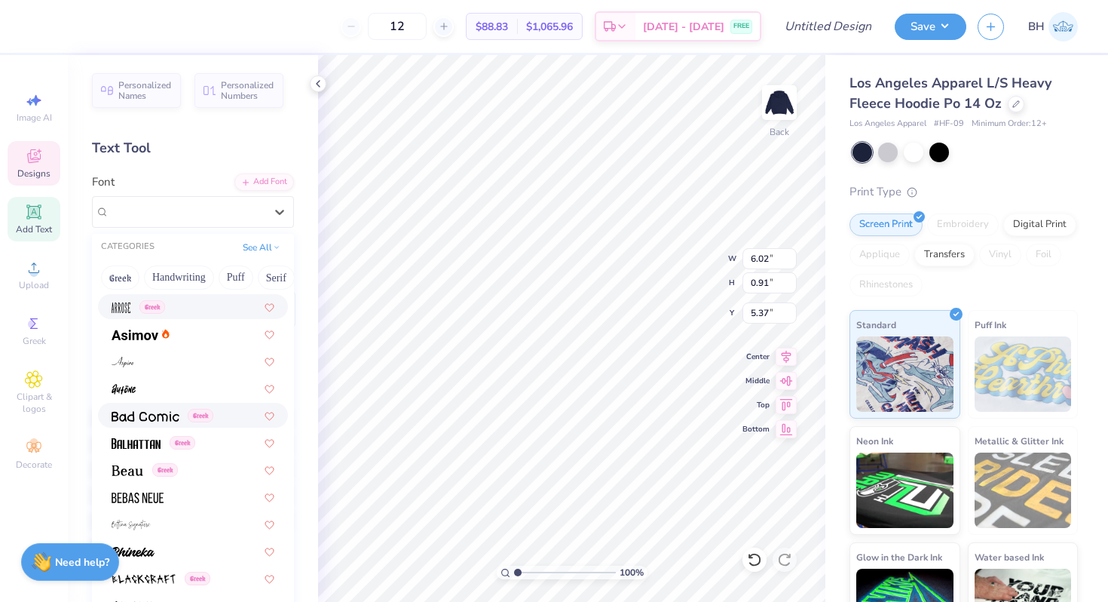
scroll to position [812, 0]
click at [133, 471] on img at bounding box center [128, 469] width 32 height 11
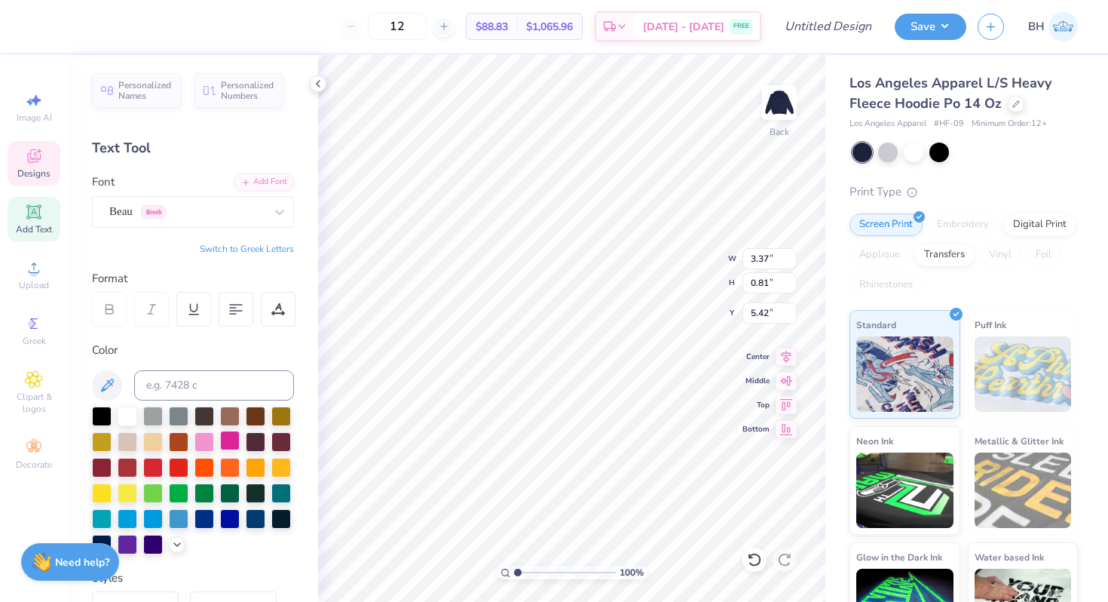
scroll to position [0, 4]
drag, startPoint x: 519, startPoint y: 571, endPoint x: 532, endPoint y: 571, distance: 13.6
click at [532, 571] on input "range" at bounding box center [565, 572] width 102 height 14
drag, startPoint x: 532, startPoint y: 570, endPoint x: 489, endPoint y: 570, distance: 43.0
click at [514, 570] on input "range" at bounding box center [565, 572] width 102 height 14
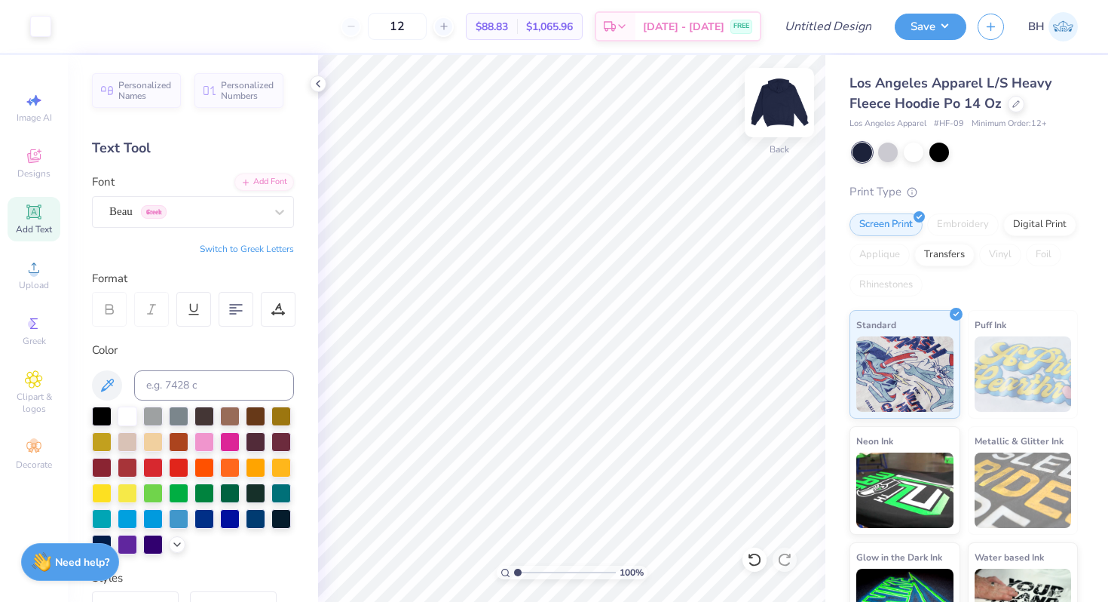
click at [769, 98] on img at bounding box center [779, 102] width 60 height 60
click at [773, 118] on img at bounding box center [779, 102] width 60 height 60
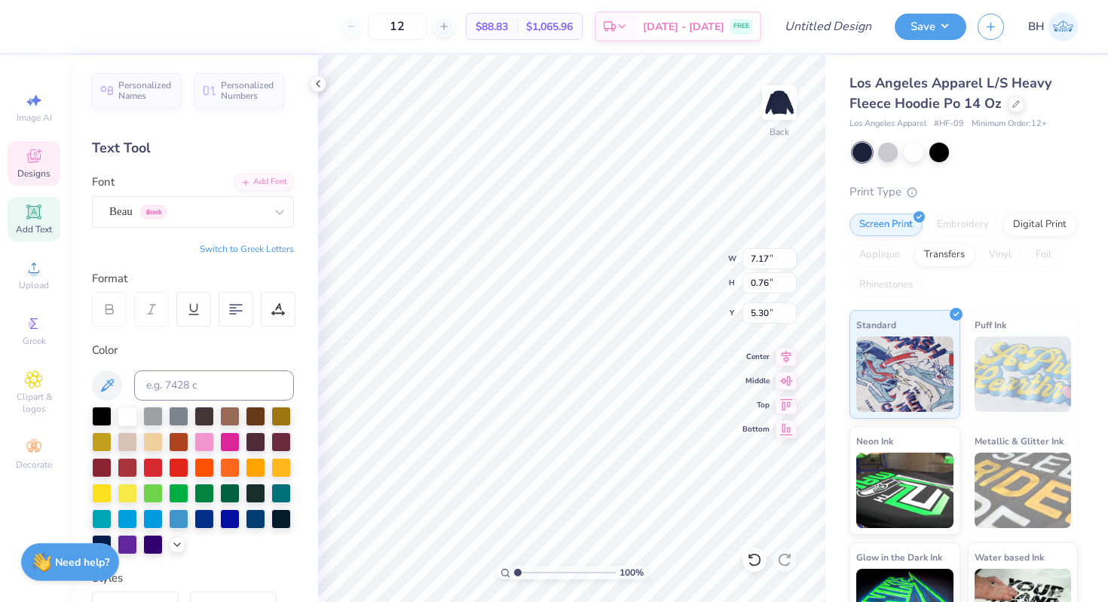
click at [47, 214] on div "Add Text" at bounding box center [34, 219] width 53 height 44
click at [172, 211] on div "Beau Greek" at bounding box center [187, 211] width 158 height 23
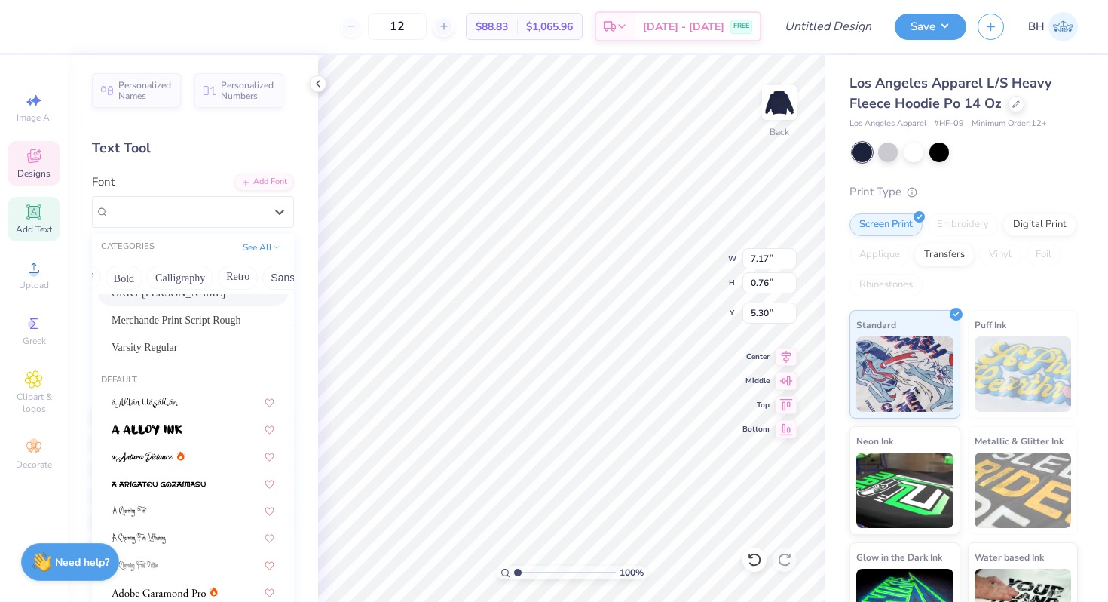
scroll to position [0, 199]
click at [179, 276] on button "Calligraphy" at bounding box center [175, 277] width 66 height 24
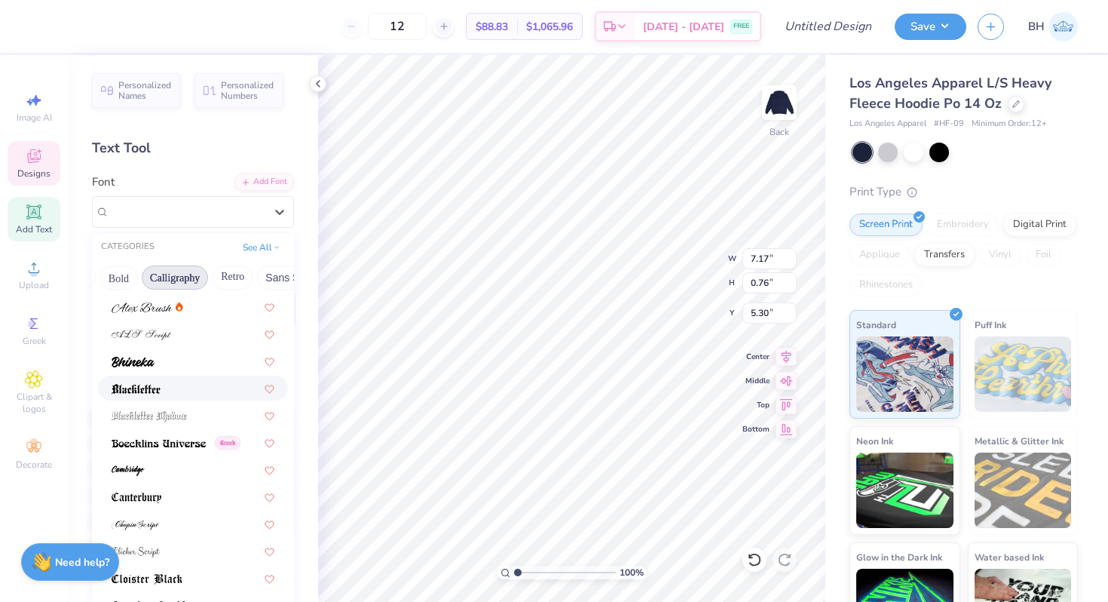
scroll to position [85, 0]
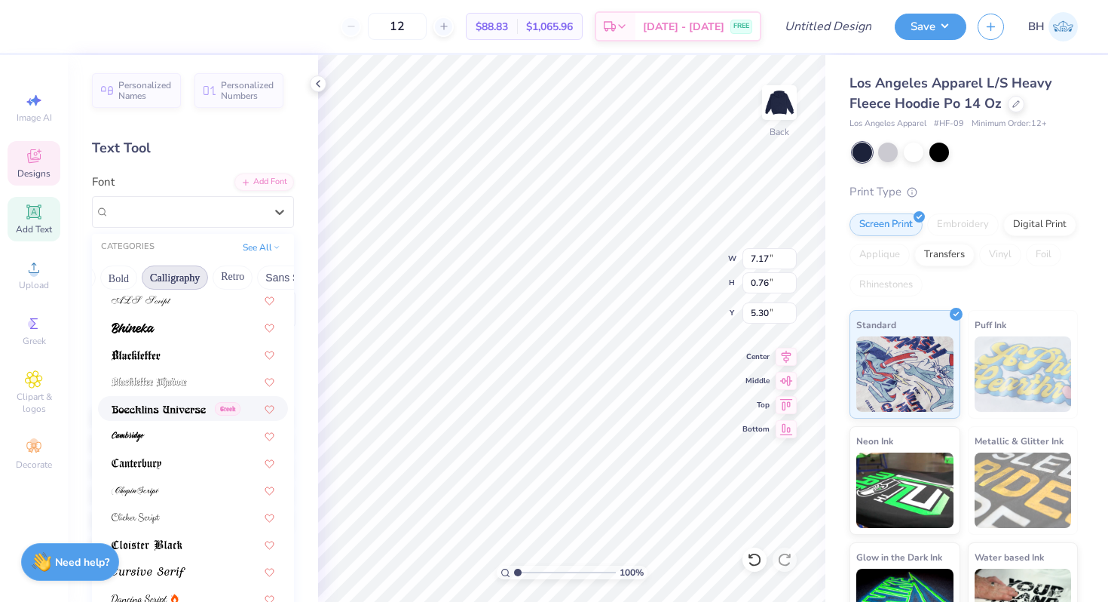
click at [155, 418] on div "Greek" at bounding box center [193, 408] width 190 height 25
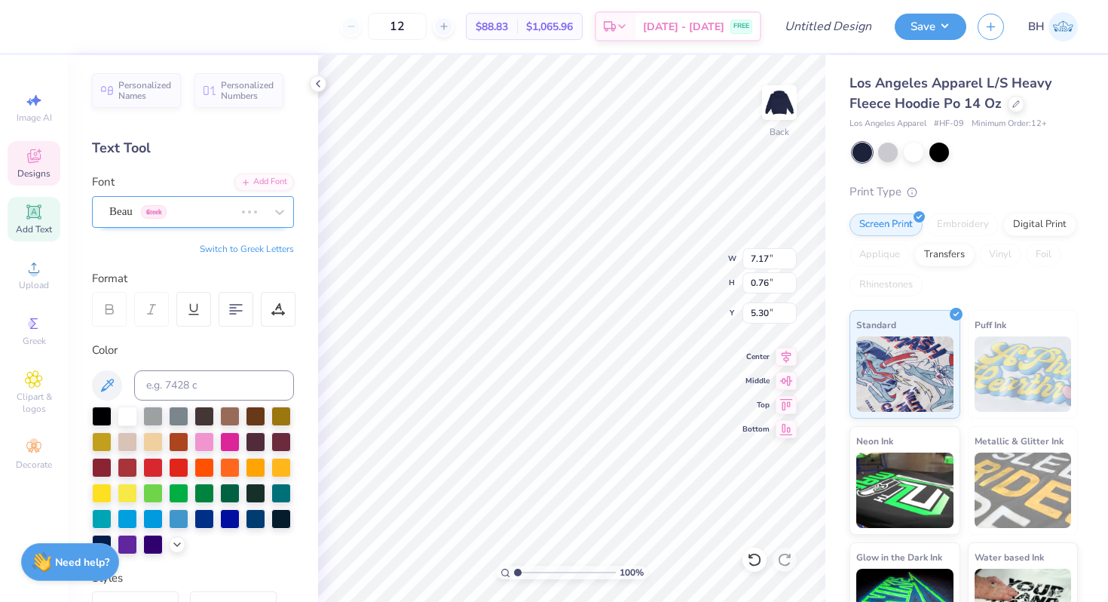
click at [188, 215] on div "Beau Greek" at bounding box center [172, 211] width 128 height 23
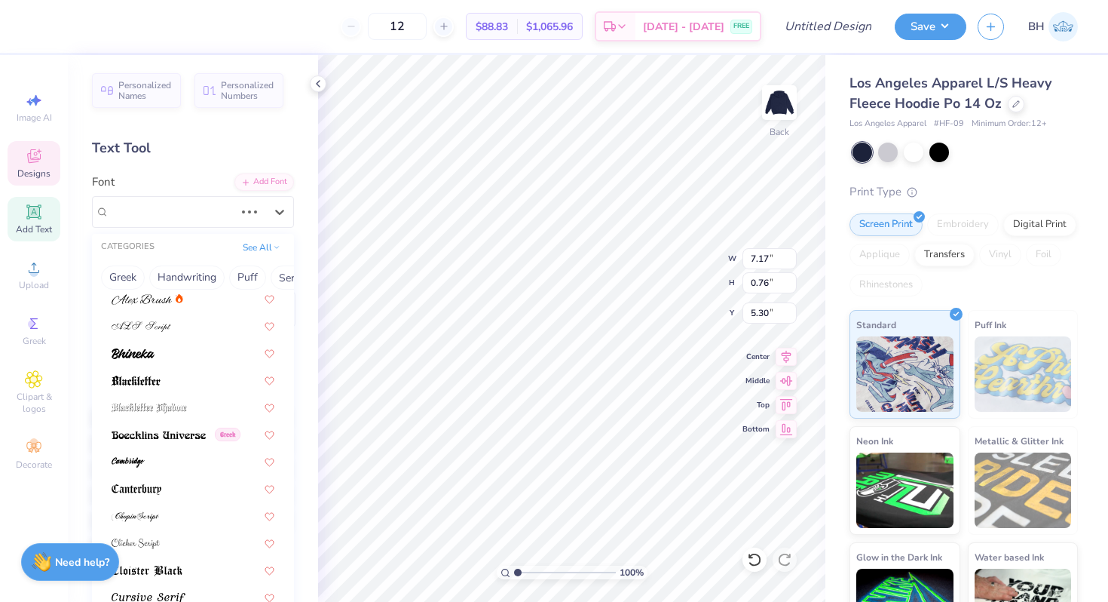
scroll to position [149, 0]
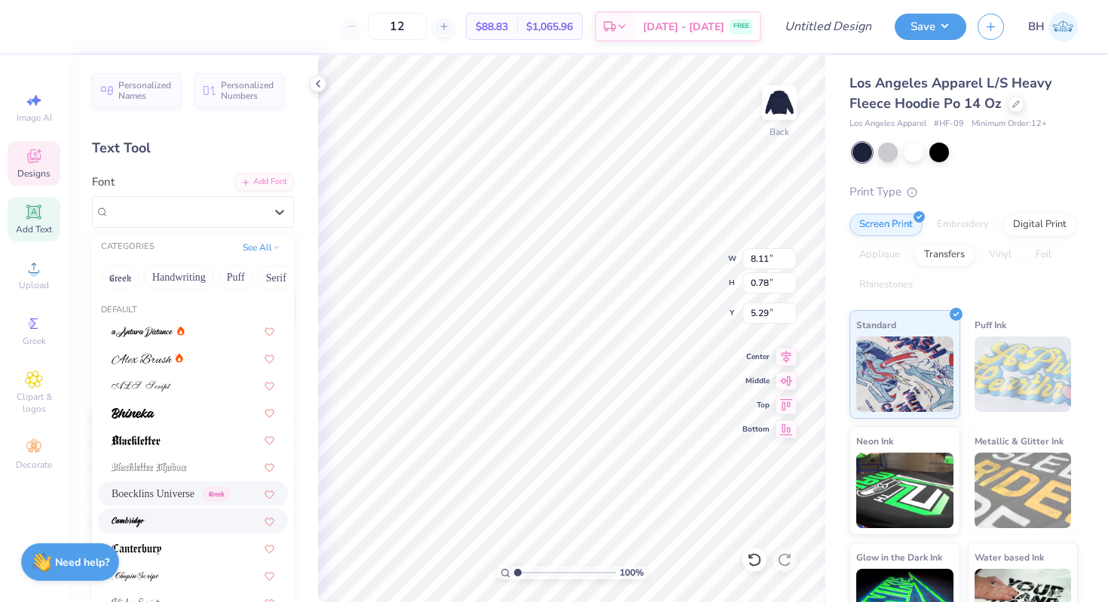
drag, startPoint x: 143, startPoint y: 474, endPoint x: 160, endPoint y: 525, distance: 53.2
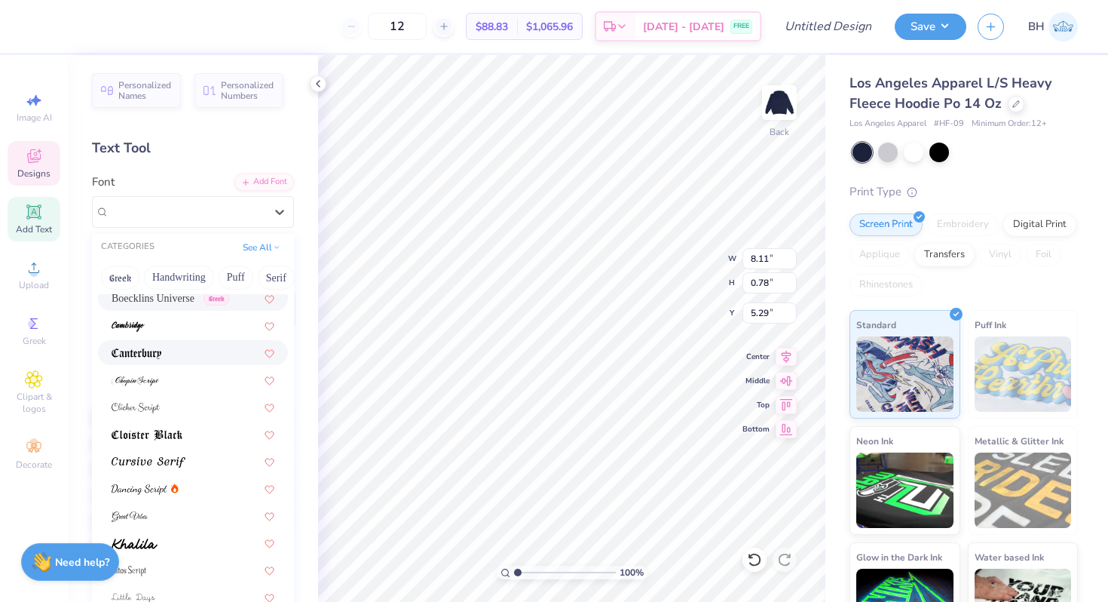
scroll to position [369, 0]
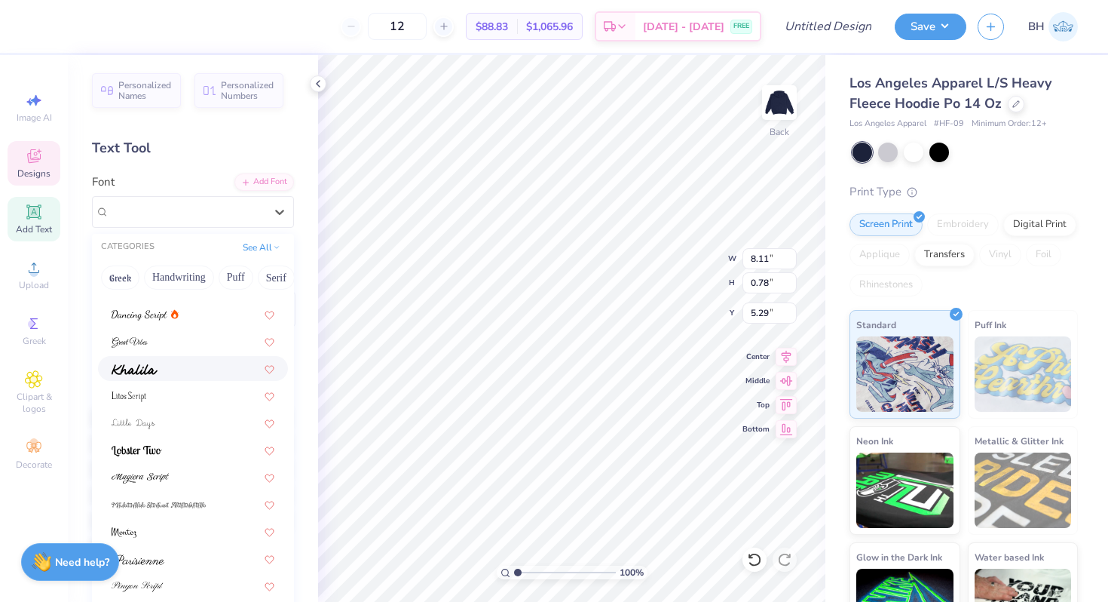
click at [142, 375] on span at bounding box center [135, 368] width 46 height 16
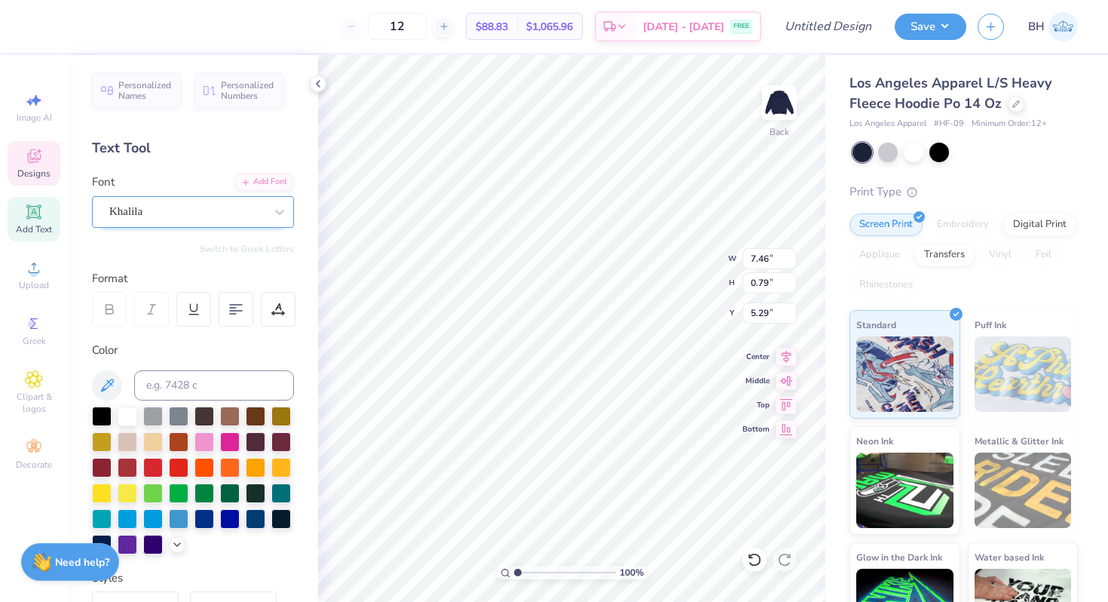
click at [184, 206] on div "Khalila" at bounding box center [187, 211] width 158 height 23
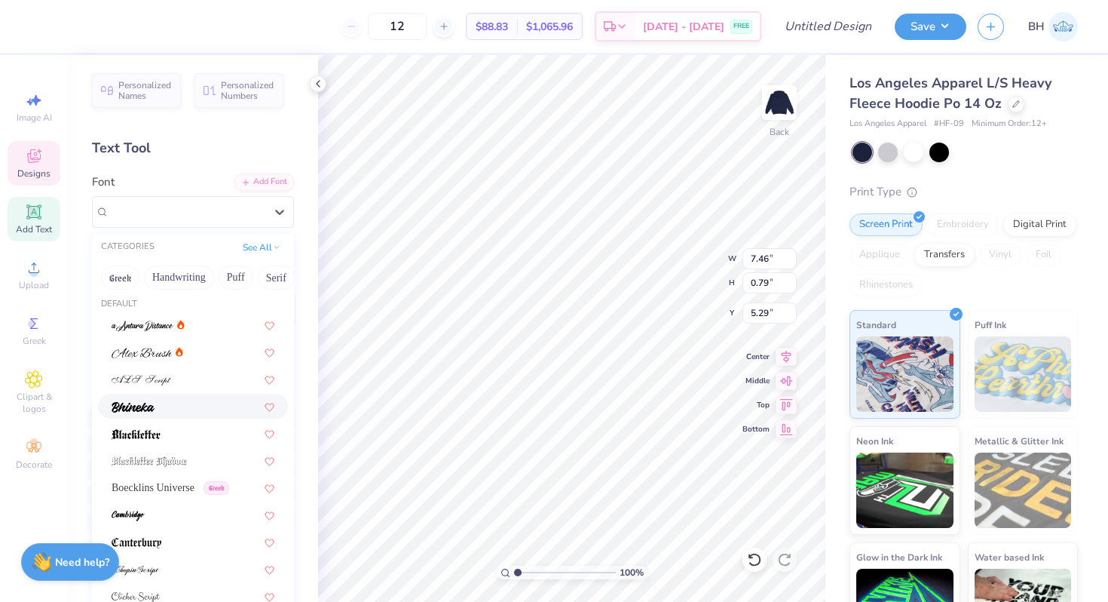
scroll to position [0, 0]
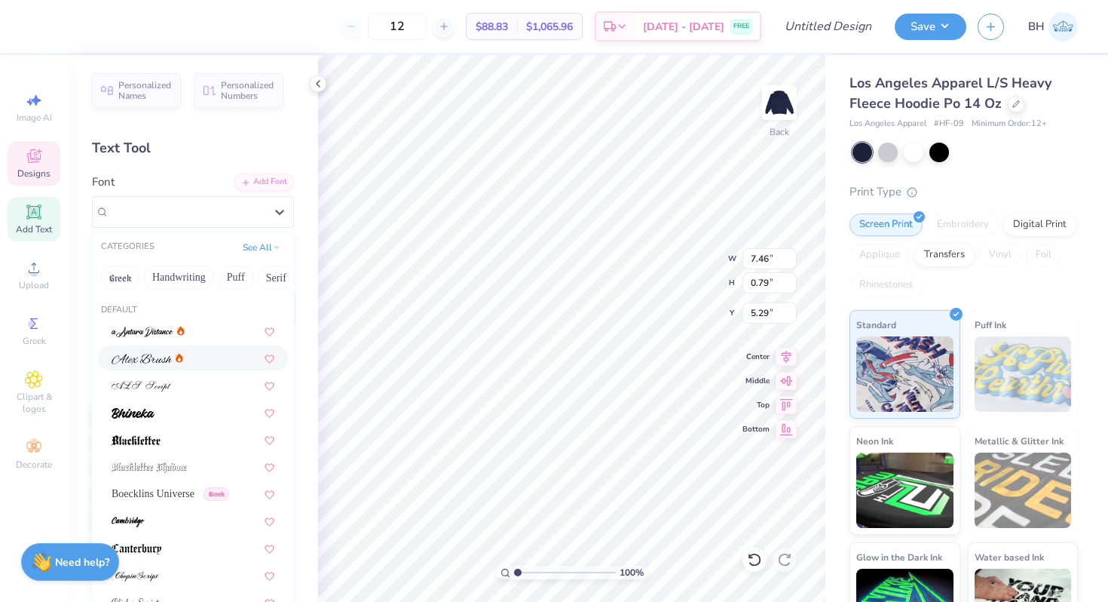
click at [145, 365] on span at bounding box center [142, 358] width 60 height 16
click at [191, 207] on div "[PERSON_NAME]" at bounding box center [187, 211] width 158 height 23
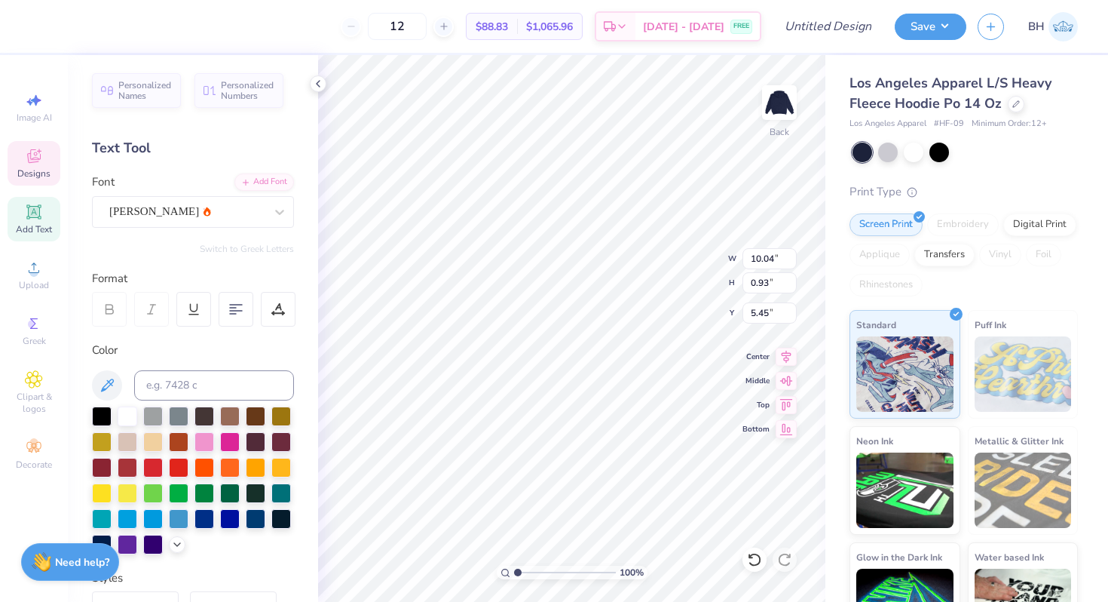
scroll to position [0, 3]
click at [48, 163] on div "Designs" at bounding box center [34, 163] width 53 height 44
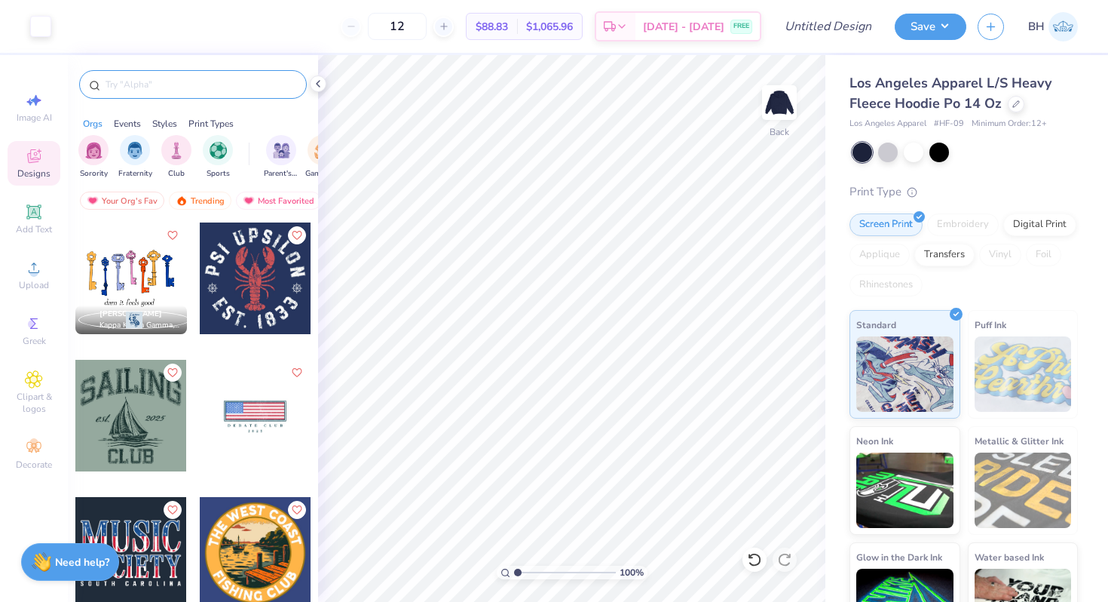
click at [144, 91] on div at bounding box center [193, 84] width 228 height 29
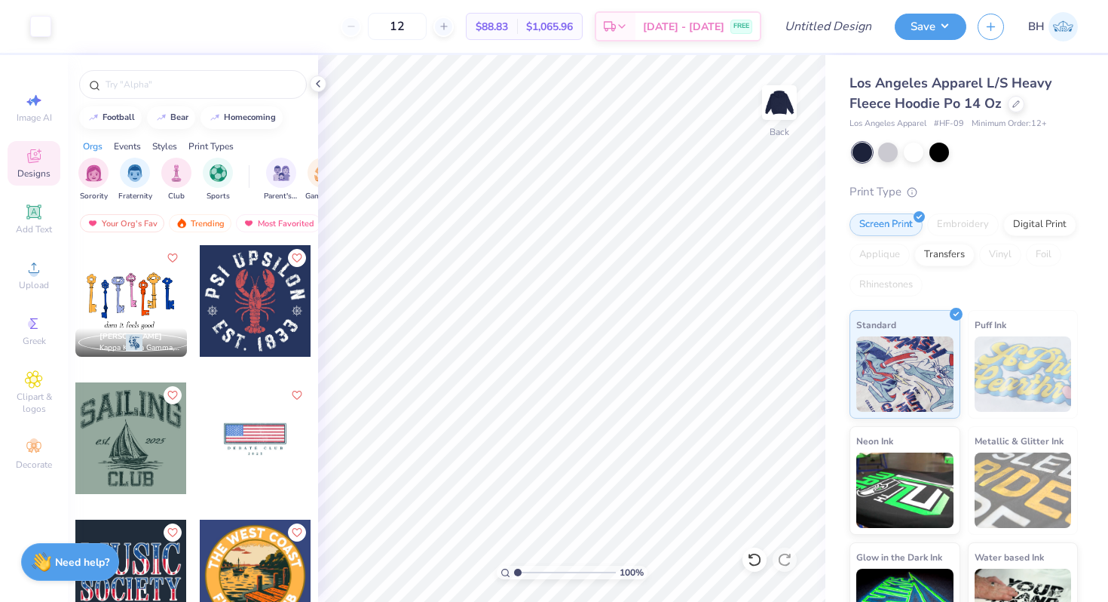
click at [144, 101] on div at bounding box center [193, 80] width 250 height 51
click at [145, 66] on div at bounding box center [193, 80] width 250 height 51
click at [144, 77] on input "text" at bounding box center [200, 84] width 193 height 15
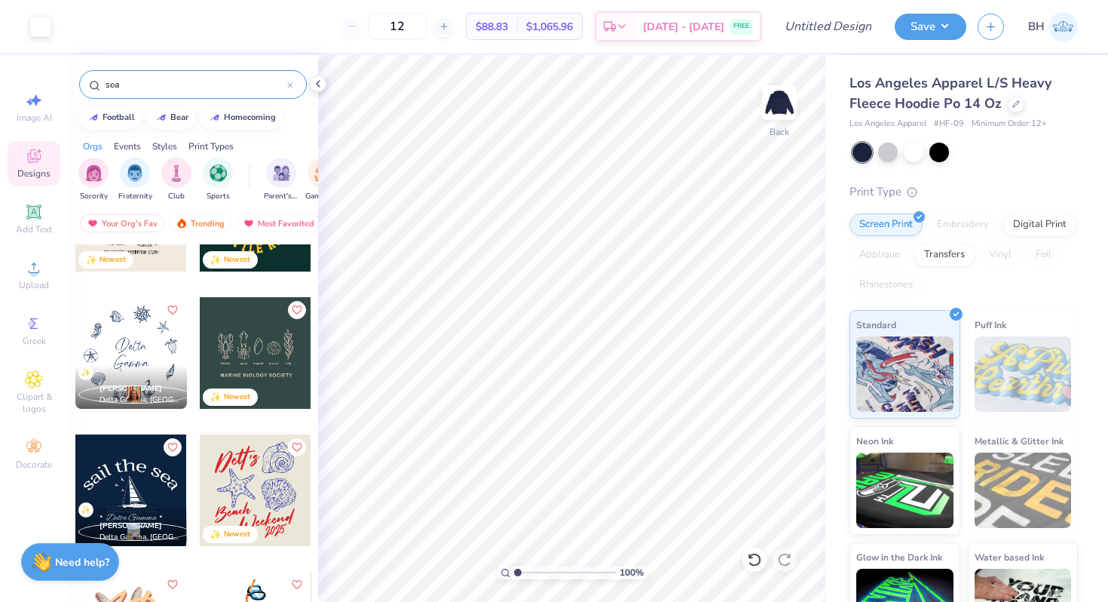
scroll to position [1459, 0]
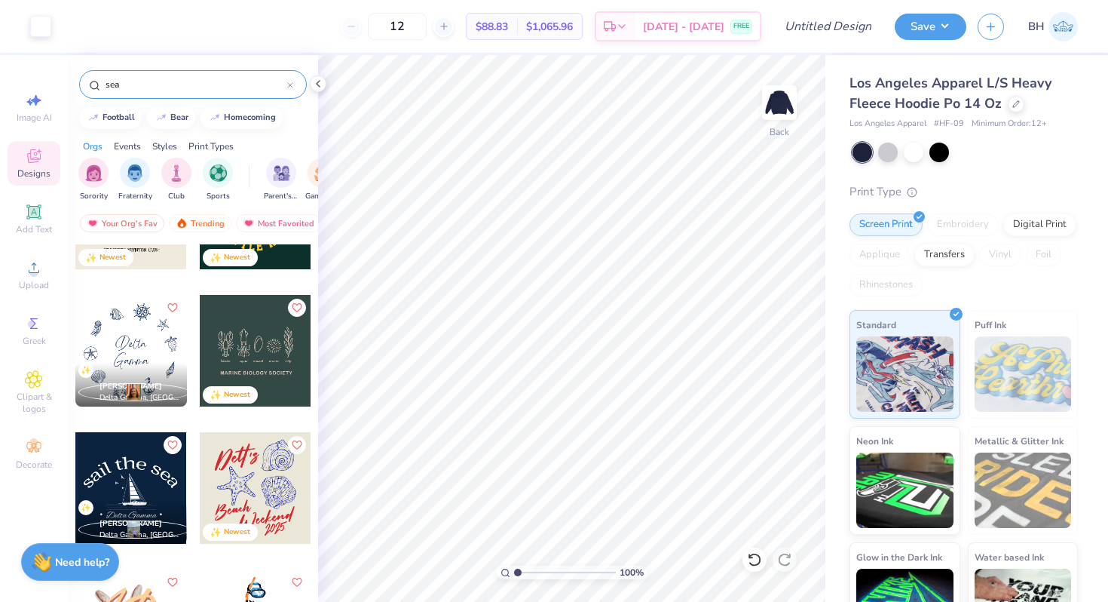
click at [144, 328] on div at bounding box center [131, 351] width 112 height 112
click at [32, 18] on div at bounding box center [40, 24] width 21 height 21
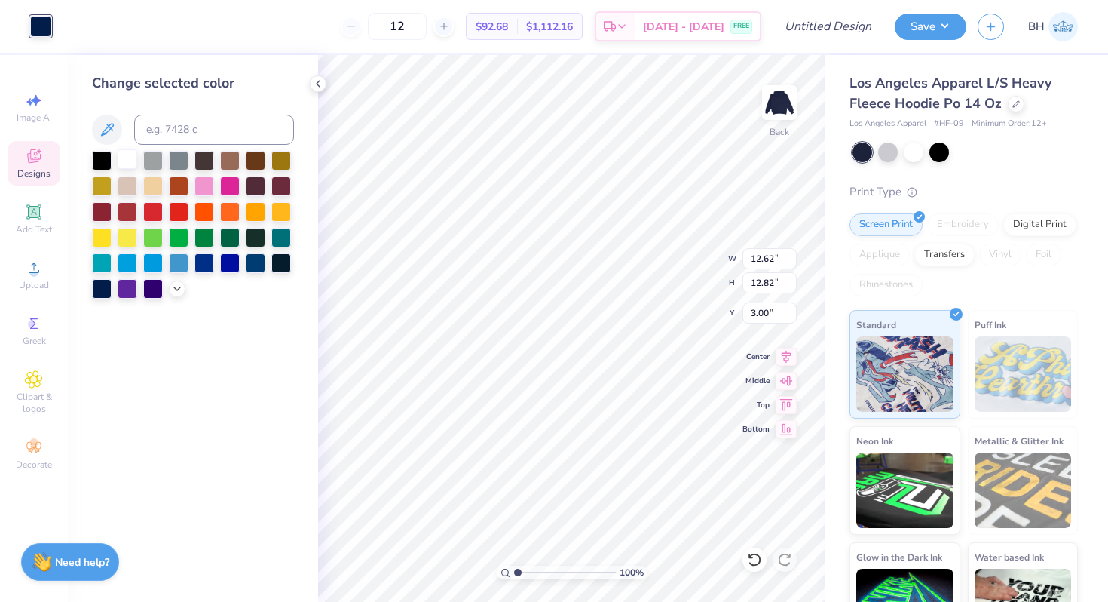
click at [136, 162] on div at bounding box center [128, 159] width 20 height 20
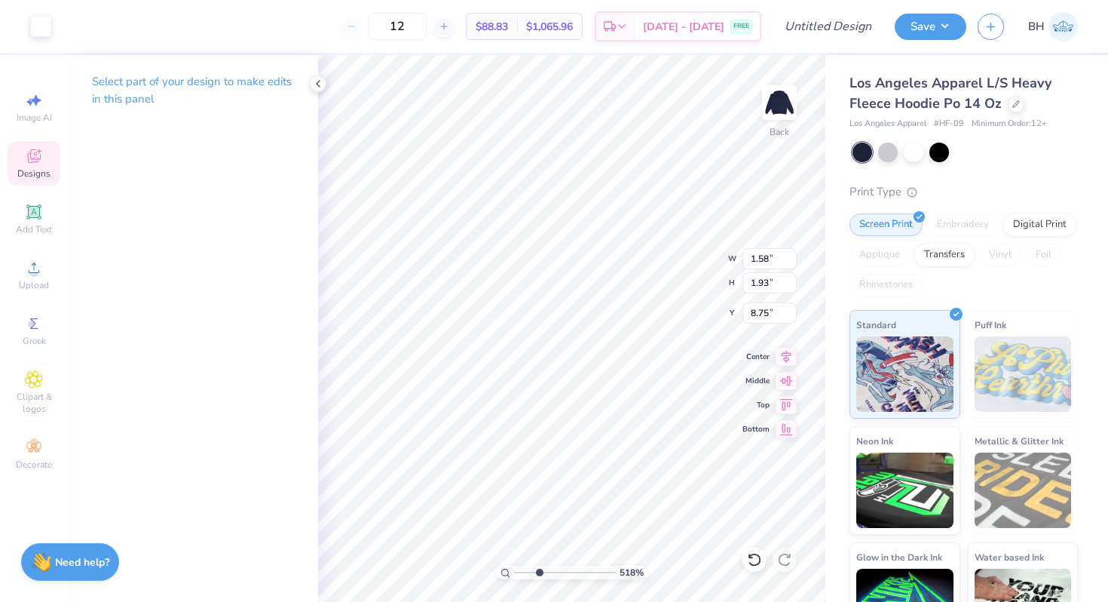
drag, startPoint x: 517, startPoint y: 568, endPoint x: 538, endPoint y: 555, distance: 24.7
click at [538, 565] on input "range" at bounding box center [565, 572] width 102 height 14
drag, startPoint x: 539, startPoint y: 574, endPoint x: 526, endPoint y: 574, distance: 12.8
click at [526, 574] on input "range" at bounding box center [565, 572] width 102 height 14
click at [48, 166] on div "Designs" at bounding box center [34, 163] width 53 height 44
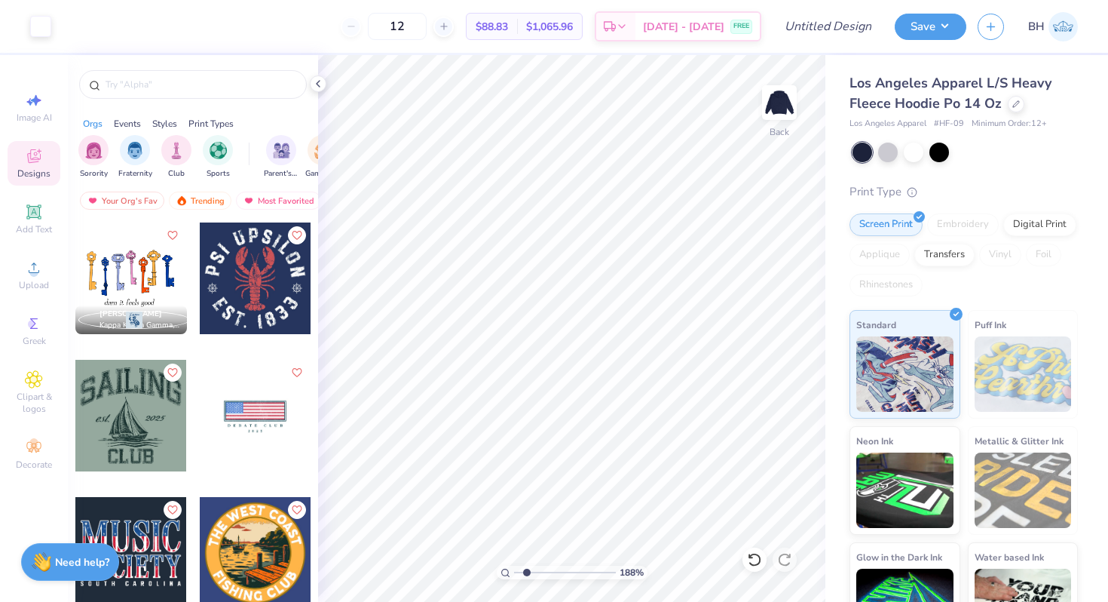
click at [130, 107] on div "Orgs Events Styles Print Types Sorority Fraternity Club Sports Parent's Weekend…" at bounding box center [193, 345] width 250 height 580
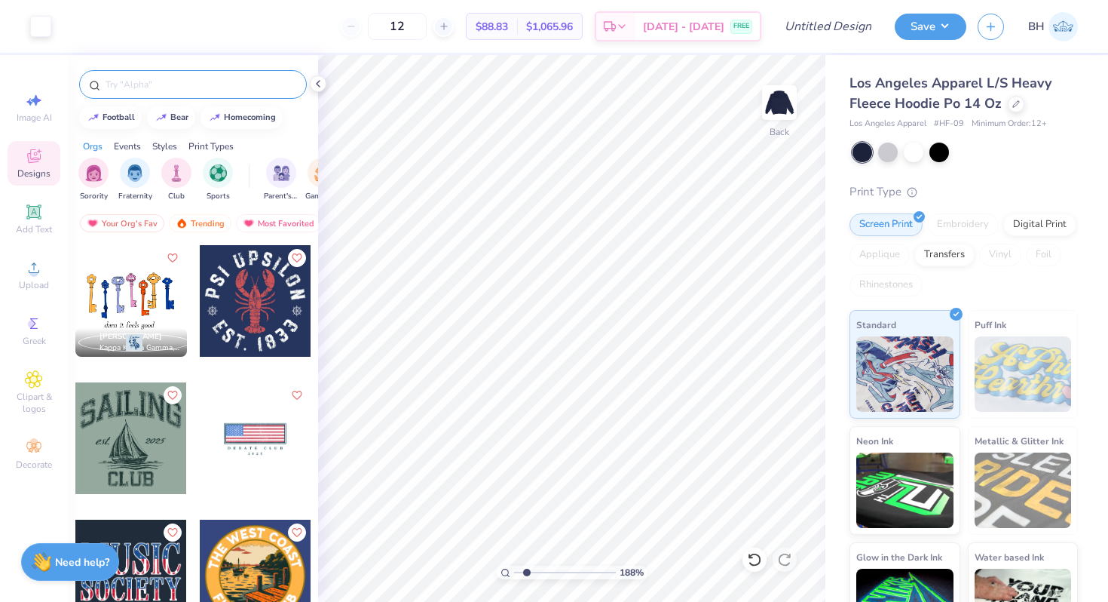
click at [129, 84] on input "text" at bounding box center [200, 84] width 193 height 15
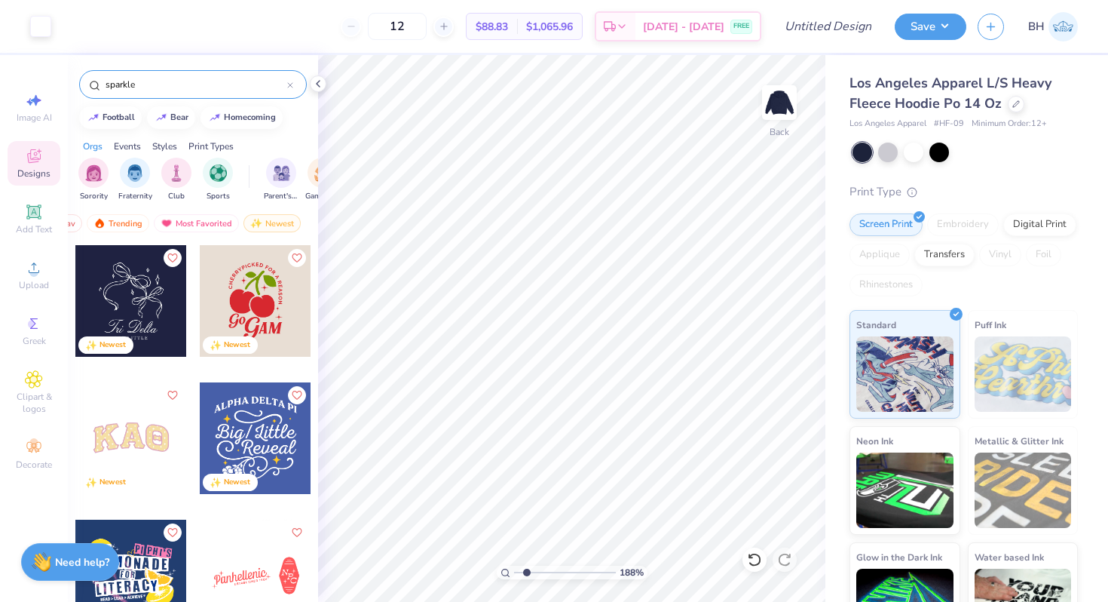
scroll to position [0, 87]
click at [206, 223] on div "Most Favorited" at bounding box center [191, 223] width 85 height 18
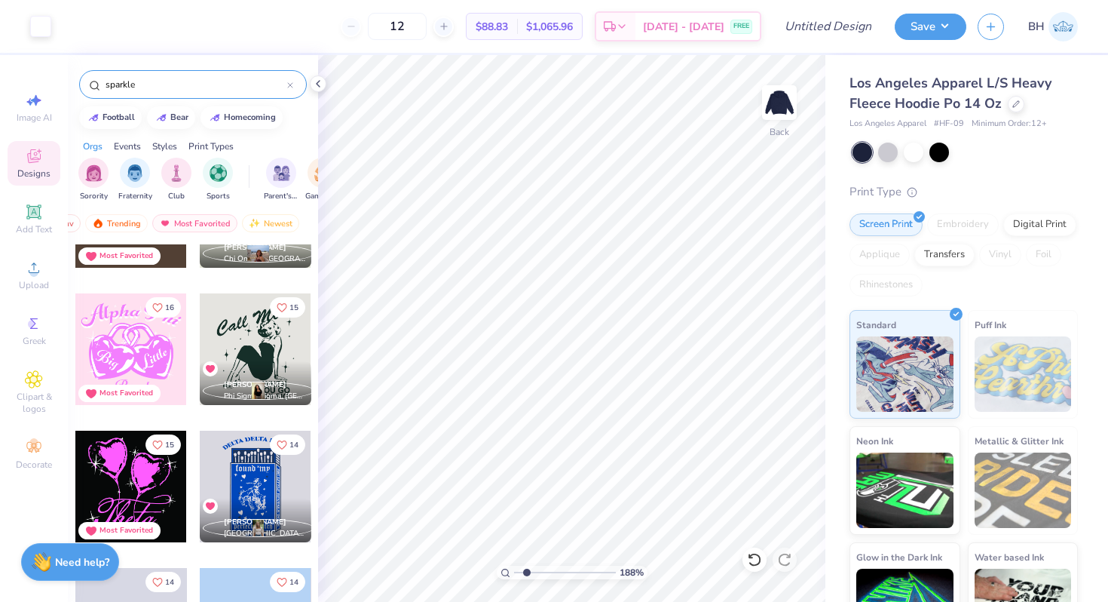
scroll to position [2012, 0]
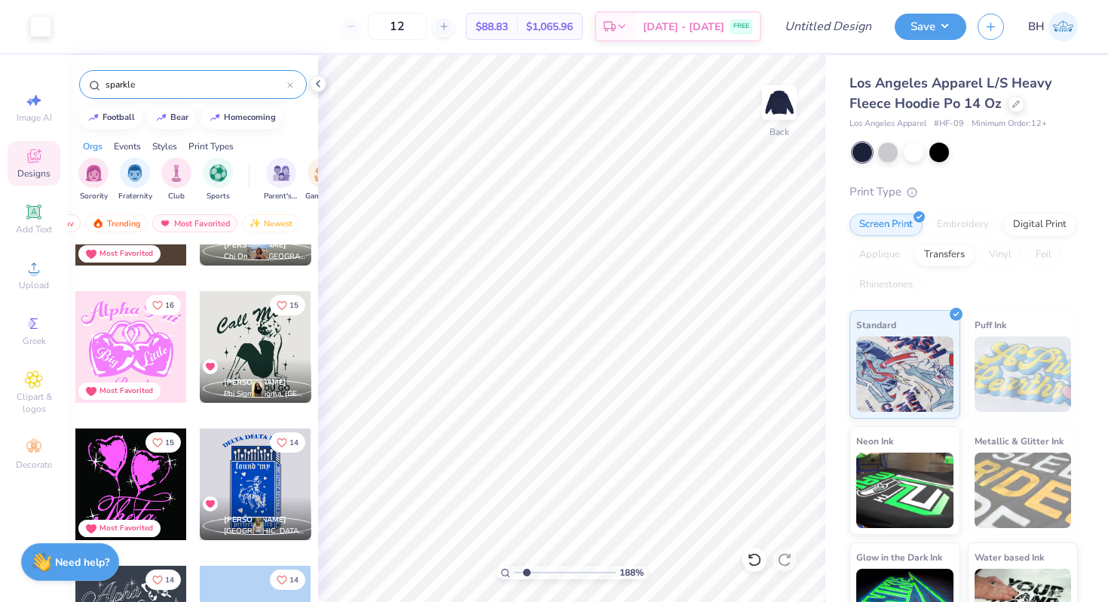
click at [136, 490] on div at bounding box center [131, 484] width 112 height 112
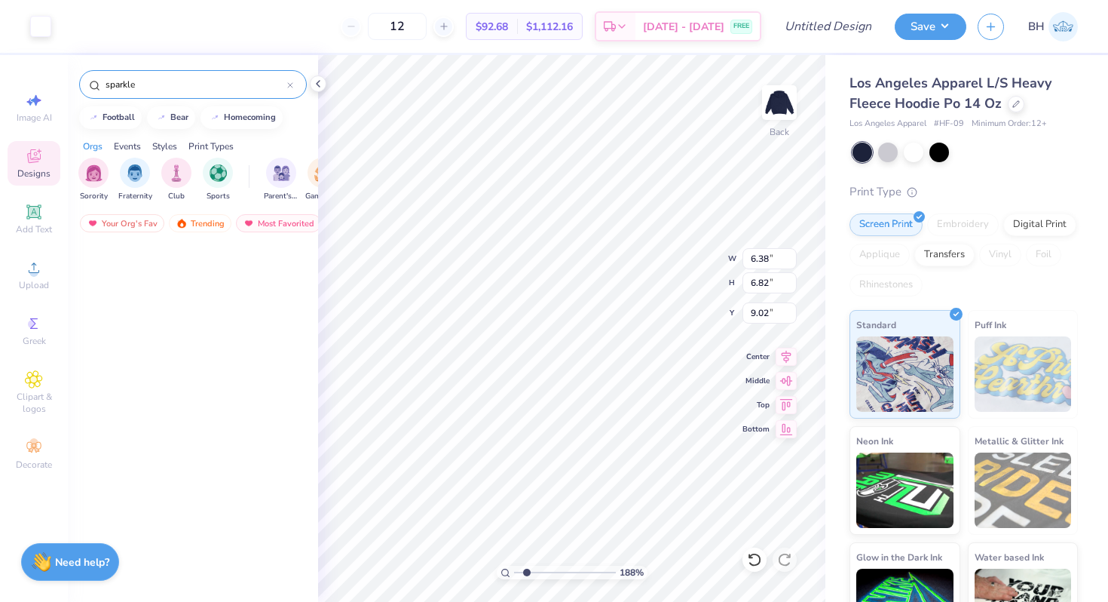
scroll to position [2012, 0]
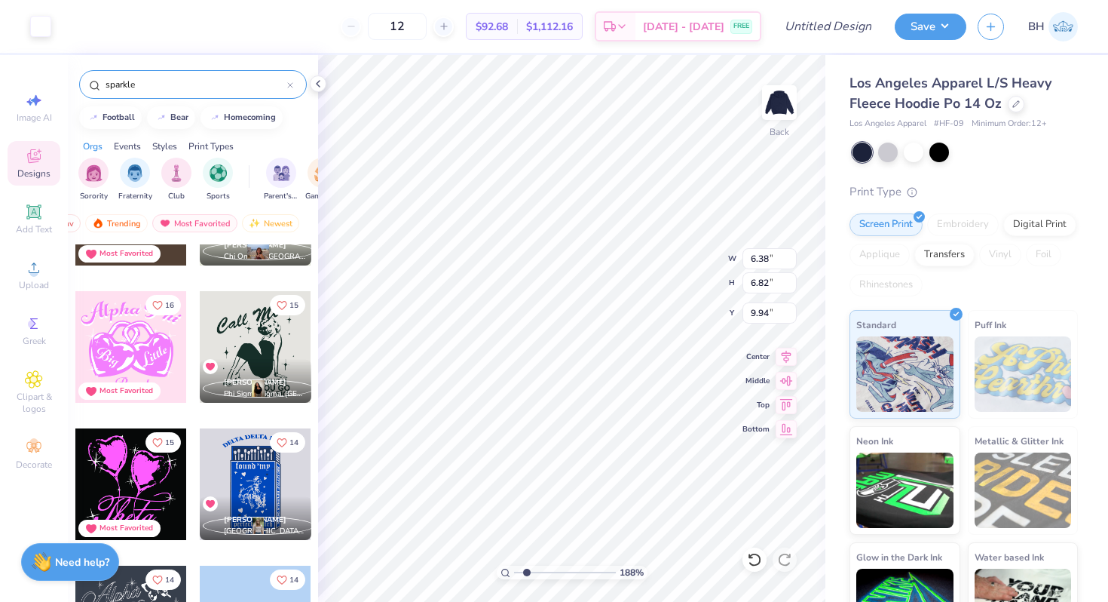
type input "9.94"
type input "2.73"
type input "5.95"
type input "6.87"
drag, startPoint x: 527, startPoint y: 571, endPoint x: 485, endPoint y: 571, distance: 42.2
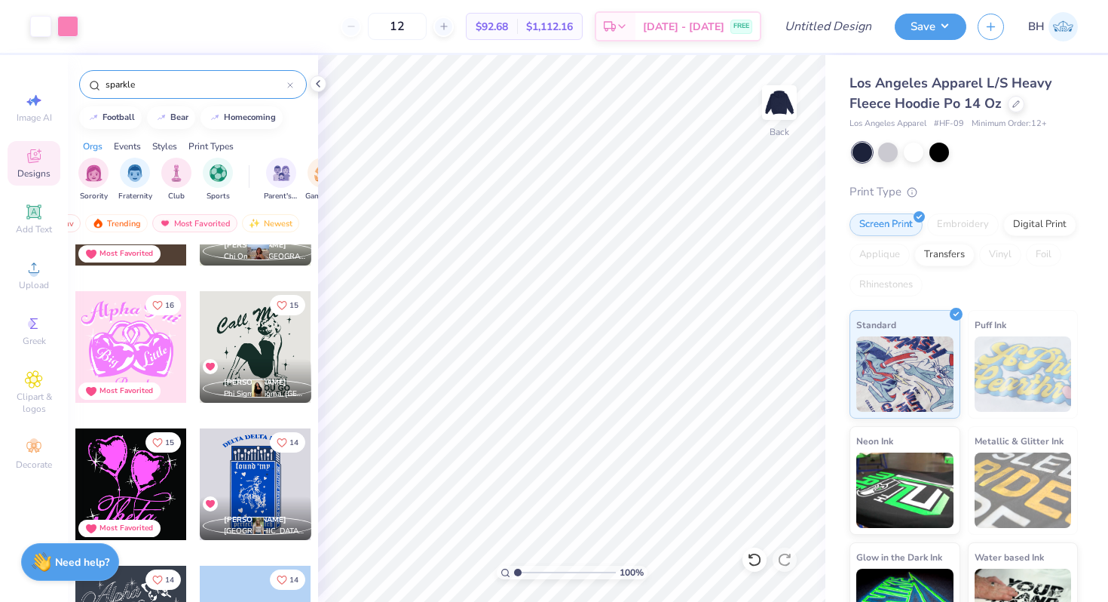
type input "1"
click at [514, 571] on input "range" at bounding box center [565, 572] width 102 height 14
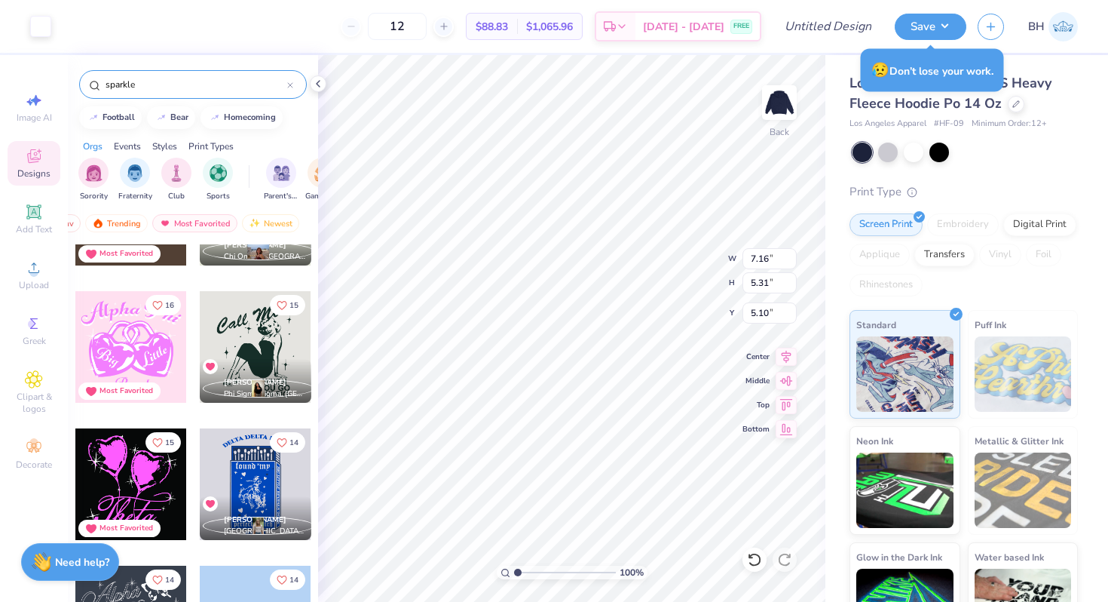
type input "7.16"
type input "5.31"
type input "5.10"
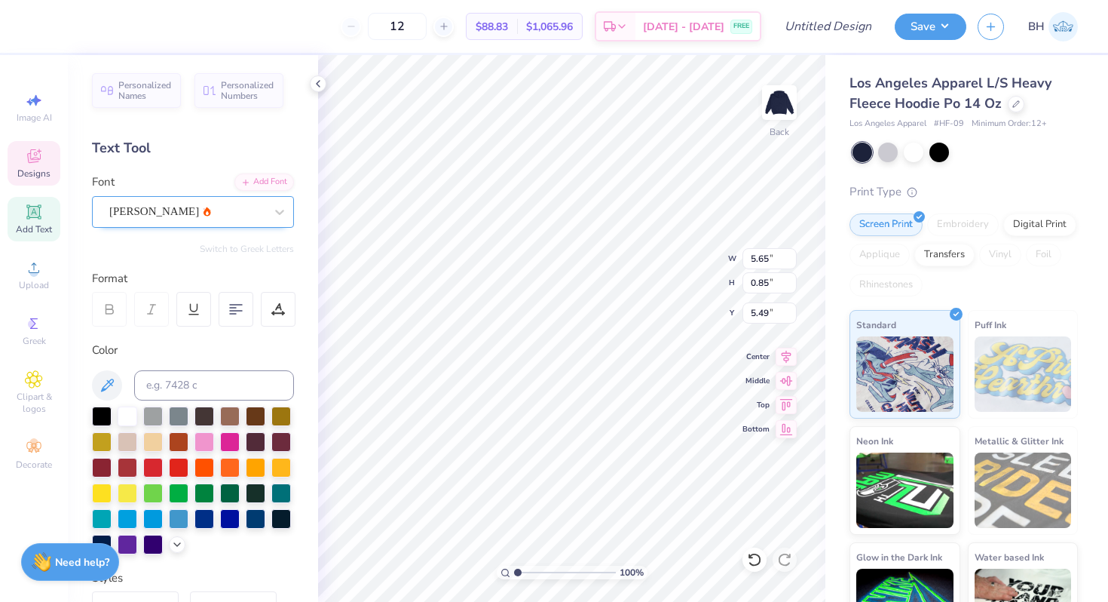
click at [130, 212] on div "[PERSON_NAME]" at bounding box center [187, 211] width 158 height 23
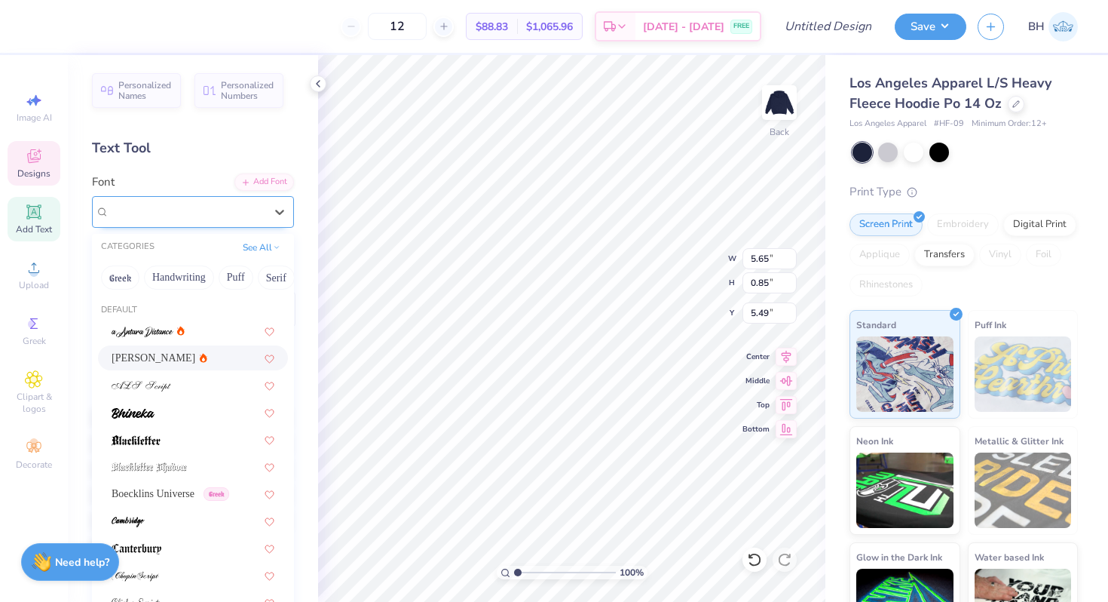
type input ";"
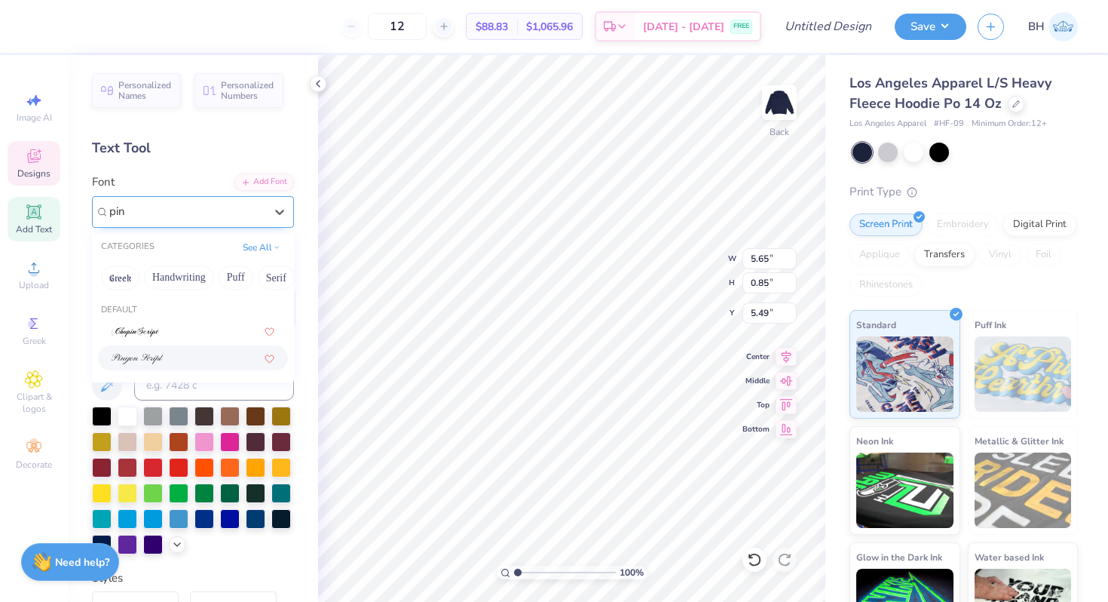
click at [153, 357] on img at bounding box center [138, 359] width 52 height 11
type input "pin"
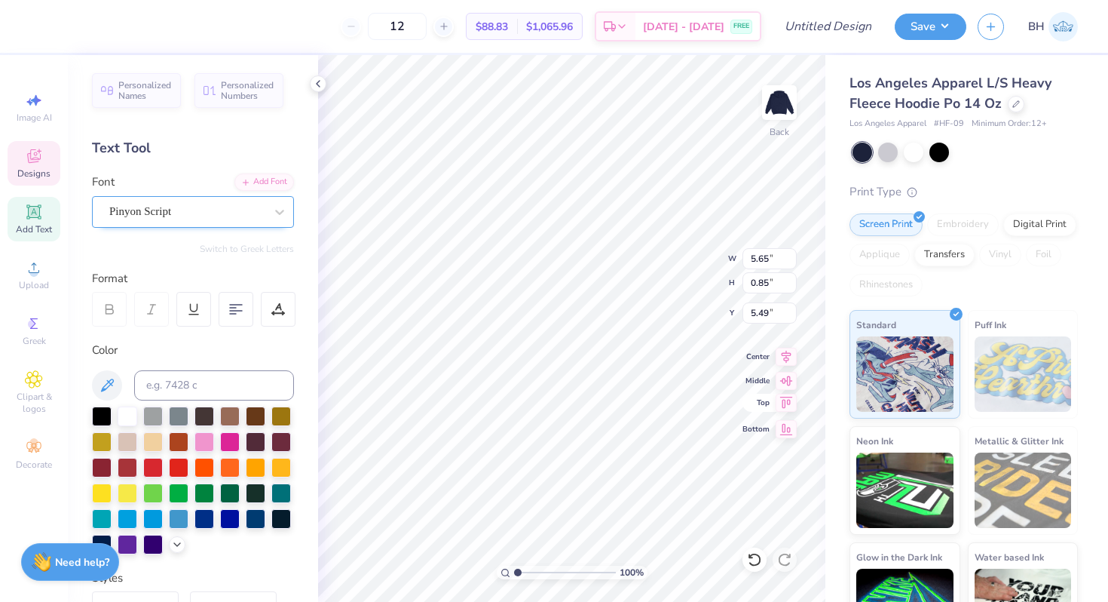
type input "5.61"
type input "0.84"
type input "6.53"
type input "0.97"
type input "5.68"
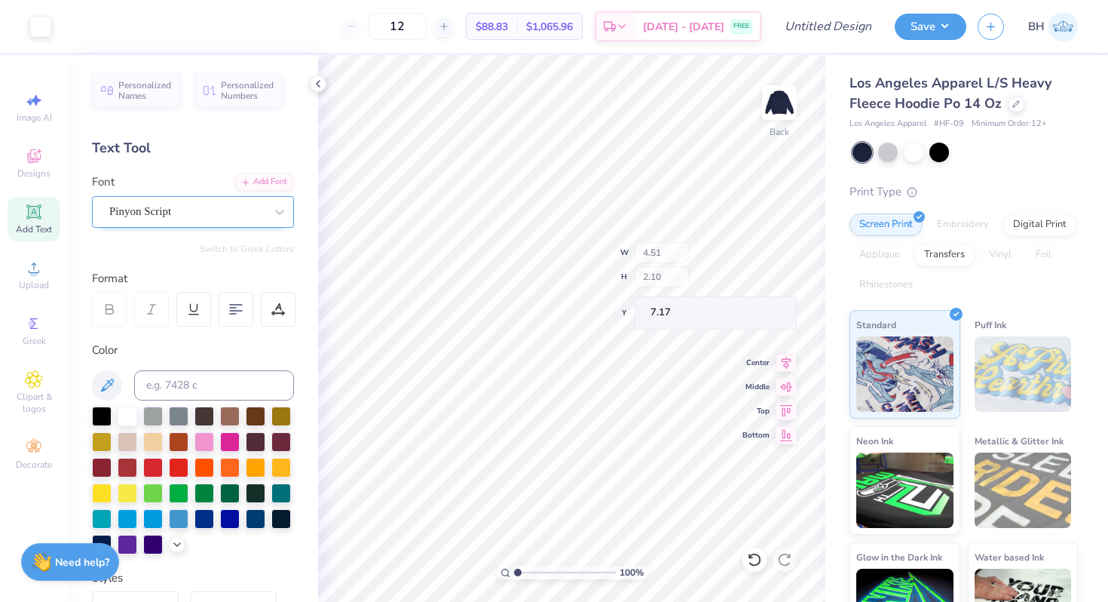
type input "7.17"
click at [782, 100] on img at bounding box center [779, 102] width 60 height 60
click at [785, 90] on img at bounding box center [779, 102] width 60 height 60
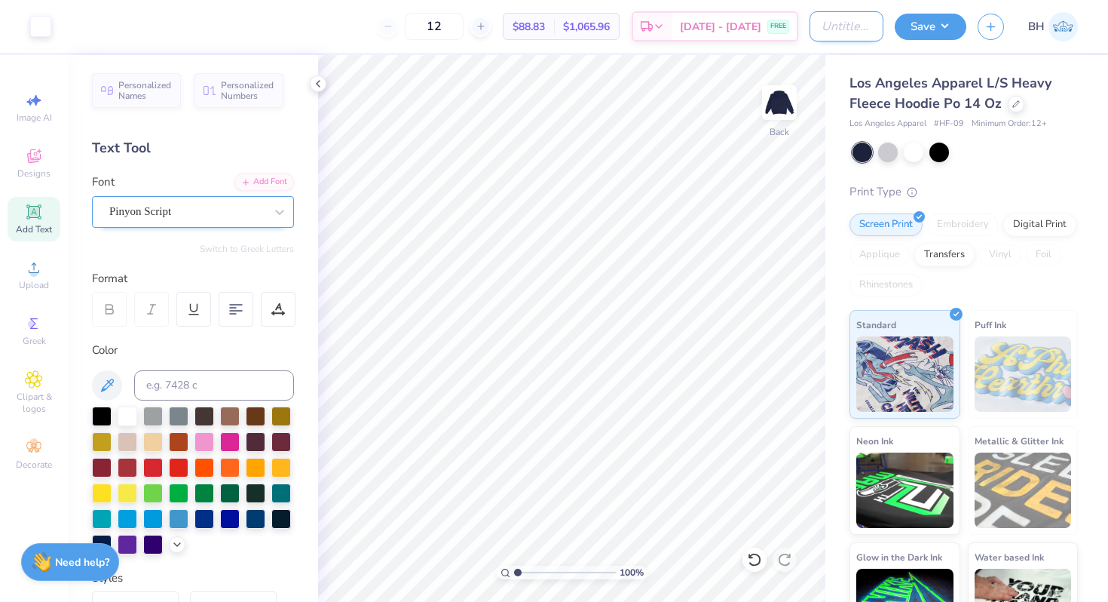
click at [819, 24] on input "Design Title" at bounding box center [847, 26] width 74 height 30
type input "A"
type input "s"
type input "Seashell hoodie"
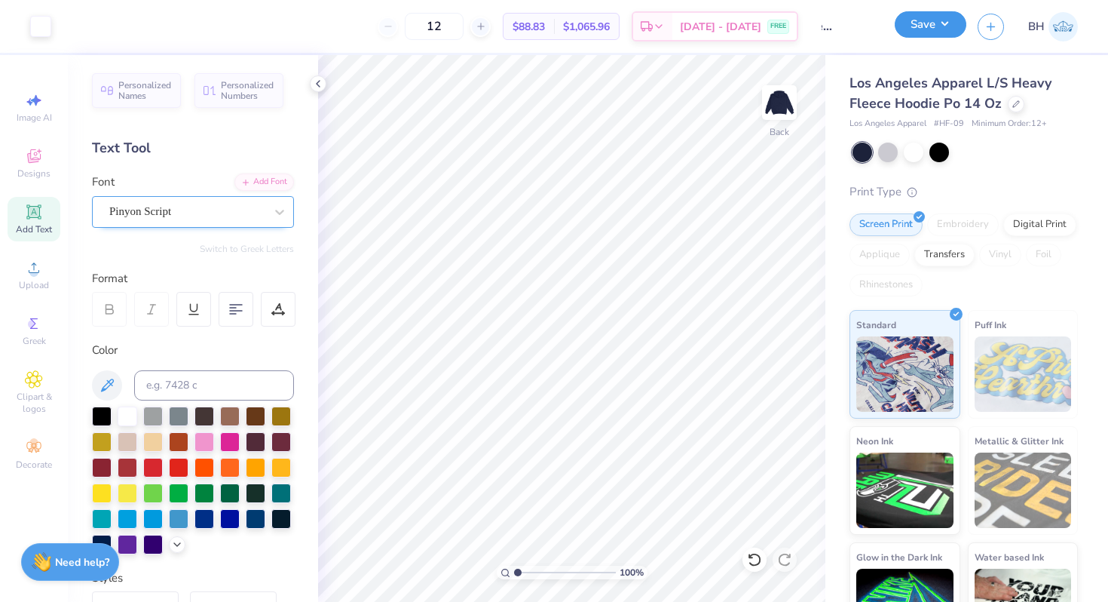
click at [931, 17] on button "Save" at bounding box center [931, 24] width 72 height 26
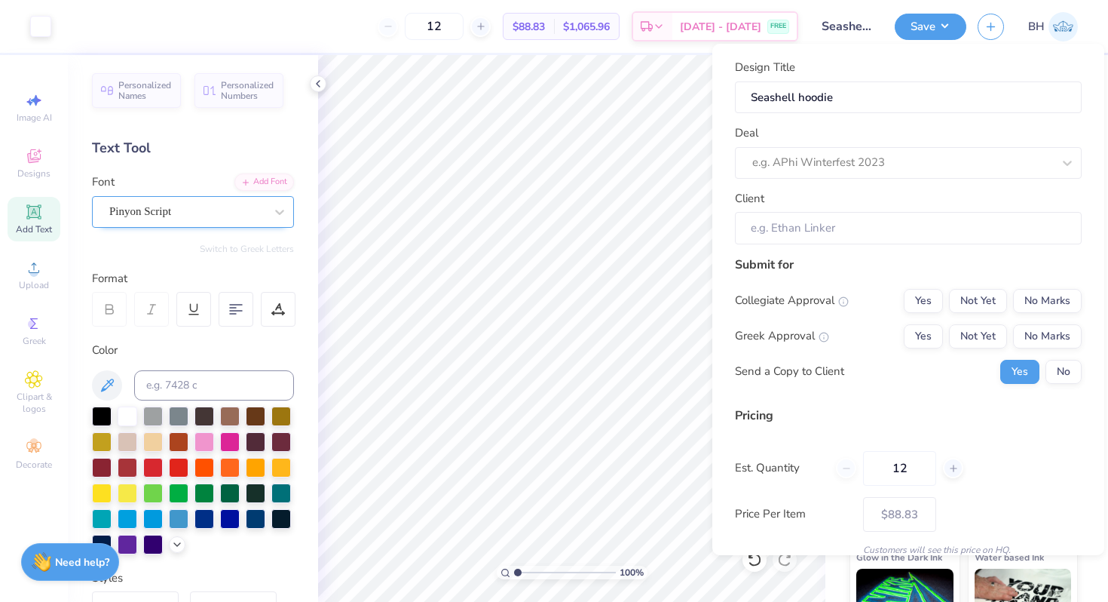
click at [1037, 286] on div "Submit for Collegiate Approval Yes Not Yet No Marks Greek Approval Yes Not Yet …" at bounding box center [908, 325] width 347 height 139
click at [1036, 297] on button "No Marks" at bounding box center [1047, 301] width 69 height 24
click at [930, 337] on button "Yes" at bounding box center [923, 336] width 39 height 24
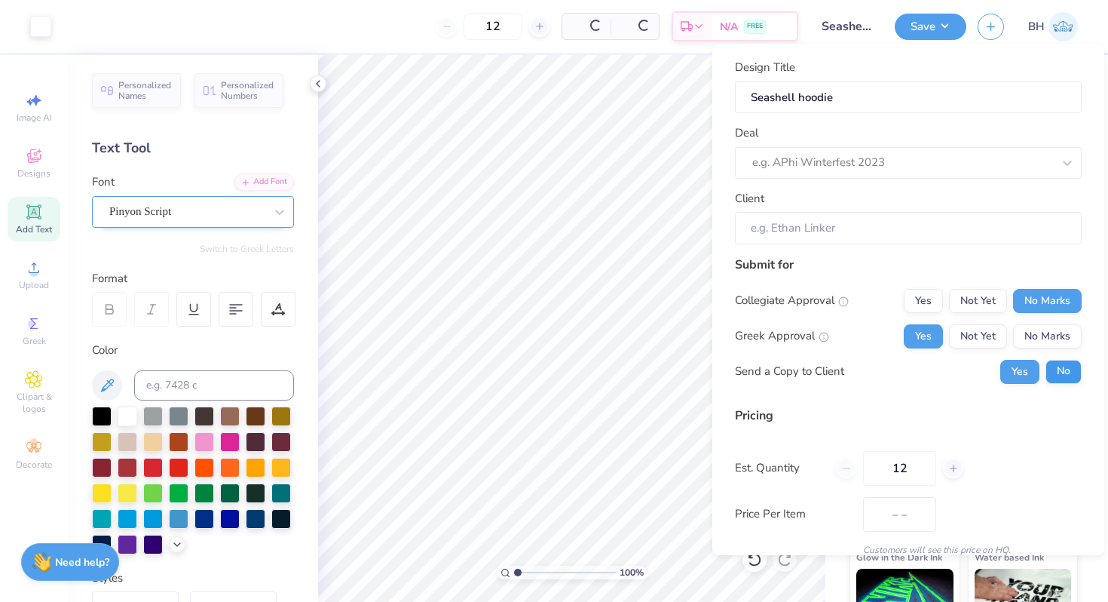
type input "$88.83"
click at [1076, 369] on button "No" at bounding box center [1064, 372] width 36 height 24
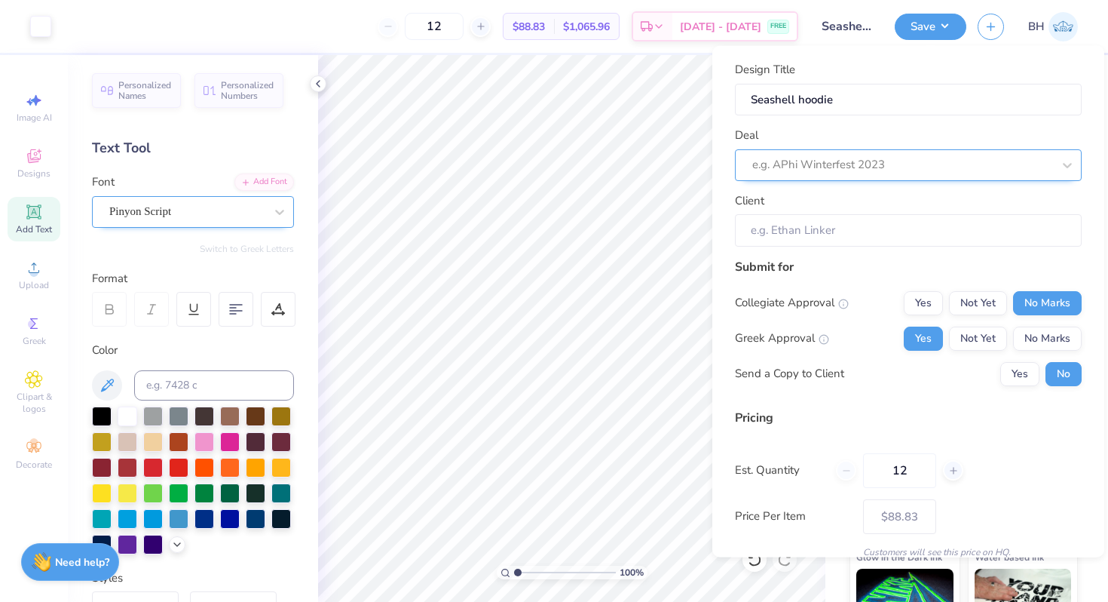
click at [819, 176] on div "e.g. APhi Winterfest 2023" at bounding box center [908, 165] width 347 height 32
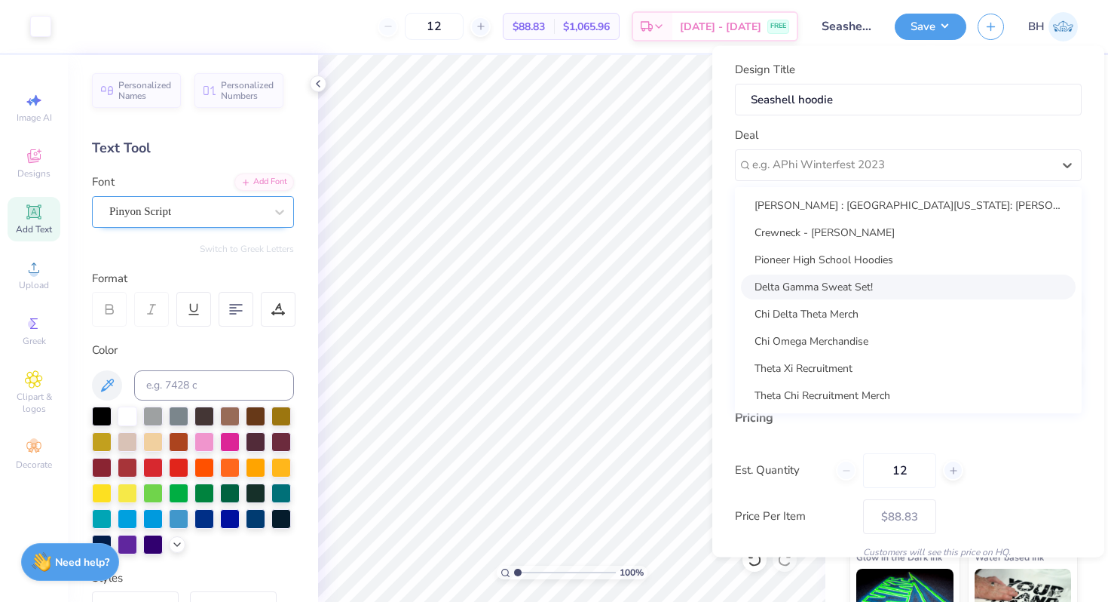
click at [801, 287] on div "Delta Gamma Sweat Set!" at bounding box center [908, 286] width 335 height 25
type input "[PERSON_NAME]"
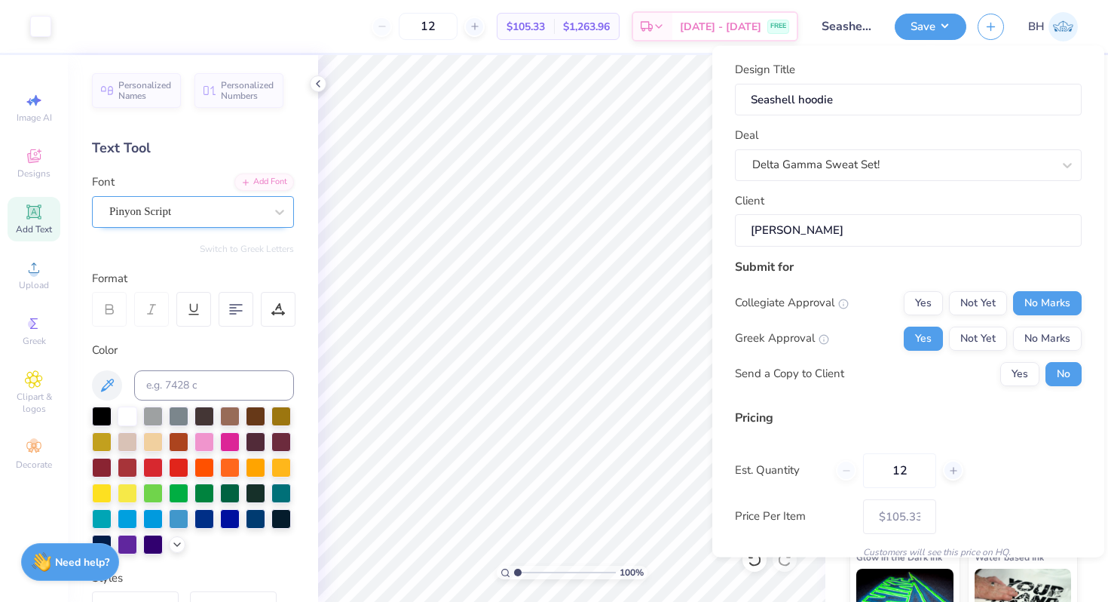
scroll to position [63, 0]
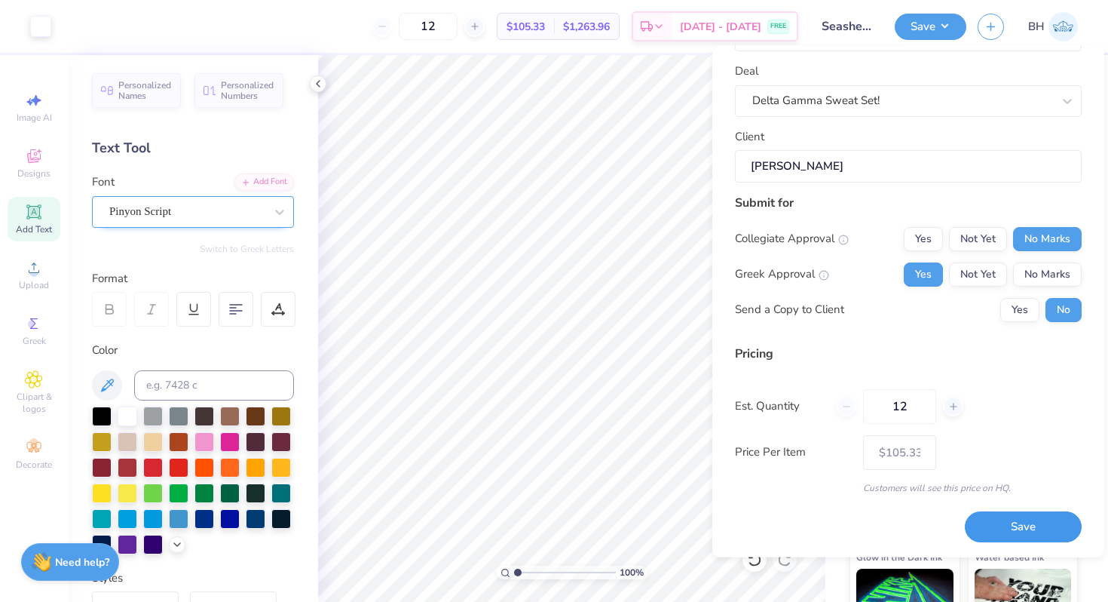
click at [1019, 519] on button "Save" at bounding box center [1023, 527] width 117 height 31
type input "– –"
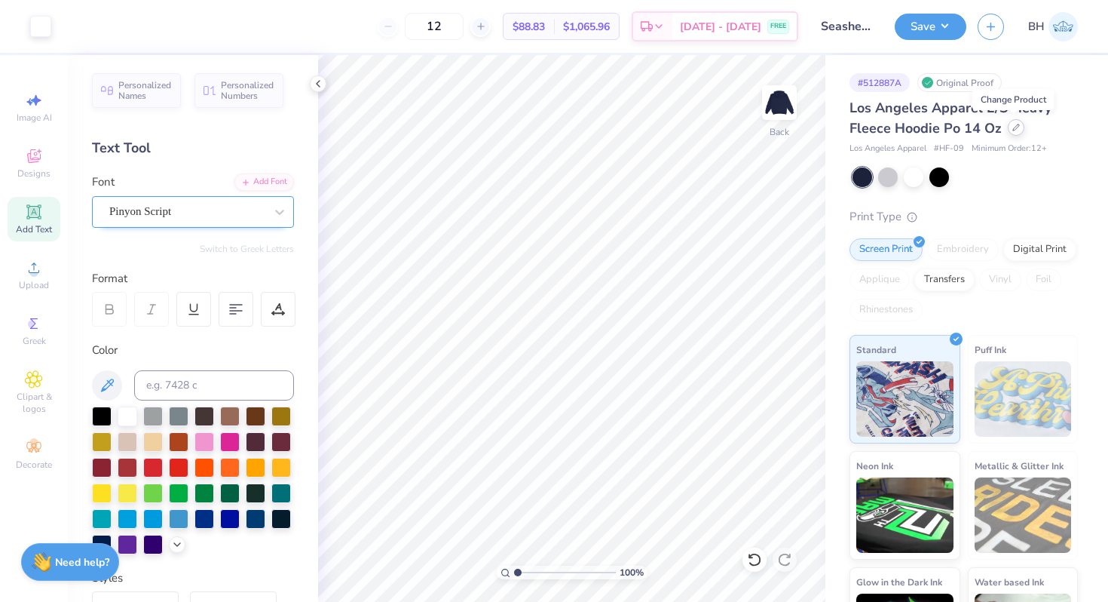
click at [1013, 132] on div at bounding box center [1016, 127] width 17 height 17
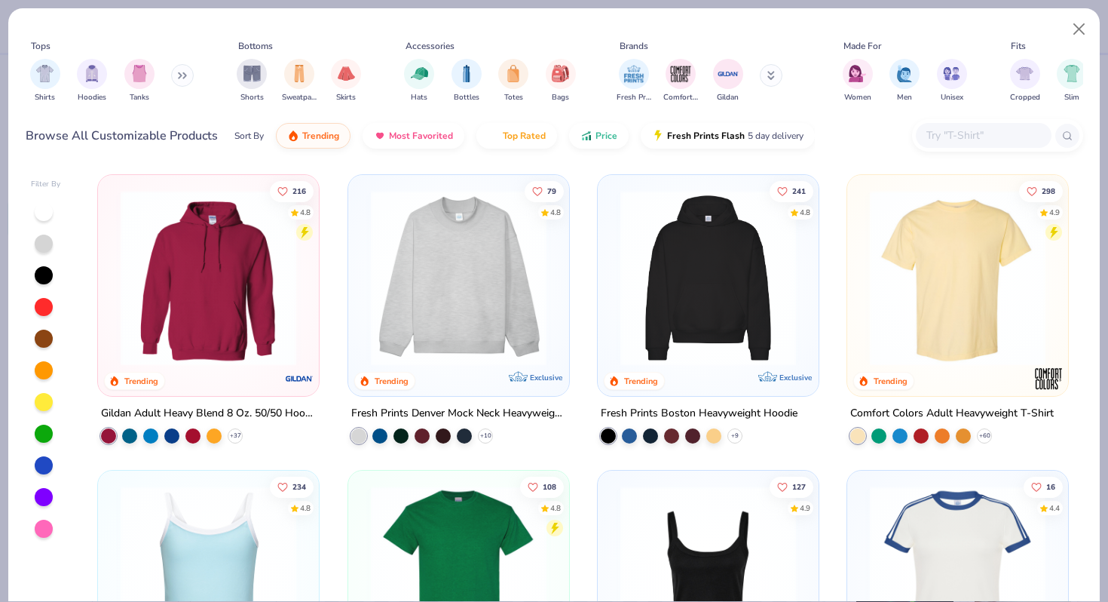
click at [184, 78] on icon at bounding box center [182, 76] width 9 height 8
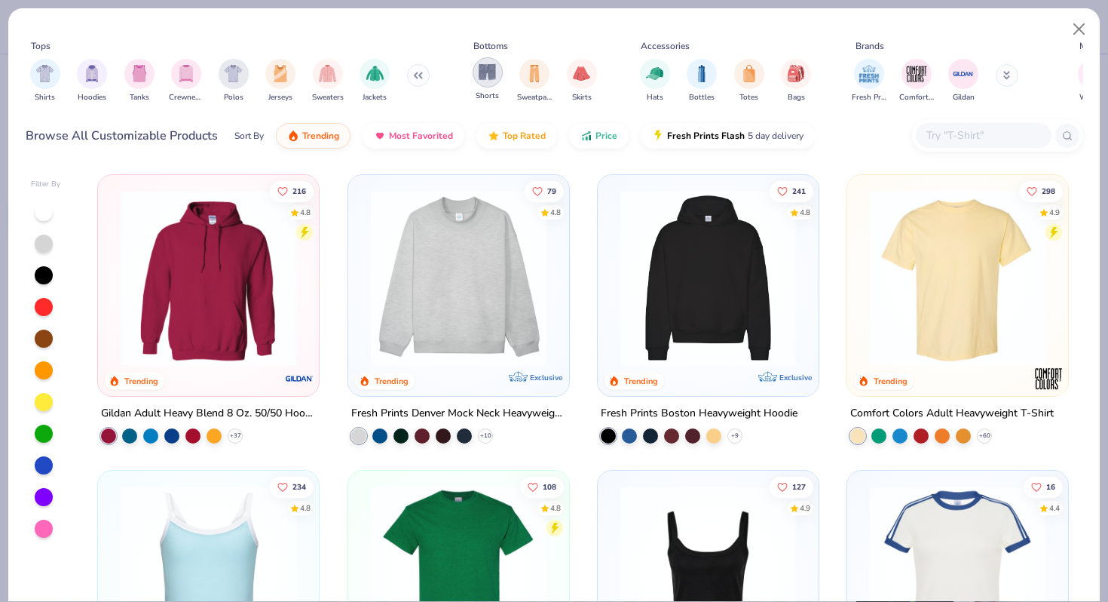
click at [491, 67] on img "filter for Shorts" at bounding box center [487, 71] width 17 height 17
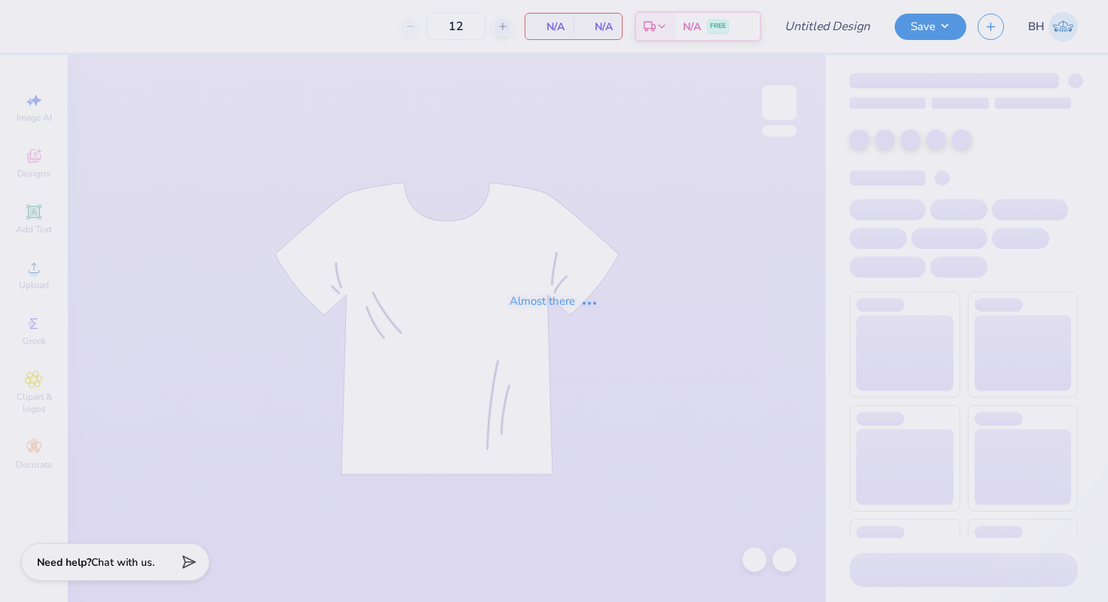
type input "in progress"
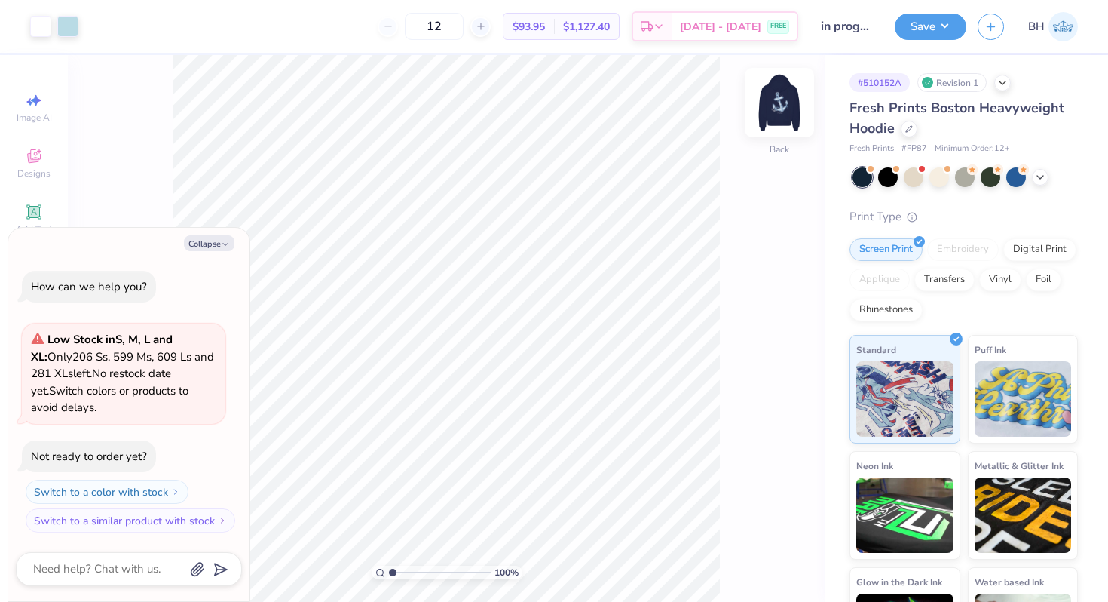
click at [787, 76] on img at bounding box center [779, 102] width 60 height 60
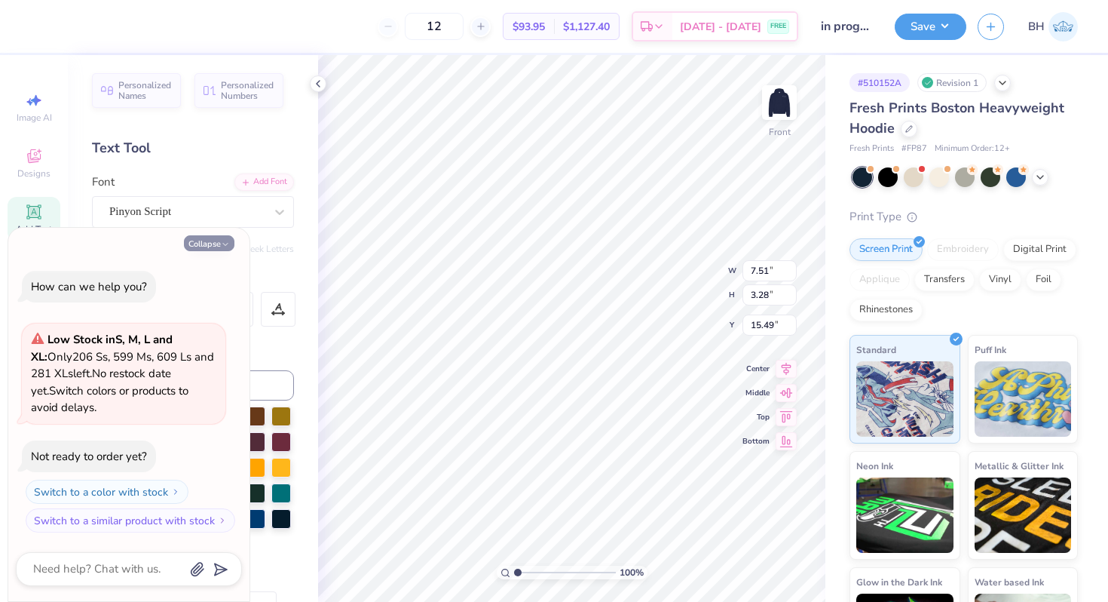
click at [217, 239] on button "Collapse" at bounding box center [209, 243] width 51 height 16
type textarea "x"
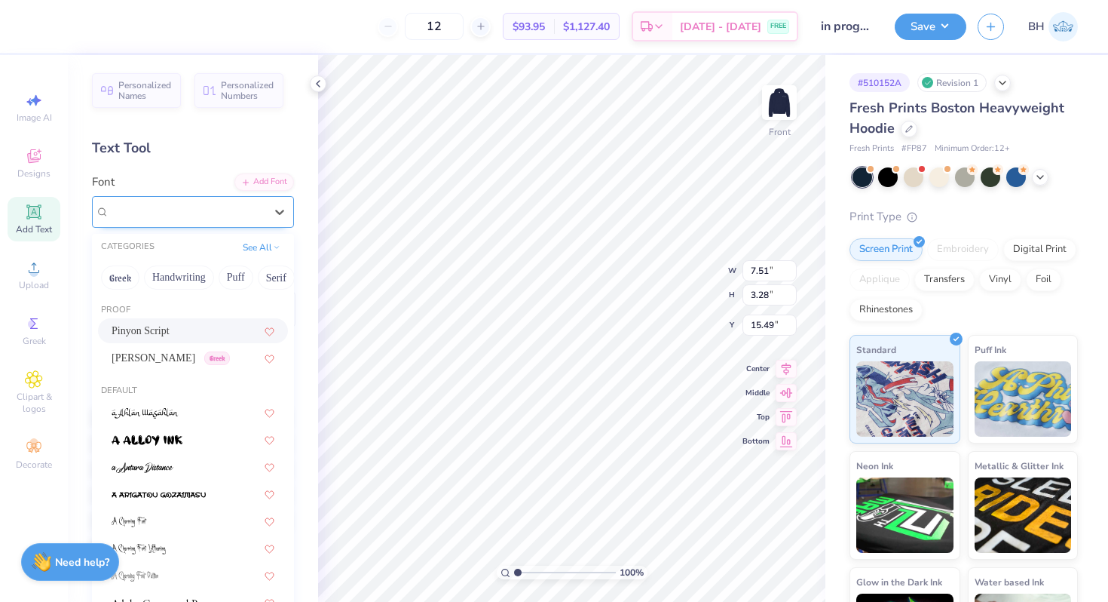
click at [203, 213] on div "Pinyon Script" at bounding box center [187, 211] width 158 height 23
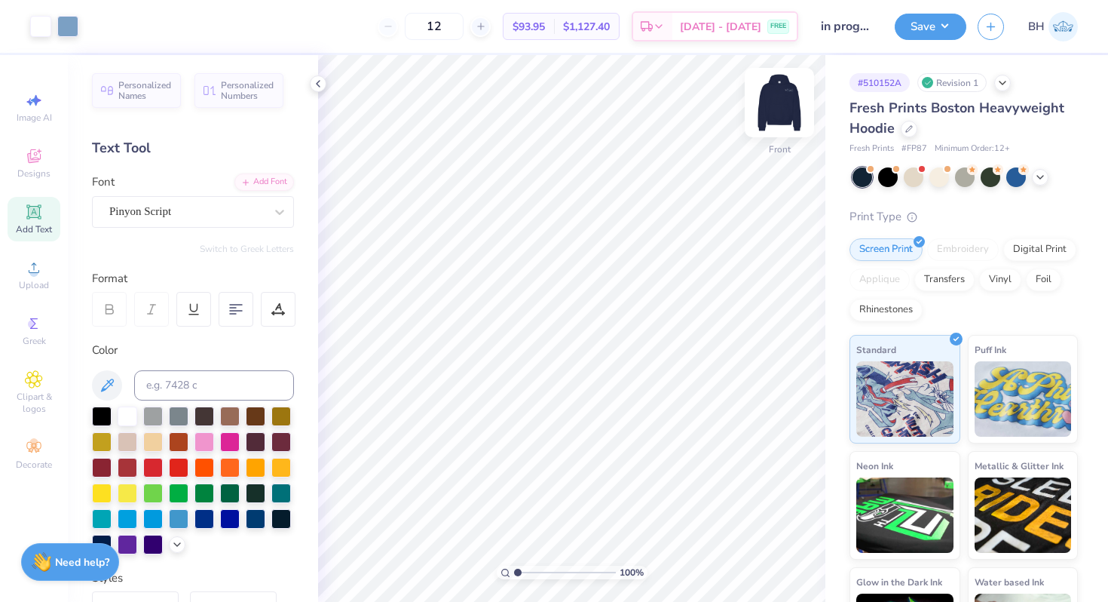
click at [775, 88] on img at bounding box center [779, 102] width 60 height 60
click at [775, 88] on img at bounding box center [779, 102] width 30 height 30
click at [72, 29] on div at bounding box center [67, 24] width 21 height 21
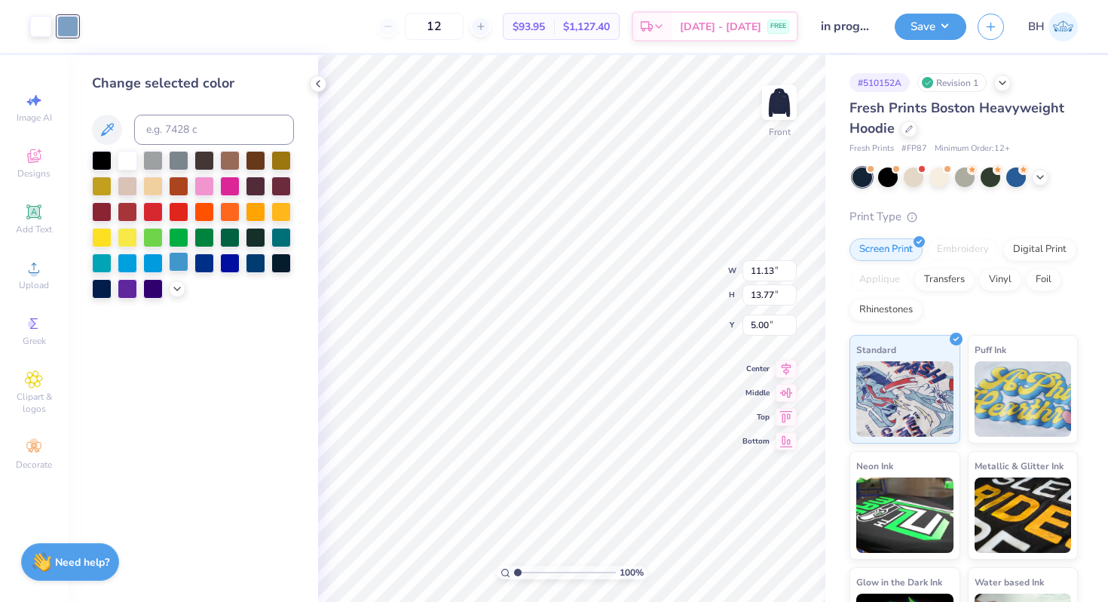
click at [179, 263] on div at bounding box center [179, 262] width 20 height 20
click at [173, 287] on icon at bounding box center [177, 287] width 12 height 12
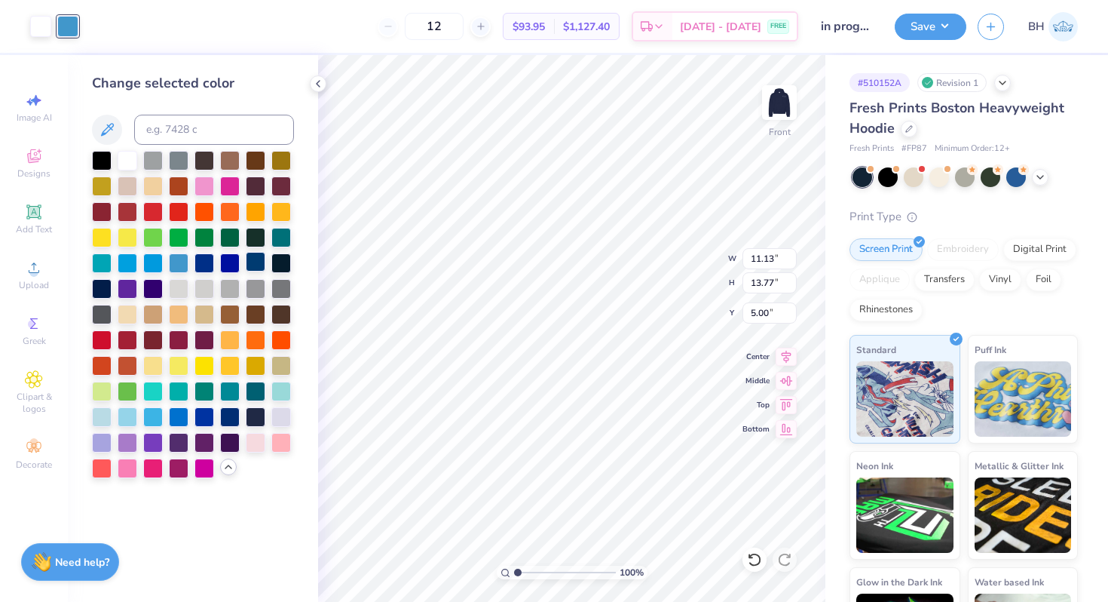
click at [253, 259] on div at bounding box center [256, 262] width 20 height 20
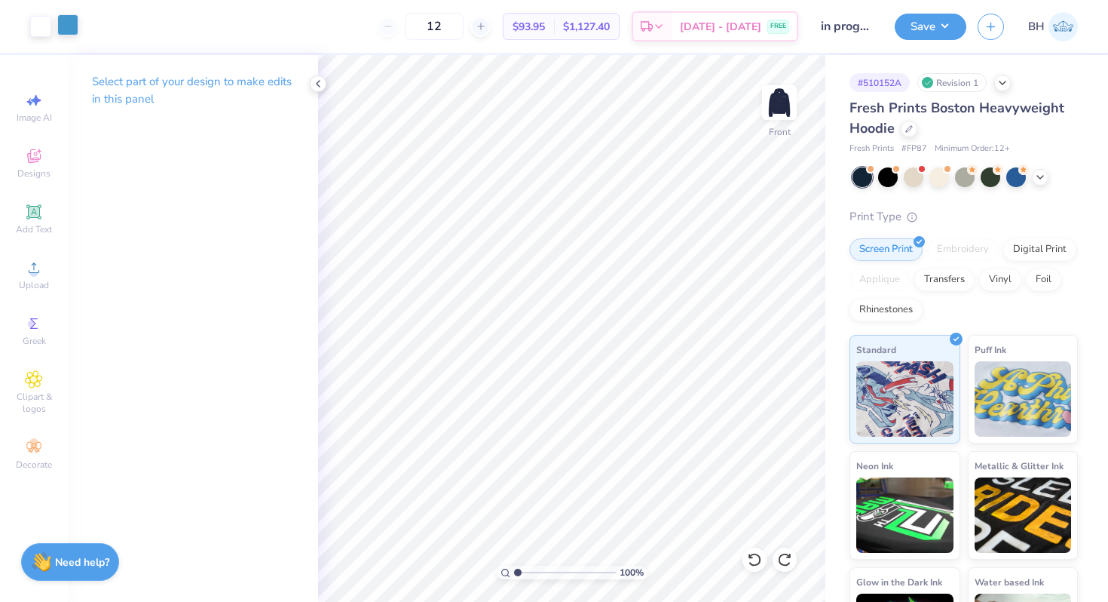
click at [76, 34] on div at bounding box center [67, 24] width 21 height 21
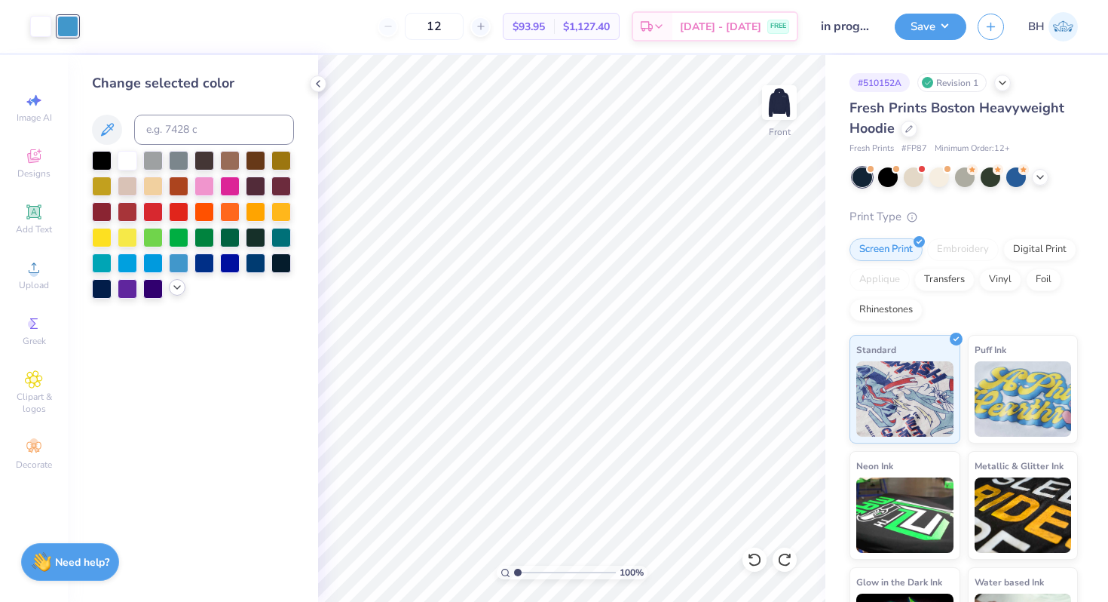
click at [176, 294] on div at bounding box center [177, 287] width 17 height 17
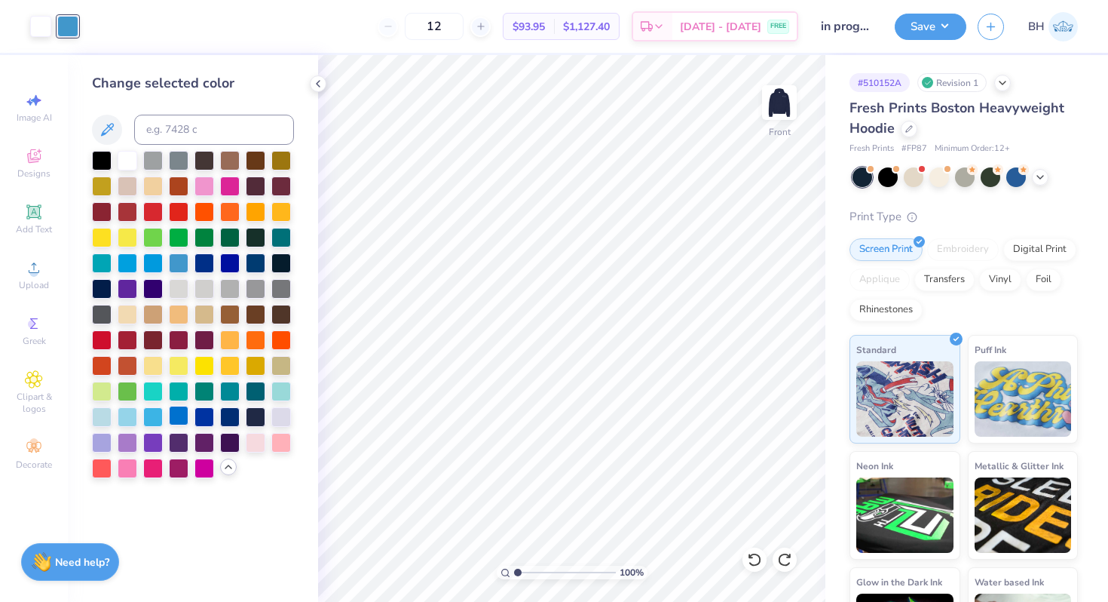
click at [180, 416] on div at bounding box center [179, 416] width 20 height 20
click at [200, 411] on div at bounding box center [204, 416] width 20 height 20
click at [232, 415] on div at bounding box center [230, 416] width 20 height 20
click at [161, 414] on div at bounding box center [153, 416] width 20 height 20
click at [99, 415] on div at bounding box center [102, 416] width 20 height 20
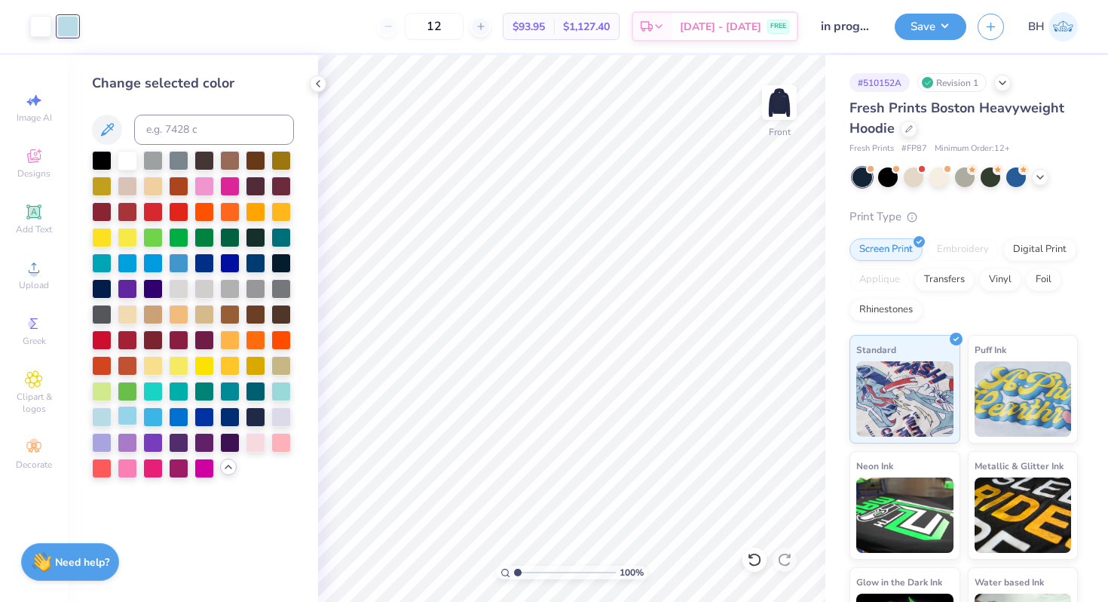
click at [129, 413] on div at bounding box center [128, 416] width 20 height 20
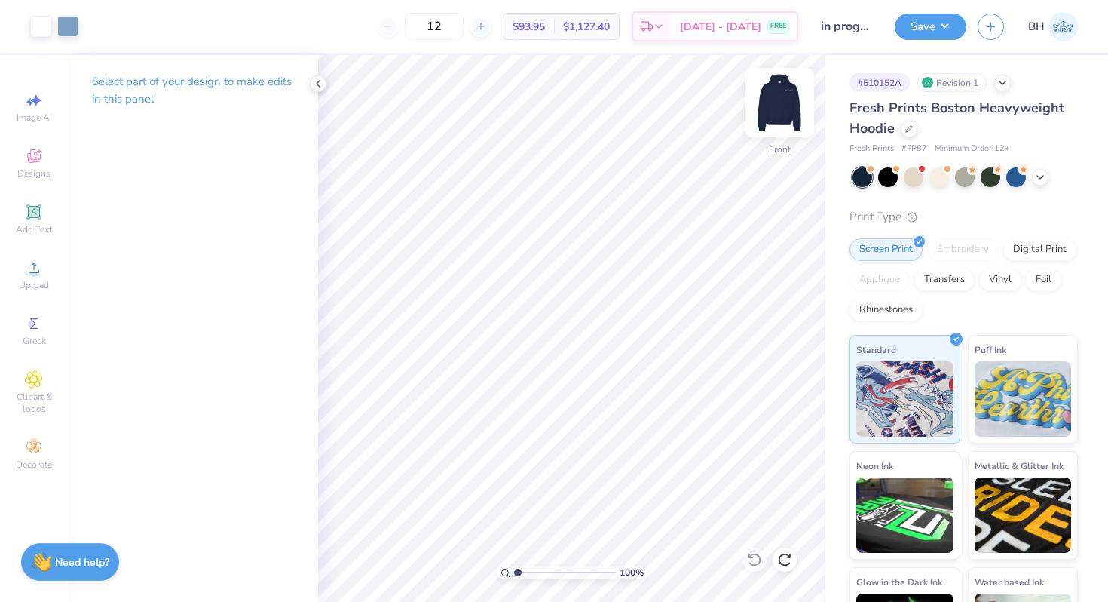
click at [783, 108] on img at bounding box center [779, 102] width 60 height 60
click at [38, 170] on span "Designs" at bounding box center [33, 173] width 33 height 12
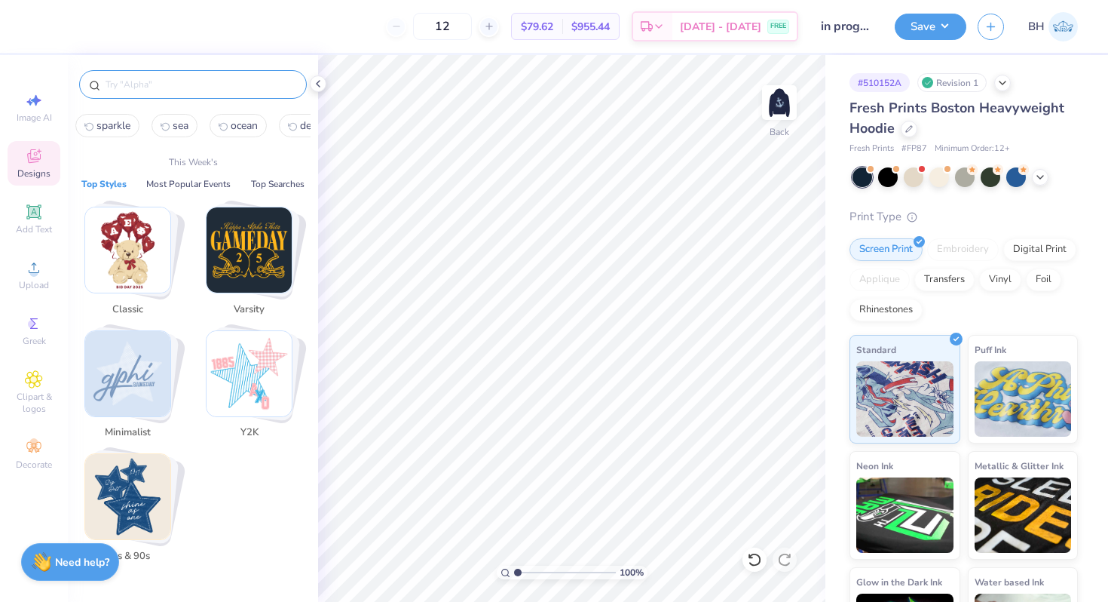
click at [139, 85] on input "text" at bounding box center [200, 84] width 193 height 15
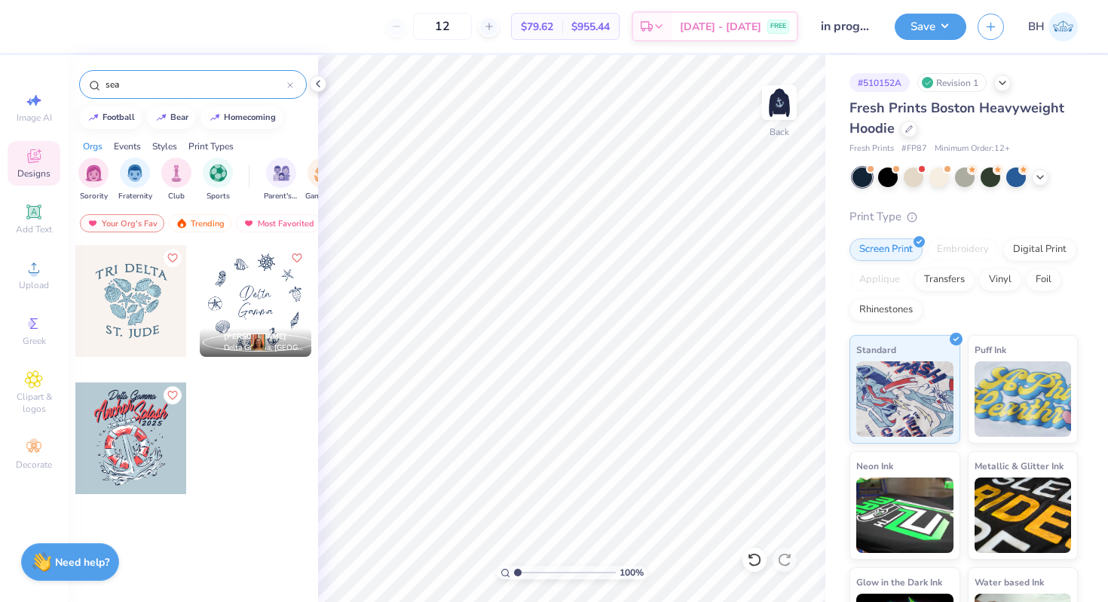
type input "sea"
click at [241, 264] on div at bounding box center [256, 301] width 112 height 112
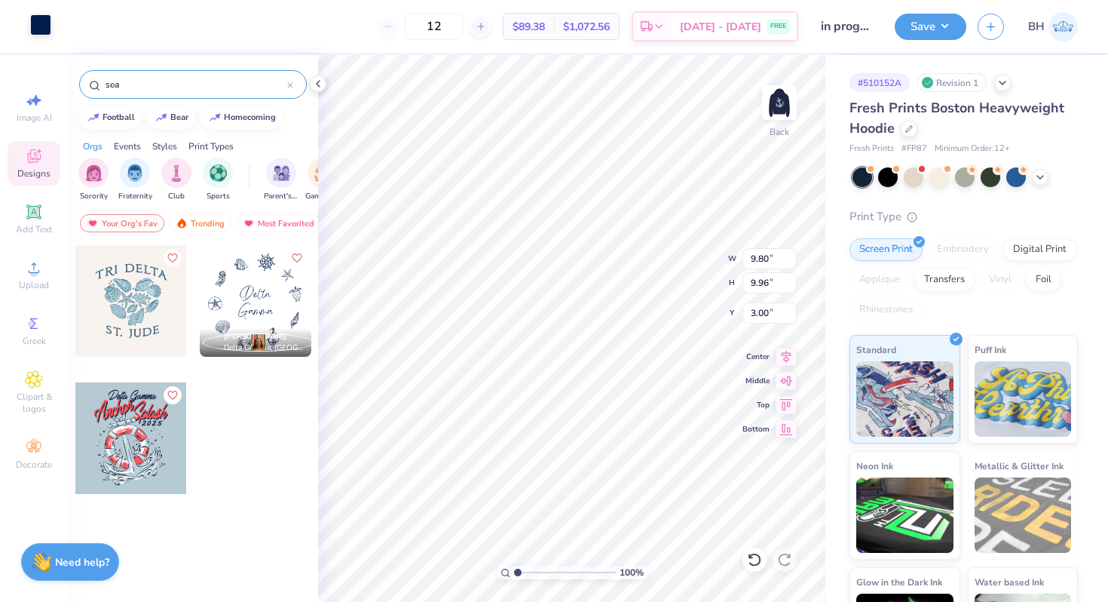
click at [33, 23] on div at bounding box center [40, 24] width 21 height 21
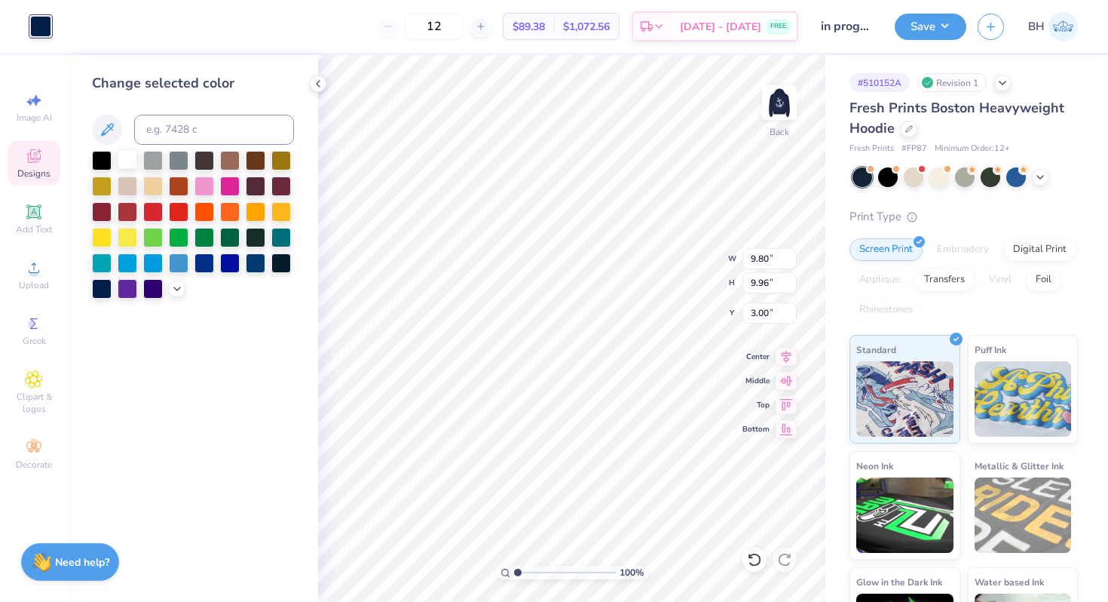
click at [134, 160] on div at bounding box center [128, 159] width 20 height 20
type input "1.77"
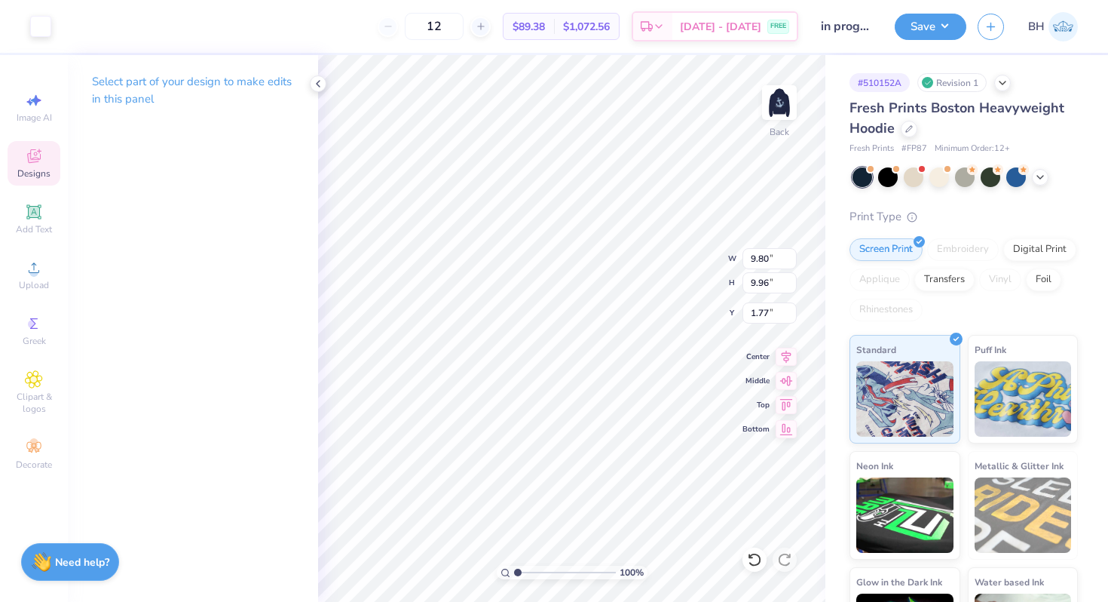
type input "2.07"
type input "3.93"
type input "4.40"
type input "1.44"
type input "1.43"
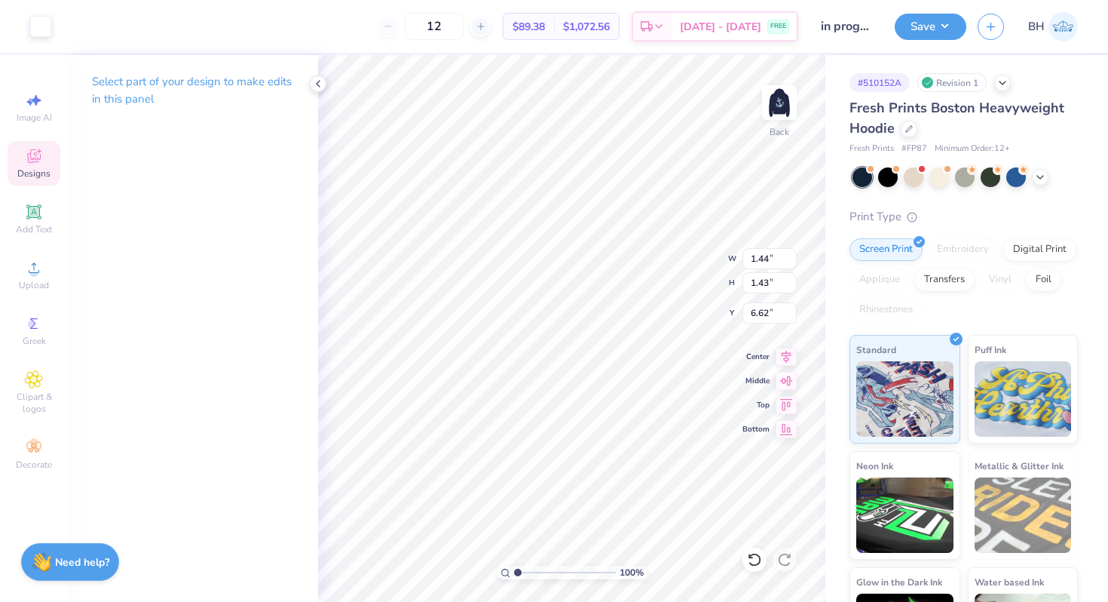
type input "4.56"
drag, startPoint x: 520, startPoint y: 571, endPoint x: 544, endPoint y: 571, distance: 24.1
type input "3.66"
click at [544, 571] on input "range" at bounding box center [565, 572] width 102 height 14
type input "4.56"
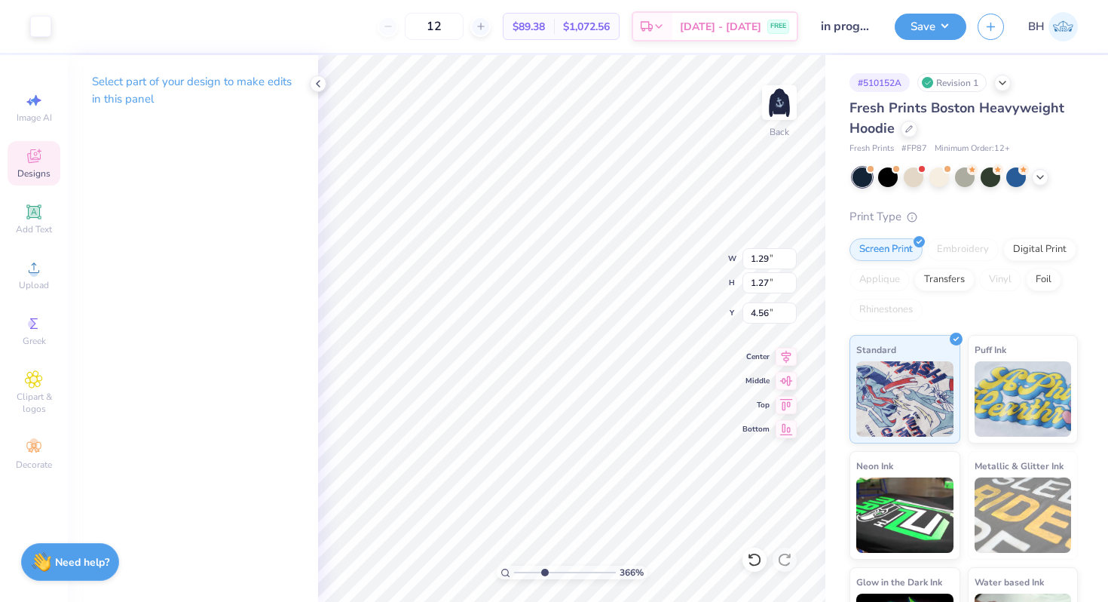
type input "1.44"
type input "1.43"
type input "3.68"
type input "4.31"
type input "1.29"
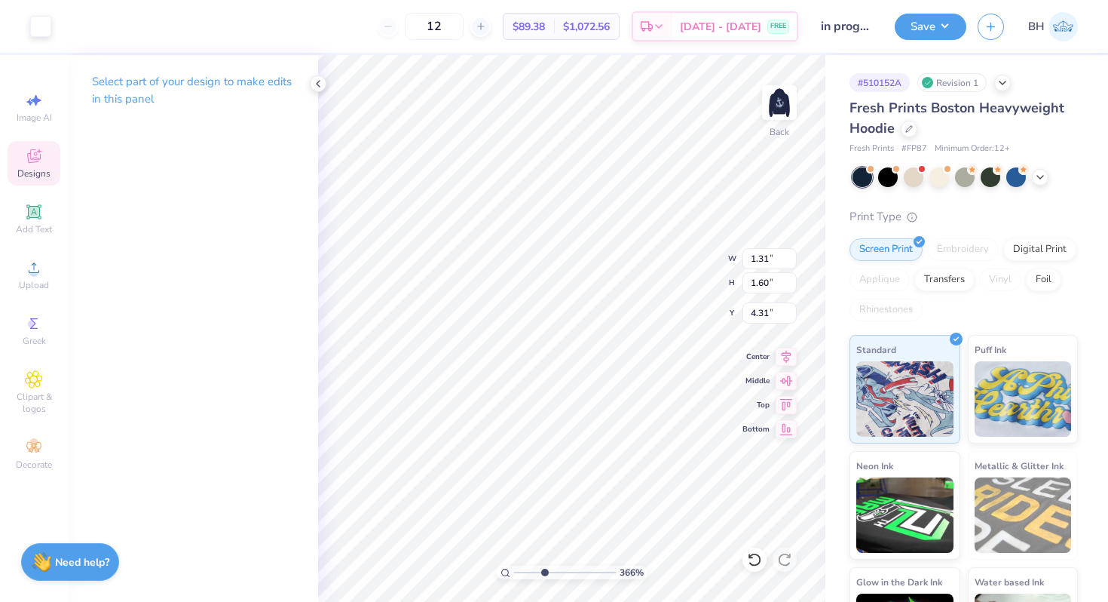
type input "1.51"
type input "4.34"
type input "3.85"
type input "1.27"
type input "4.56"
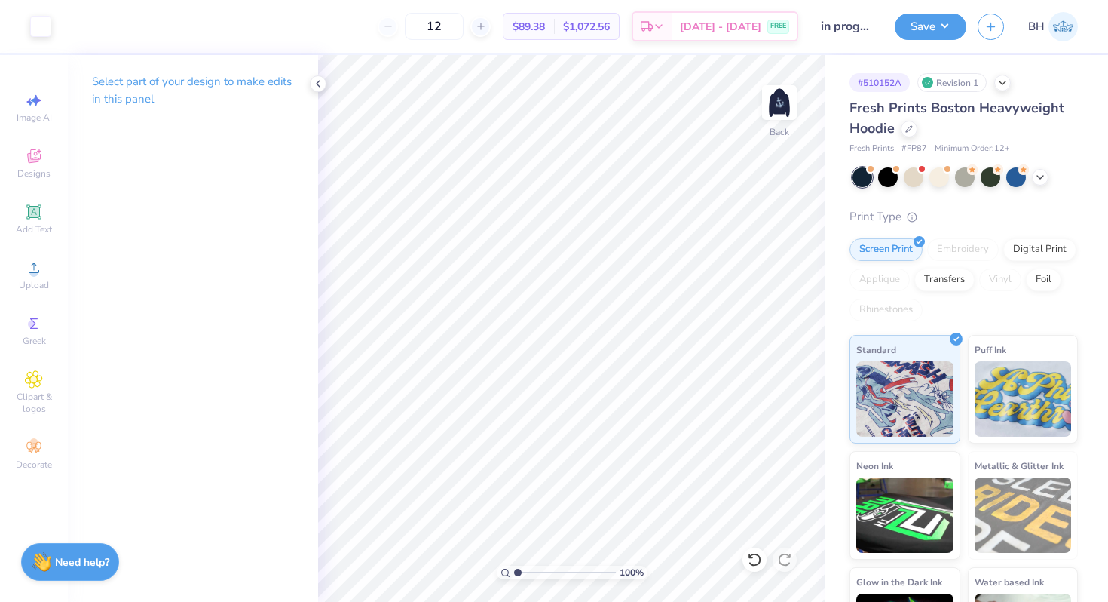
drag, startPoint x: 544, startPoint y: 569, endPoint x: 516, endPoint y: 569, distance: 27.9
type input "1"
click at [516, 569] on input "range" at bounding box center [565, 572] width 102 height 14
type input "5.11"
click at [786, 100] on img at bounding box center [779, 102] width 60 height 60
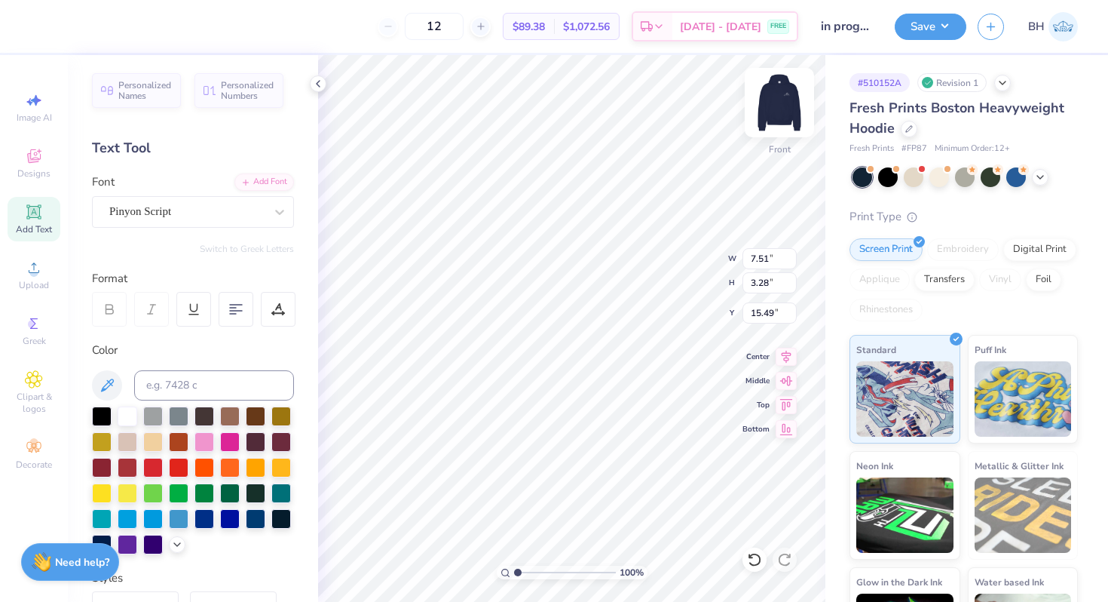
click at [767, 102] on img at bounding box center [779, 102] width 60 height 60
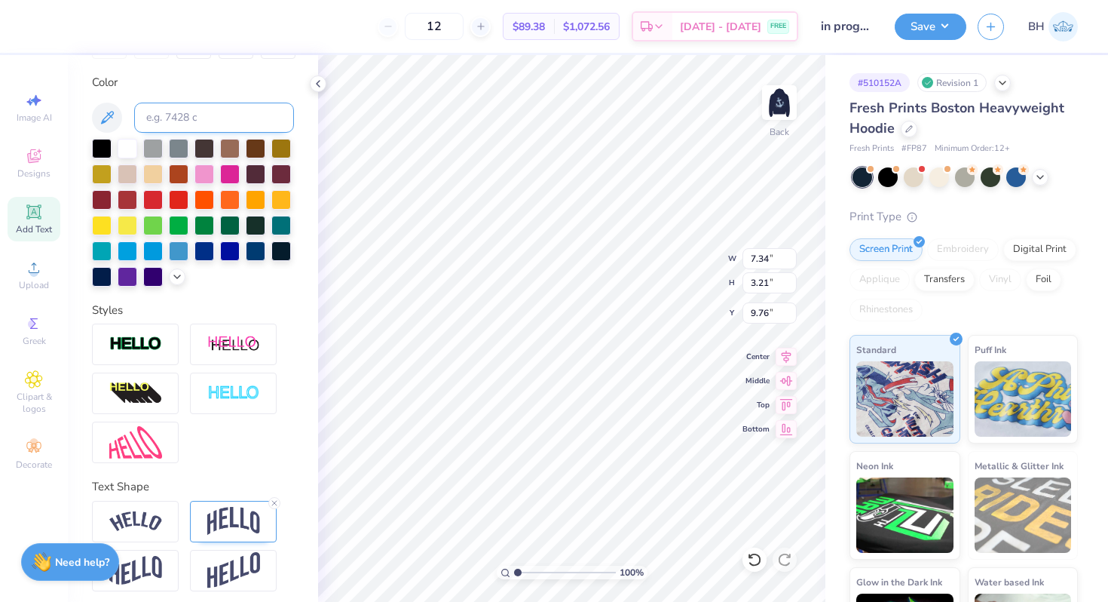
scroll to position [274, 0]
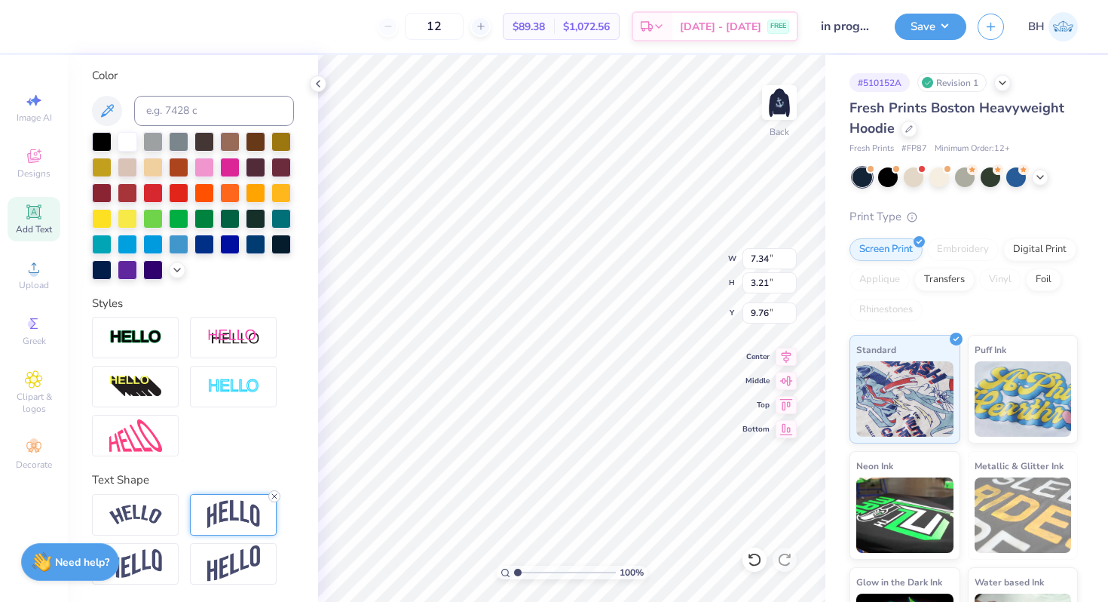
click at [274, 492] on icon at bounding box center [274, 496] width 9 height 9
type input "7.35"
type input "3.19"
type input "9.77"
type input "7.71"
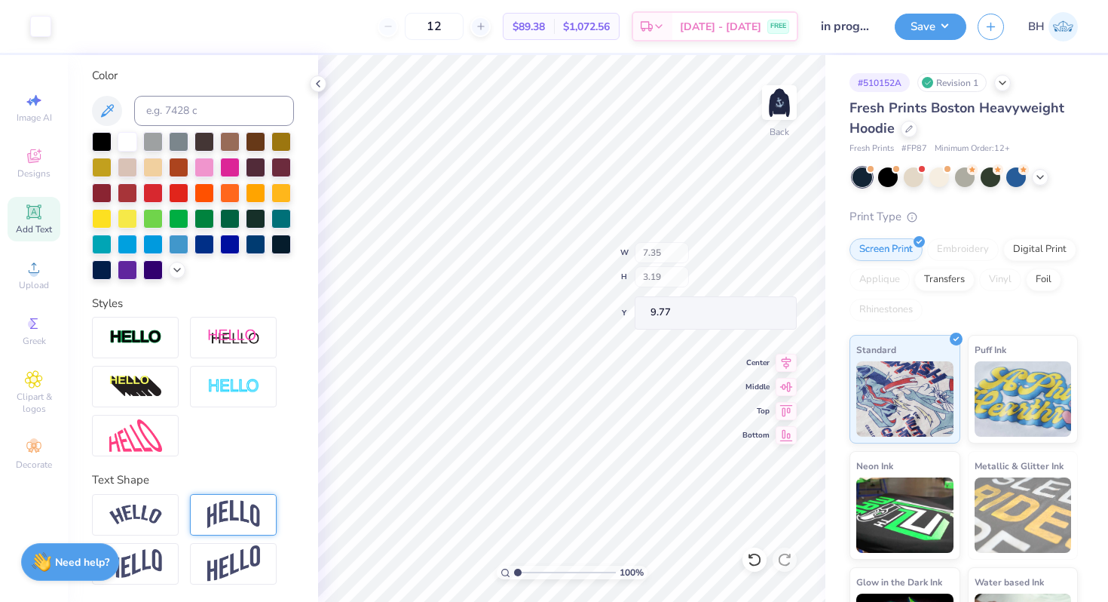
type input "1.16"
type input "10.68"
type input "3.52"
type input "7.33"
type input "1.10"
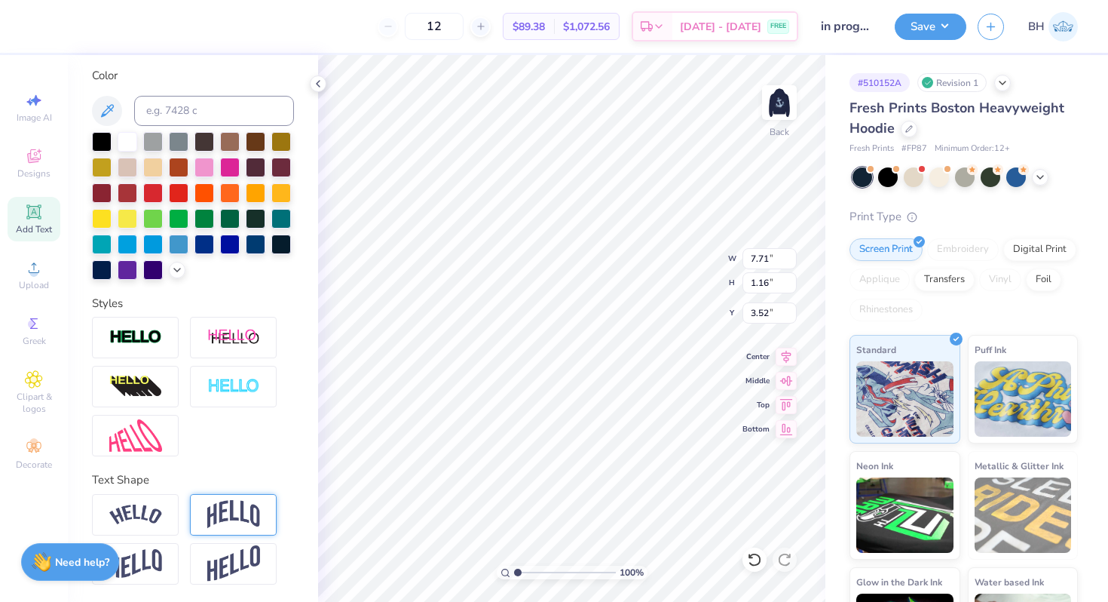
type input "3.58"
type input "4.36"
type input "2.29"
type input "5.02"
type input "6.53"
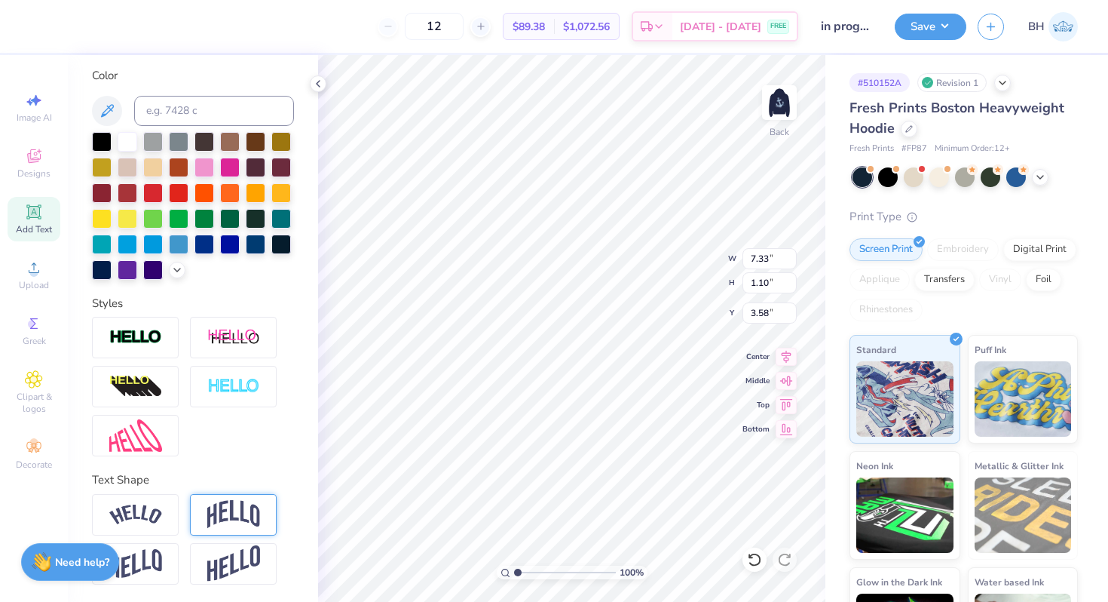
type input "0.98"
type input "3.69"
type input "4.03"
click at [162, 515] on div at bounding box center [135, 514] width 87 height 41
type input "7.03"
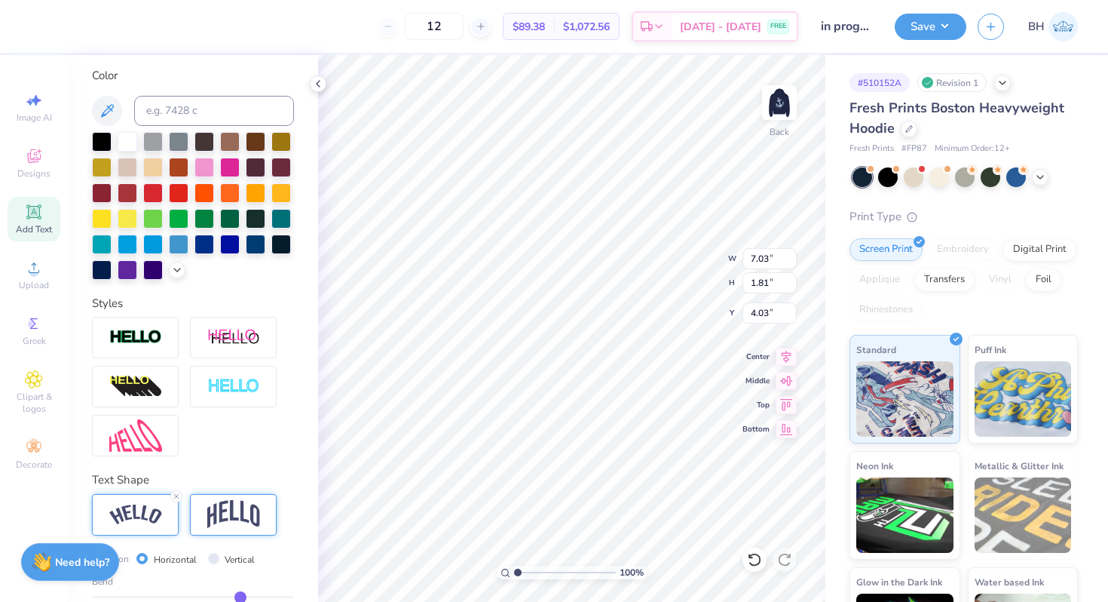
type input "1.81"
type input "3.62"
click at [176, 496] on line at bounding box center [176, 496] width 5 height 5
type input "6.53"
type input "0.98"
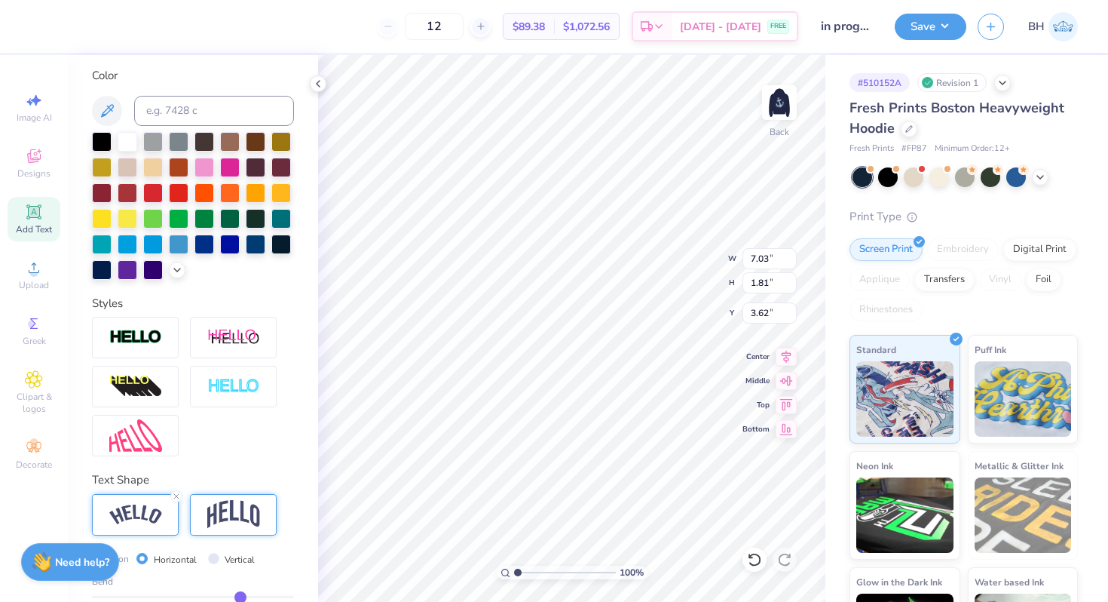
type input "4.03"
click at [201, 507] on div at bounding box center [233, 514] width 87 height 41
type input "2.19"
type input "3.42"
click at [274, 498] on icon at bounding box center [274, 496] width 9 height 9
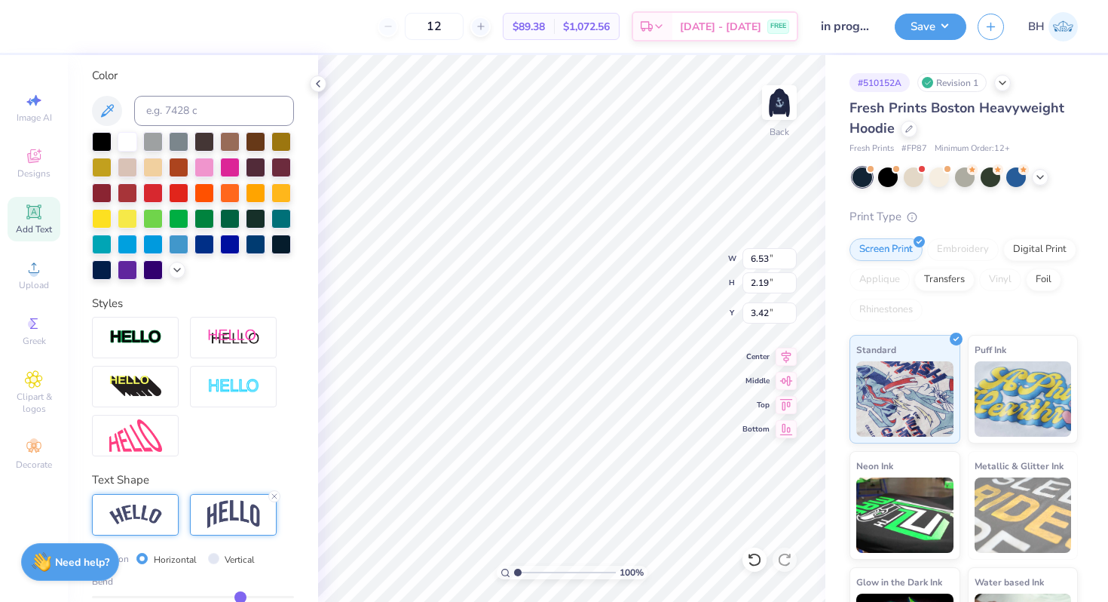
type input "0.98"
type input "4.03"
click at [149, 512] on img at bounding box center [135, 514] width 53 height 20
type input "7.03"
type input "1.81"
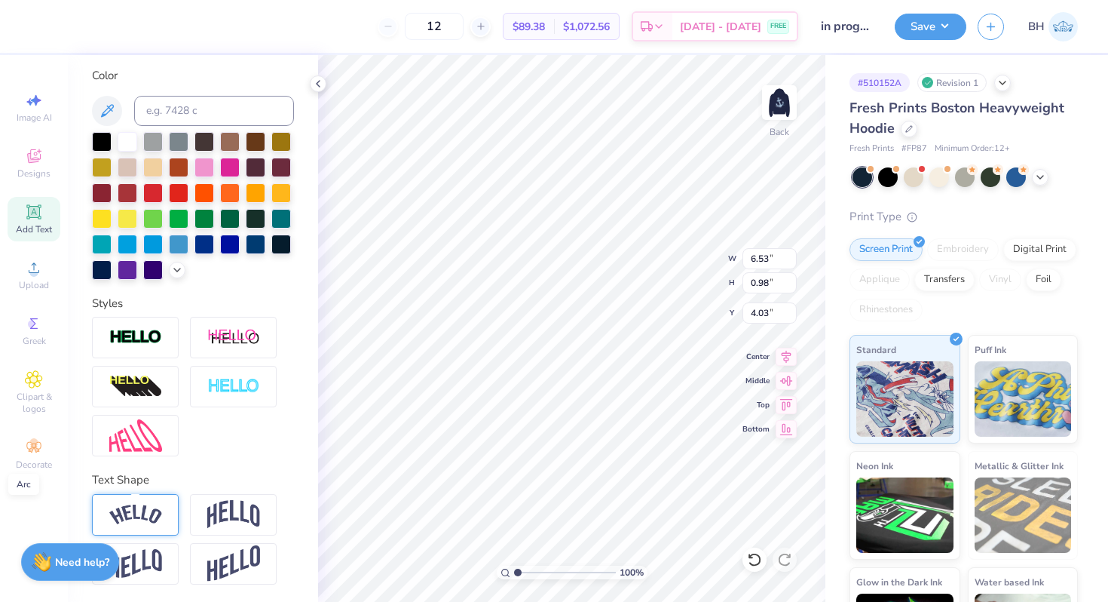
type input "3.62"
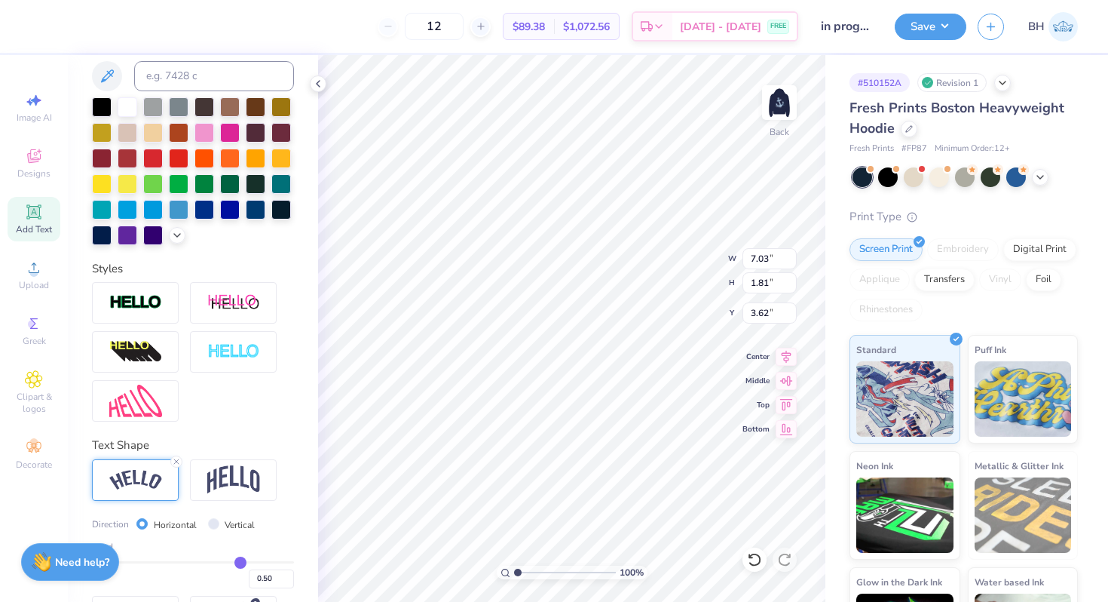
scroll to position [348, 0]
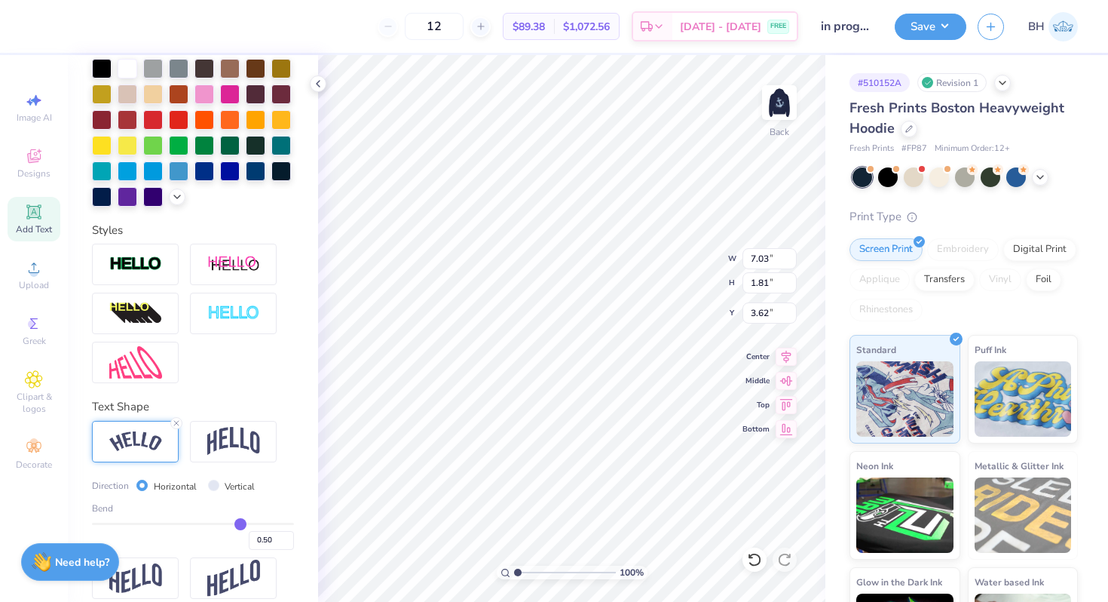
type input "0.51"
type input "0.52"
type input "0.53"
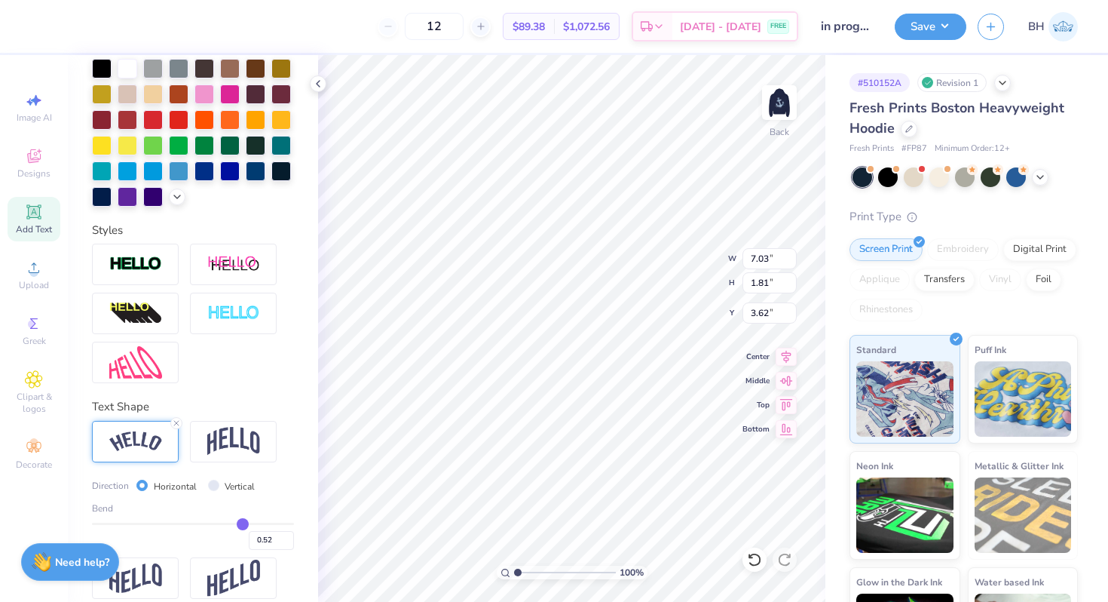
type input "0.53"
type input "0.55"
type input "0.56"
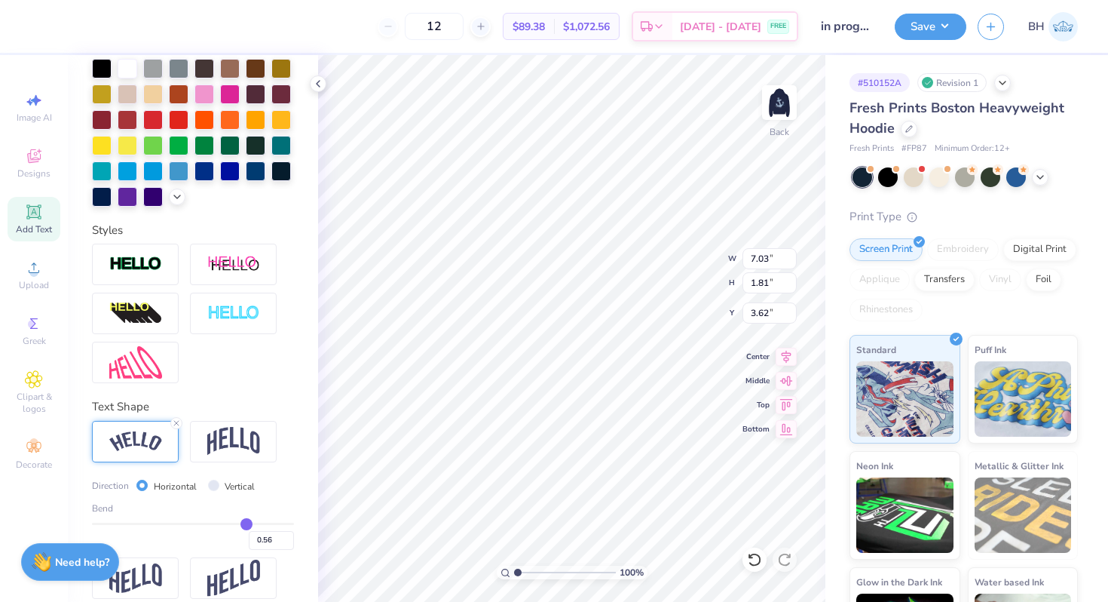
type input "0.57"
type input "0.59"
type input "0.6"
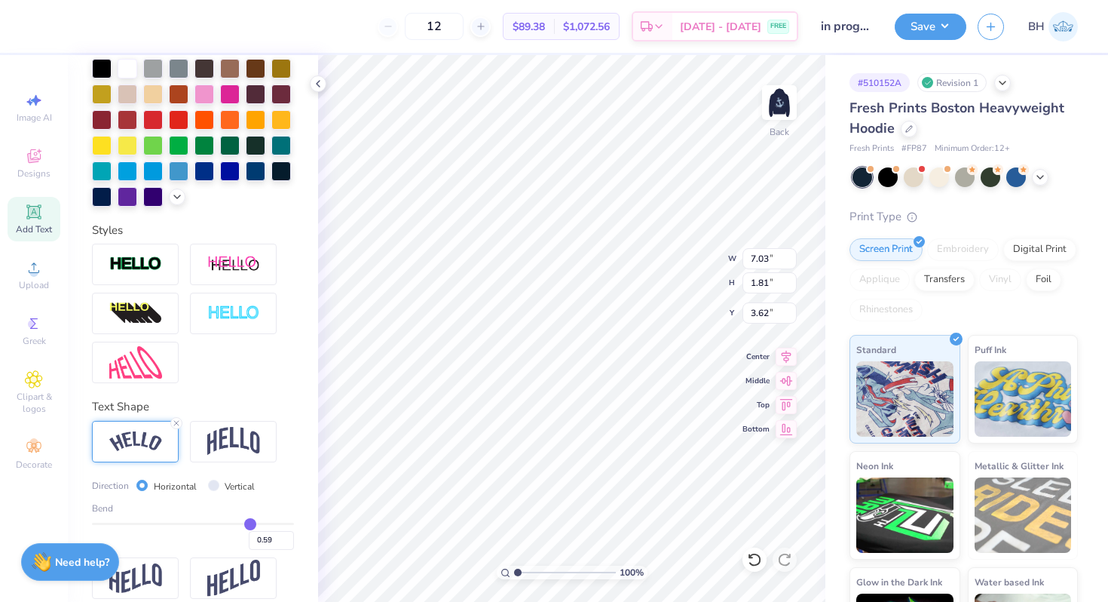
type input "0.60"
type input "0.61"
type input "0.62"
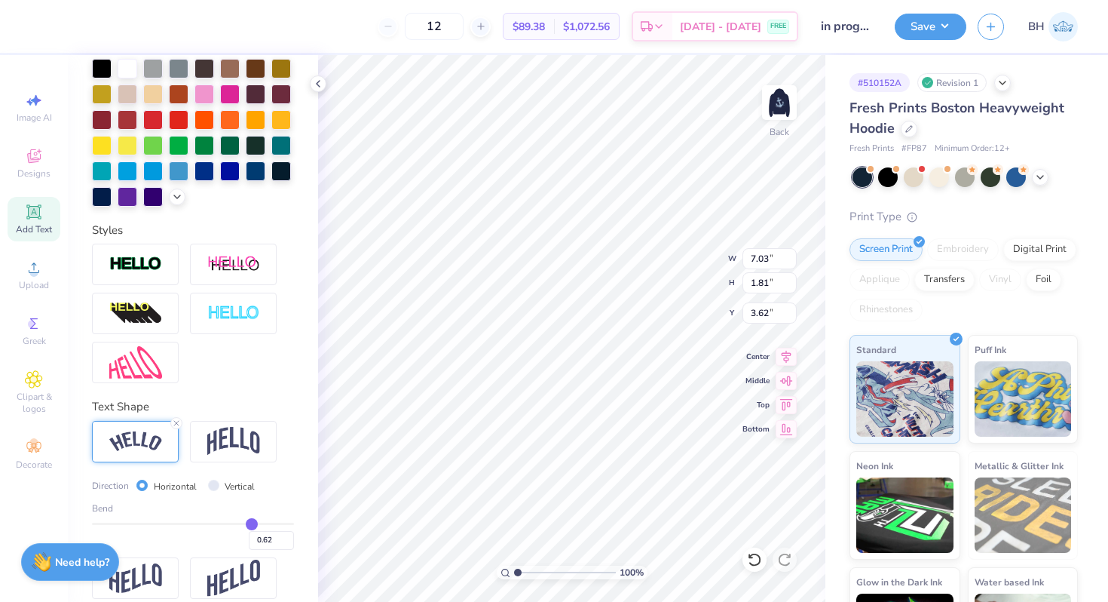
type input "0.63"
type input "0.64"
type input "0.65"
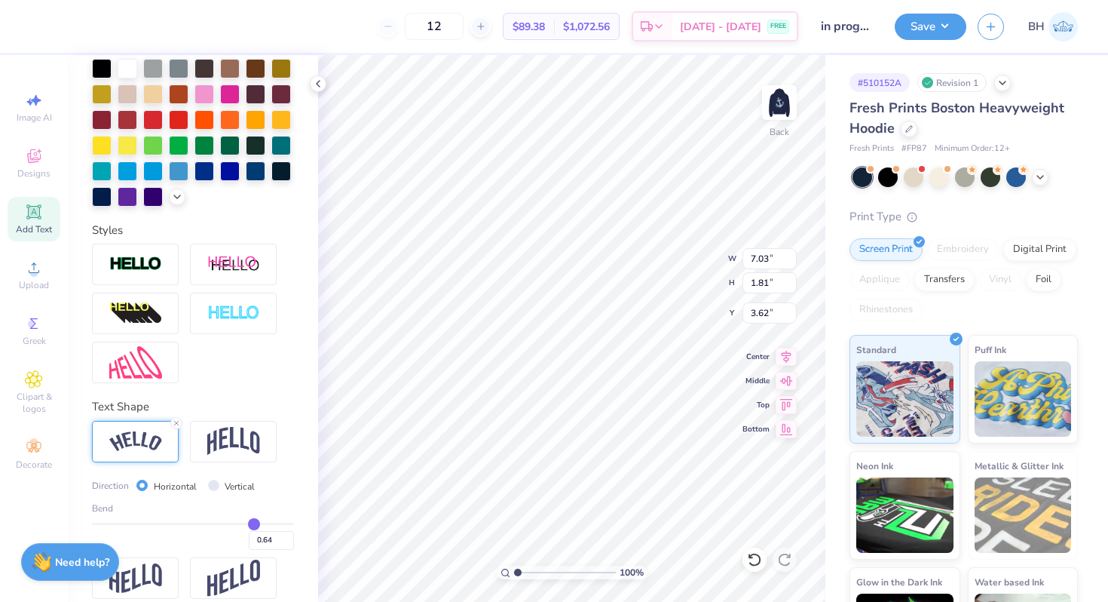
type input "0.65"
drag, startPoint x: 240, startPoint y: 522, endPoint x: 254, endPoint y: 522, distance: 13.6
type input "0.65"
click at [254, 522] on input "range" at bounding box center [193, 523] width 202 height 2
type input "7.23"
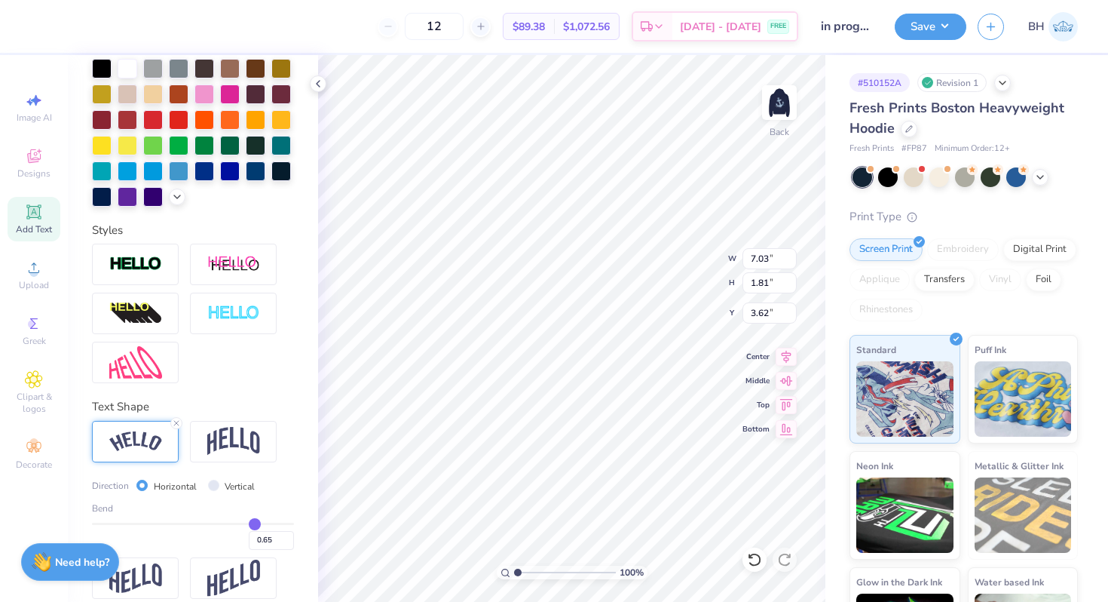
type input "2.40"
type input "3.32"
type input "0.62"
type input "0.59"
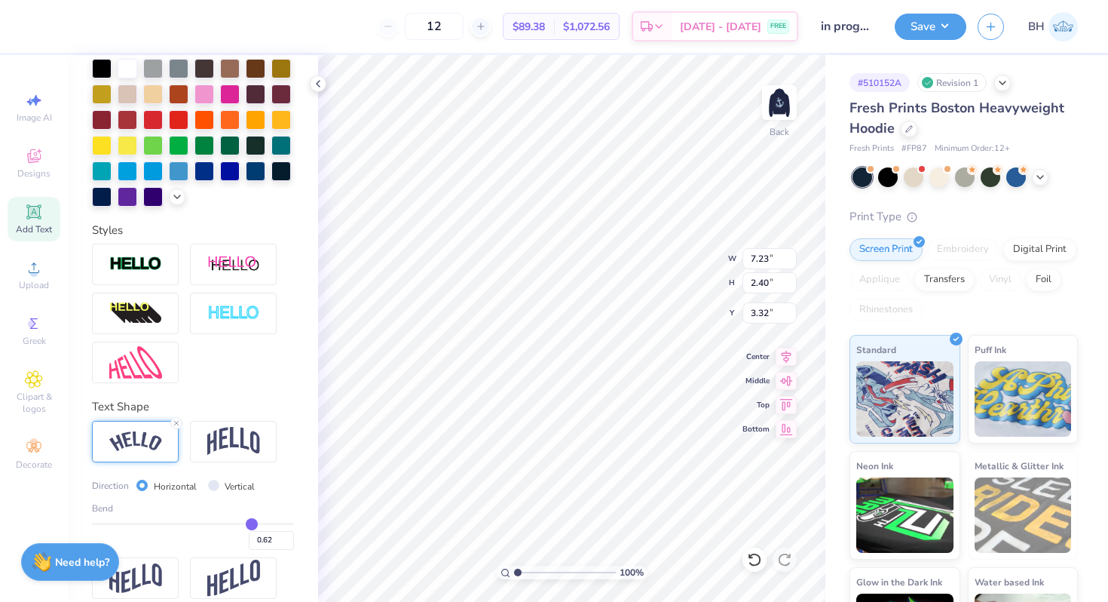
type input "0.59"
type input "0.57"
type input "0.55"
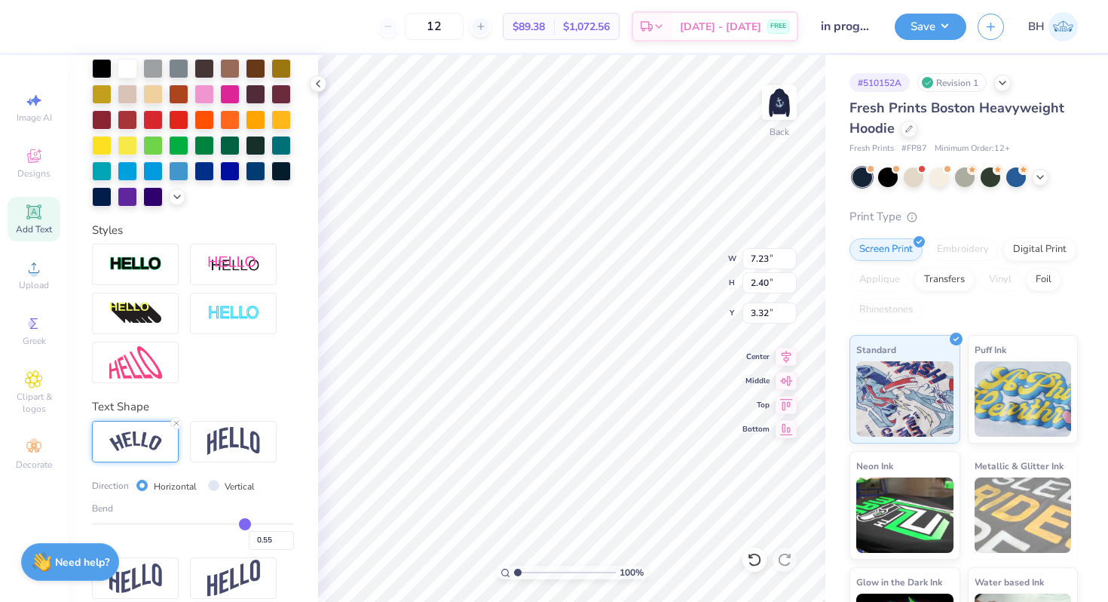
type input "0.54"
type input "0.53"
drag, startPoint x: 256, startPoint y: 522, endPoint x: 243, endPoint y: 522, distance: 13.6
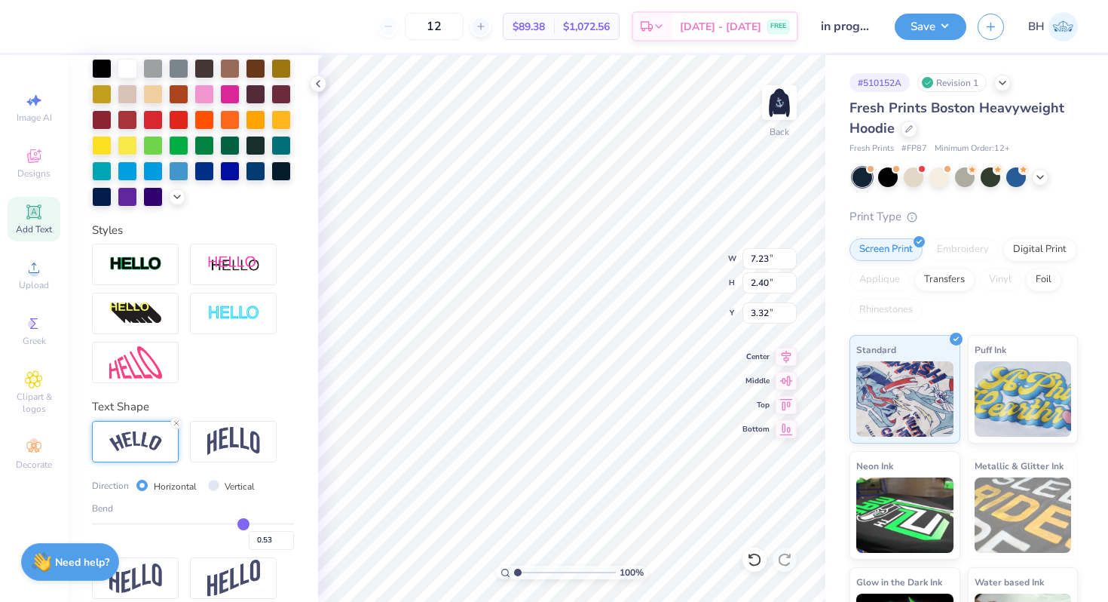
type input "0.53"
click at [243, 522] on input "range" at bounding box center [193, 523] width 202 height 2
type input "7.07"
type input "1.92"
type input "3.56"
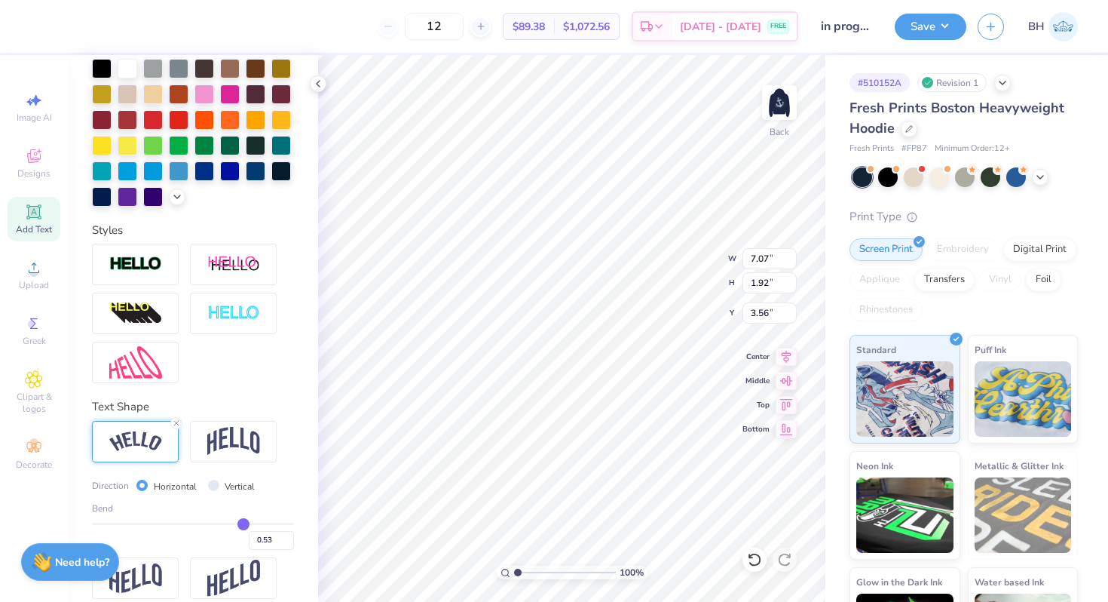
type input "0.52"
type input "0.51"
type input "0.5"
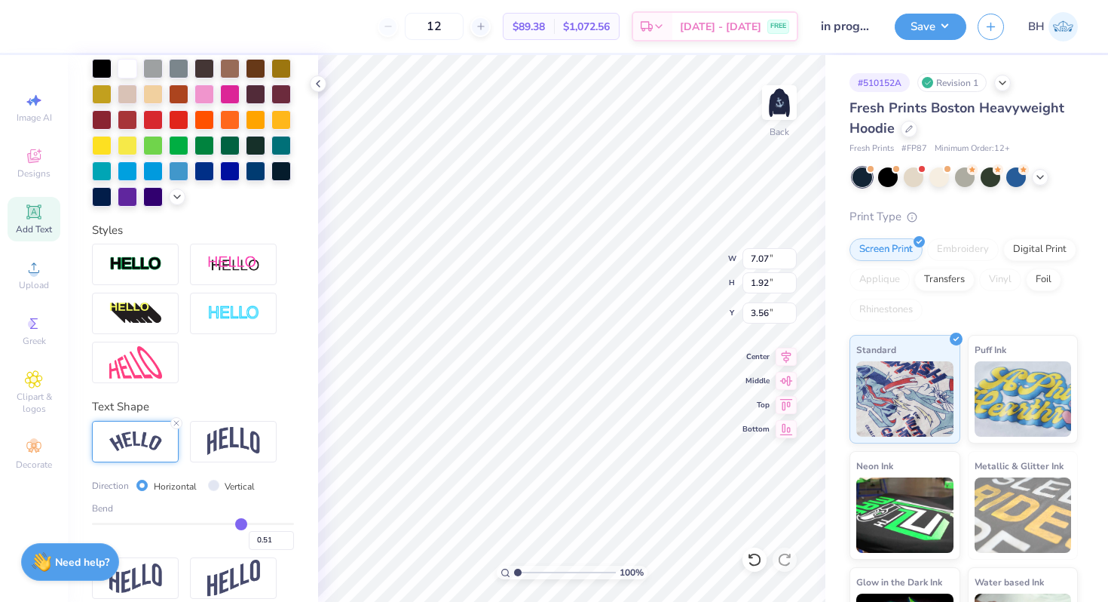
type input "0.50"
type input "0.49"
type input "0.48"
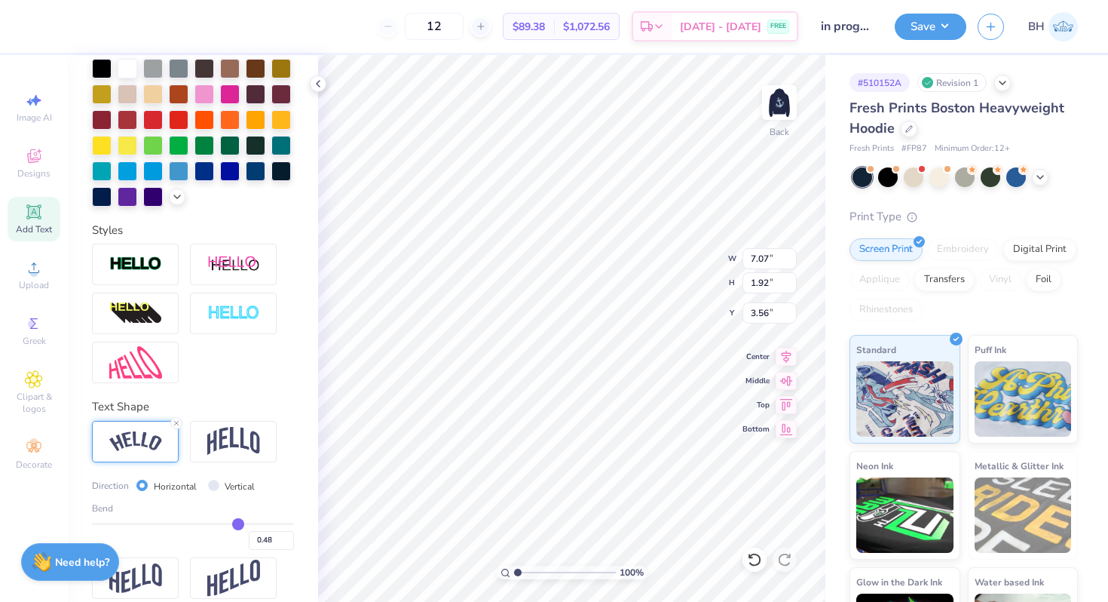
type input "0.46"
type input "0.45"
type input "0.44"
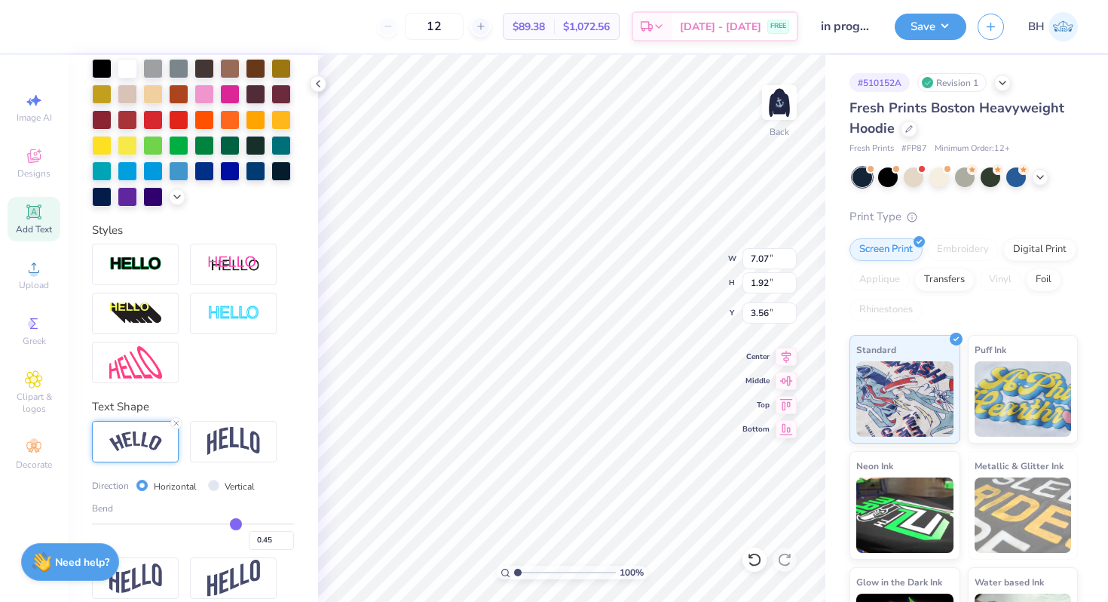
type input "0.44"
type input "0.43"
type input "0.42"
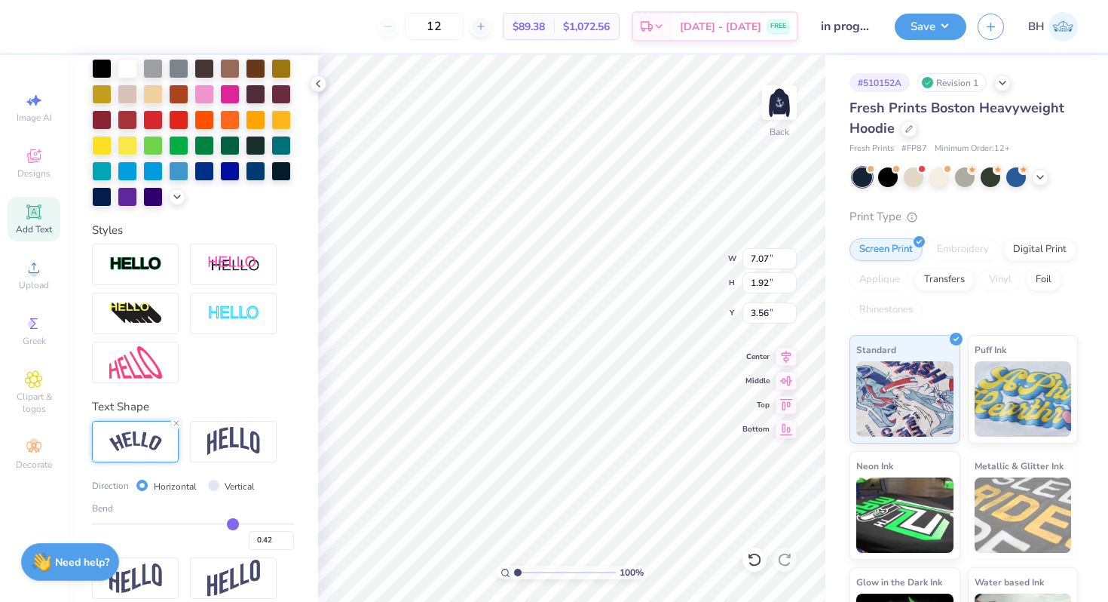
type input "0.41"
type input "0.4"
type input "0.40"
type input "0.39"
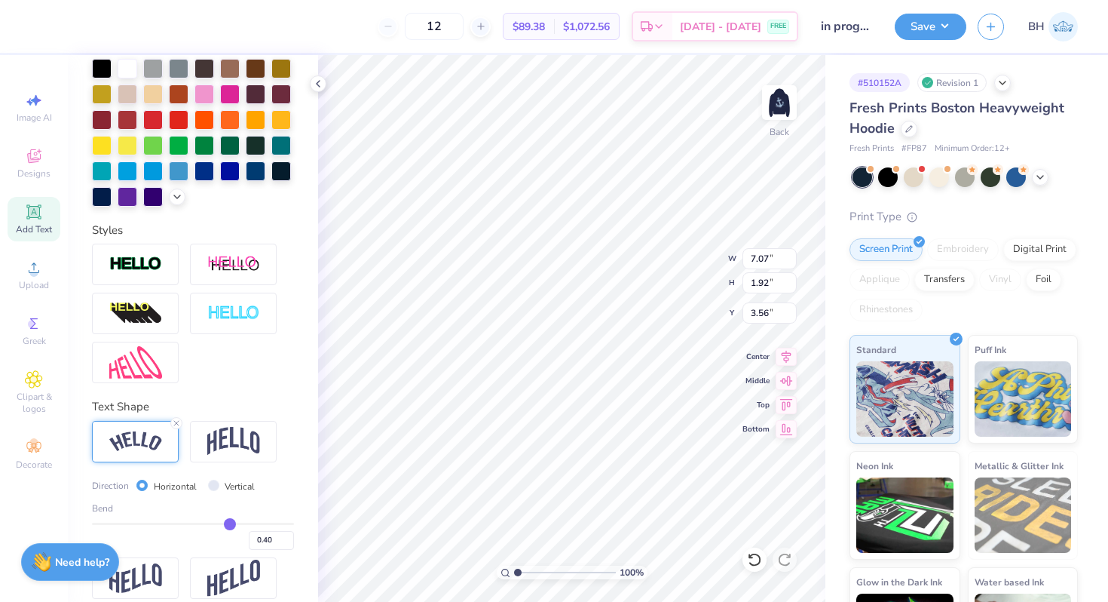
type input "0.39"
drag, startPoint x: 243, startPoint y: 522, endPoint x: 230, endPoint y: 522, distance: 12.8
type input "0.39"
click at [230, 522] on input "range" at bounding box center [193, 523] width 202 height 2
type input "6.87"
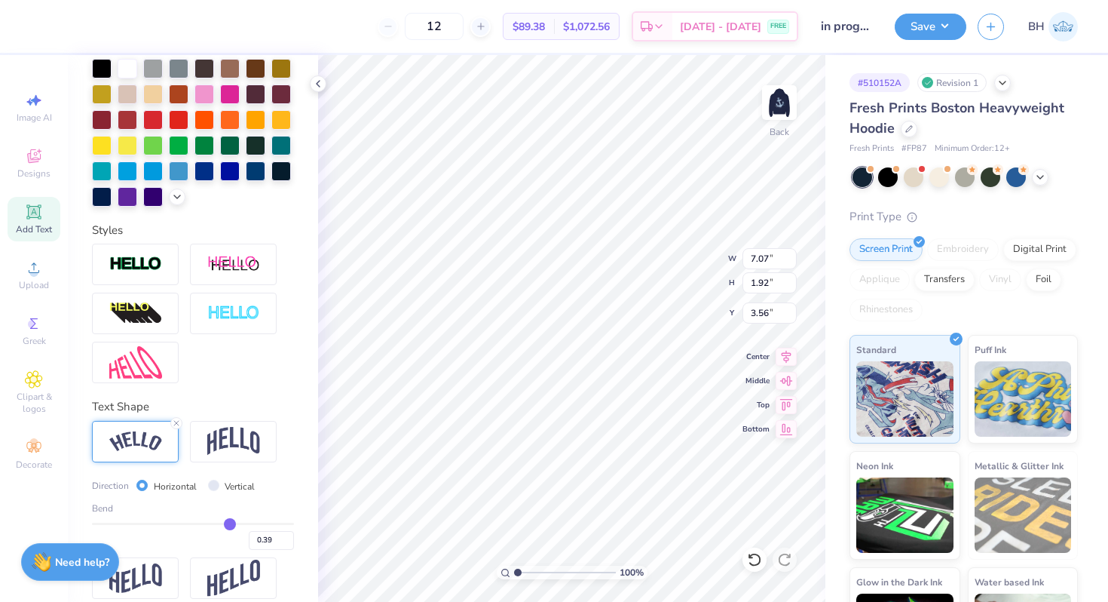
type input "1.46"
type input "3.79"
type input "4.98"
drag, startPoint x: 514, startPoint y: 572, endPoint x: 528, endPoint y: 571, distance: 14.3
type input "2.1"
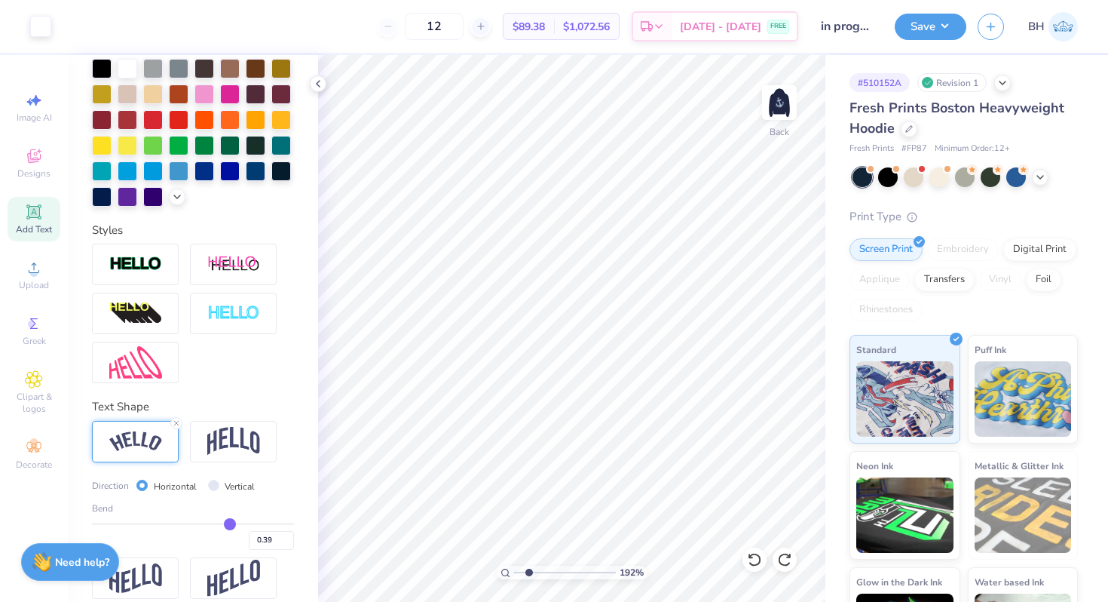
click at [528, 571] on input "range" at bounding box center [565, 572] width 102 height 14
click at [176, 423] on icon at bounding box center [176, 422] width 9 height 9
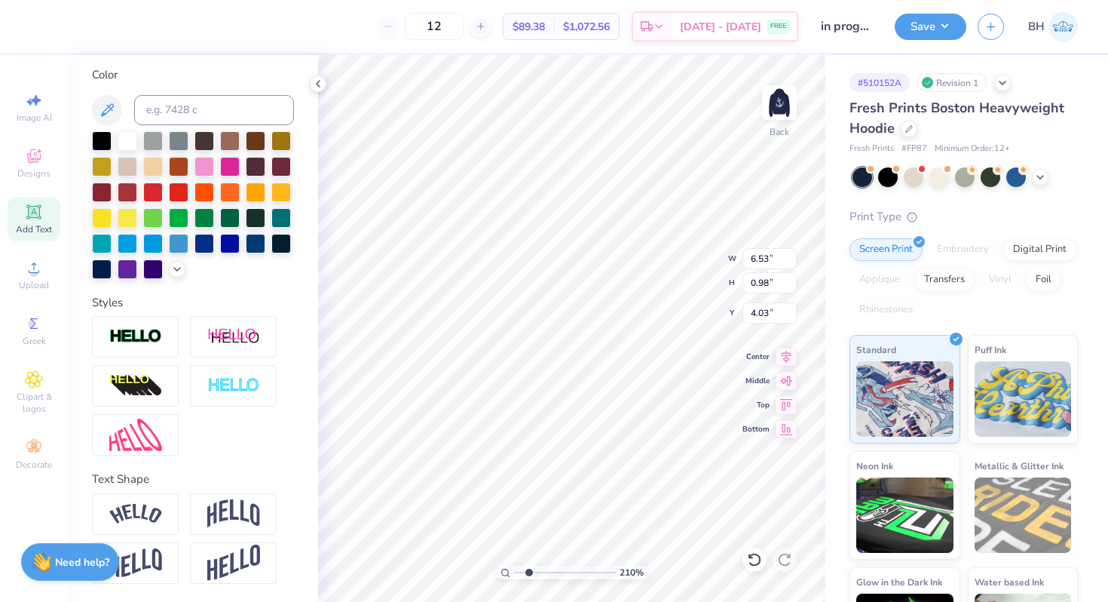
type input "6.53"
type input "0.98"
type input "4.03"
type input "1.55"
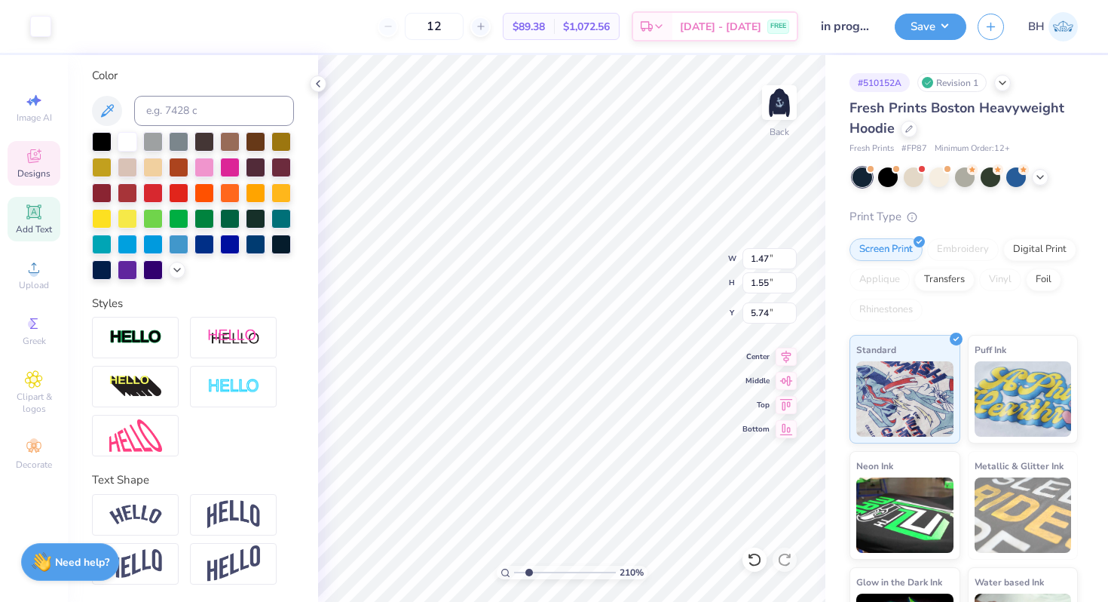
type input "5.83"
type input "1.43"
type input "1.57"
type input "5.80"
type input "5.39"
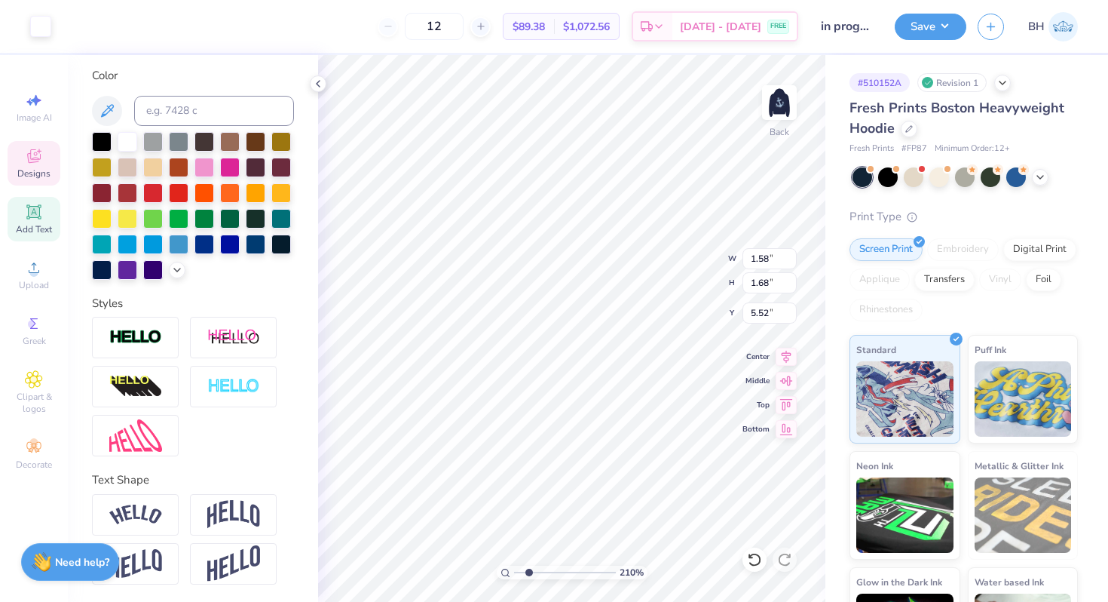
type input "1.58"
type input "1.68"
type input "5.28"
type input "5.25"
drag, startPoint x: 528, startPoint y: 572, endPoint x: 507, endPoint y: 572, distance: 21.1
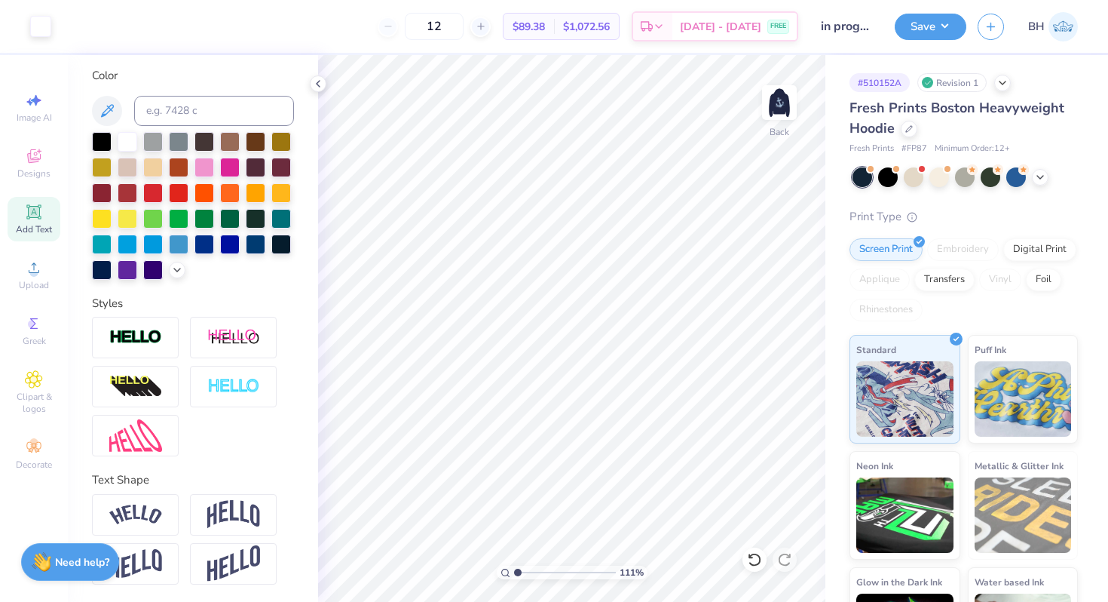
click at [514, 572] on input "range" at bounding box center [565, 572] width 102 height 14
drag, startPoint x: 516, startPoint y: 571, endPoint x: 536, endPoint y: 571, distance: 20.4
type input "2.86"
click at [536, 571] on input "range" at bounding box center [565, 572] width 102 height 14
type input "7.19"
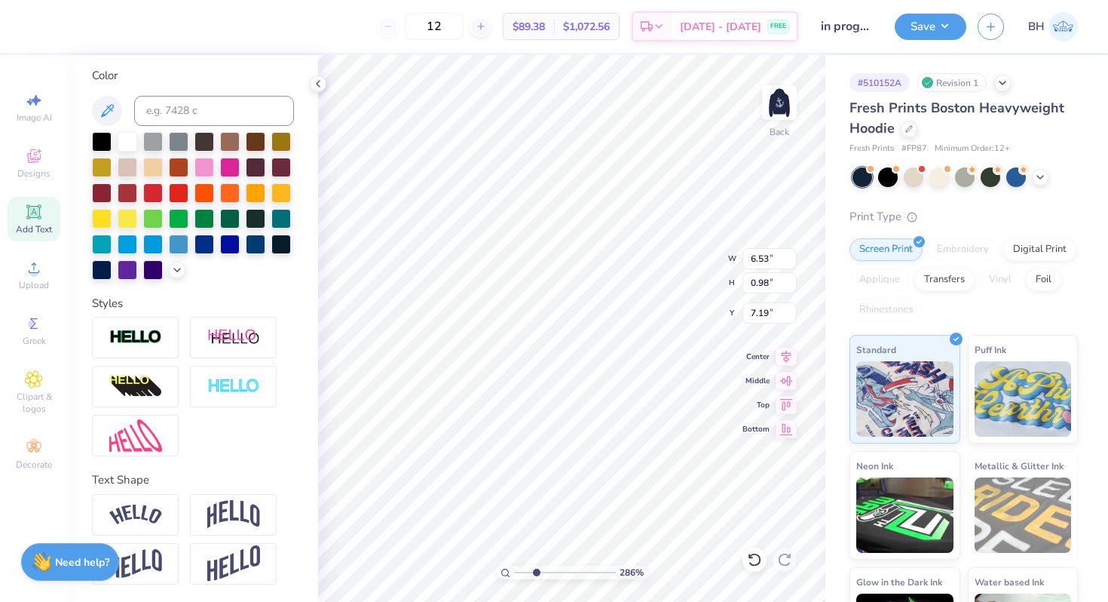
scroll to position [0, 0]
type textarea "University of California Davis"
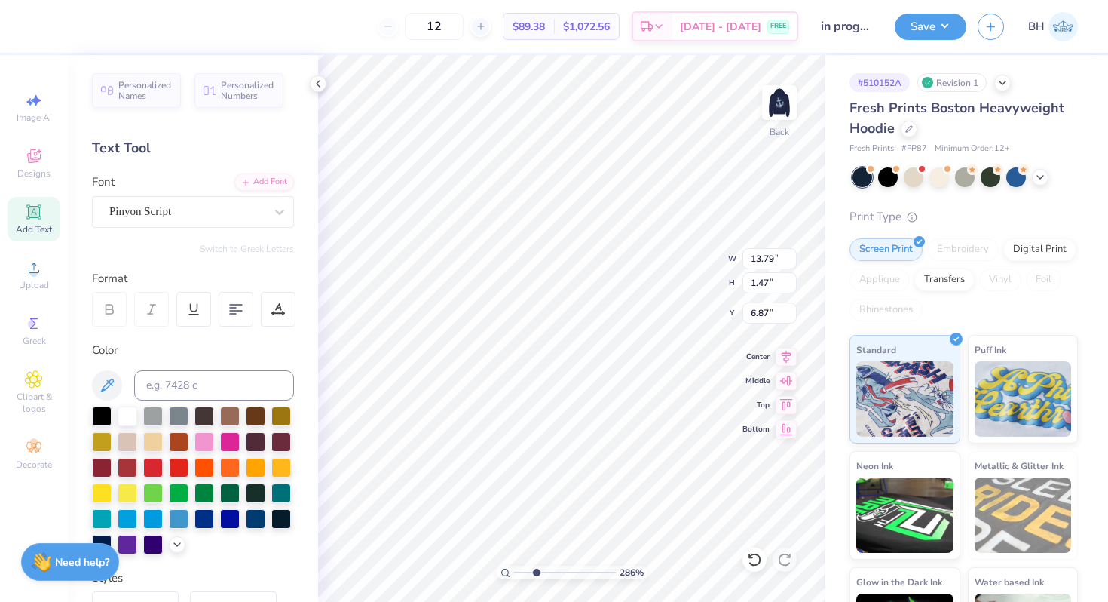
click at [155, 243] on div "Switch to Greek Letters" at bounding box center [193, 249] width 202 height 12
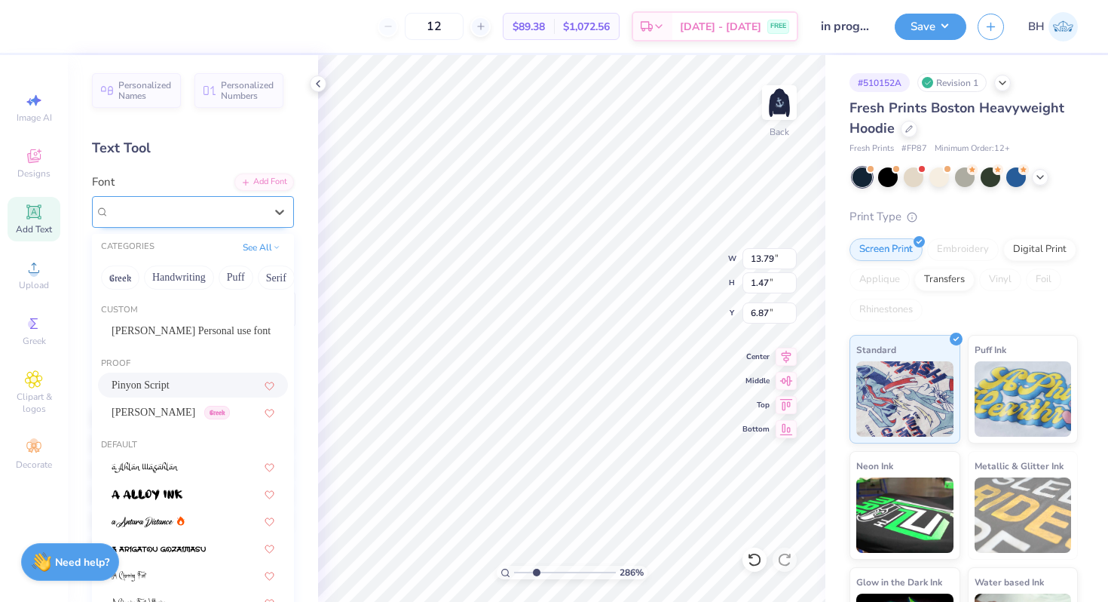
click at [155, 205] on div "Pinyon Script" at bounding box center [187, 211] width 158 height 23
click at [145, 406] on span "Theano Didot" at bounding box center [154, 412] width 84 height 16
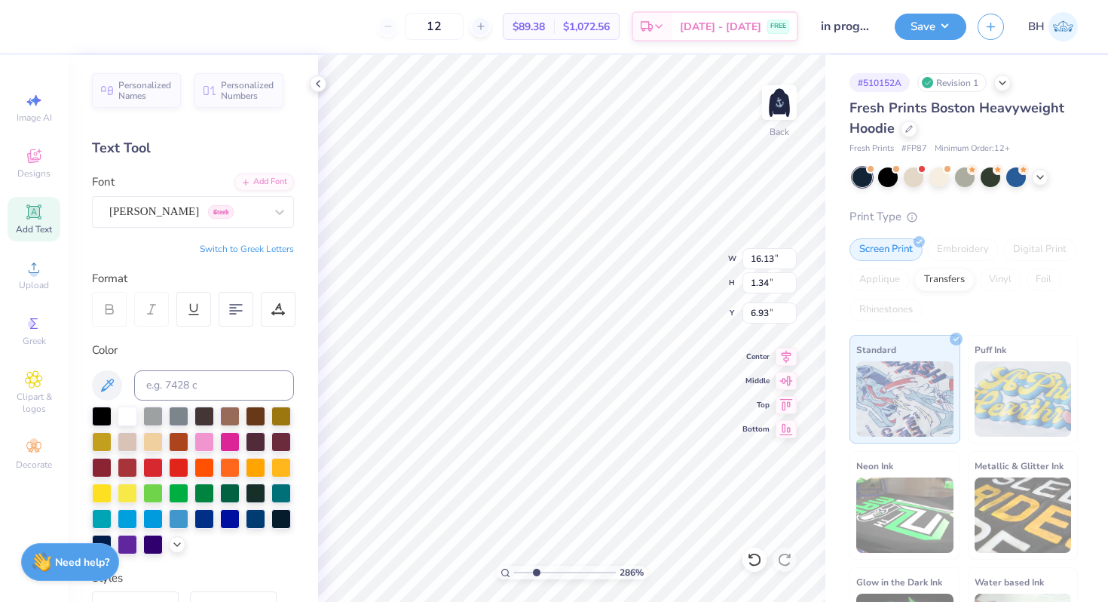
type input "16.13"
type input "1.34"
type input "6.93"
type input "12.98"
type input "1.08"
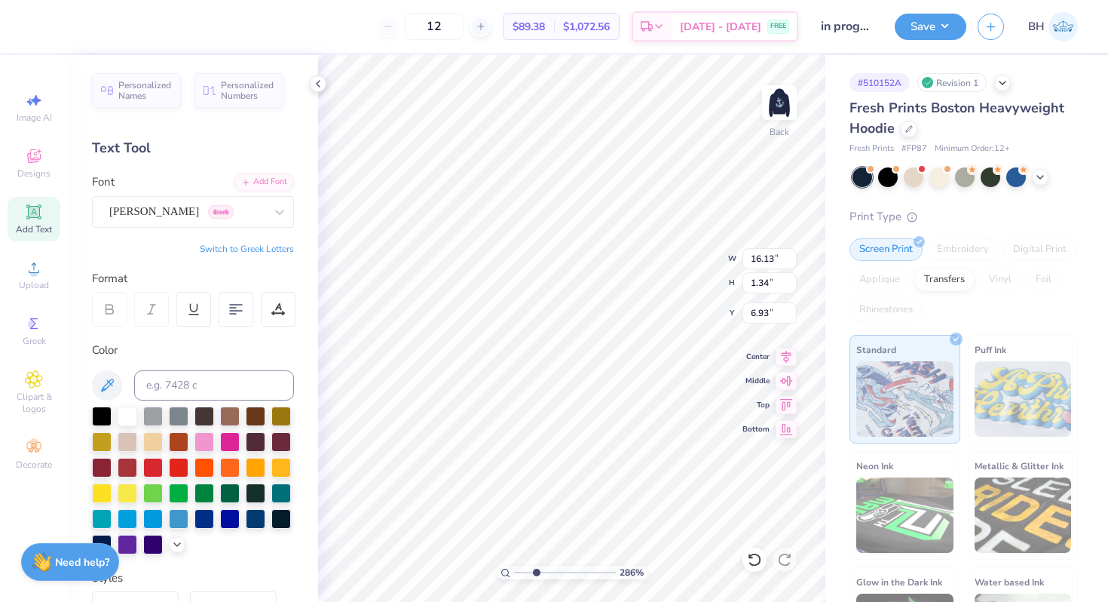
type input "7.18"
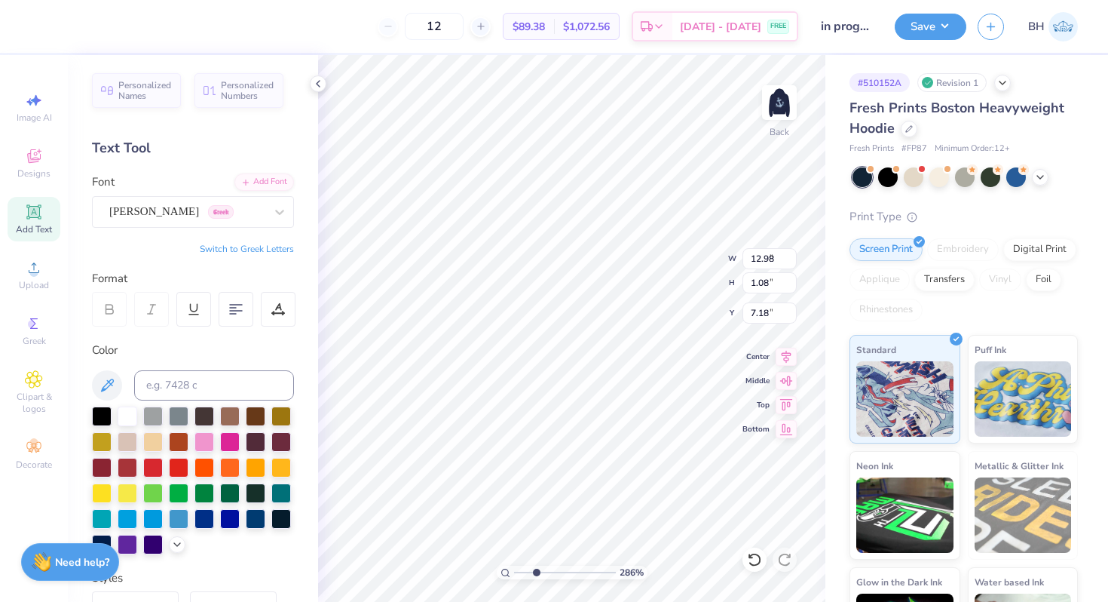
type input "7.27"
type input "0.60"
type input "7.44"
drag, startPoint x: 533, startPoint y: 571, endPoint x: 510, endPoint y: 570, distance: 23.4
type input "1"
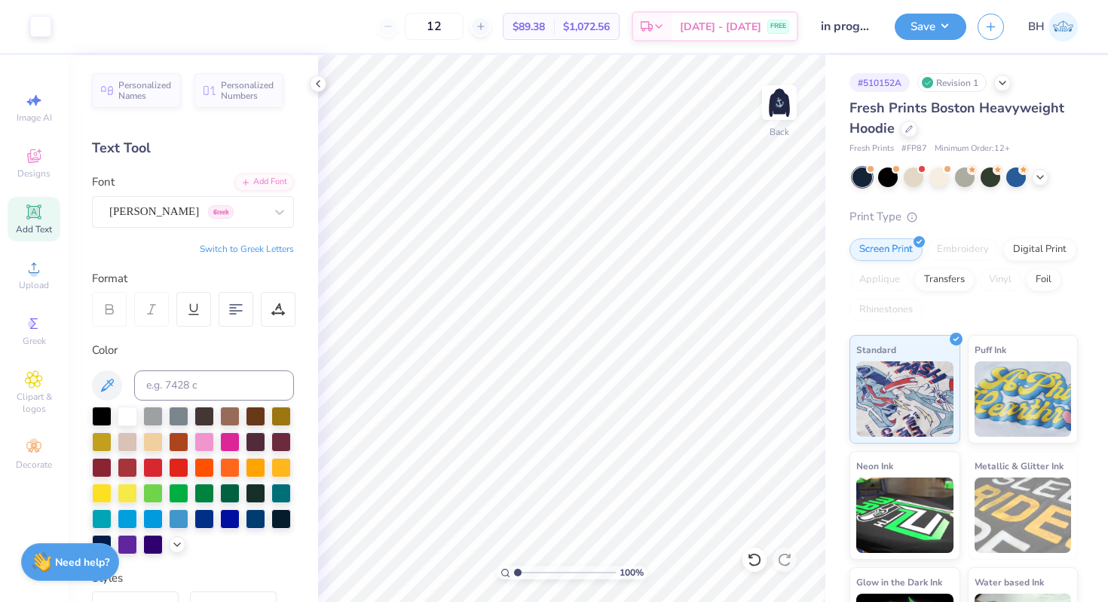
click at [514, 570] on input "range" at bounding box center [565, 572] width 102 height 14
type input "4.70"
type input "0.39"
type input "7.40"
drag, startPoint x: 516, startPoint y: 569, endPoint x: 537, endPoint y: 569, distance: 20.4
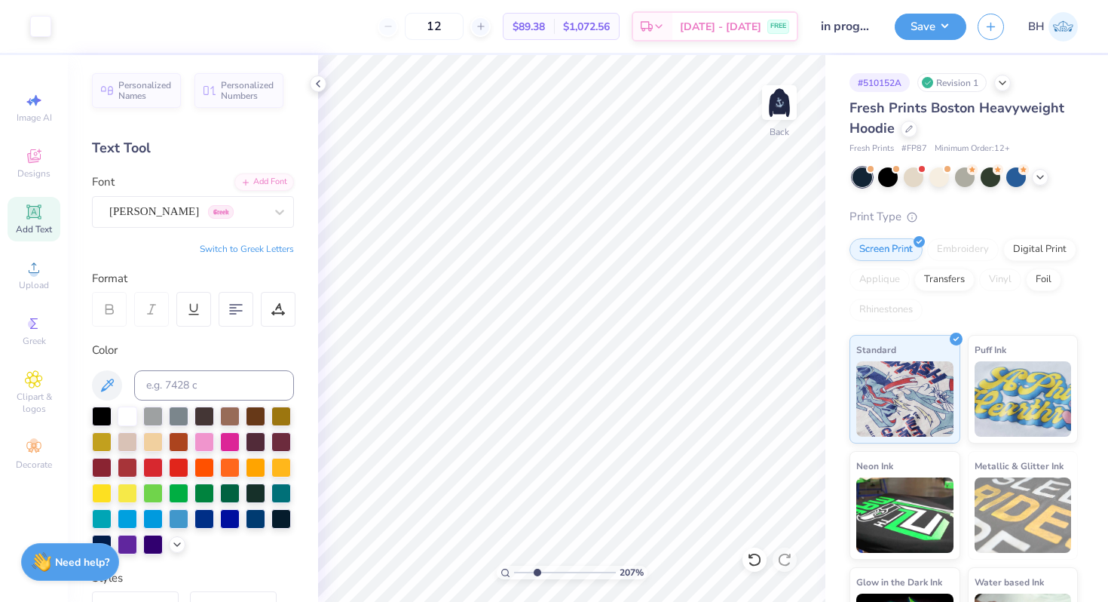
type input "2.94"
click at [537, 569] on input "range" at bounding box center [565, 572] width 102 height 14
type input "7.39"
drag, startPoint x: 536, startPoint y: 573, endPoint x: 562, endPoint y: 545, distance: 37.9
type input "5.37"
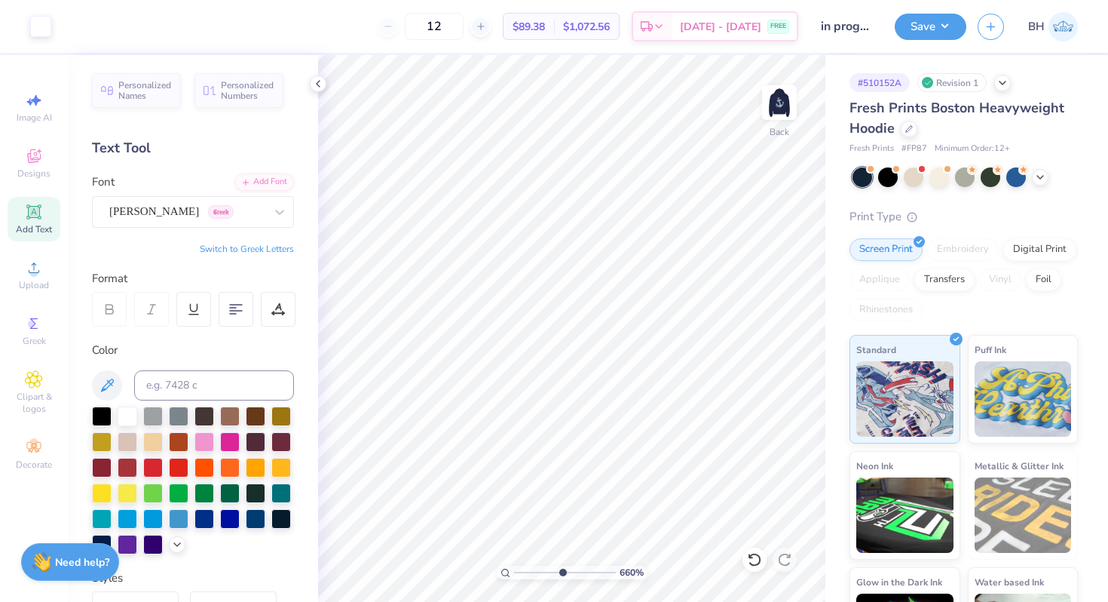
click at [562, 565] on input "range" at bounding box center [565, 572] width 102 height 14
type input "6.23"
type input "5.11"
type input "5.67"
drag, startPoint x: 522, startPoint y: 570, endPoint x: 513, endPoint y: 570, distance: 9.0
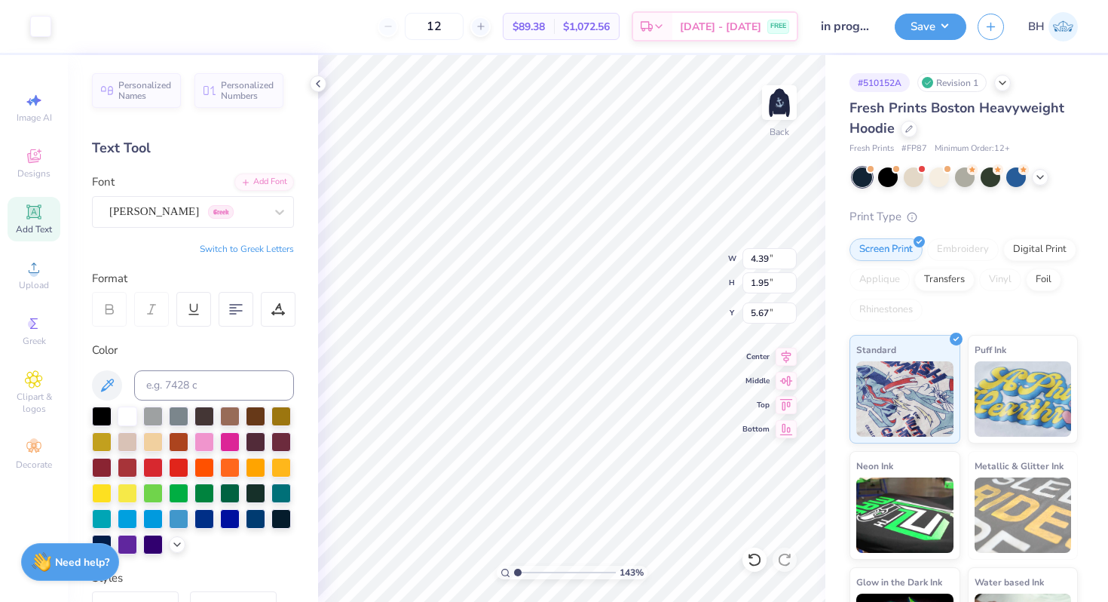
click at [514, 570] on input "range" at bounding box center [565, 572] width 102 height 14
drag, startPoint x: 518, startPoint y: 569, endPoint x: 526, endPoint y: 569, distance: 8.3
type input "1.9"
click at [526, 569] on input "range" at bounding box center [565, 572] width 102 height 14
type input "5.28"
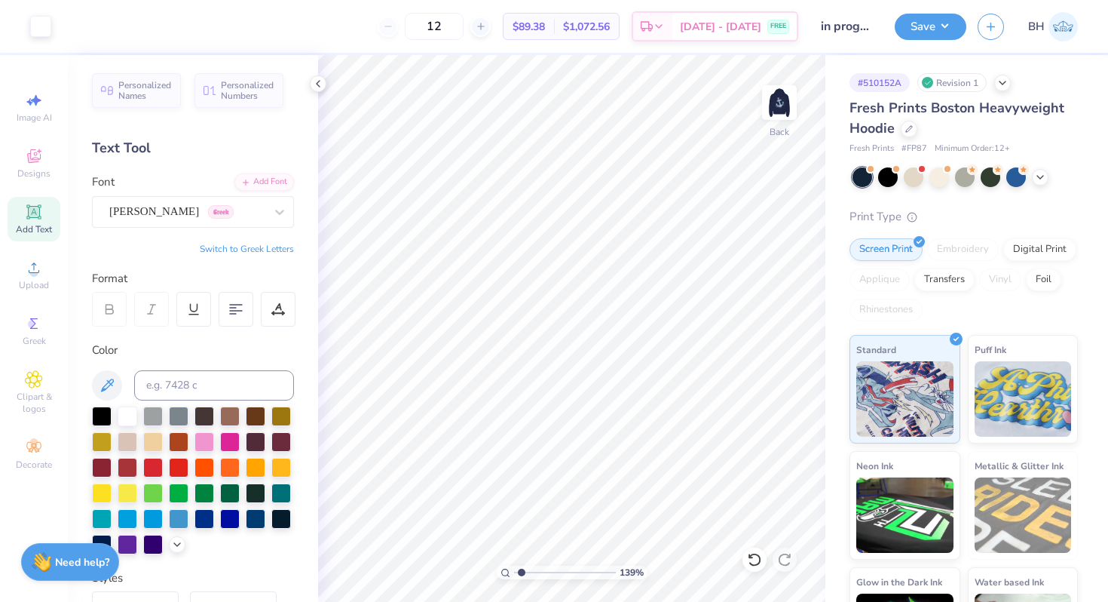
click at [521, 569] on input "range" at bounding box center [565, 572] width 102 height 14
drag, startPoint x: 521, startPoint y: 569, endPoint x: 501, endPoint y: 568, distance: 20.4
click at [514, 568] on input "range" at bounding box center [565, 572] width 102 height 14
click at [792, 94] on img at bounding box center [779, 102] width 60 height 60
drag, startPoint x: 513, startPoint y: 572, endPoint x: 537, endPoint y: 572, distance: 23.4
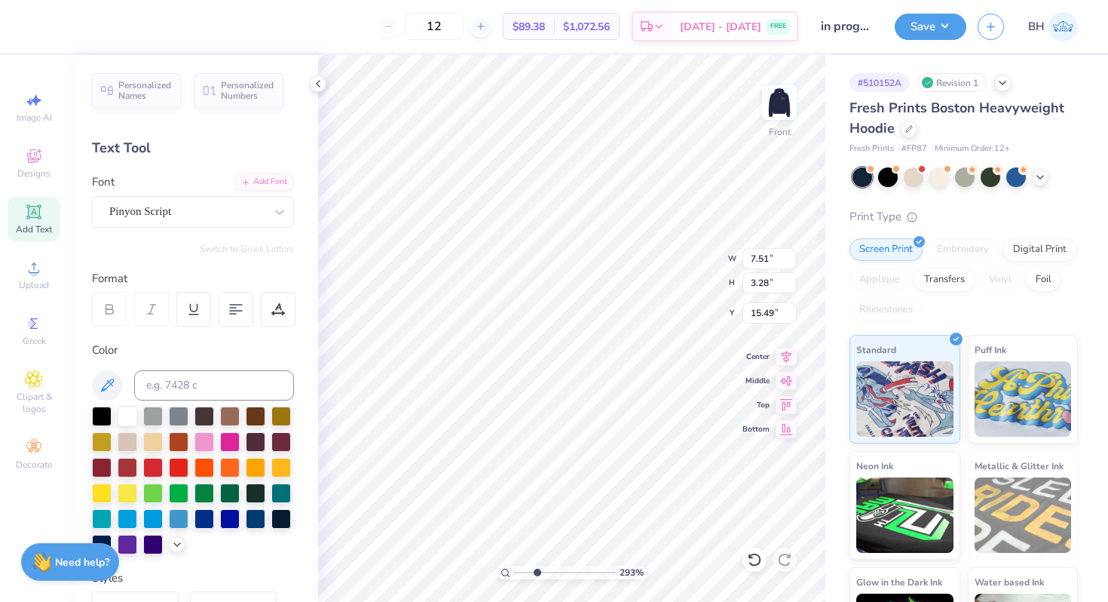
type input "2.93"
click at [537, 572] on input "range" at bounding box center [565, 572] width 102 height 14
type input "16.38"
type input "5.54"
type input "2.42"
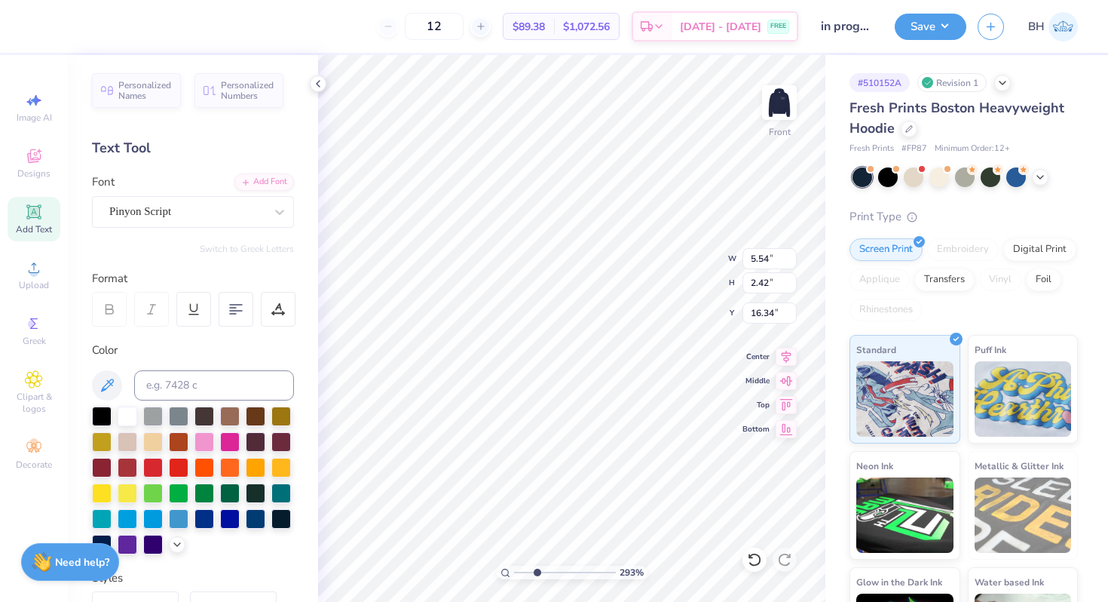
type input "17.13"
type textarea "D"
type textarea "University of California, Davis"
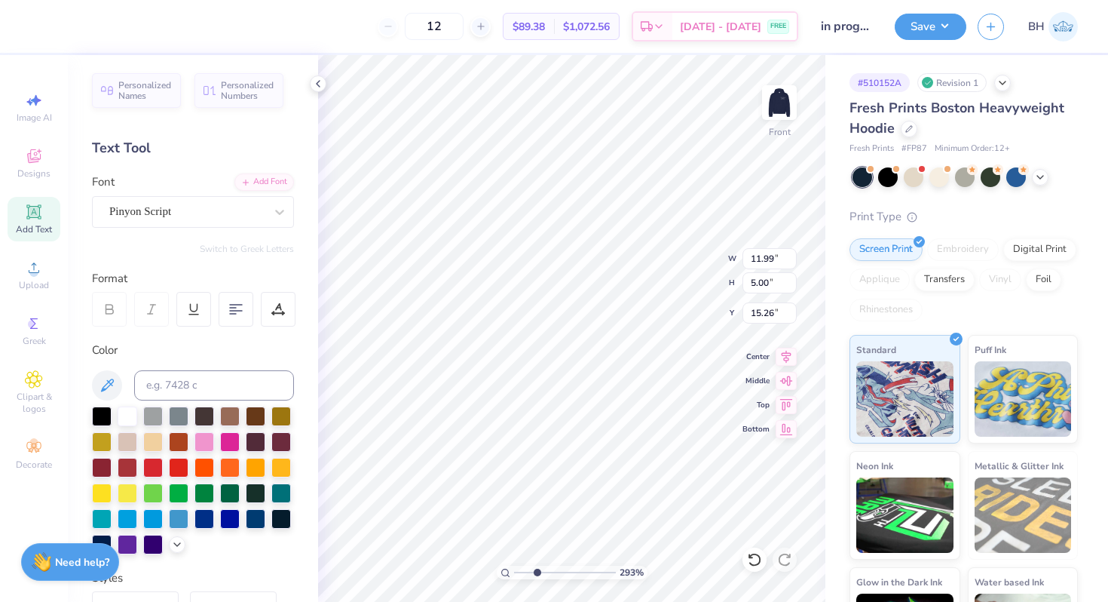
type input "7.63"
type input "3.18"
type input "16.17"
type input "5.67"
type input "2.36"
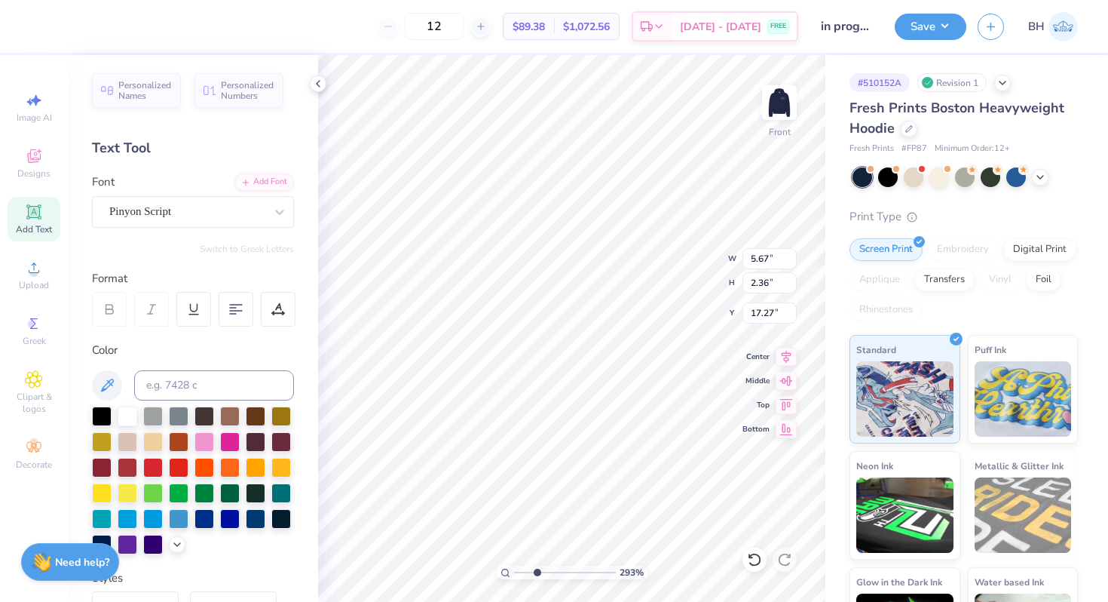
type input "16.79"
drag, startPoint x: 534, startPoint y: 571, endPoint x: 515, endPoint y: 572, distance: 19.7
type input "1"
click at [515, 572] on input "range" at bounding box center [565, 572] width 102 height 14
click at [185, 204] on div "Pinyon Script" at bounding box center [187, 211] width 158 height 23
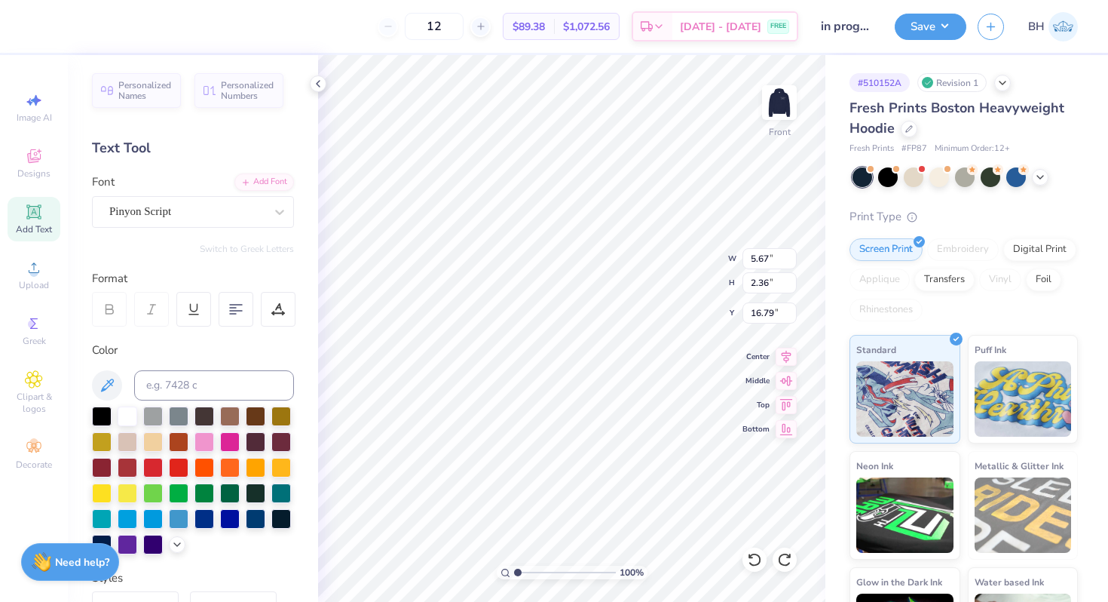
type input "16.58"
drag, startPoint x: 519, startPoint y: 568, endPoint x: 532, endPoint y: 564, distance: 13.6
type input "2.51"
click at [532, 565] on input "range" at bounding box center [565, 572] width 102 height 14
type input "16.40"
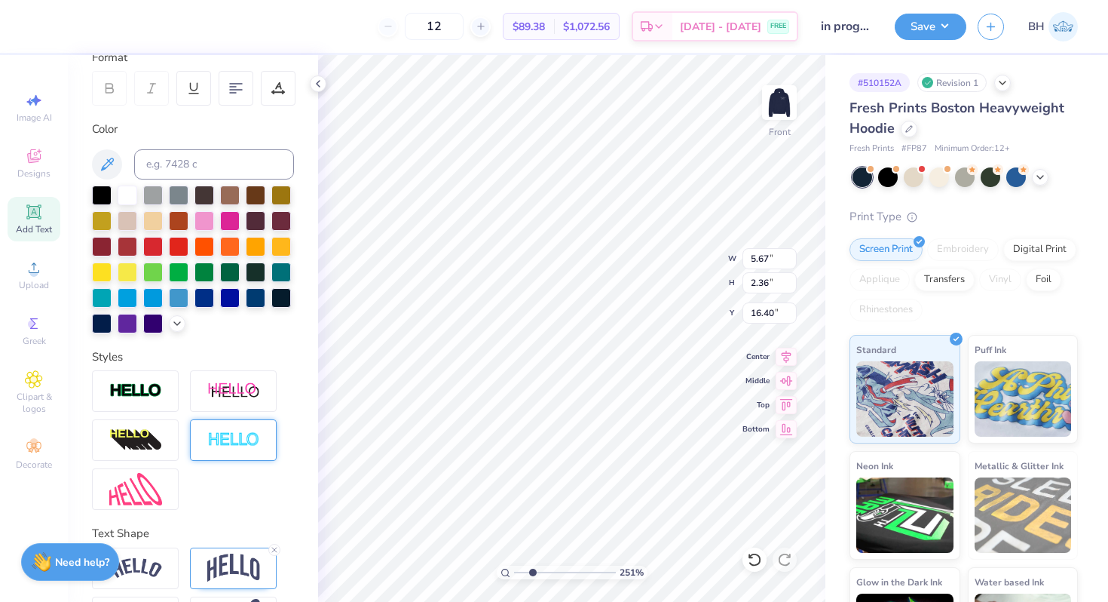
scroll to position [274, 0]
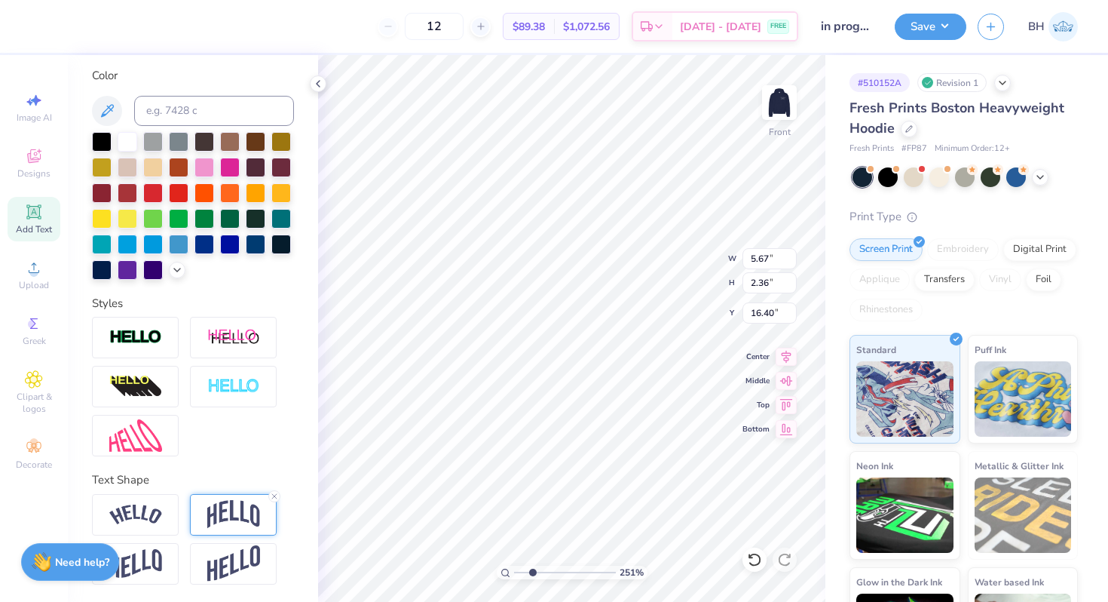
click at [238, 529] on div at bounding box center [233, 514] width 87 height 41
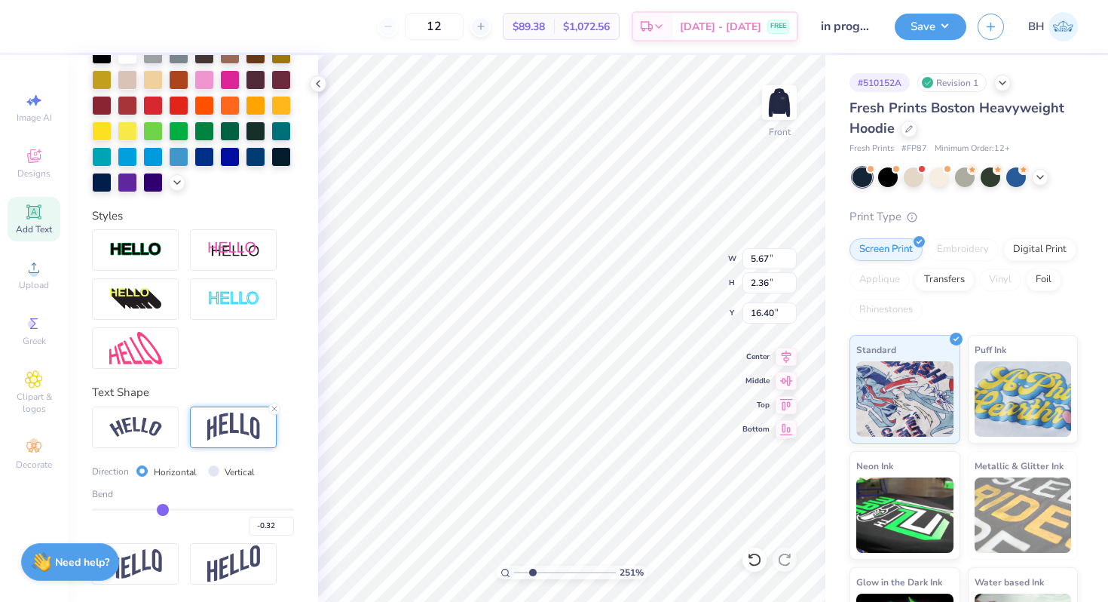
scroll to position [363, 0]
click at [165, 514] on div "-0.32" at bounding box center [193, 520] width 202 height 27
type input "-0.31"
type input "-0.3"
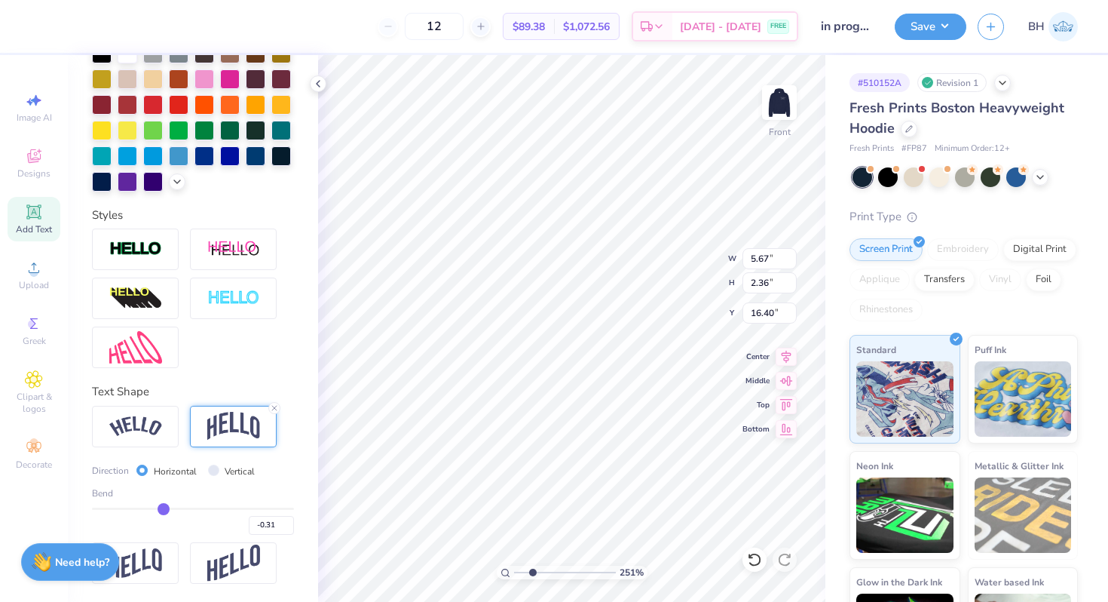
type input "-0.30"
type input "-0.29"
type input "-0.28"
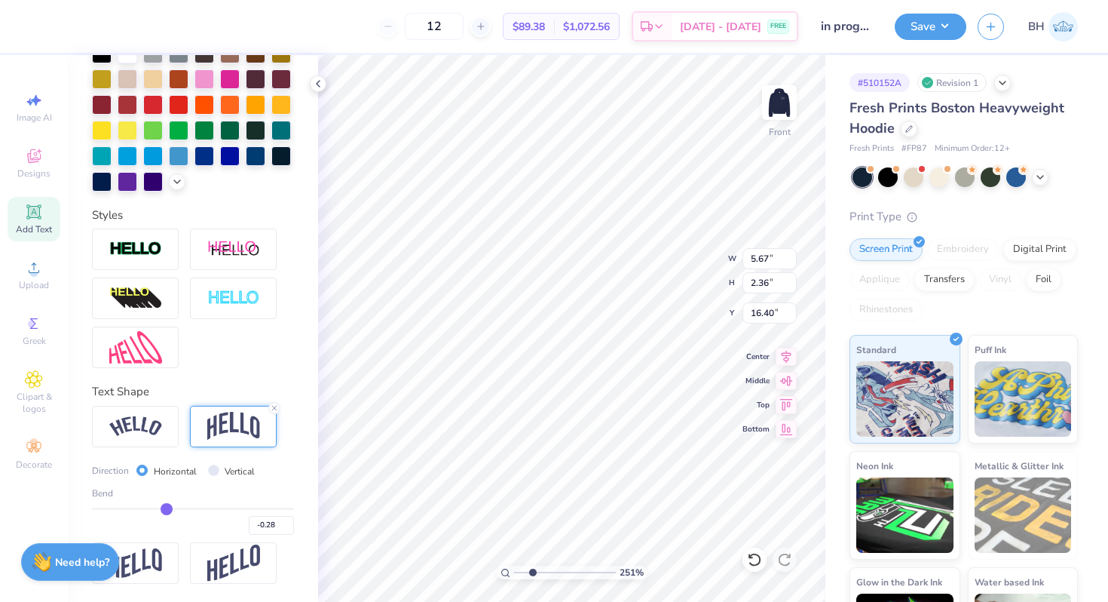
type input "-0.27"
type input "-0.26"
type input "-0.25"
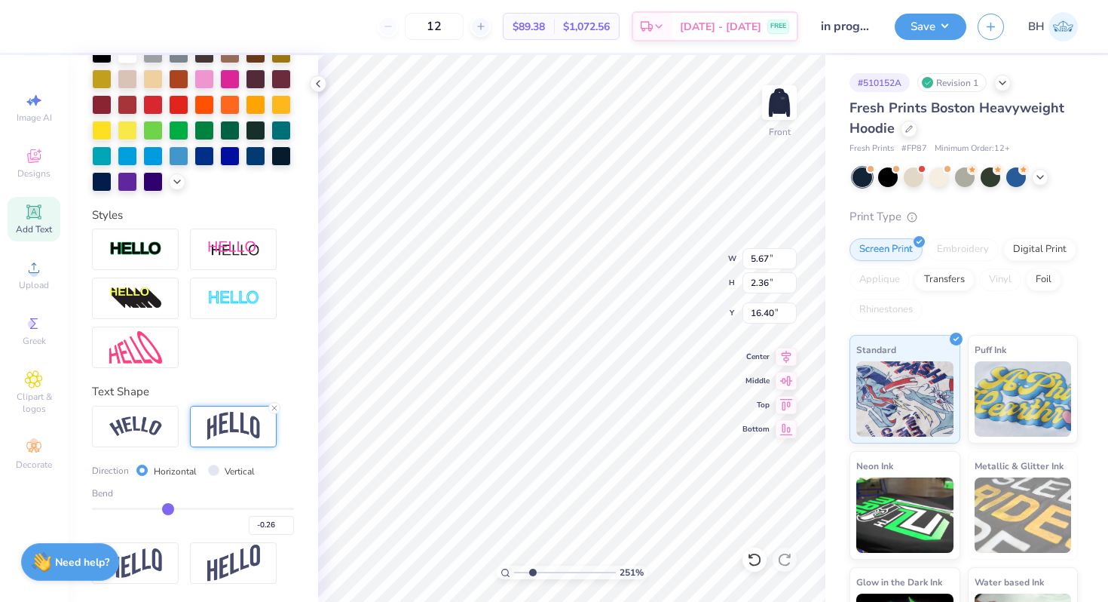
type input "-0.25"
drag, startPoint x: 163, startPoint y: 509, endPoint x: 173, endPoint y: 507, distance: 10.1
click at [173, 507] on input "range" at bounding box center [193, 508] width 202 height 2
drag, startPoint x: 531, startPoint y: 569, endPoint x: 528, endPoint y: 553, distance: 16.1
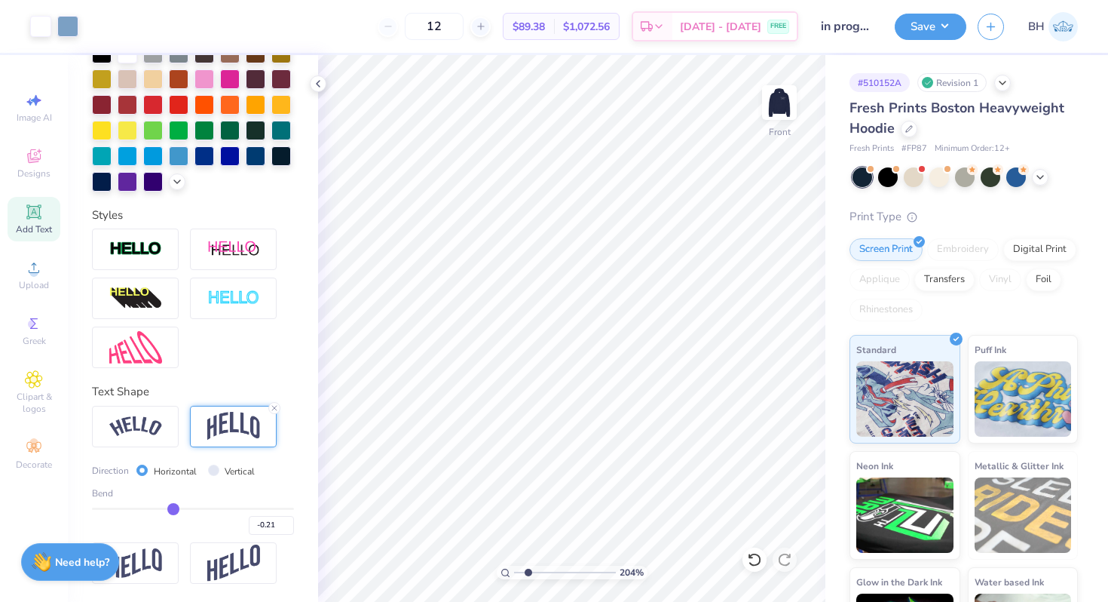
click at [528, 565] on input "range" at bounding box center [565, 572] width 102 height 14
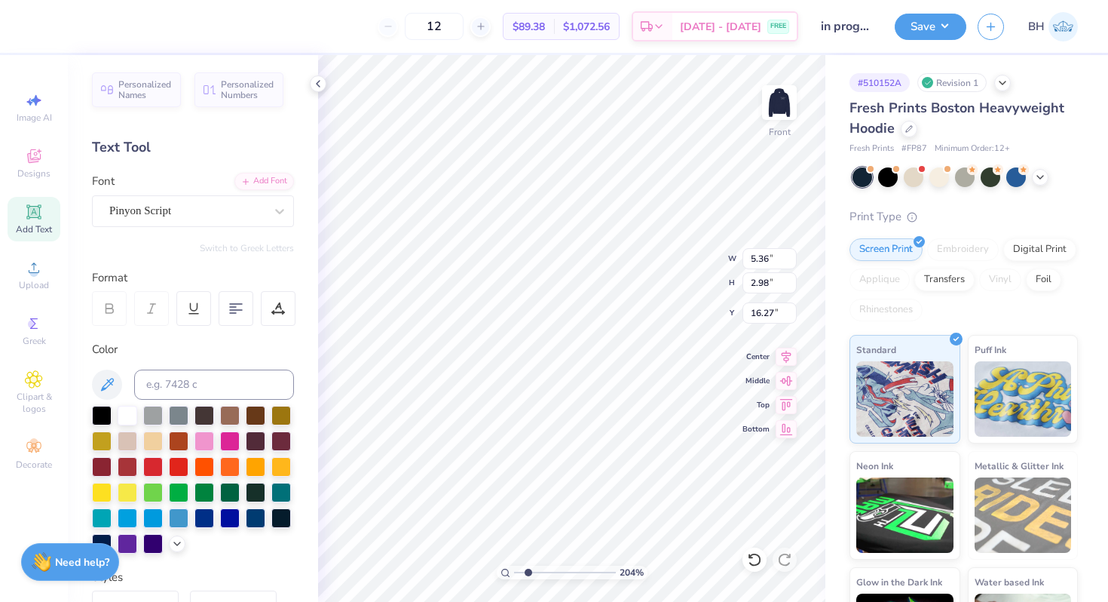
scroll to position [0, 0]
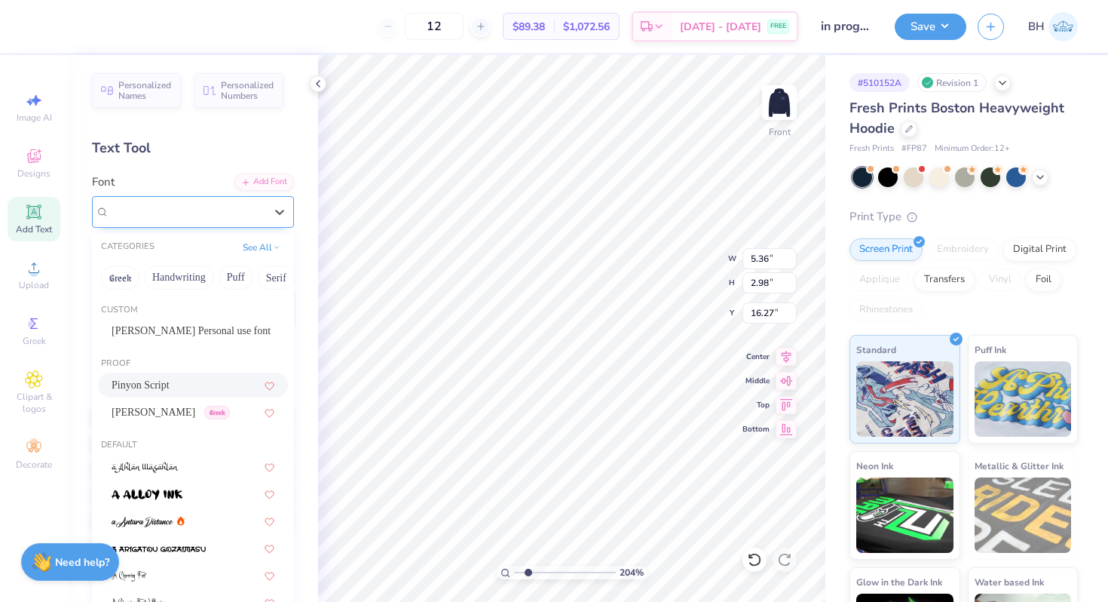
click at [127, 215] on div "Pinyon Script" at bounding box center [187, 211] width 158 height 23
click at [136, 406] on span "Theano Didot" at bounding box center [154, 412] width 84 height 16
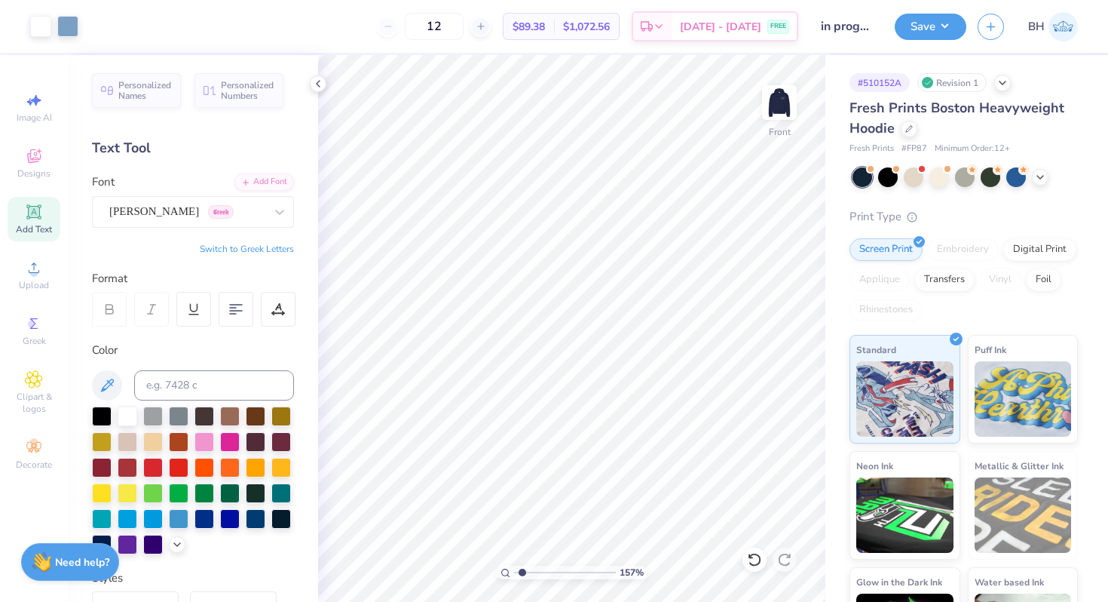
drag, startPoint x: 525, startPoint y: 571, endPoint x: 522, endPoint y: 562, distance: 9.5
click at [522, 565] on input "range" at bounding box center [565, 572] width 102 height 14
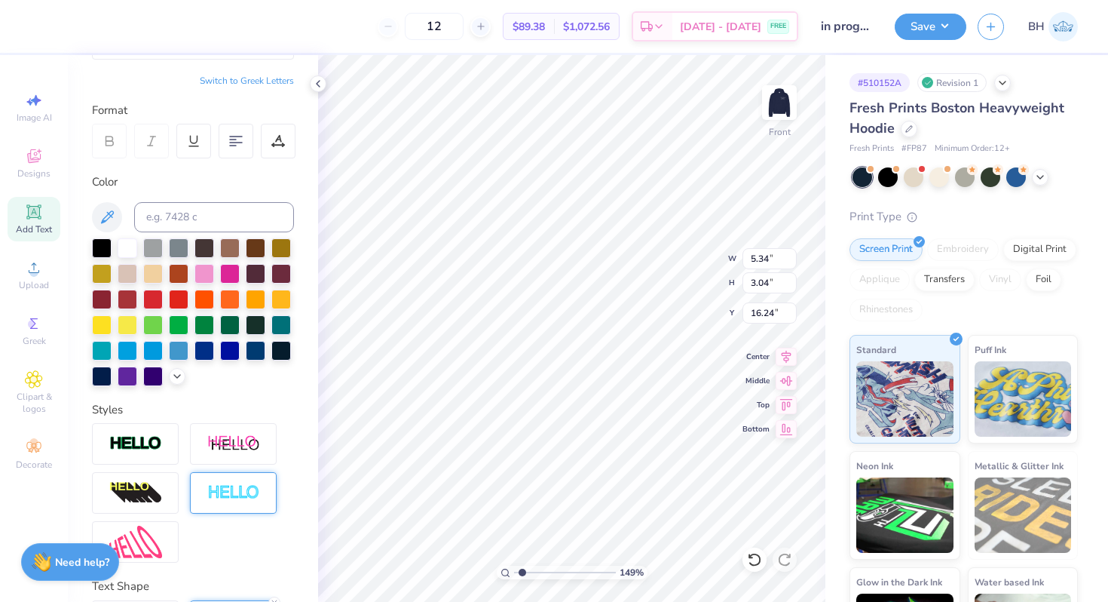
scroll to position [363, 0]
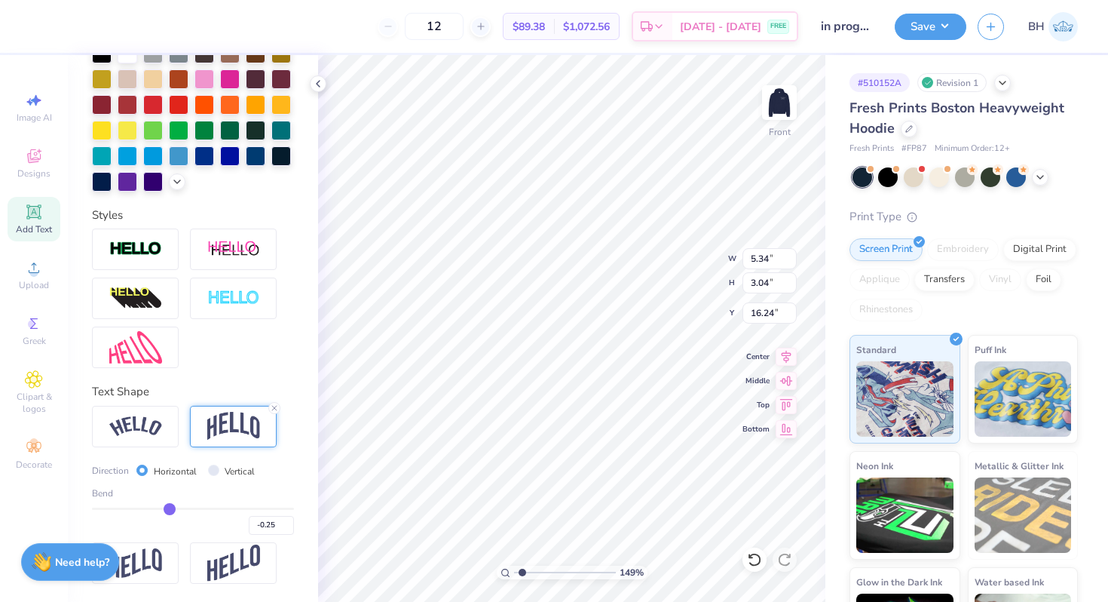
click at [169, 510] on input "range" at bounding box center [193, 508] width 202 height 2
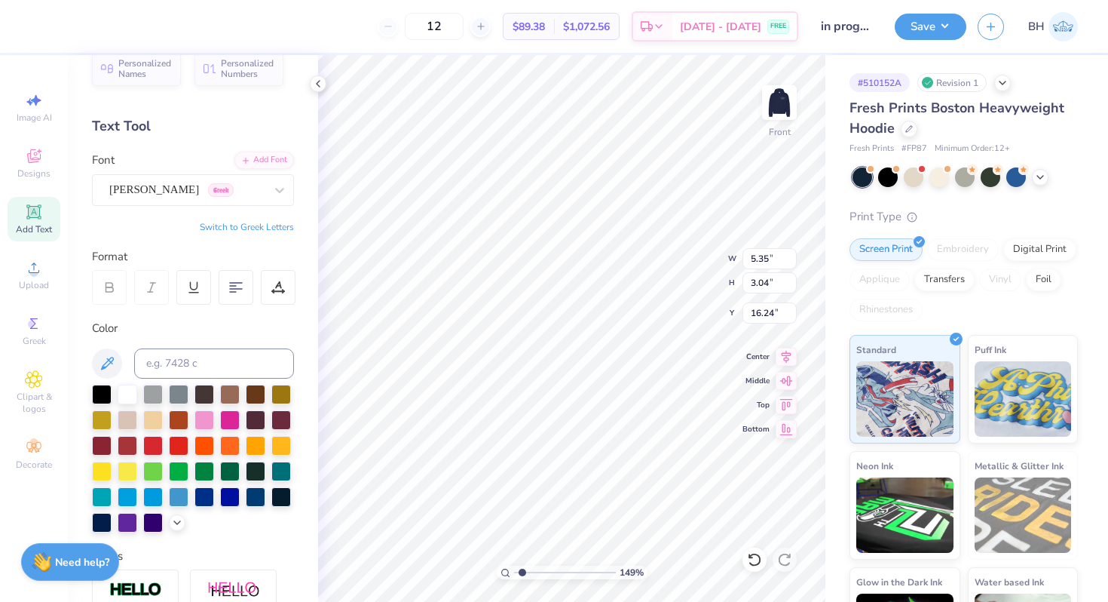
scroll to position [8, 0]
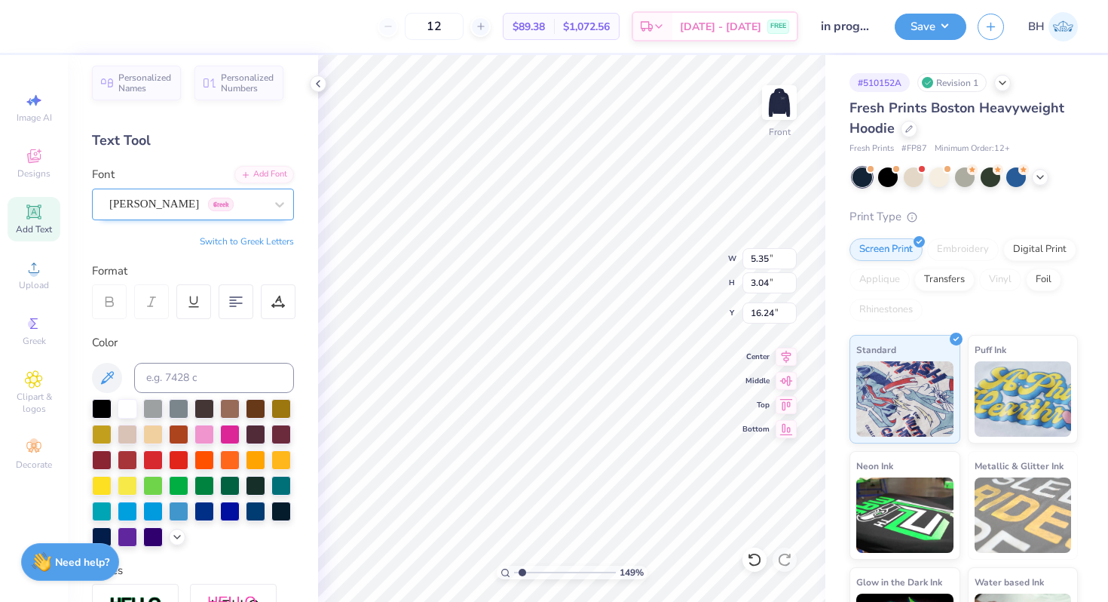
click at [209, 201] on div "Theano Didot Greek" at bounding box center [187, 203] width 158 height 23
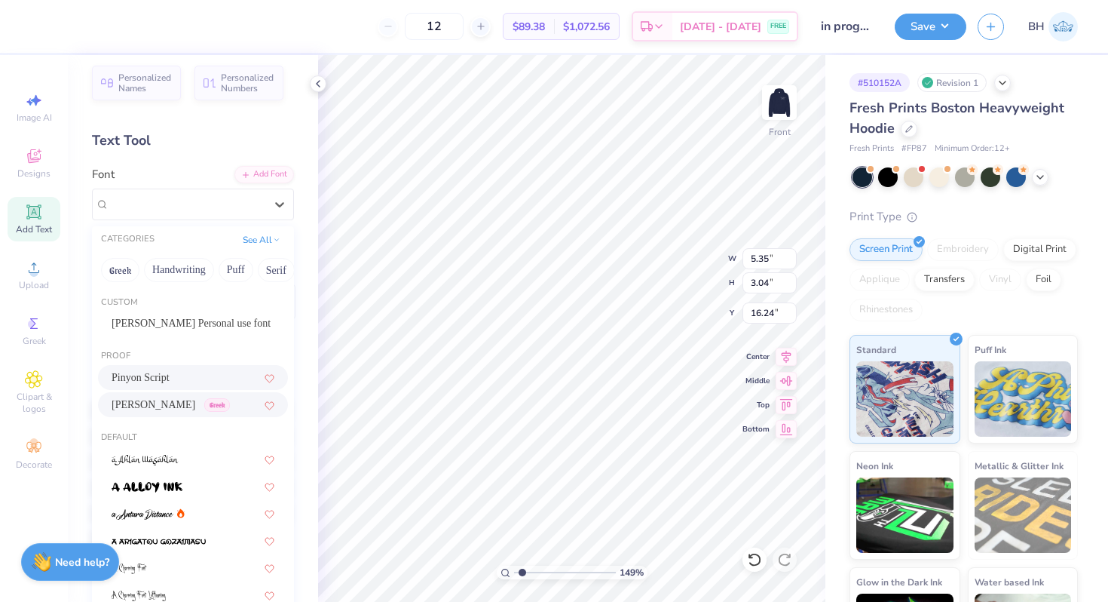
click at [138, 373] on span "Pinyon Script" at bounding box center [141, 377] width 58 height 16
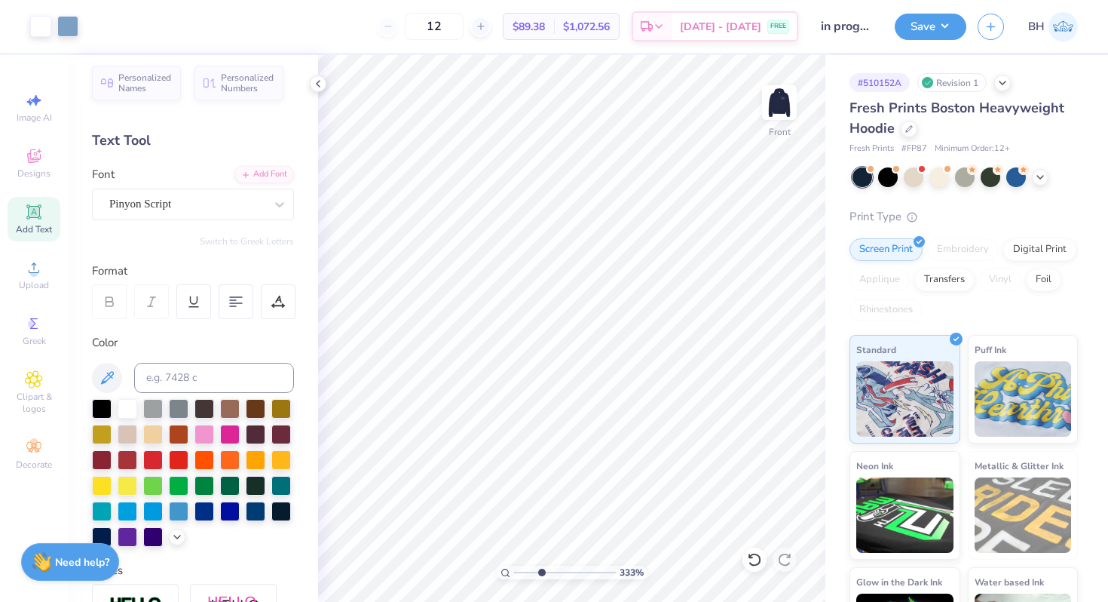
drag, startPoint x: 521, startPoint y: 573, endPoint x: 541, endPoint y: 568, distance: 20.3
click at [541, 568] on input "range" at bounding box center [565, 572] width 102 height 14
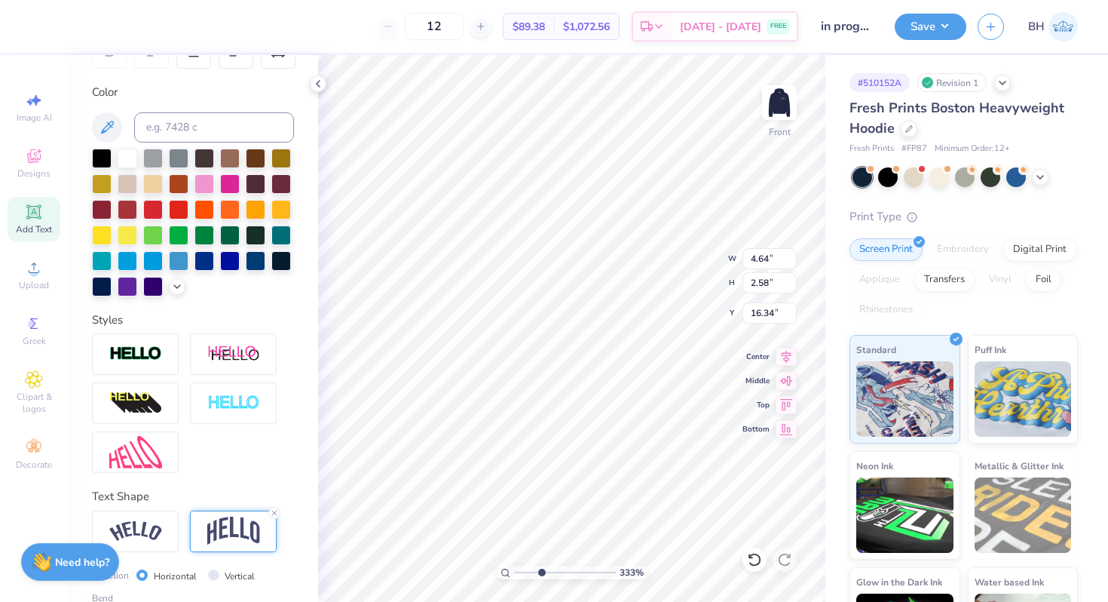
scroll to position [327, 0]
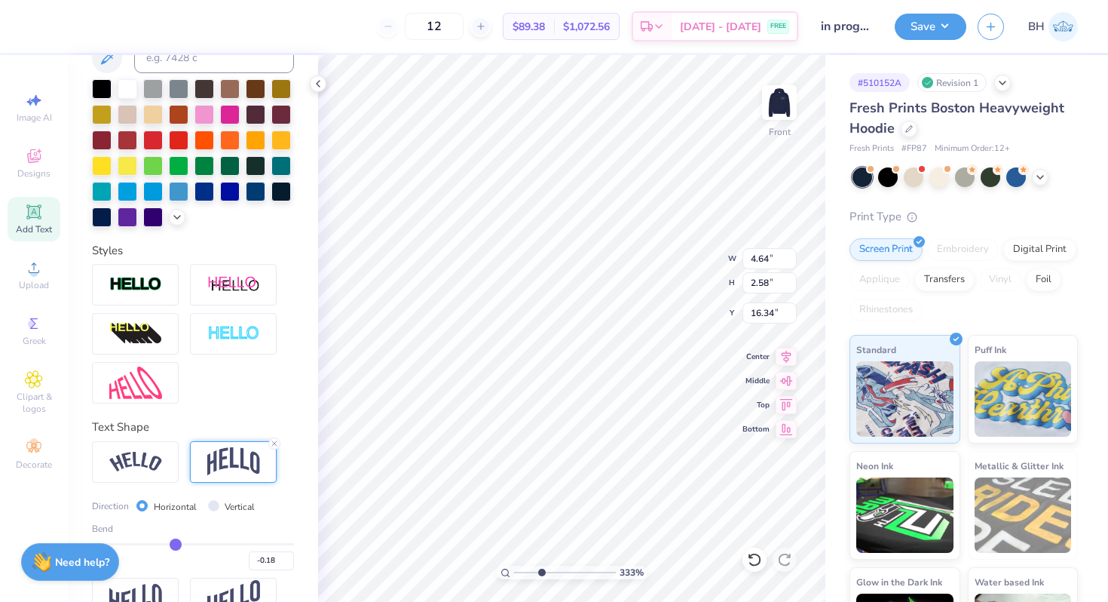
click at [176, 544] on input "range" at bounding box center [193, 544] width 202 height 2
drag, startPoint x: 541, startPoint y: 568, endPoint x: 533, endPoint y: 569, distance: 7.6
click at [533, 569] on input "range" at bounding box center [565, 572] width 102 height 14
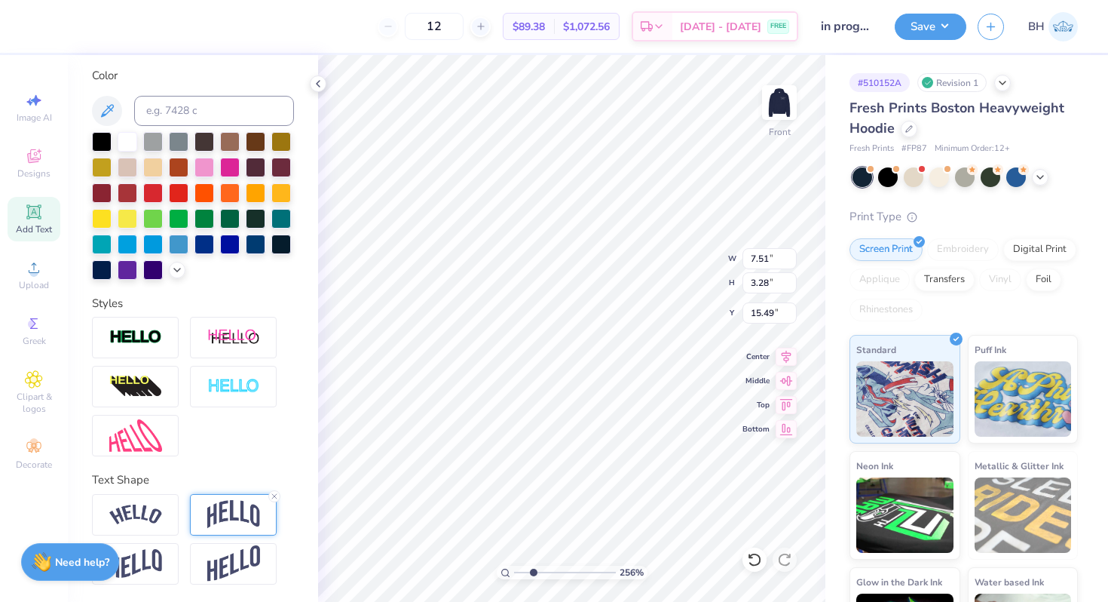
click at [205, 513] on div at bounding box center [233, 514] width 87 height 41
click at [233, 514] on img at bounding box center [233, 514] width 53 height 29
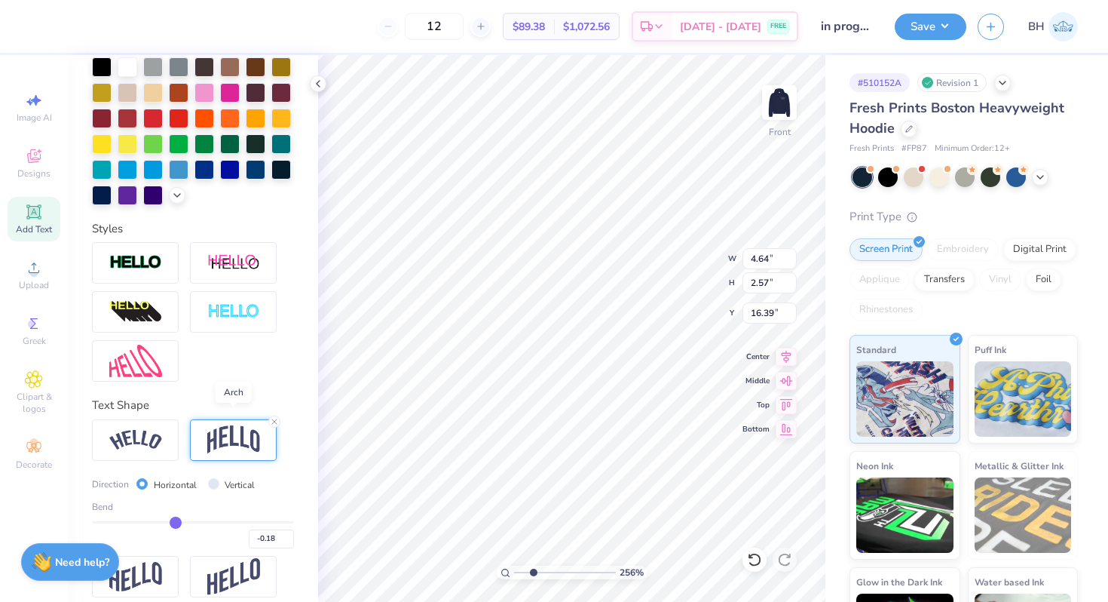
scroll to position [363, 0]
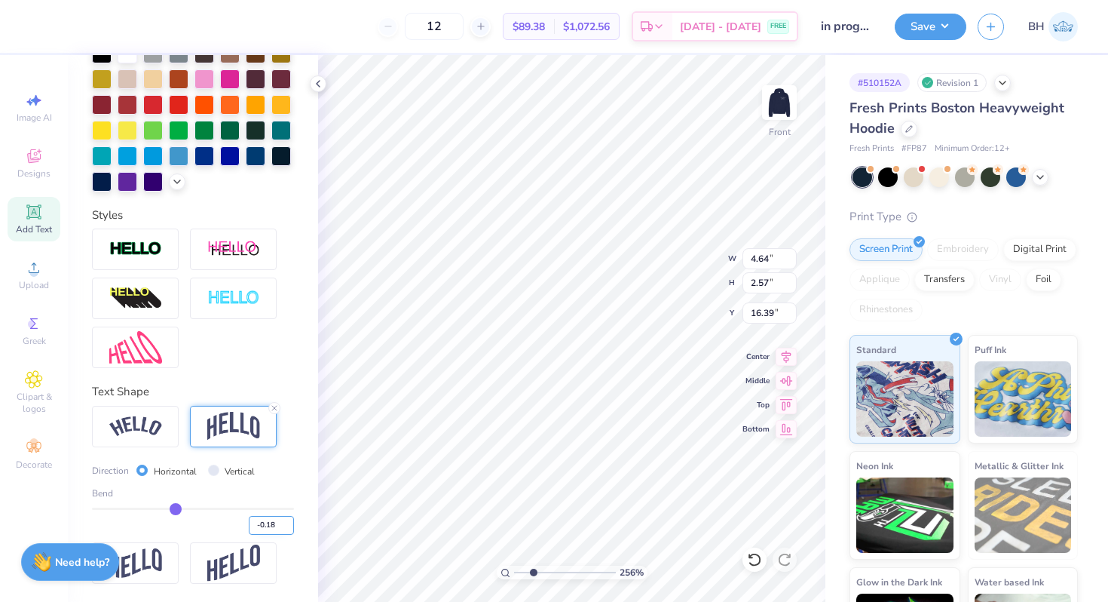
click at [271, 524] on input "-0.18" at bounding box center [271, 525] width 45 height 19
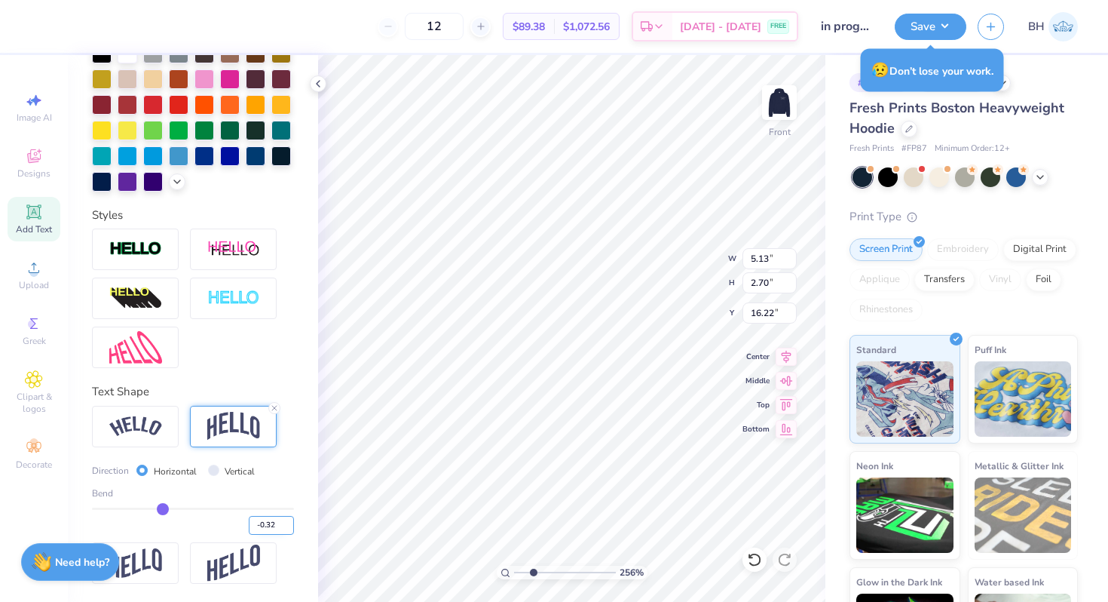
click at [272, 522] on input "-0.32" at bounding box center [271, 525] width 45 height 19
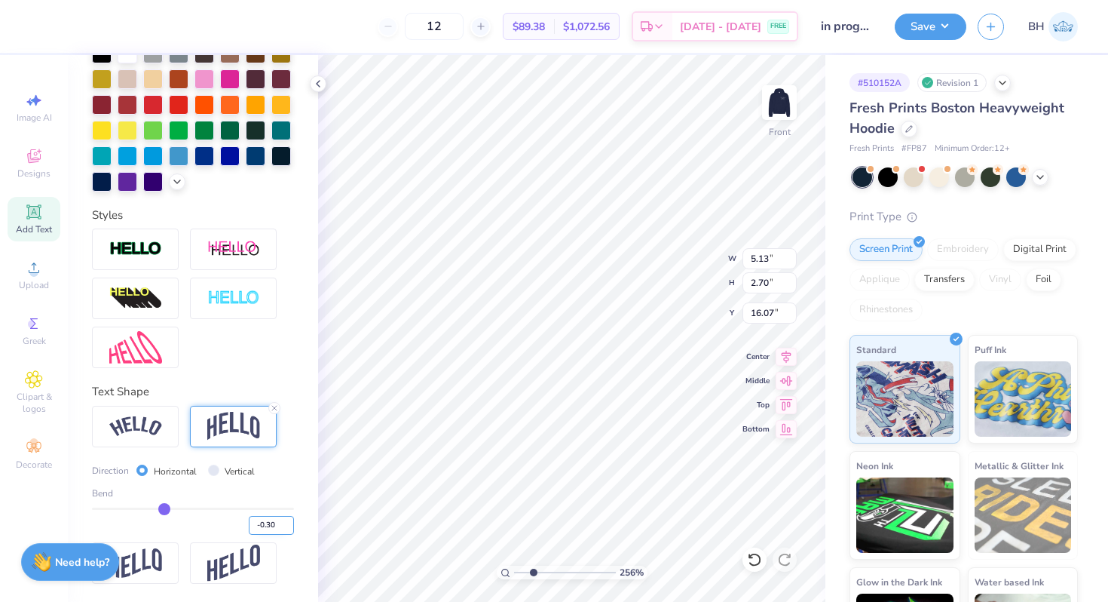
click at [273, 525] on input "-0.30" at bounding box center [271, 525] width 45 height 19
click at [531, 568] on input "range" at bounding box center [565, 572] width 102 height 14
click at [534, 568] on input "range" at bounding box center [565, 572] width 102 height 14
click at [527, 568] on input "range" at bounding box center [565, 572] width 102 height 14
drag, startPoint x: 528, startPoint y: 572, endPoint x: 495, endPoint y: 572, distance: 33.2
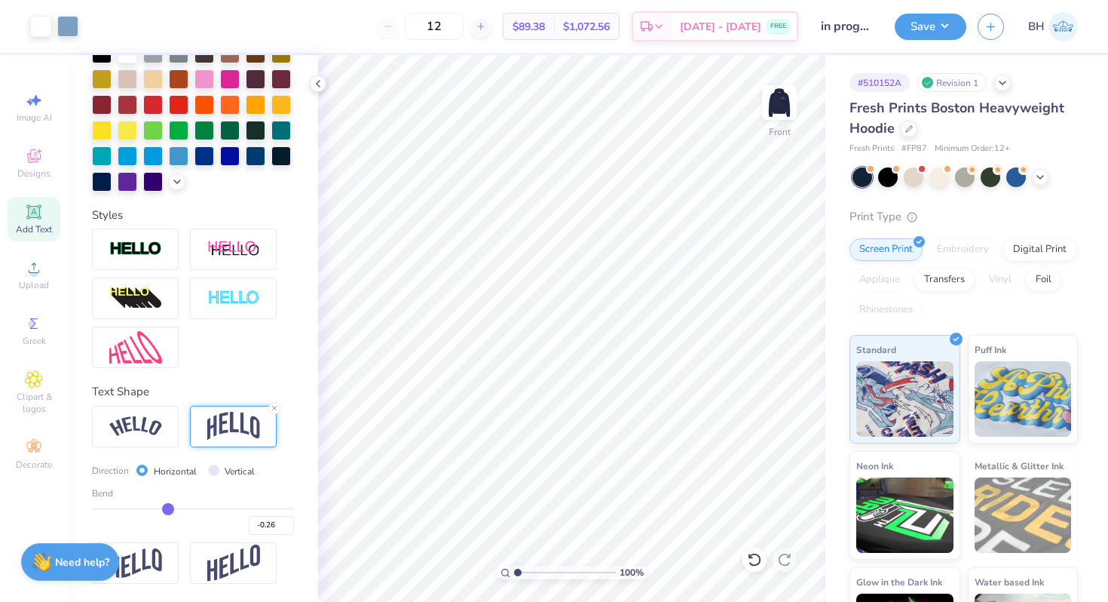
click at [514, 572] on input "range" at bounding box center [565, 572] width 102 height 14
click at [787, 100] on img at bounding box center [779, 102] width 60 height 60
click at [778, 106] on img at bounding box center [779, 102] width 60 height 60
click at [793, 118] on img at bounding box center [779, 102] width 60 height 60
click at [784, 107] on img at bounding box center [779, 102] width 60 height 60
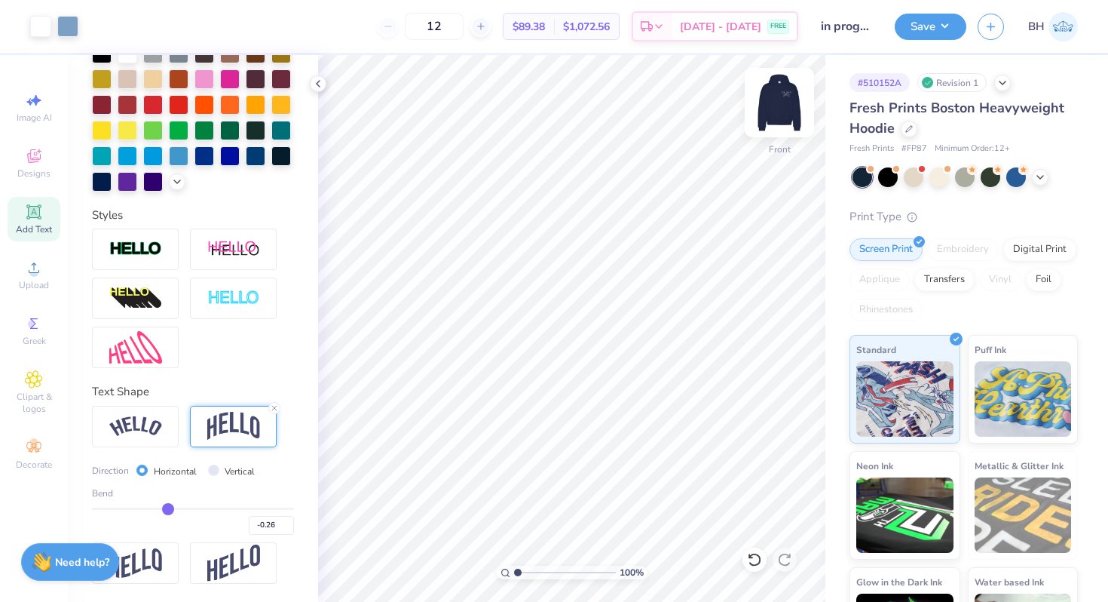
click at [787, 105] on img at bounding box center [779, 102] width 60 height 60
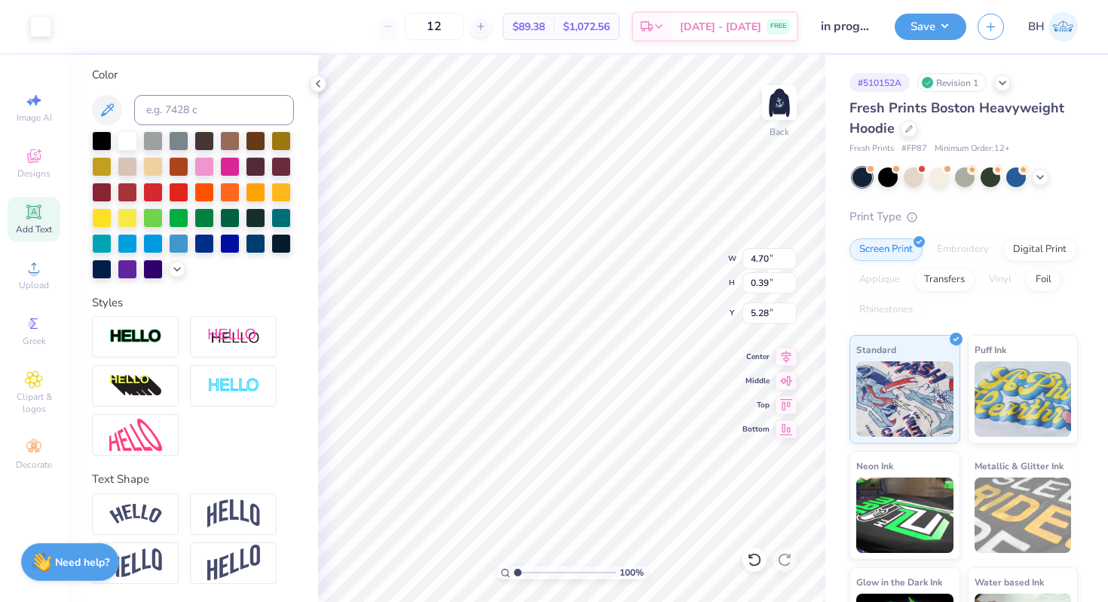
scroll to position [274, 0]
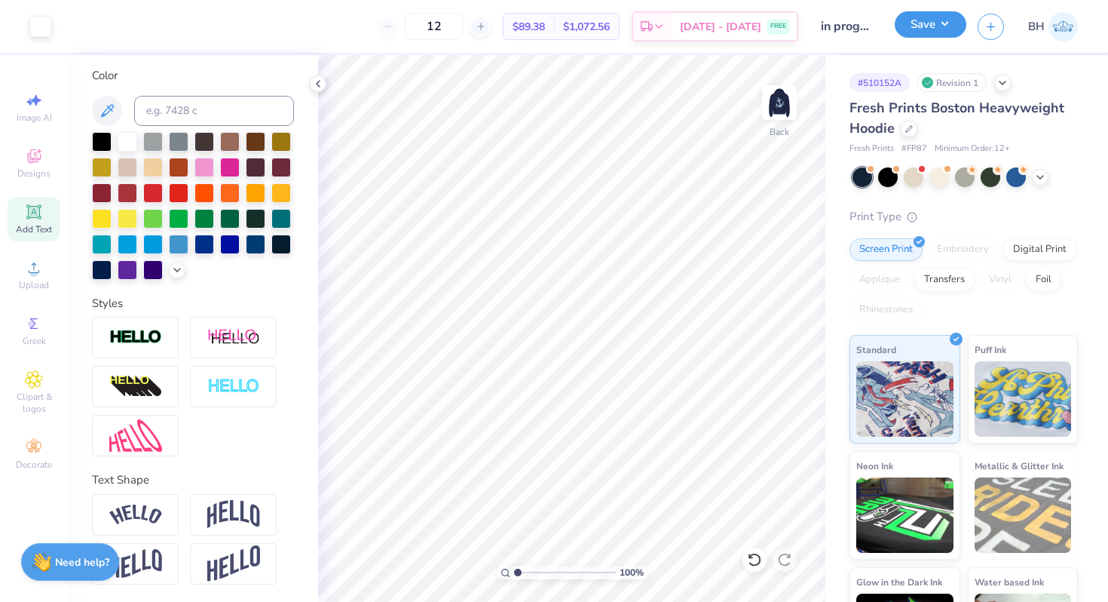
click at [926, 34] on button "Save" at bounding box center [931, 24] width 72 height 26
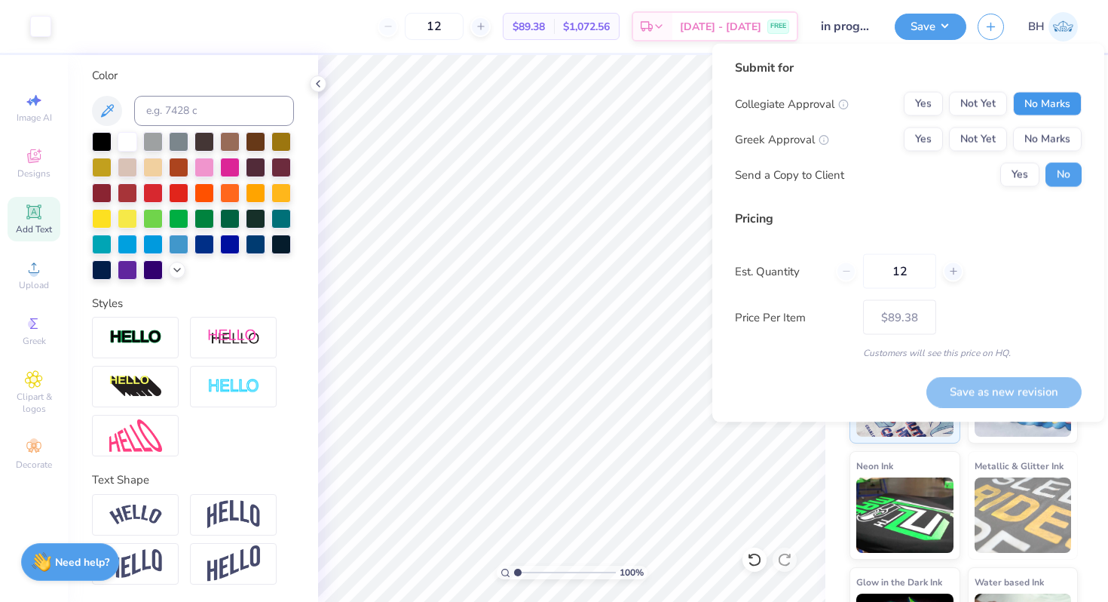
click at [1043, 106] on button "No Marks" at bounding box center [1047, 104] width 69 height 24
click at [930, 104] on button "Yes" at bounding box center [923, 104] width 39 height 24
click at [930, 136] on button "Yes" at bounding box center [923, 139] width 39 height 24
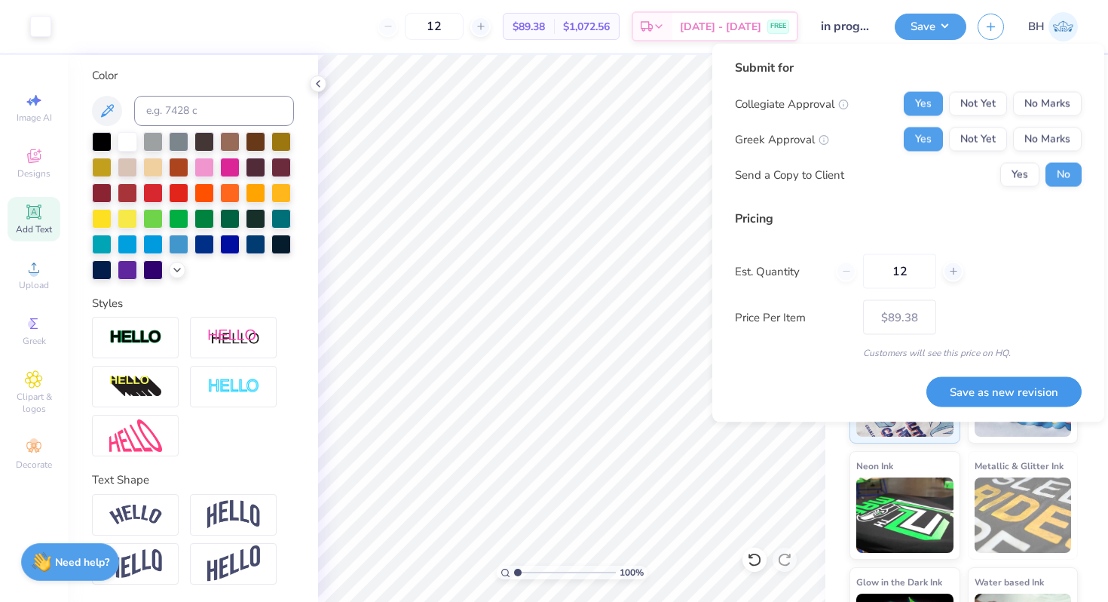
click at [969, 388] on button "Save as new revision" at bounding box center [1004, 391] width 155 height 31
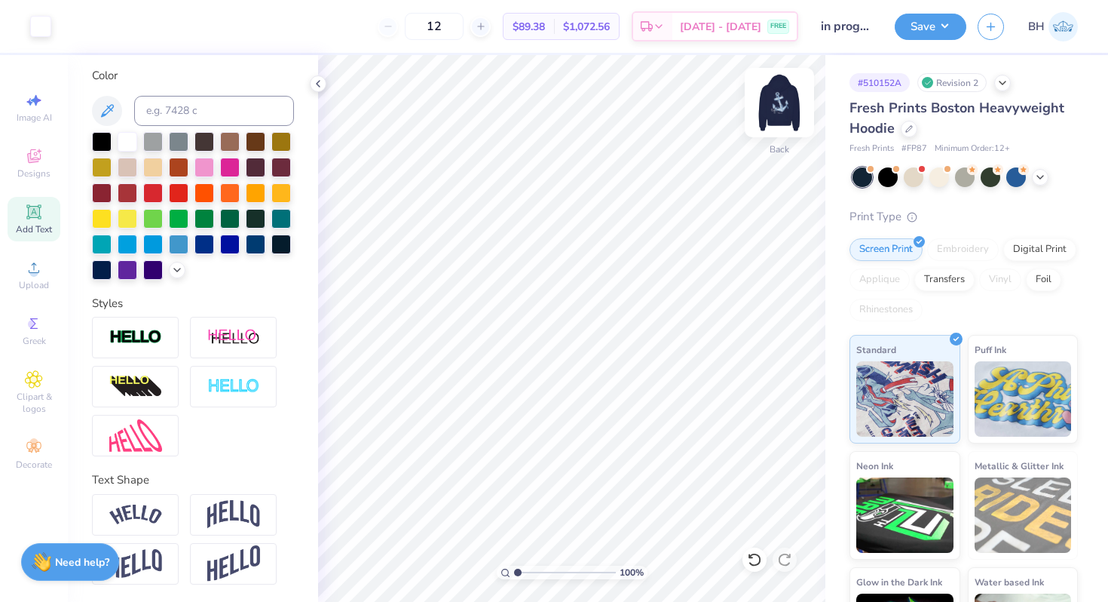
click at [773, 102] on img at bounding box center [779, 102] width 60 height 60
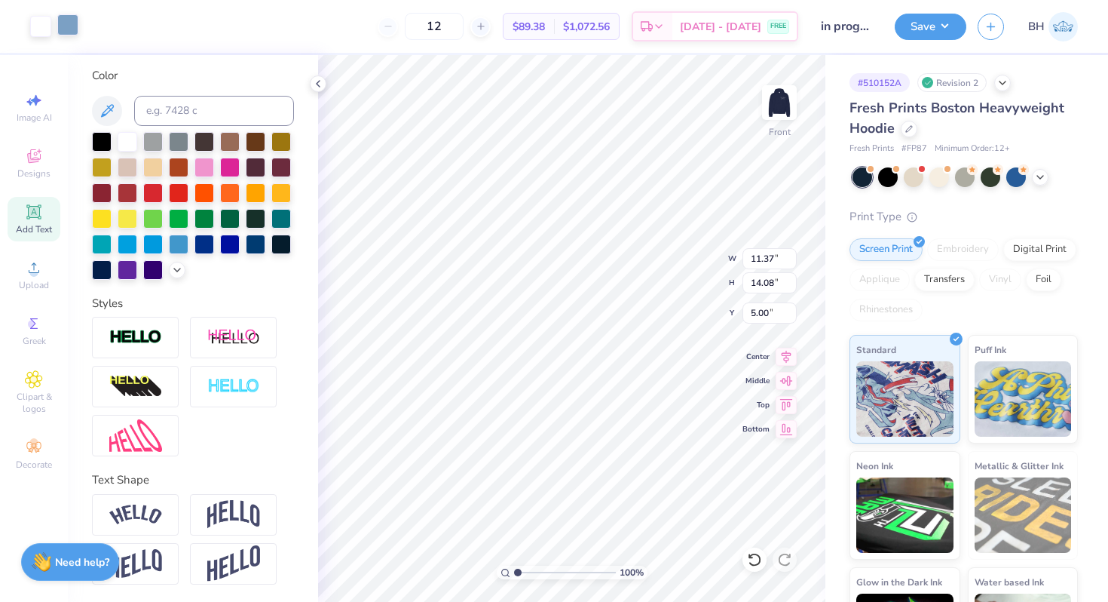
click at [77, 27] on div at bounding box center [67, 24] width 21 height 21
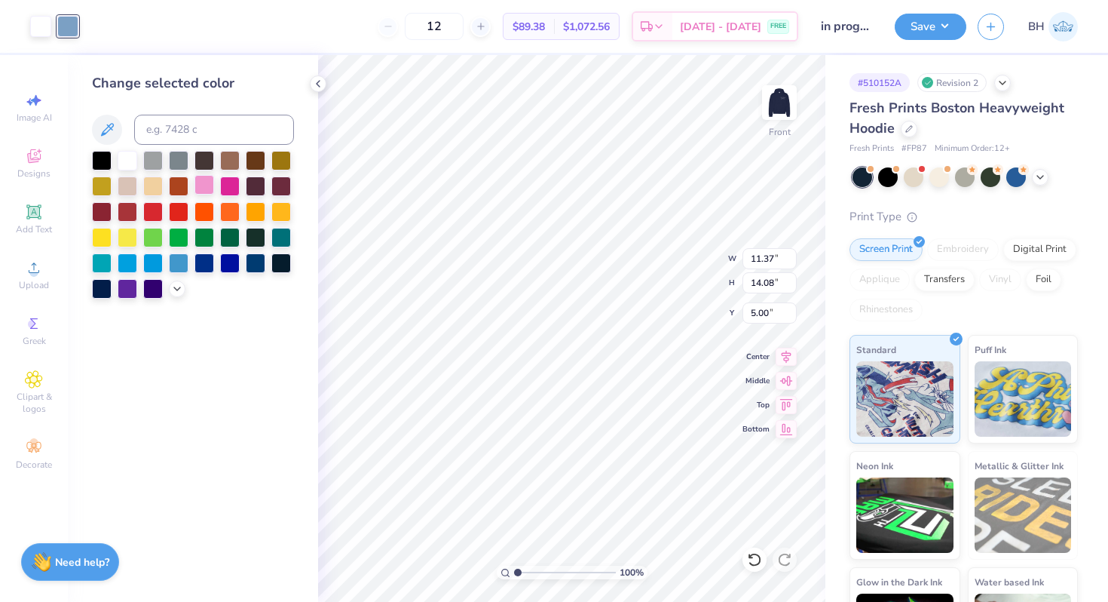
click at [208, 179] on div at bounding box center [204, 185] width 20 height 20
click at [174, 291] on icon at bounding box center [177, 287] width 12 height 12
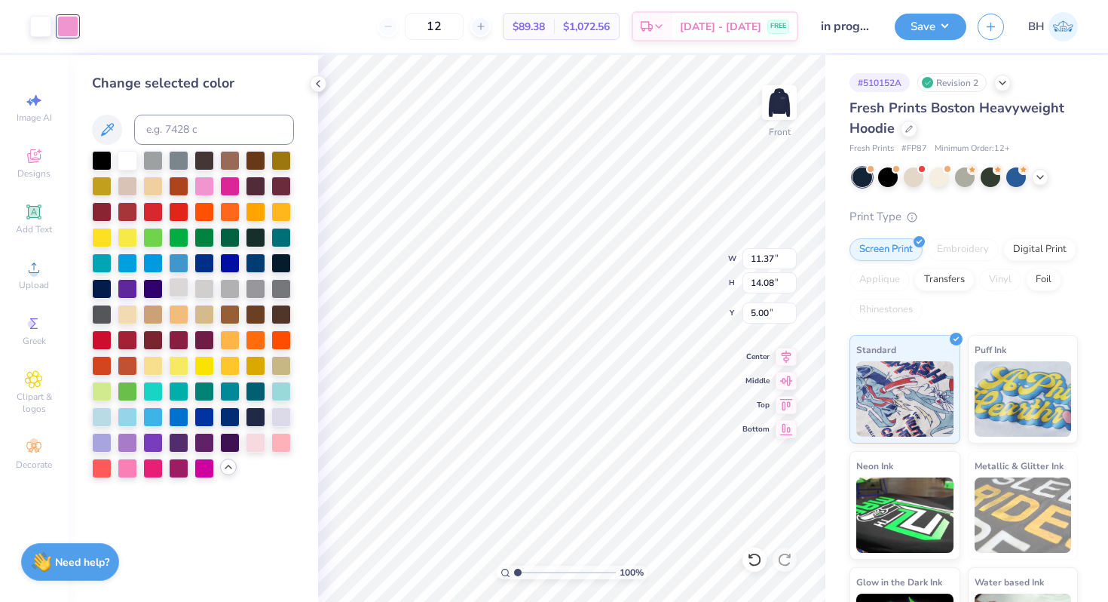
click at [177, 291] on div at bounding box center [179, 287] width 20 height 20
click at [289, 421] on div at bounding box center [281, 416] width 20 height 20
click at [207, 313] on div at bounding box center [204, 313] width 20 height 20
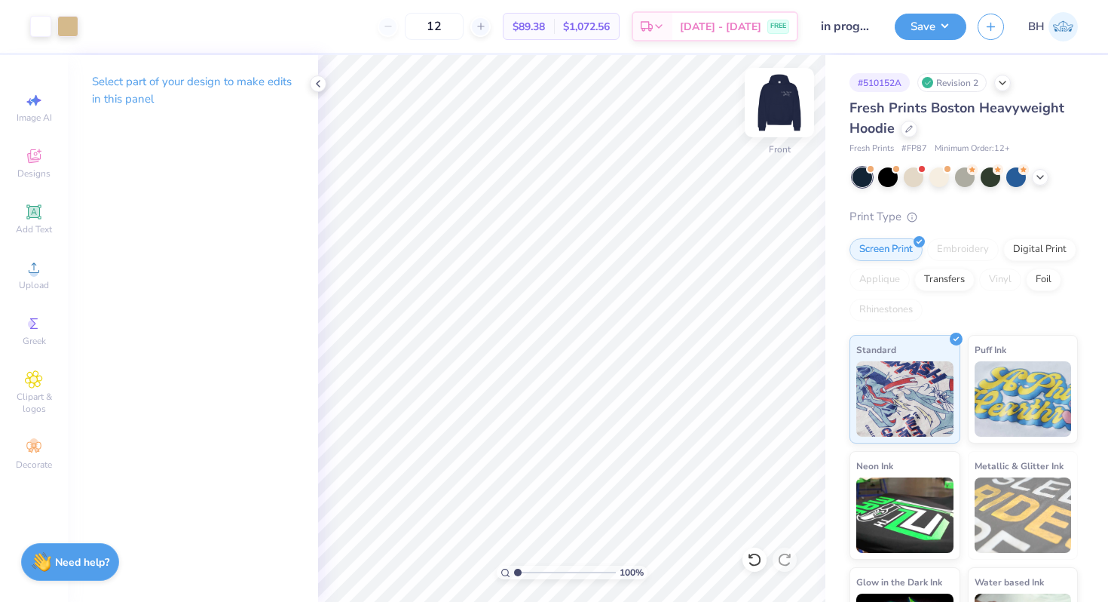
click at [779, 97] on img at bounding box center [779, 102] width 60 height 60
drag, startPoint x: 775, startPoint y: 81, endPoint x: 406, endPoint y: 16, distance: 375.0
click at [775, 87] on img at bounding box center [779, 102] width 30 height 30
